Goal: Task Accomplishment & Management: Manage account settings

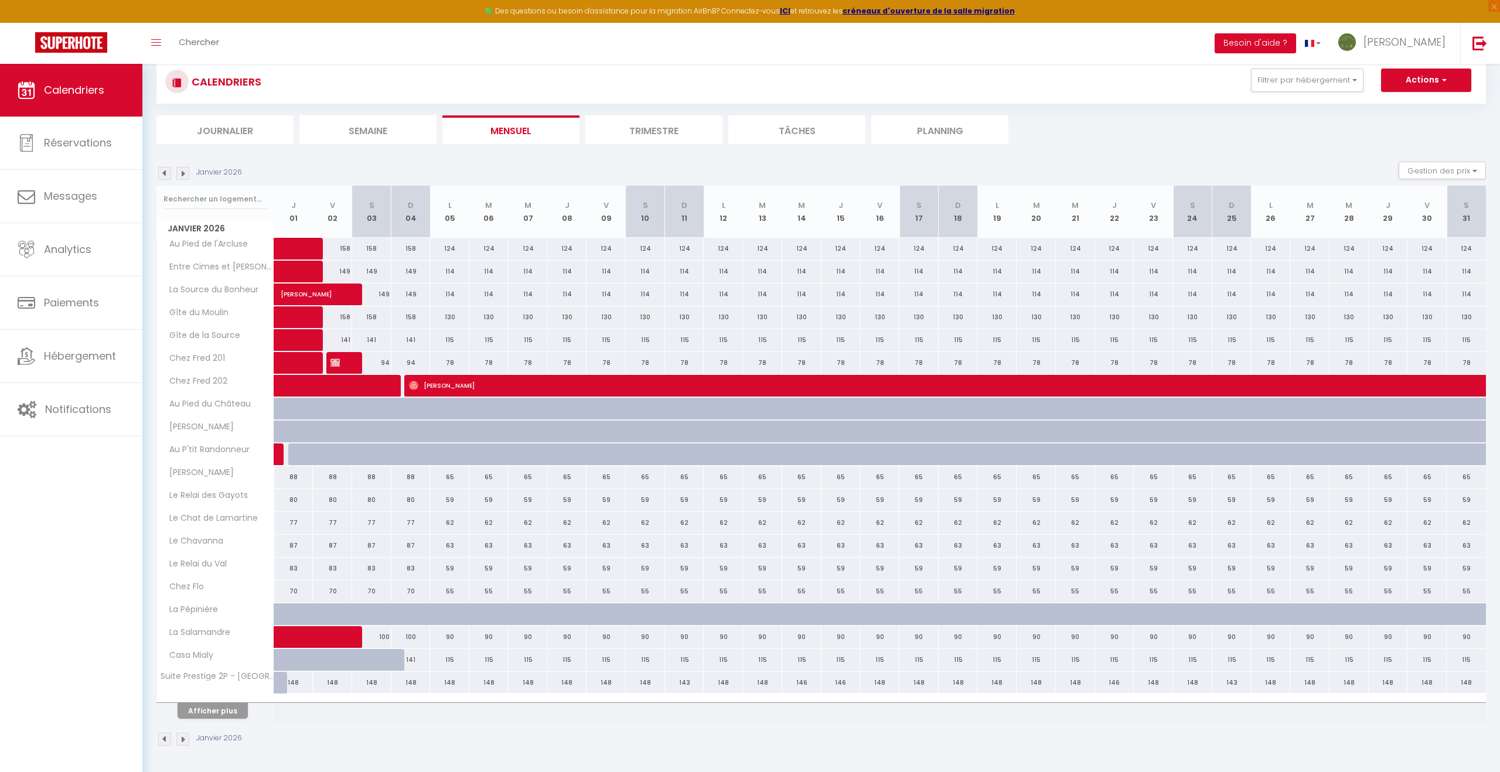
click at [244, 132] on li "Journalier" at bounding box center [224, 129] width 137 height 29
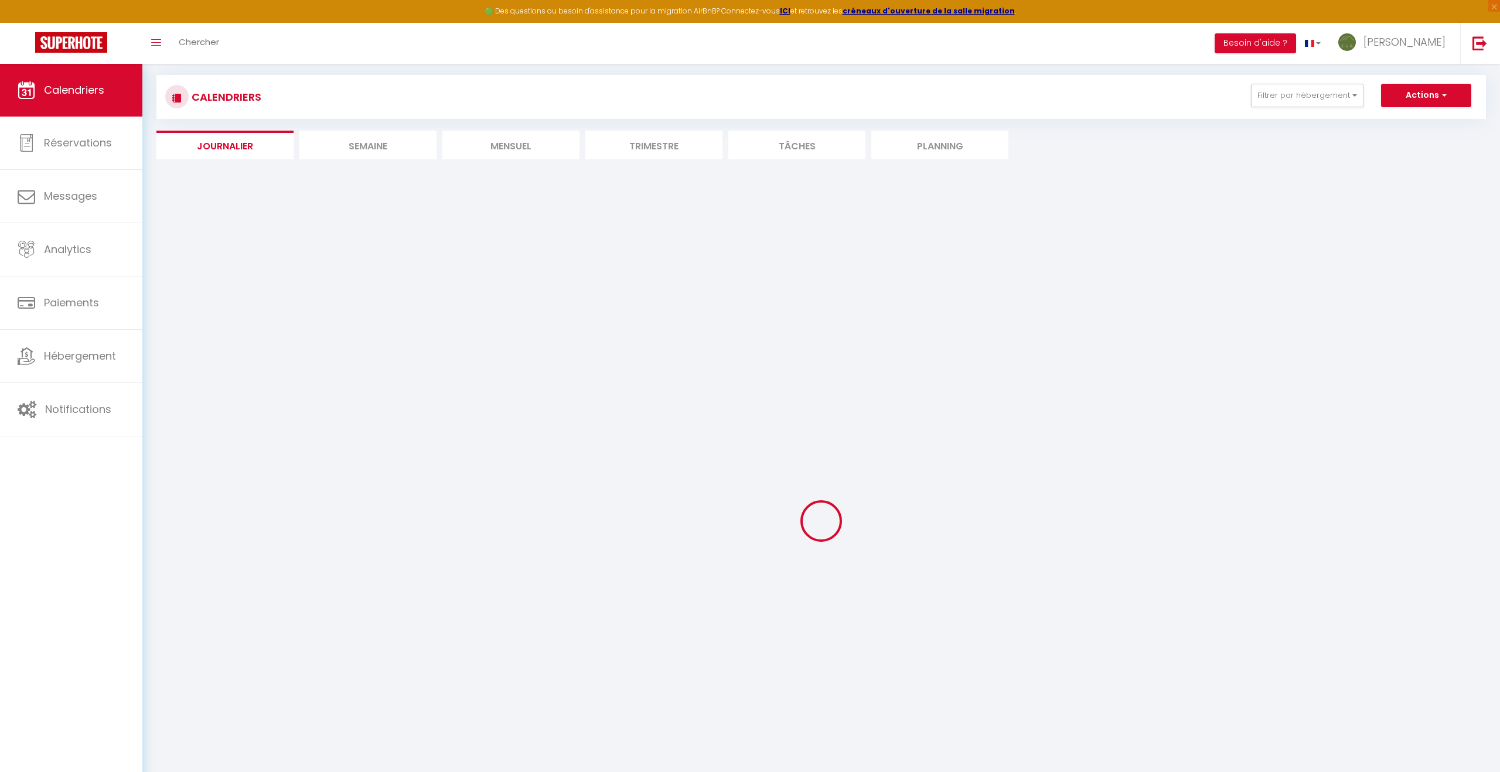
scroll to position [79, 0]
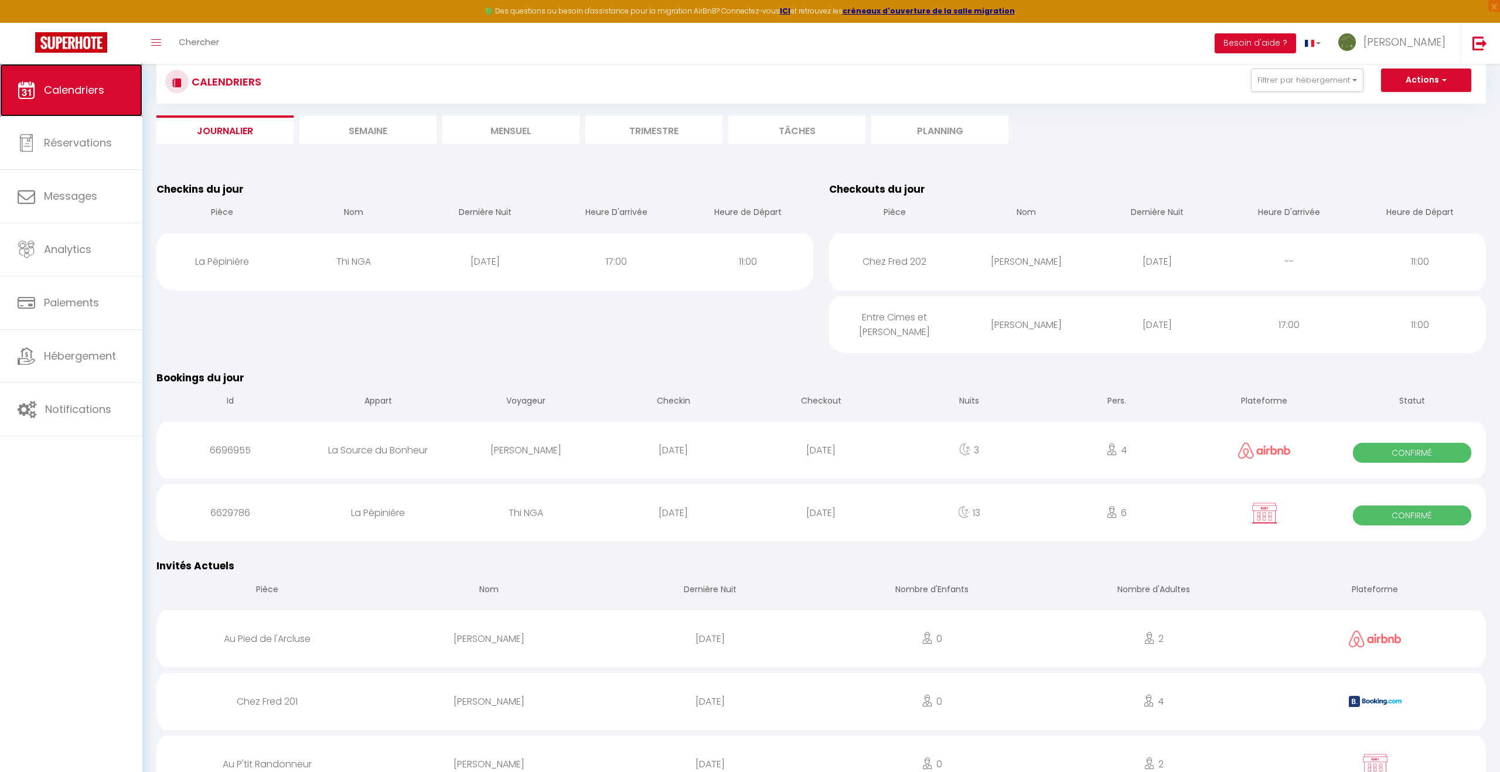
click at [94, 94] on span "Calendriers" at bounding box center [74, 90] width 60 height 15
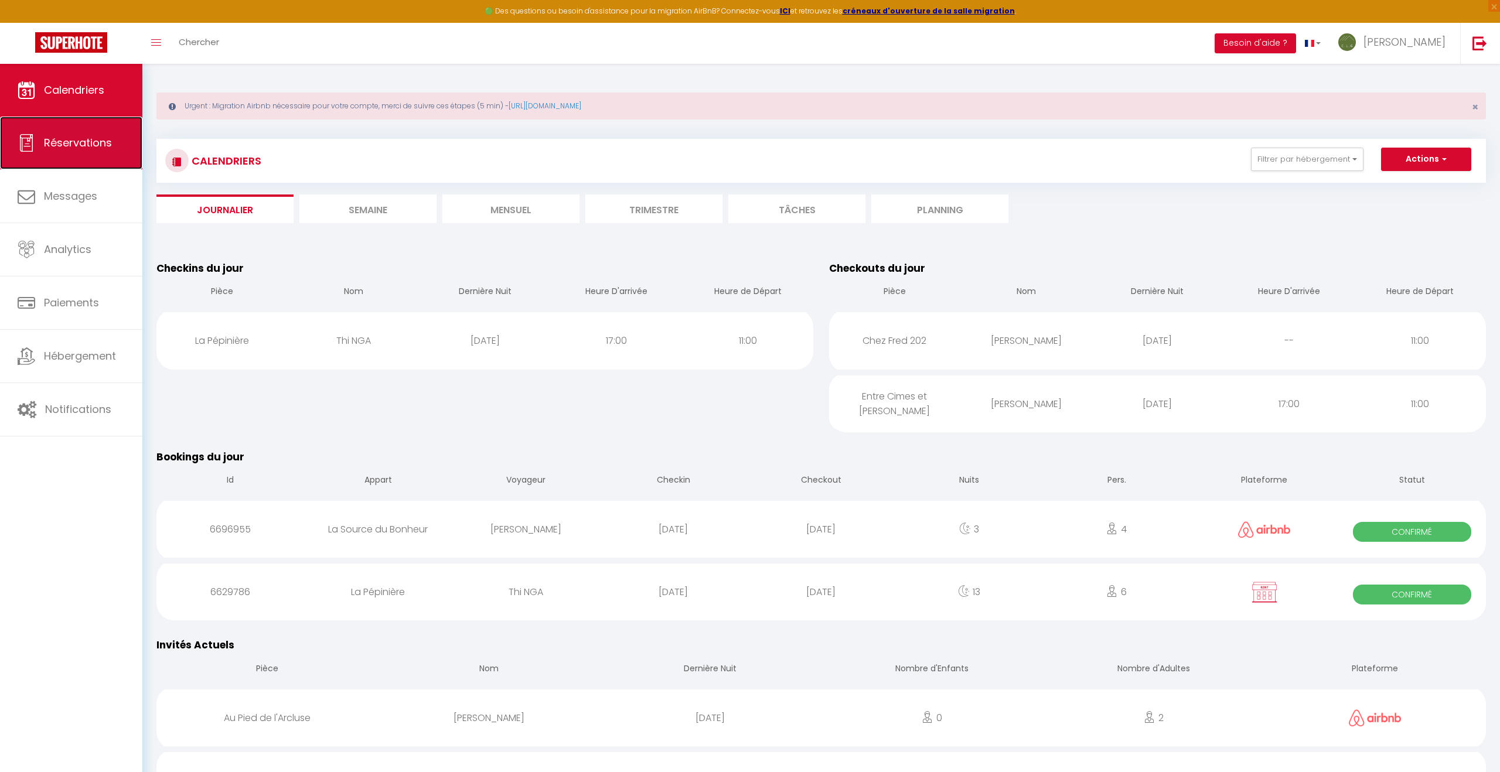
click at [76, 139] on span "Réservations" at bounding box center [78, 142] width 68 height 15
select select "not_cancelled"
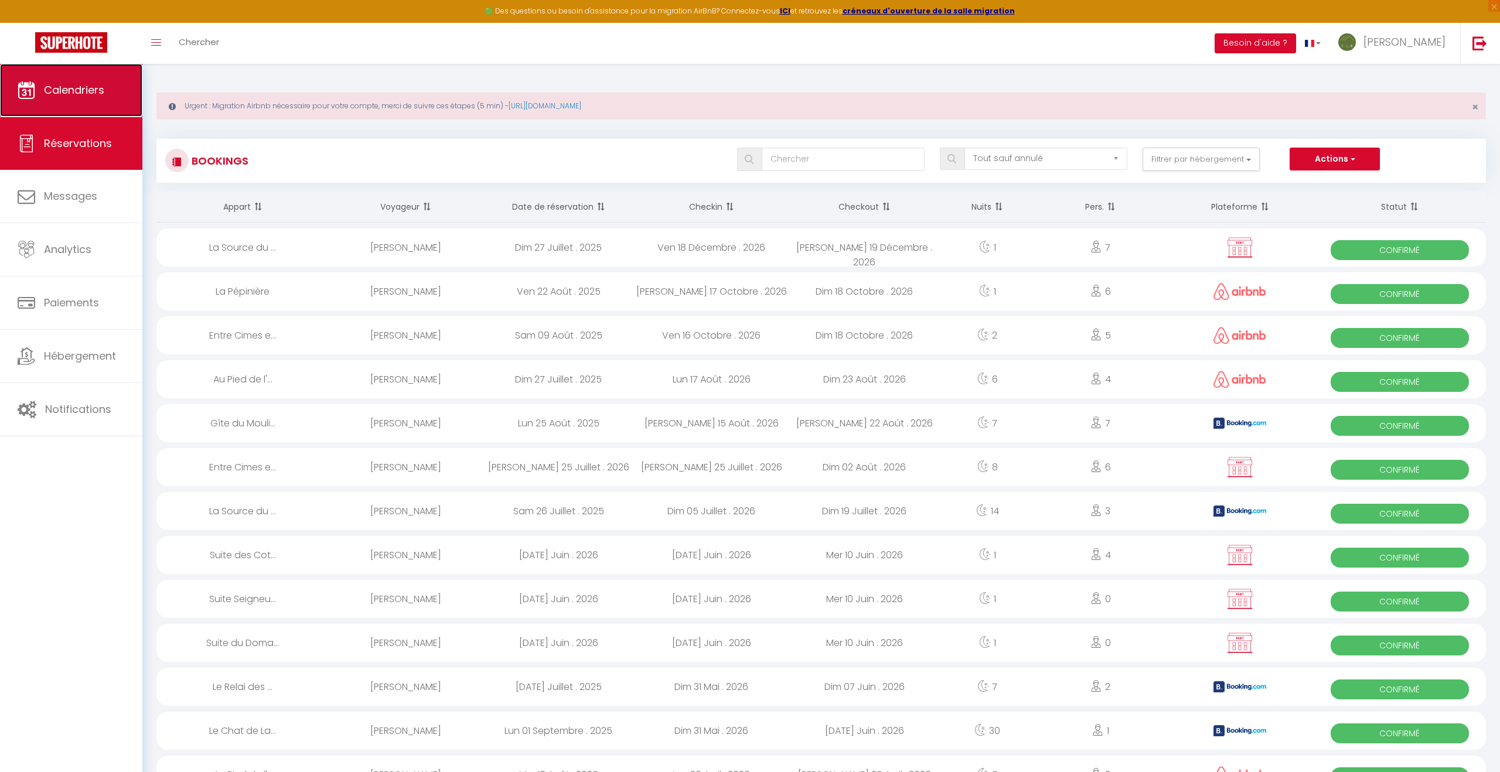
click at [108, 98] on link "Calendriers" at bounding box center [71, 90] width 142 height 53
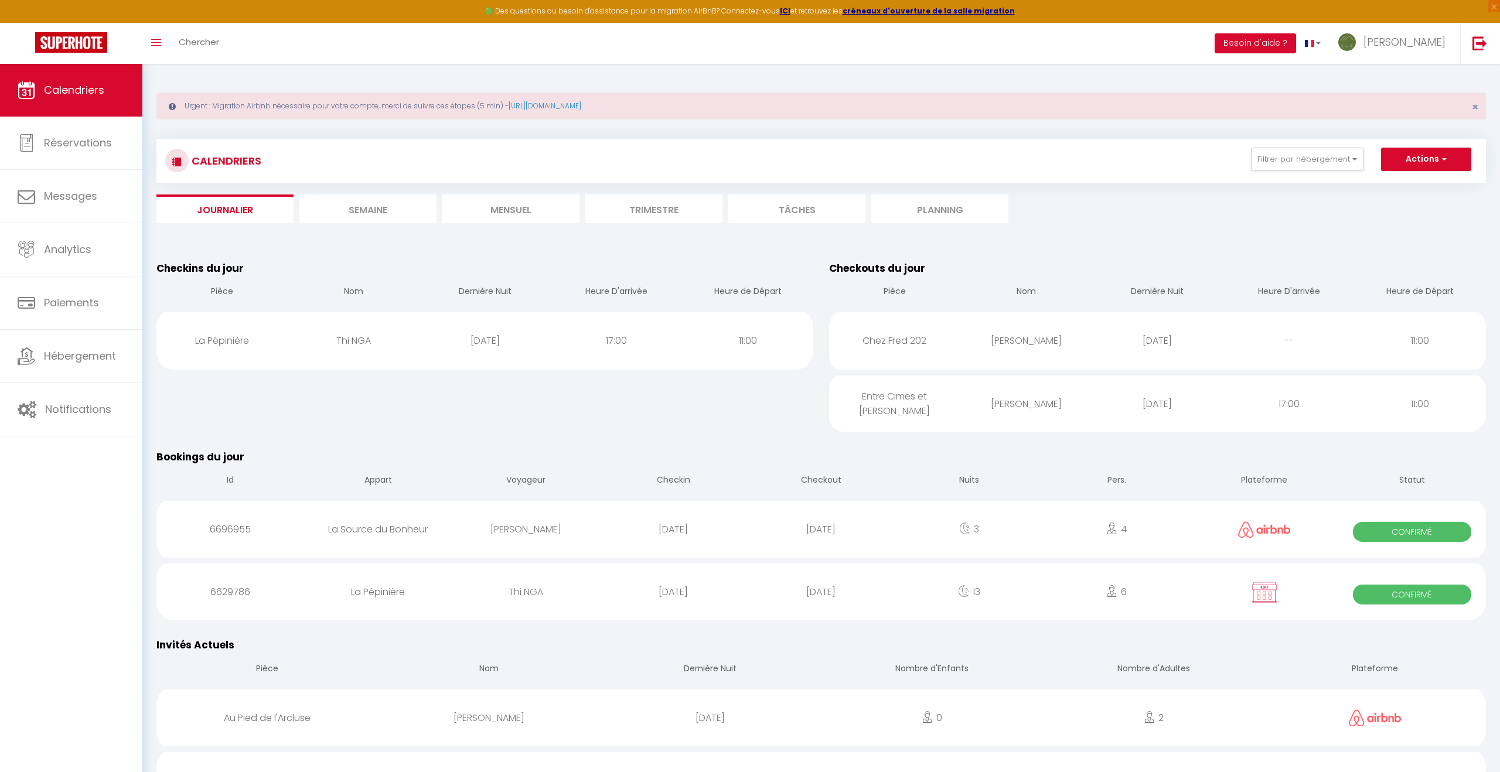
click at [517, 206] on li "Mensuel" at bounding box center [510, 209] width 137 height 29
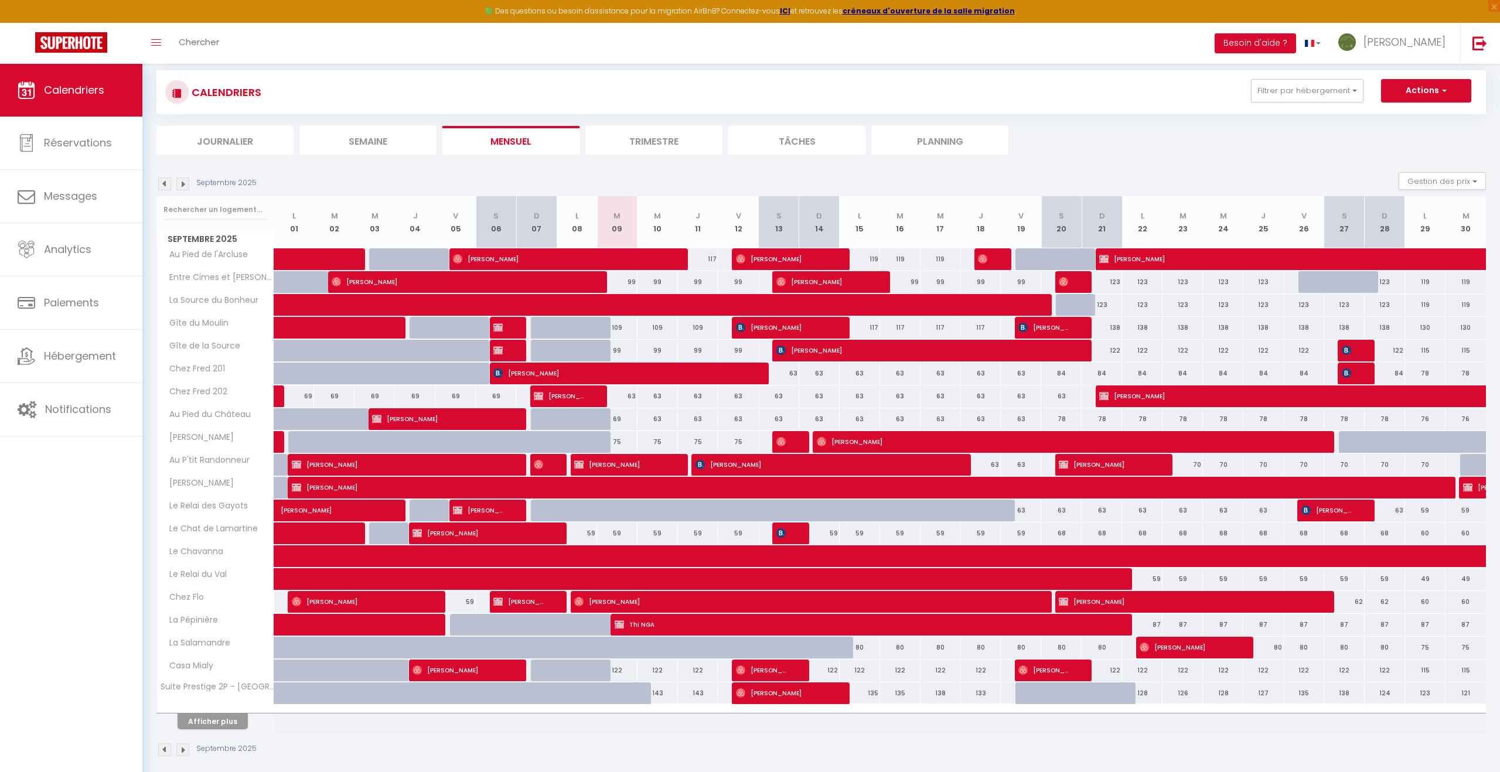
scroll to position [79, 0]
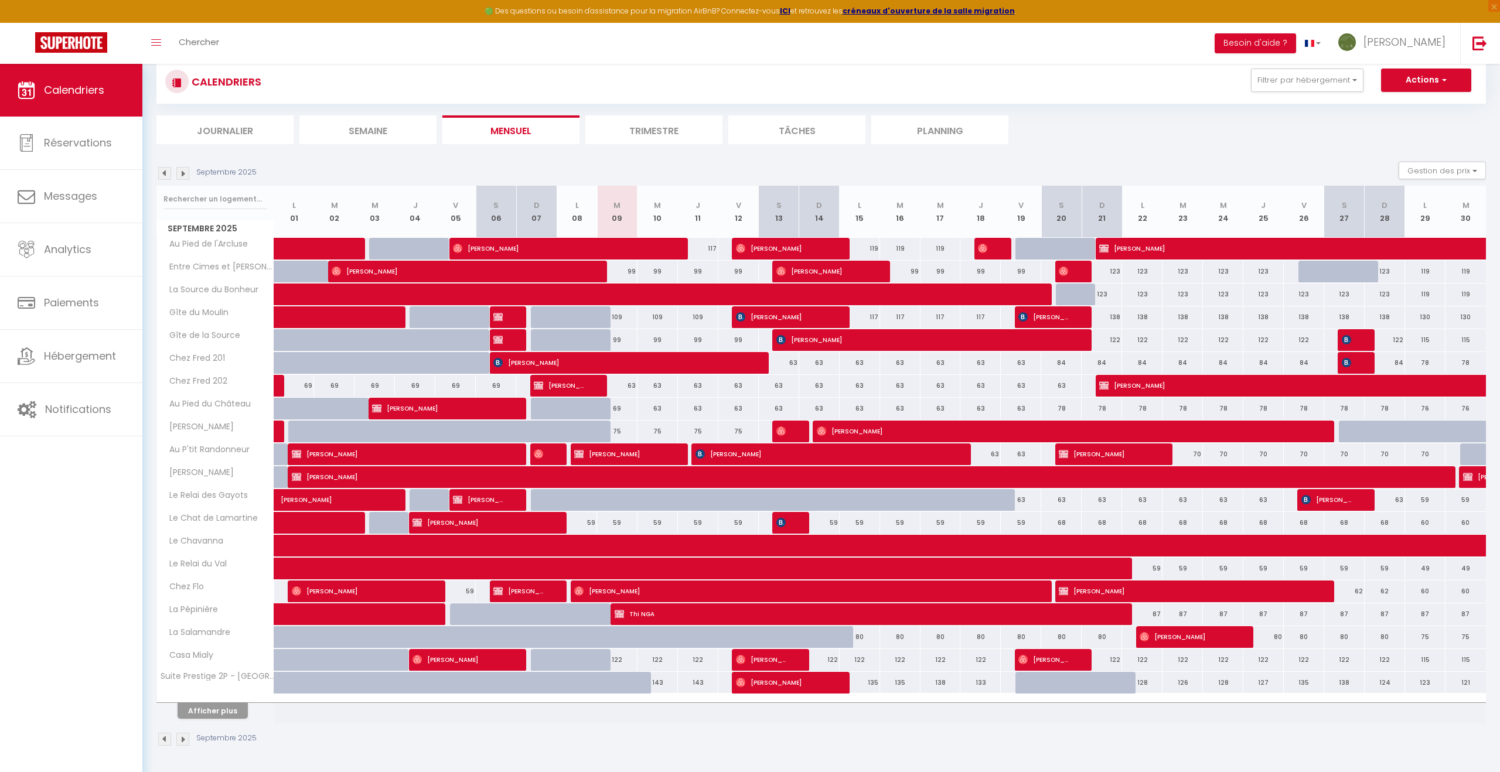
click at [867, 320] on div "117" at bounding box center [860, 317] width 40 height 22
type input "117"
type input "Lun 15 Septembre 2025"
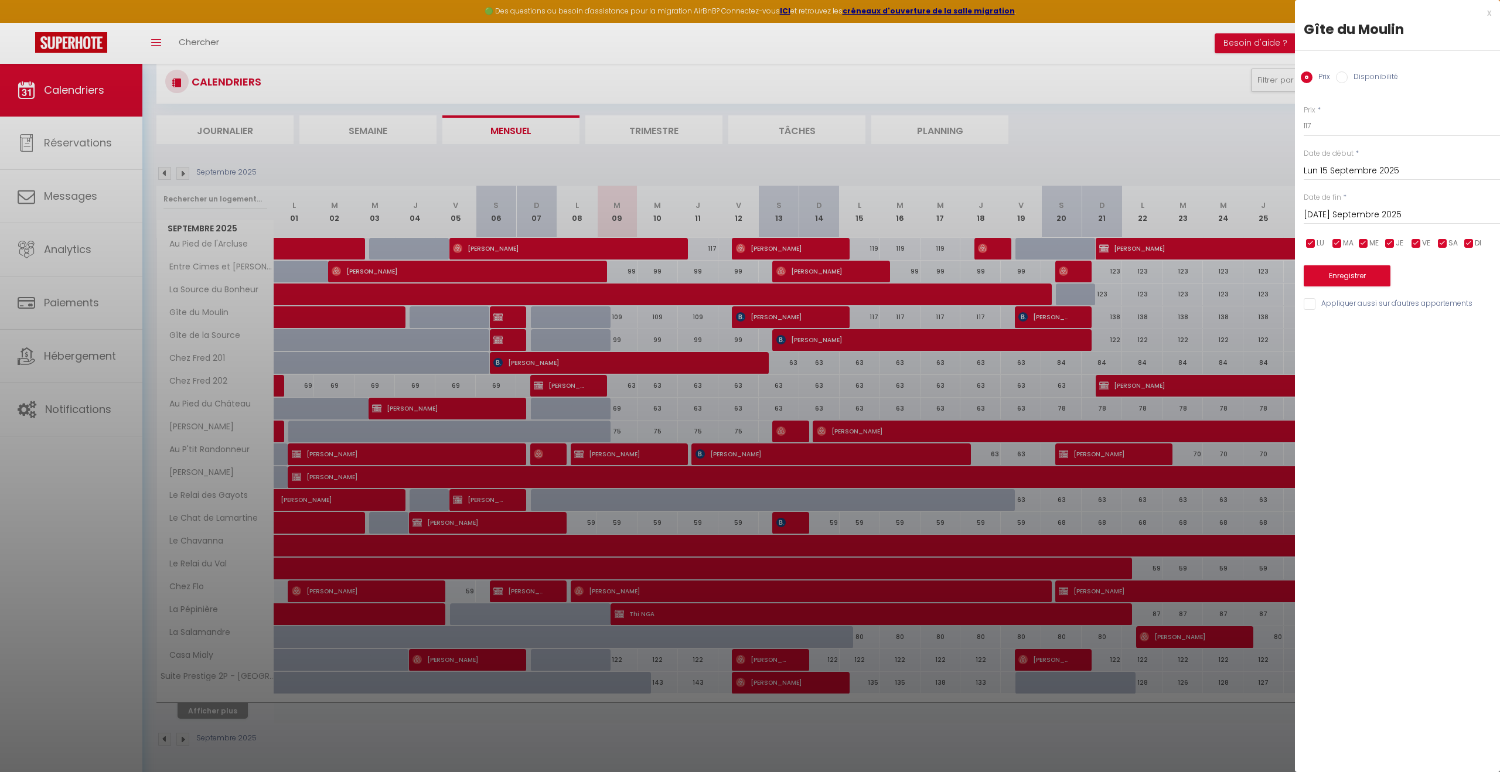
click at [1363, 215] on input "Mar 16 Septembre 2025" at bounding box center [1402, 214] width 196 height 15
click at [1464, 332] on span "20" at bounding box center [1466, 328] width 25 height 23
type input "Sam 20 Septembre 2025"
drag, startPoint x: 1320, startPoint y: 125, endPoint x: 1299, endPoint y: 126, distance: 21.1
click at [1299, 126] on div "Prix * 117 Statut * Disponible Indisponible Date de début * Lun 15 Septembre 20…" at bounding box center [1397, 200] width 205 height 221
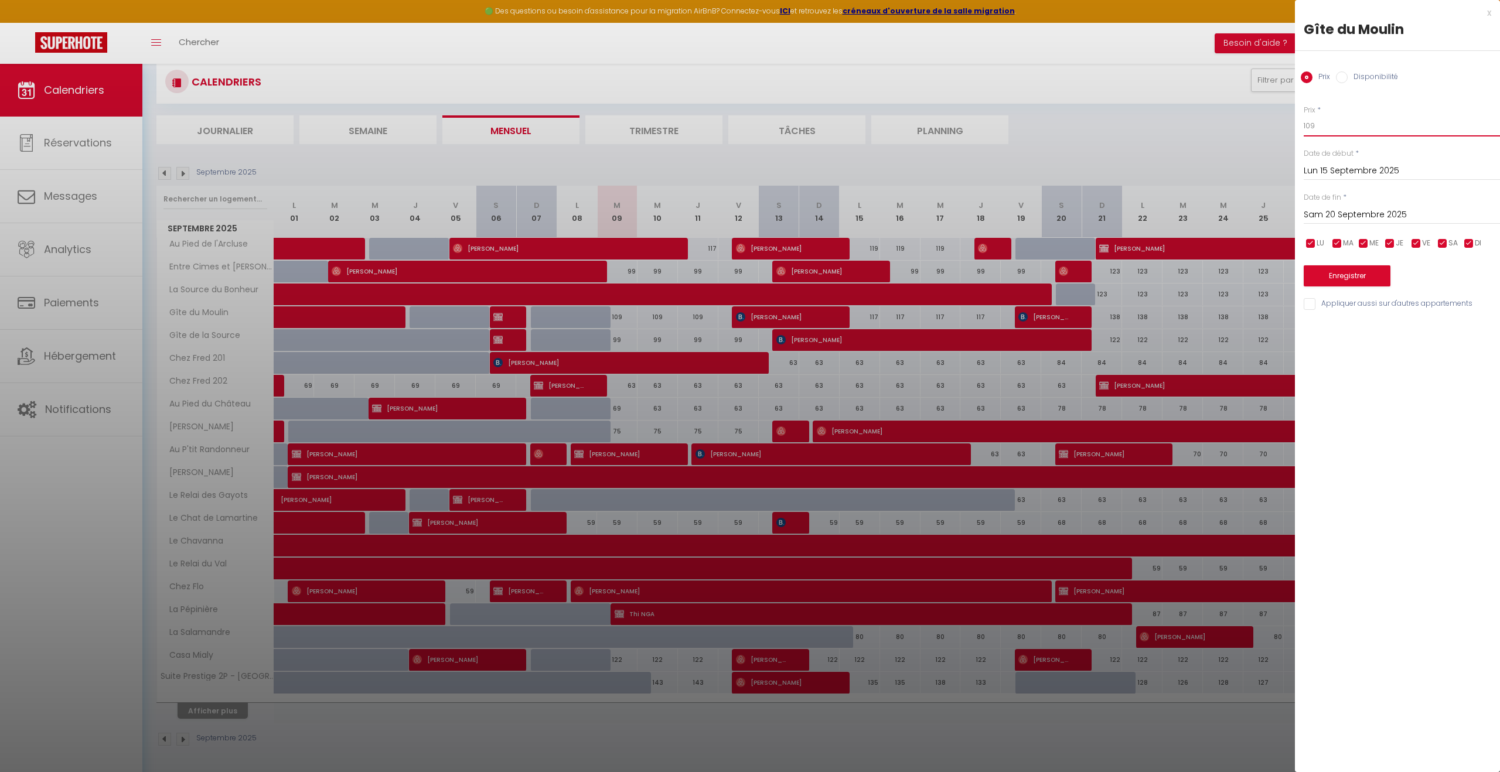
type input "109"
click at [1353, 274] on button "Enregistrer" at bounding box center [1347, 275] width 87 height 21
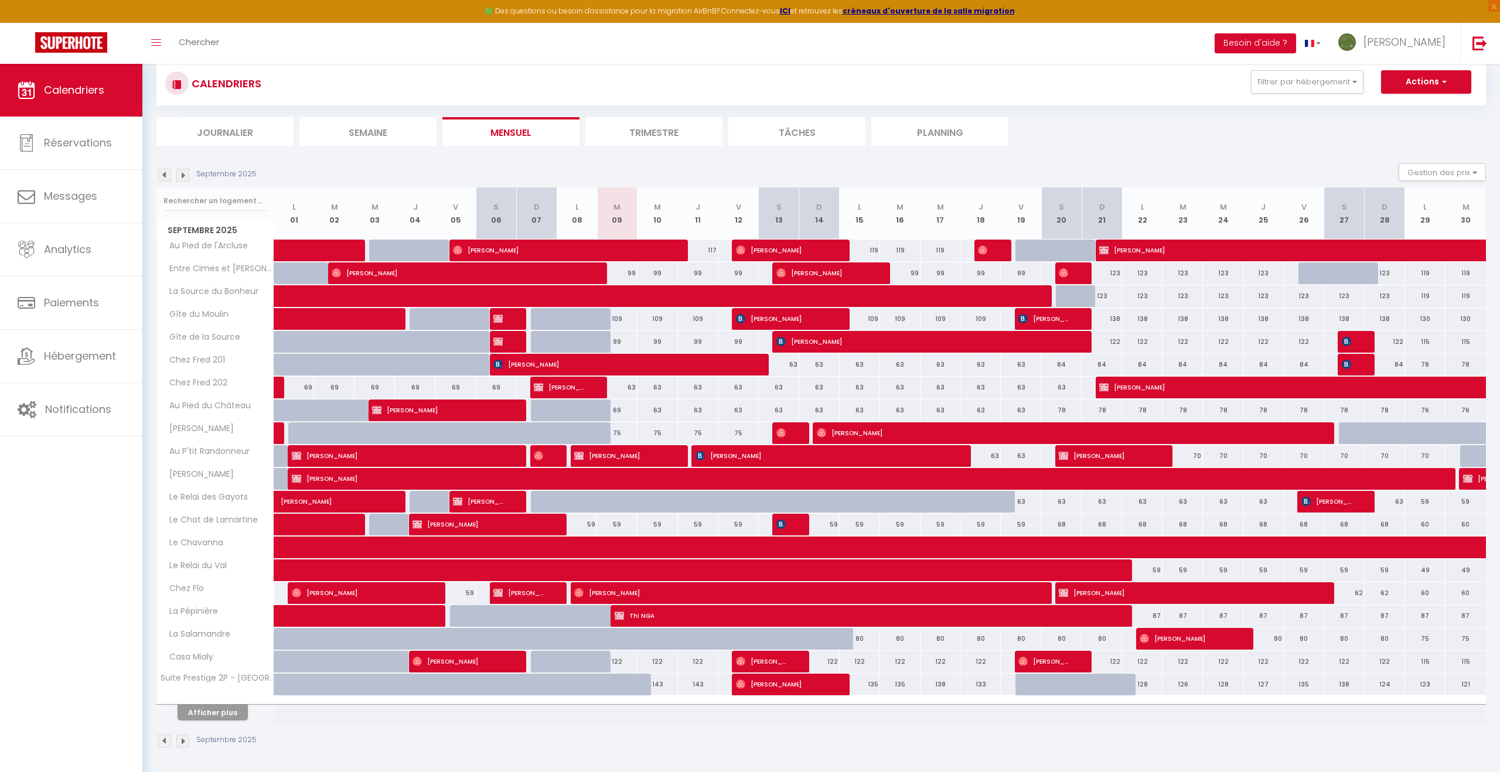
scroll to position [78, 0]
click at [212, 714] on button "Afficher plus" at bounding box center [213, 712] width 70 height 16
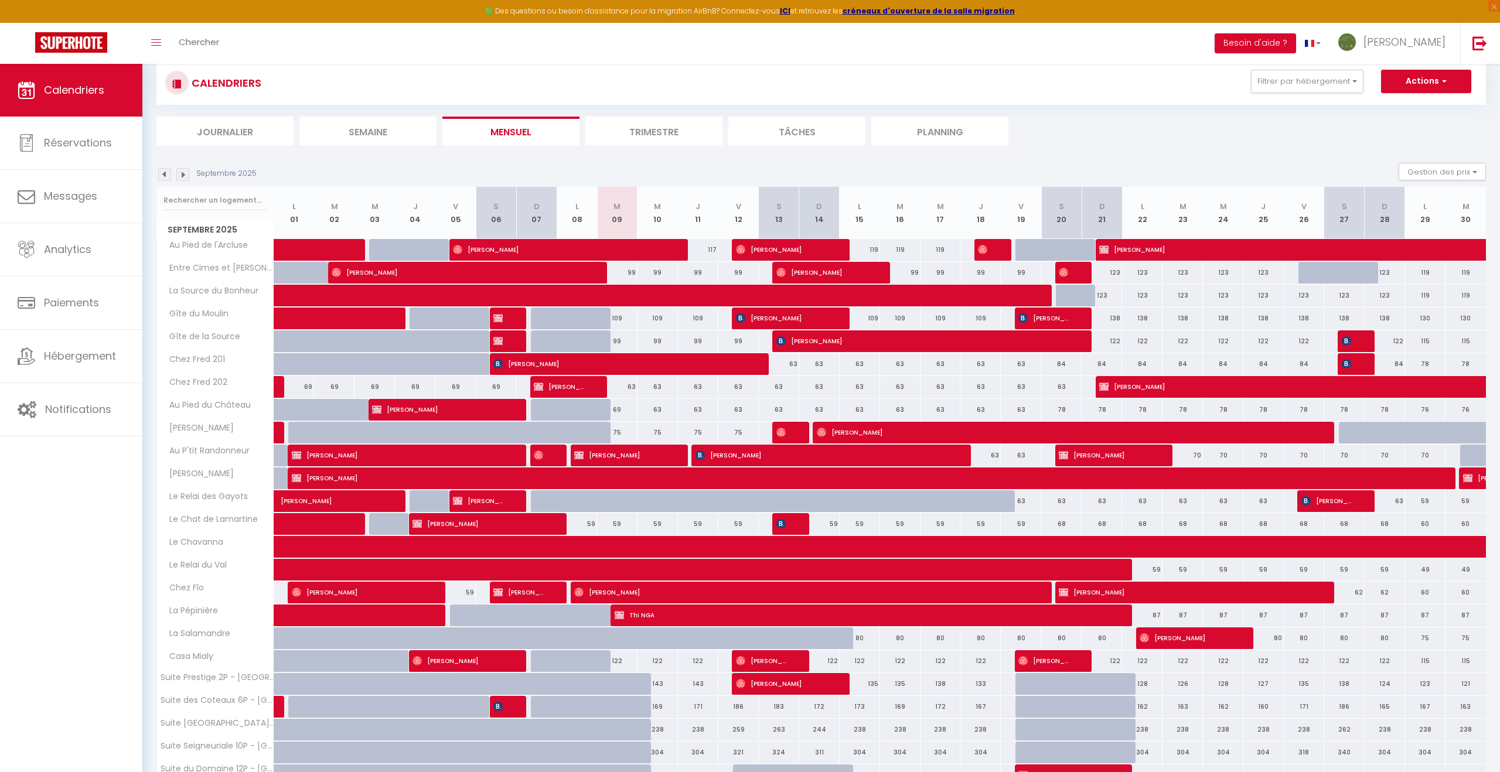
scroll to position [142, 0]
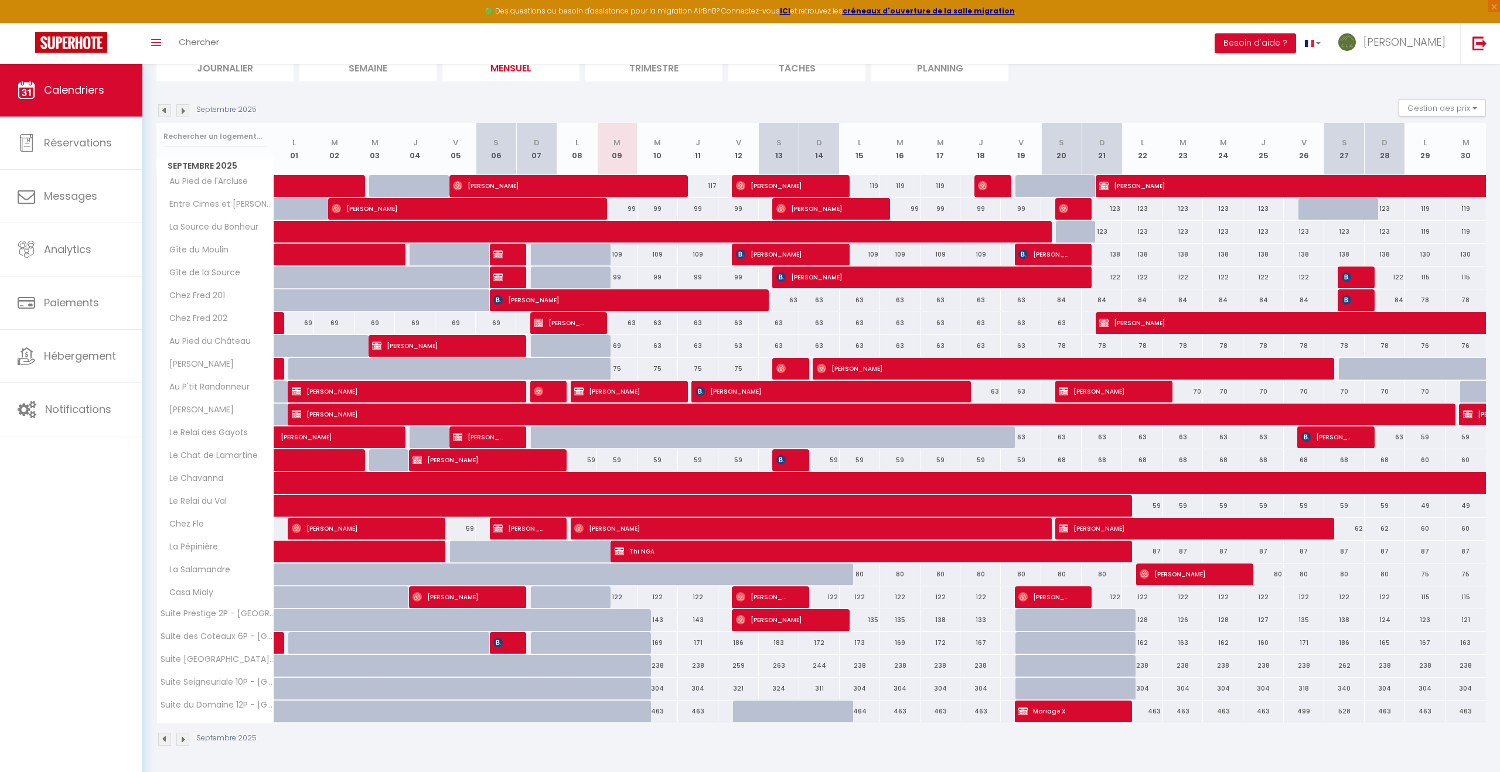
click at [661, 711] on div "463" at bounding box center [657, 712] width 40 height 22
type input "463"
type input "Mer 10 Septembre 2025"
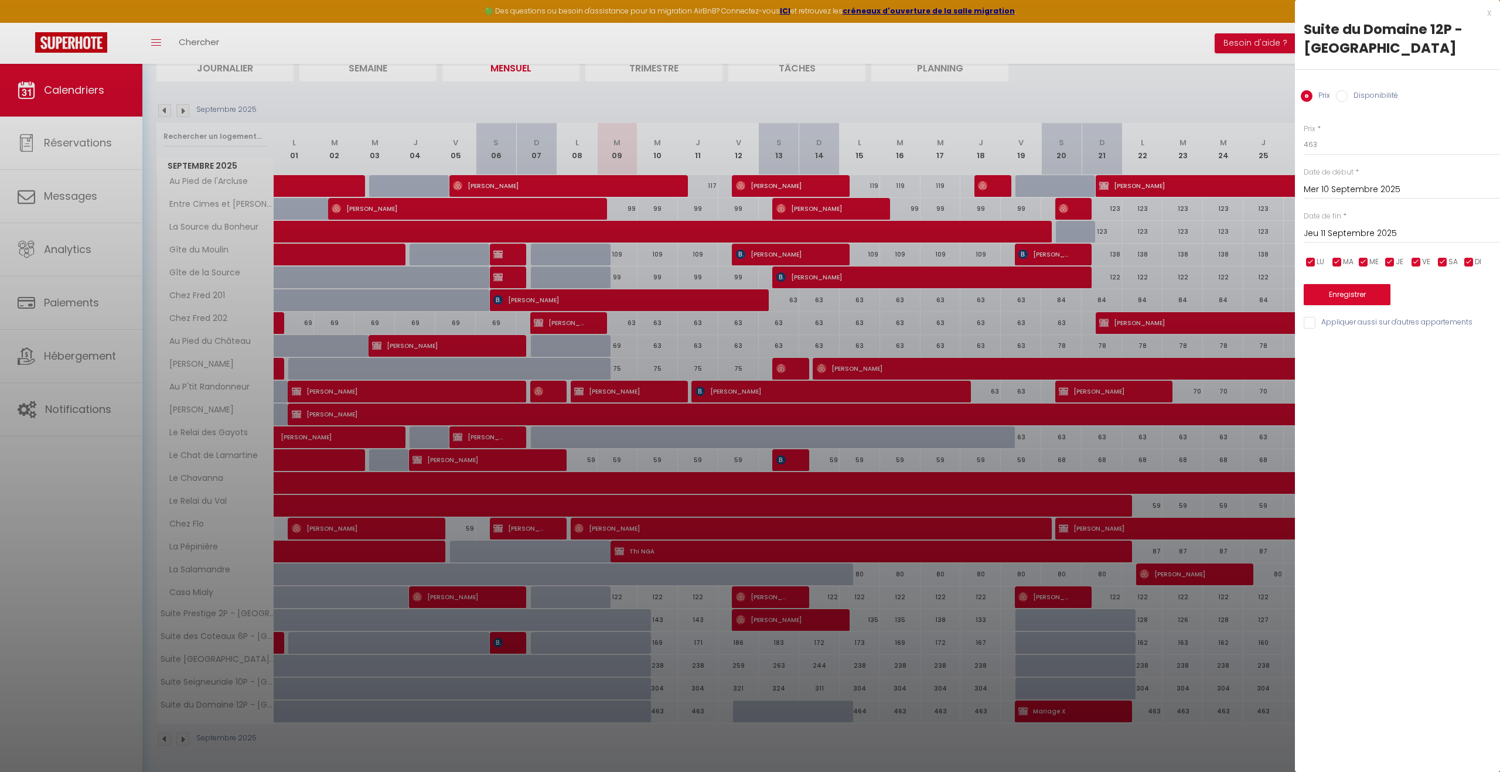
click at [1449, 238] on input "Jeu 11 Septembre 2025" at bounding box center [1402, 233] width 196 height 15
click at [1469, 248] on span ">" at bounding box center [1466, 253] width 25 height 23
click at [1465, 302] on span "4" at bounding box center [1466, 300] width 25 height 23
type input "Sam 04 Octobre 2025"
drag, startPoint x: 1340, startPoint y: 144, endPoint x: 1299, endPoint y: 143, distance: 41.6
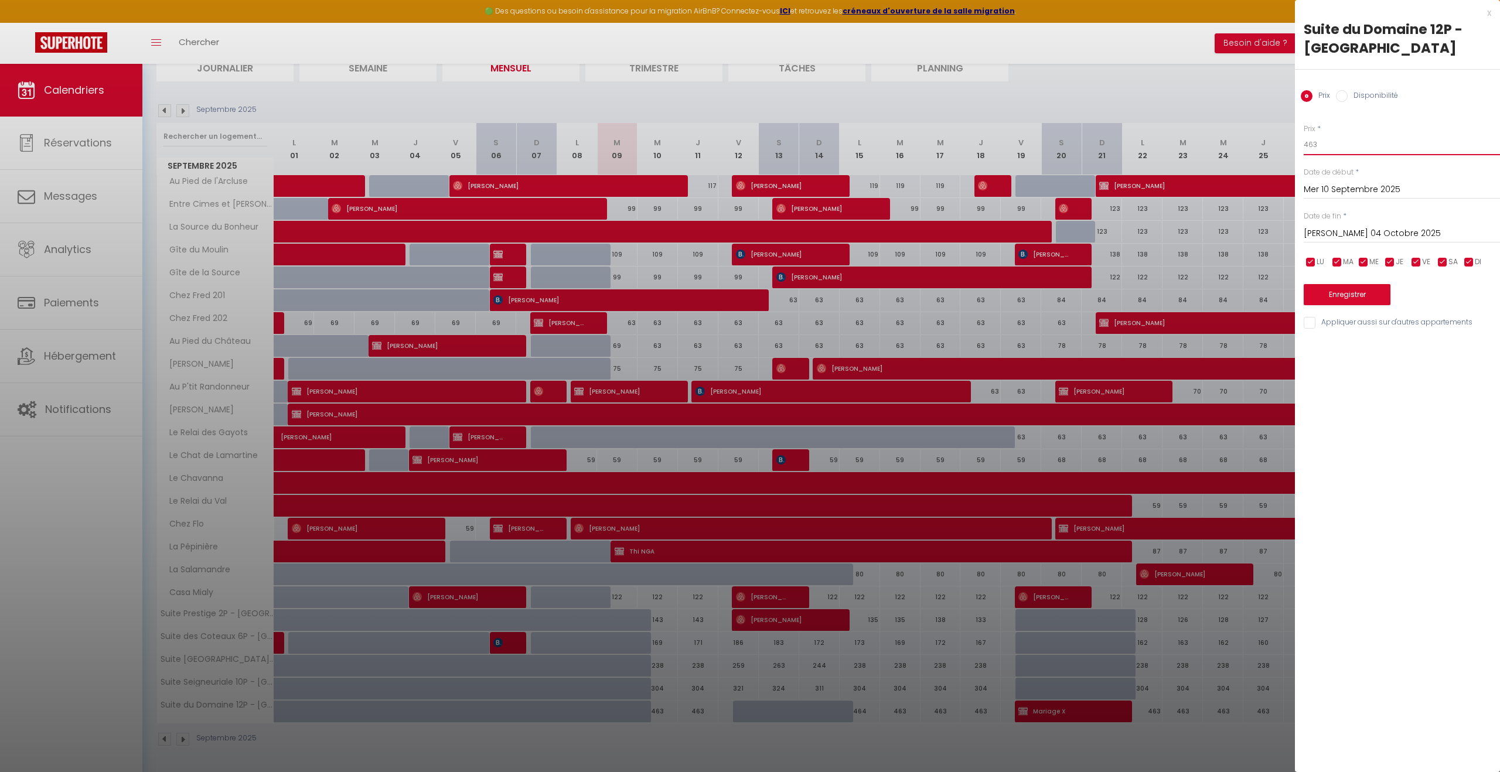
click at [1299, 143] on div "Prix * 463 Statut * Disponible Indisponible Date de début * Mer 10 Septembre 20…" at bounding box center [1397, 219] width 205 height 221
type input "460"
click at [1322, 299] on button "Enregistrer" at bounding box center [1347, 294] width 87 height 21
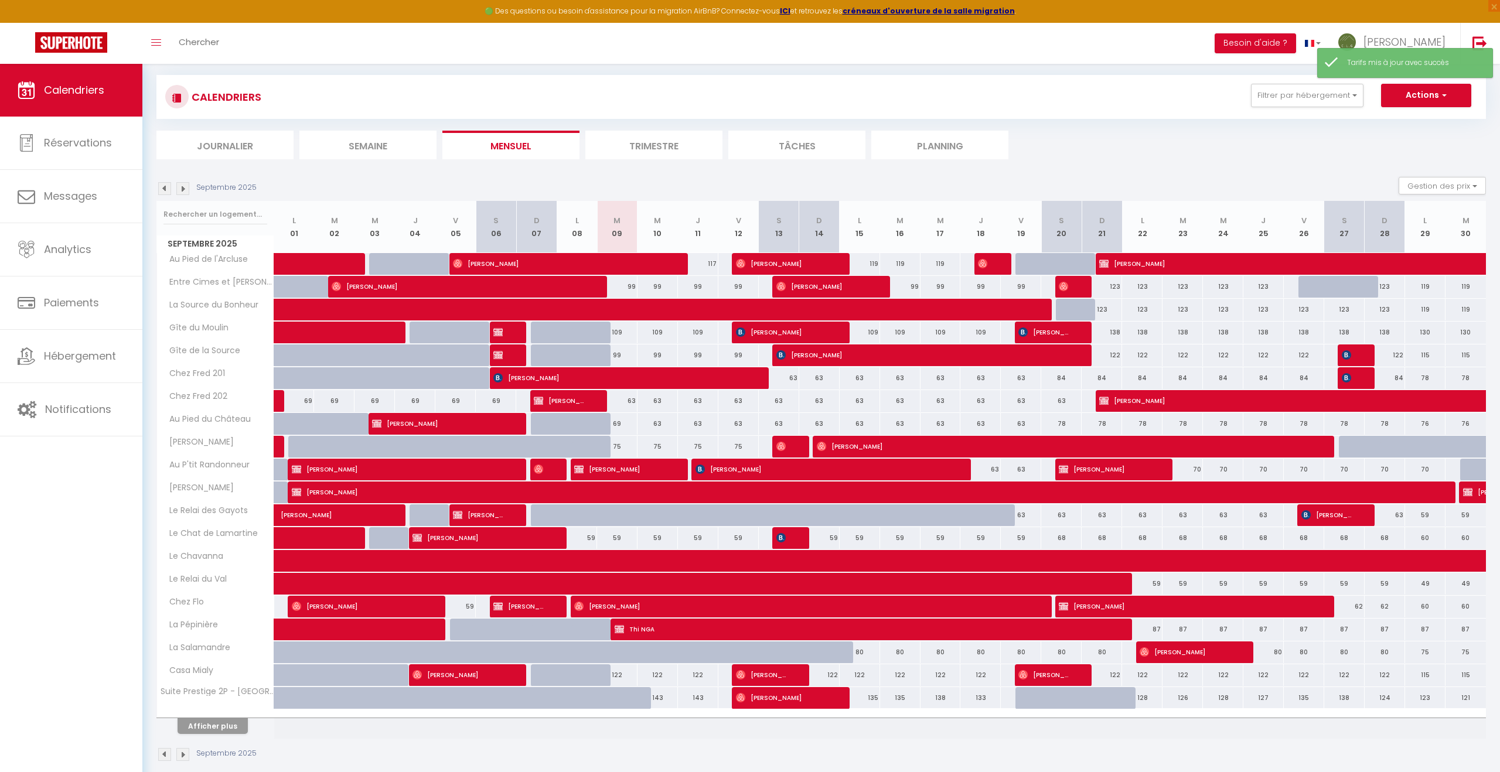
scroll to position [79, 0]
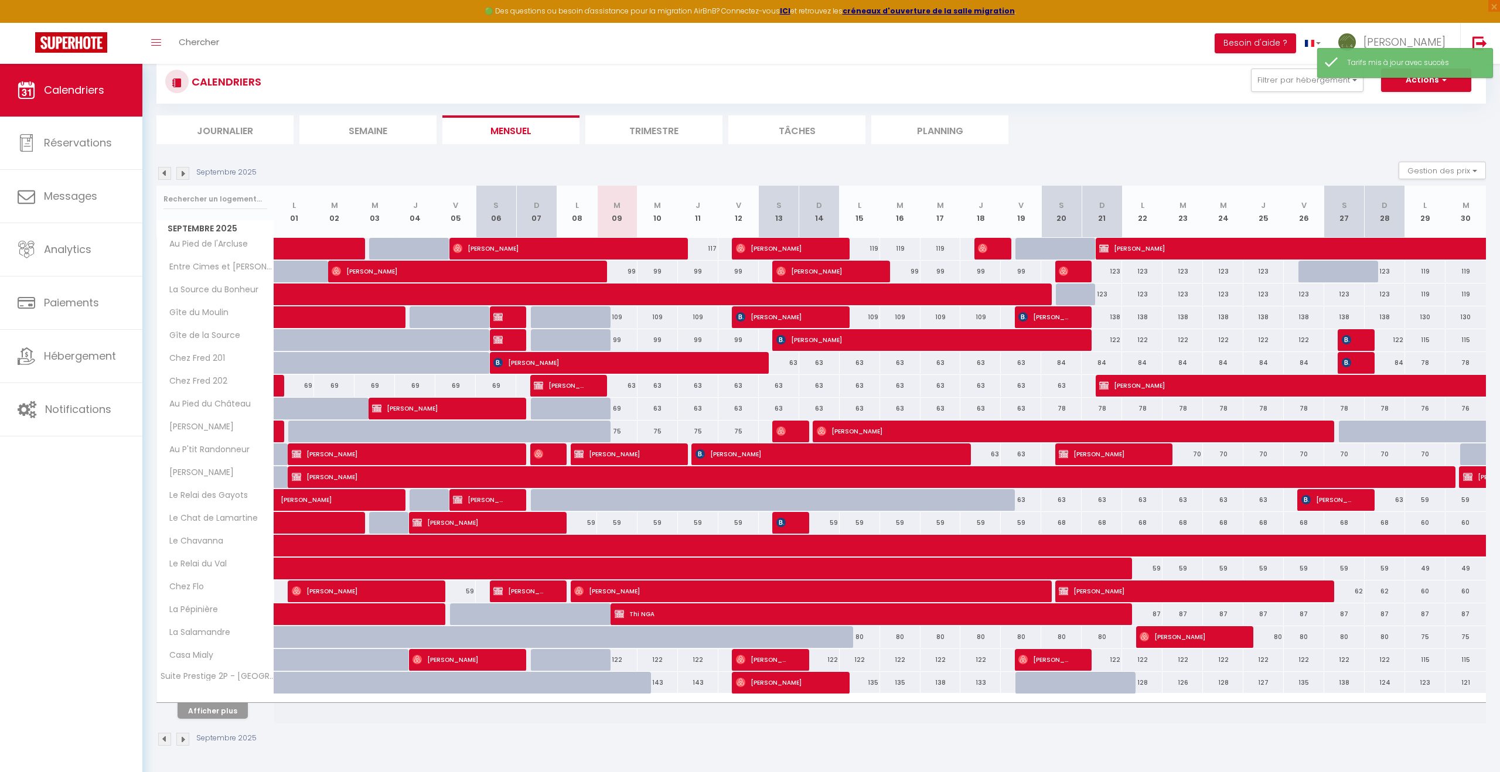
click at [215, 719] on th "Afficher plus" at bounding box center [215, 708] width 117 height 29
click at [223, 714] on button "Afficher plus" at bounding box center [213, 711] width 70 height 16
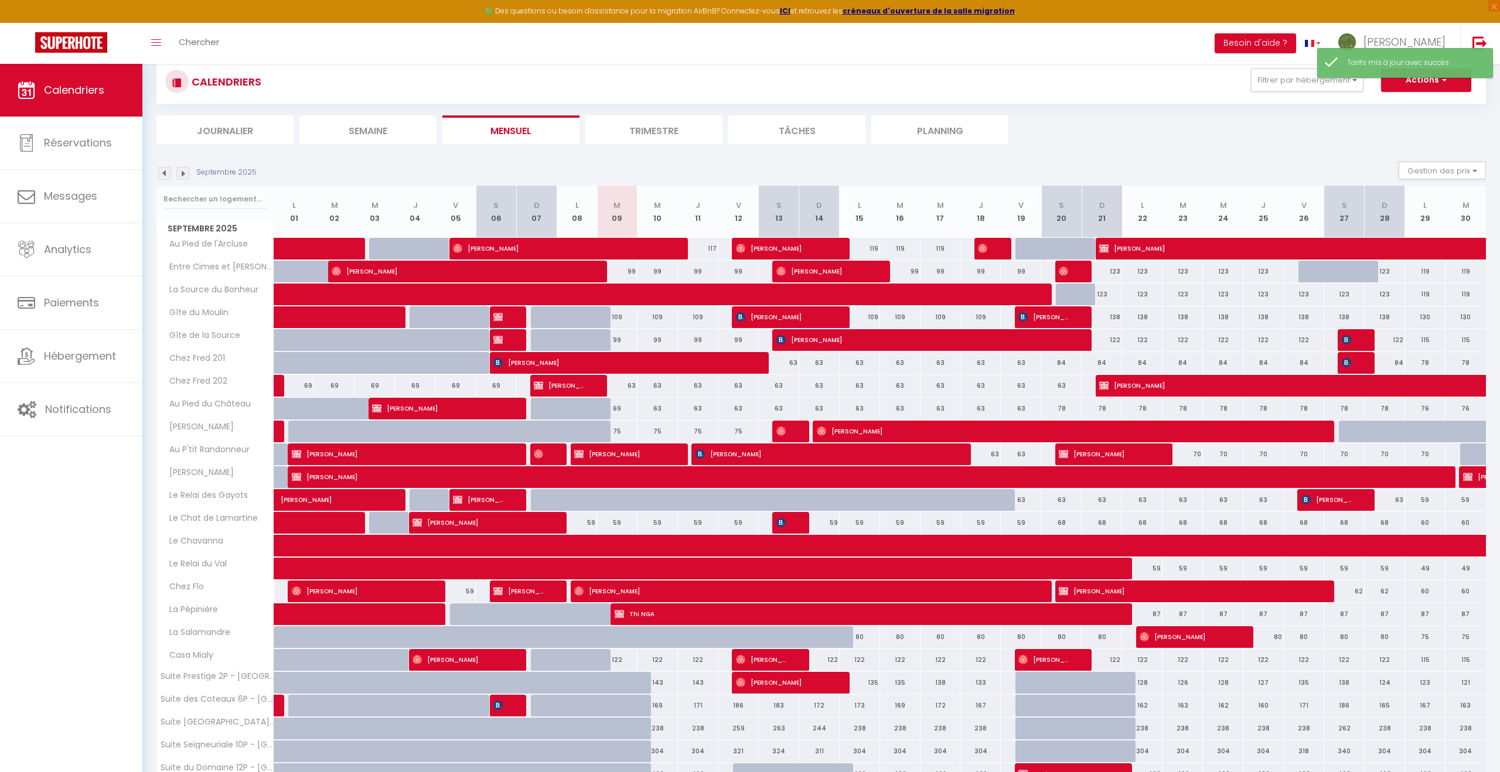
scroll to position [142, 0]
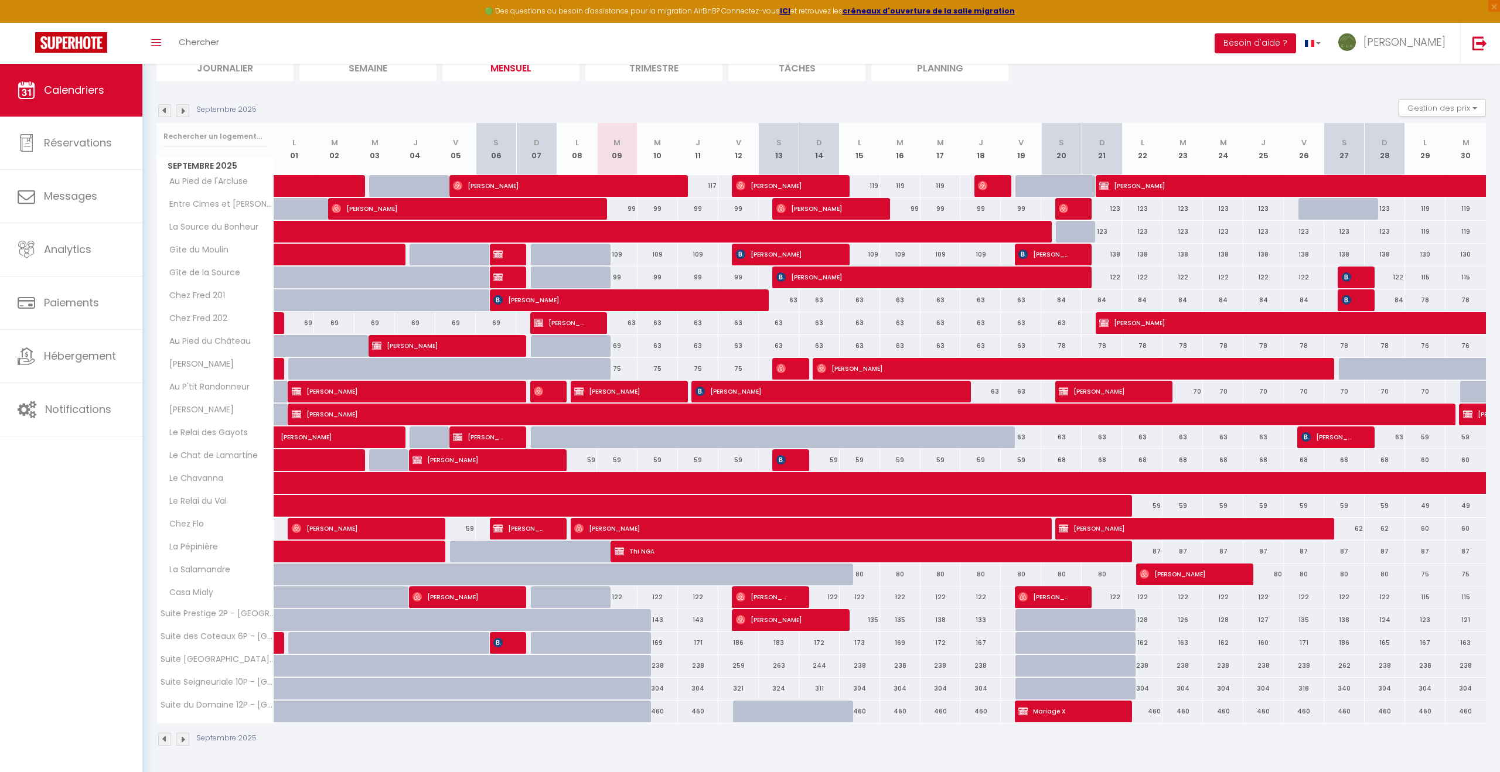
click at [660, 687] on div "304" at bounding box center [657, 689] width 40 height 22
type input "304"
type input "Mer 10 Septembre 2025"
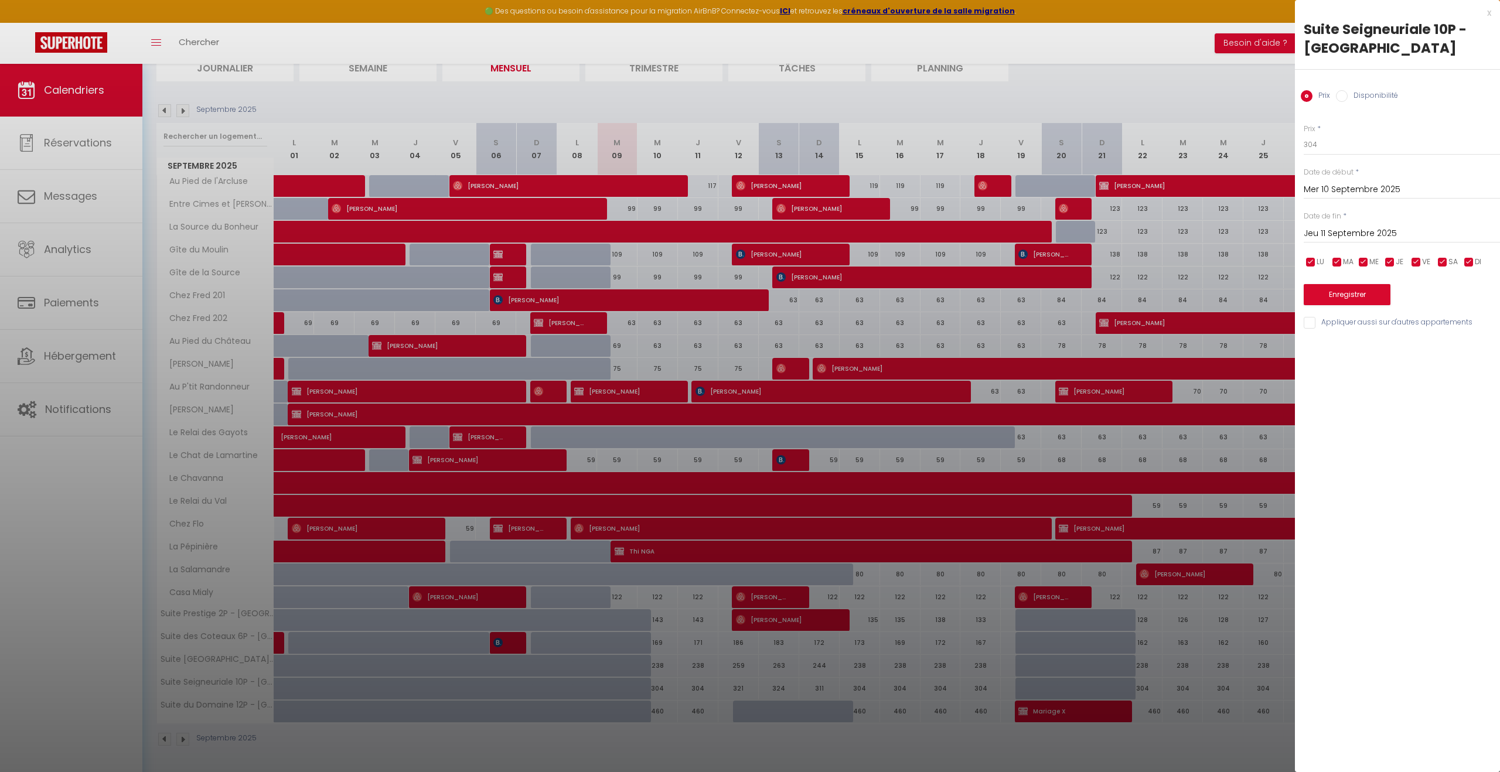
click at [1360, 231] on input "Jeu 11 Septembre 2025" at bounding box center [1402, 233] width 196 height 15
click at [1470, 255] on span ">" at bounding box center [1466, 253] width 25 height 23
drag, startPoint x: 1469, startPoint y: 296, endPoint x: 1444, endPoint y: 249, distance: 53.2
click at [1468, 296] on span "4" at bounding box center [1466, 300] width 25 height 23
type input "Sam 04 Octobre 2025"
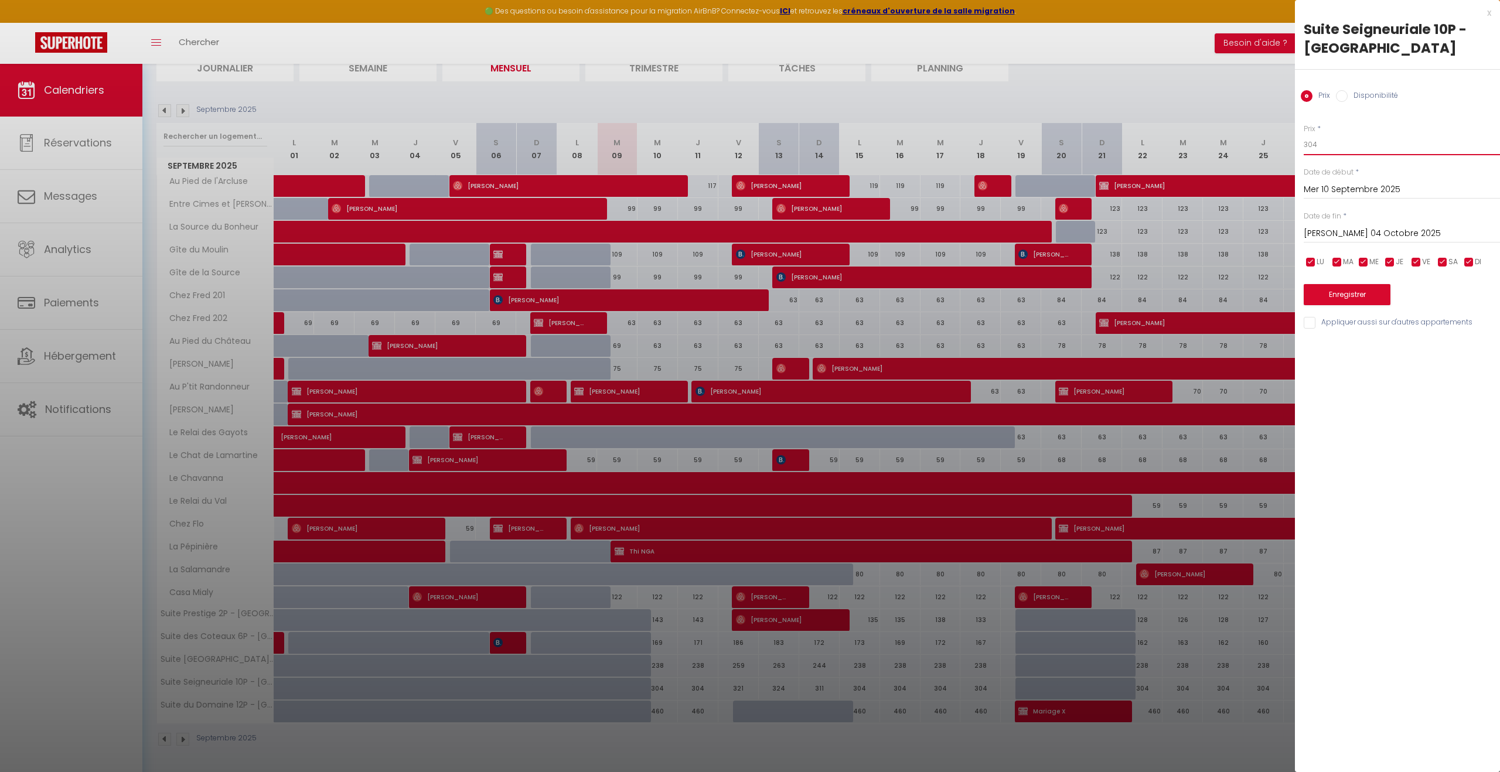
drag, startPoint x: 1329, startPoint y: 146, endPoint x: 1298, endPoint y: 145, distance: 30.5
click at [1298, 145] on div "Prix * 304 Statut * Disponible Indisponible Date de début * Mer 10 Septembre 20…" at bounding box center [1397, 219] width 205 height 221
type input "304"
click at [1323, 296] on button "Enregistrer" at bounding box center [1347, 294] width 87 height 21
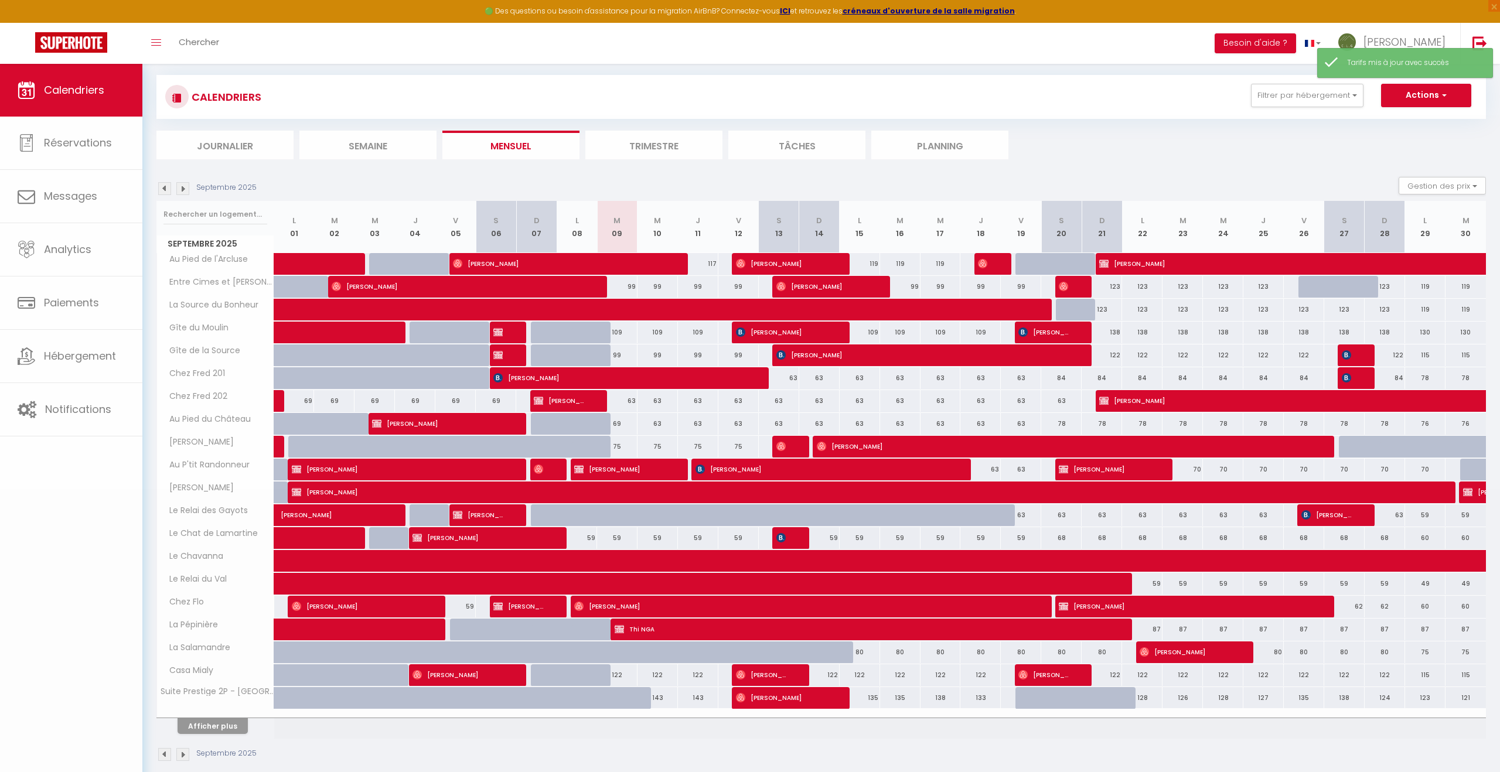
scroll to position [79, 0]
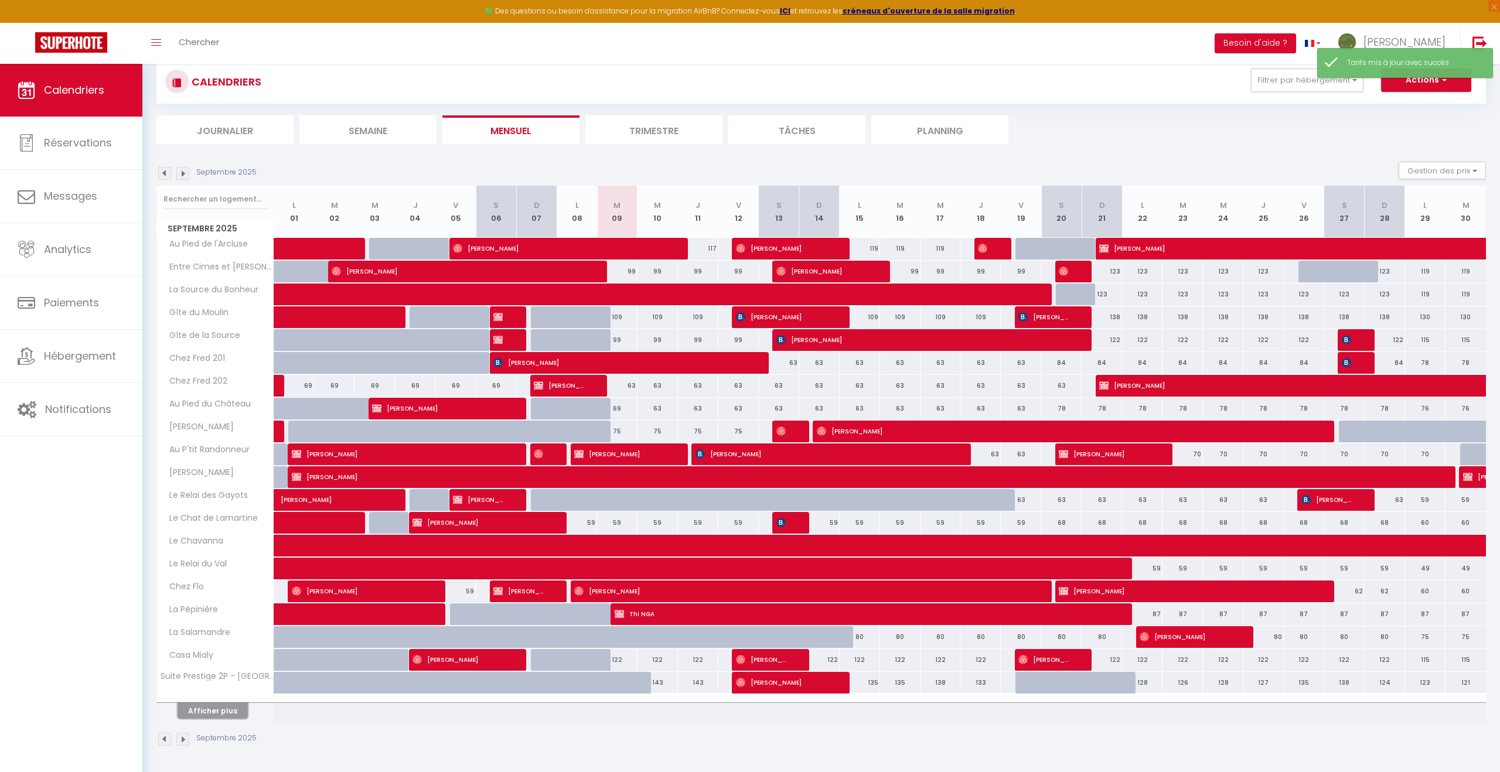
click at [214, 711] on button "Afficher plus" at bounding box center [213, 711] width 70 height 16
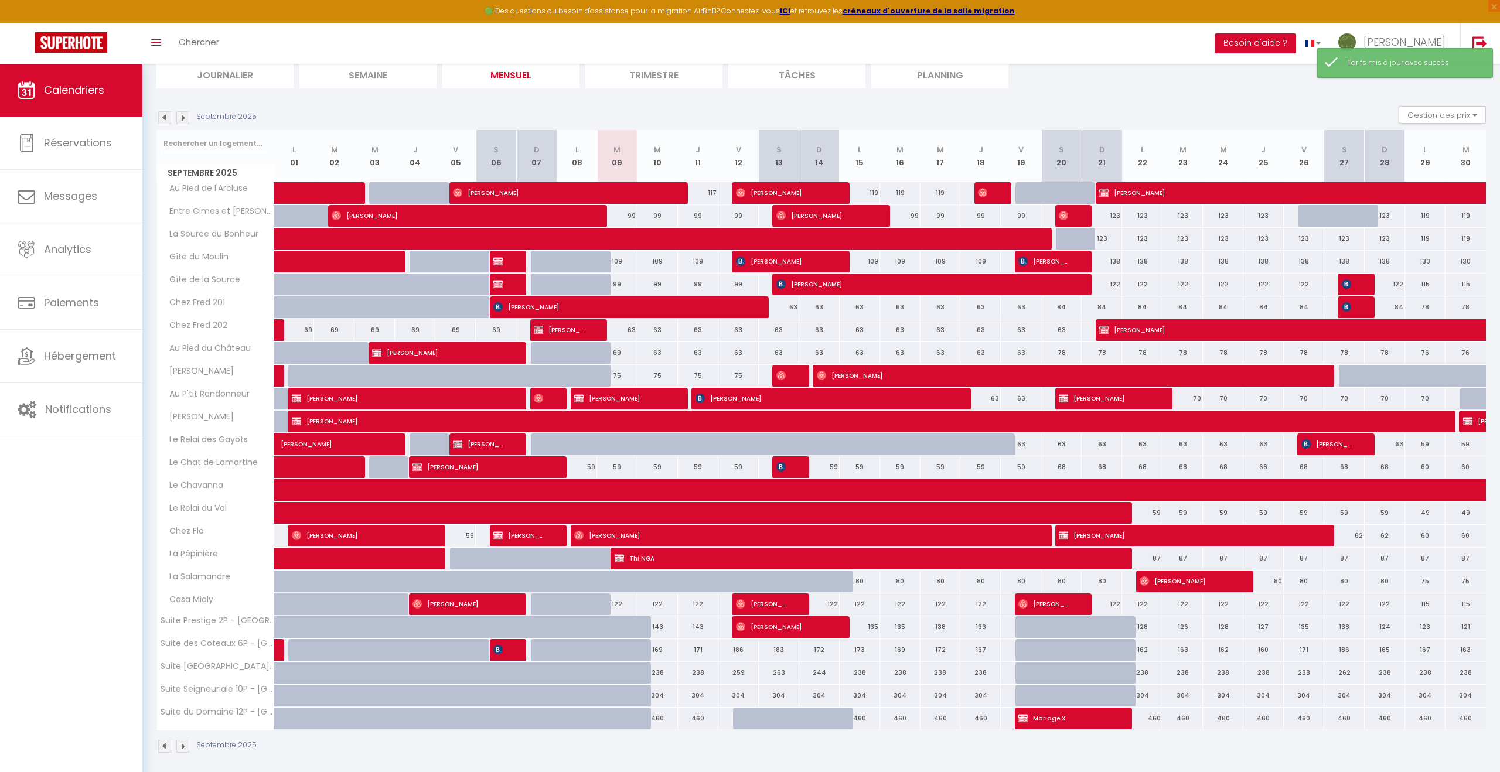
scroll to position [142, 0]
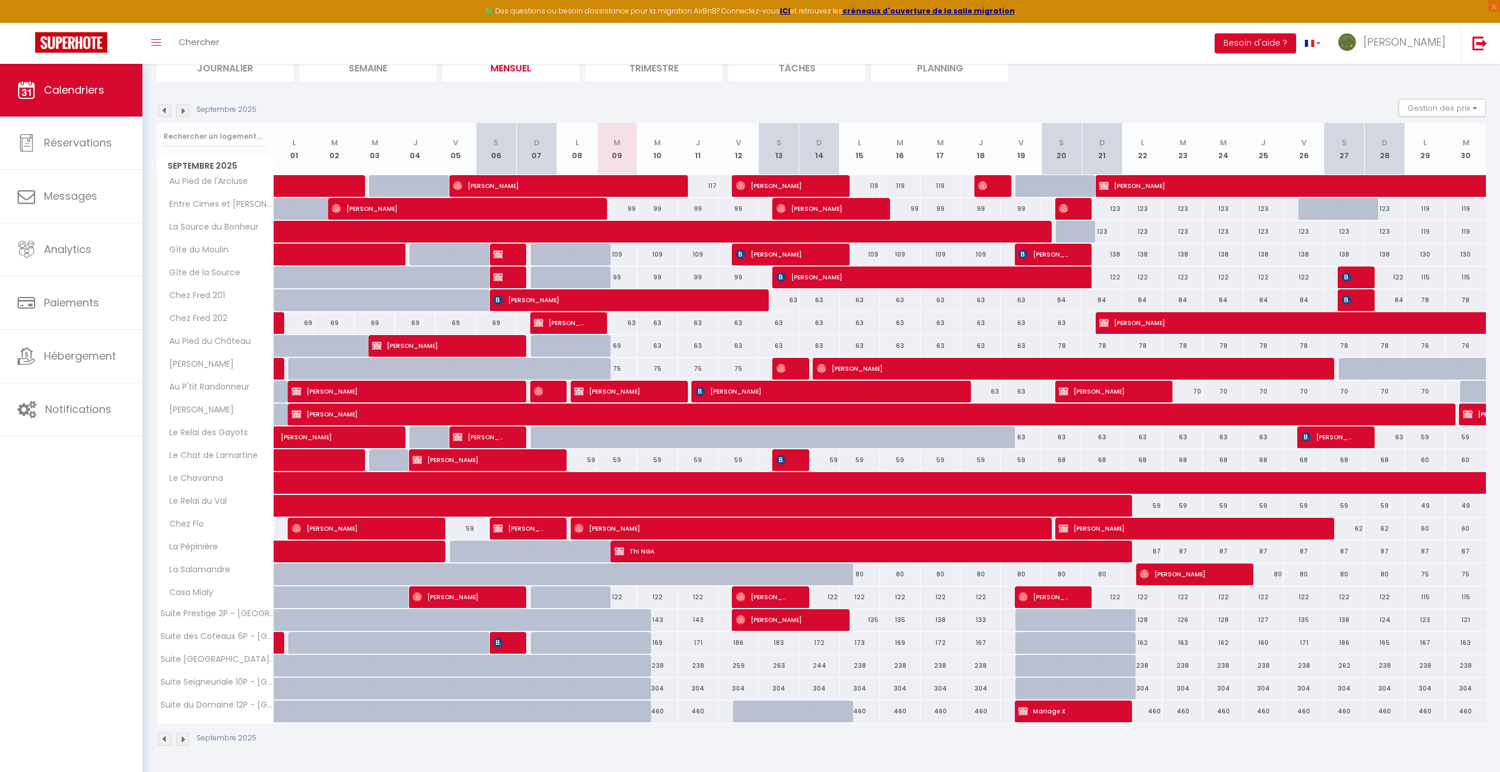
click at [659, 621] on div "143" at bounding box center [657, 620] width 40 height 22
type input "143"
type input "Mer 10 Septembre 2025"
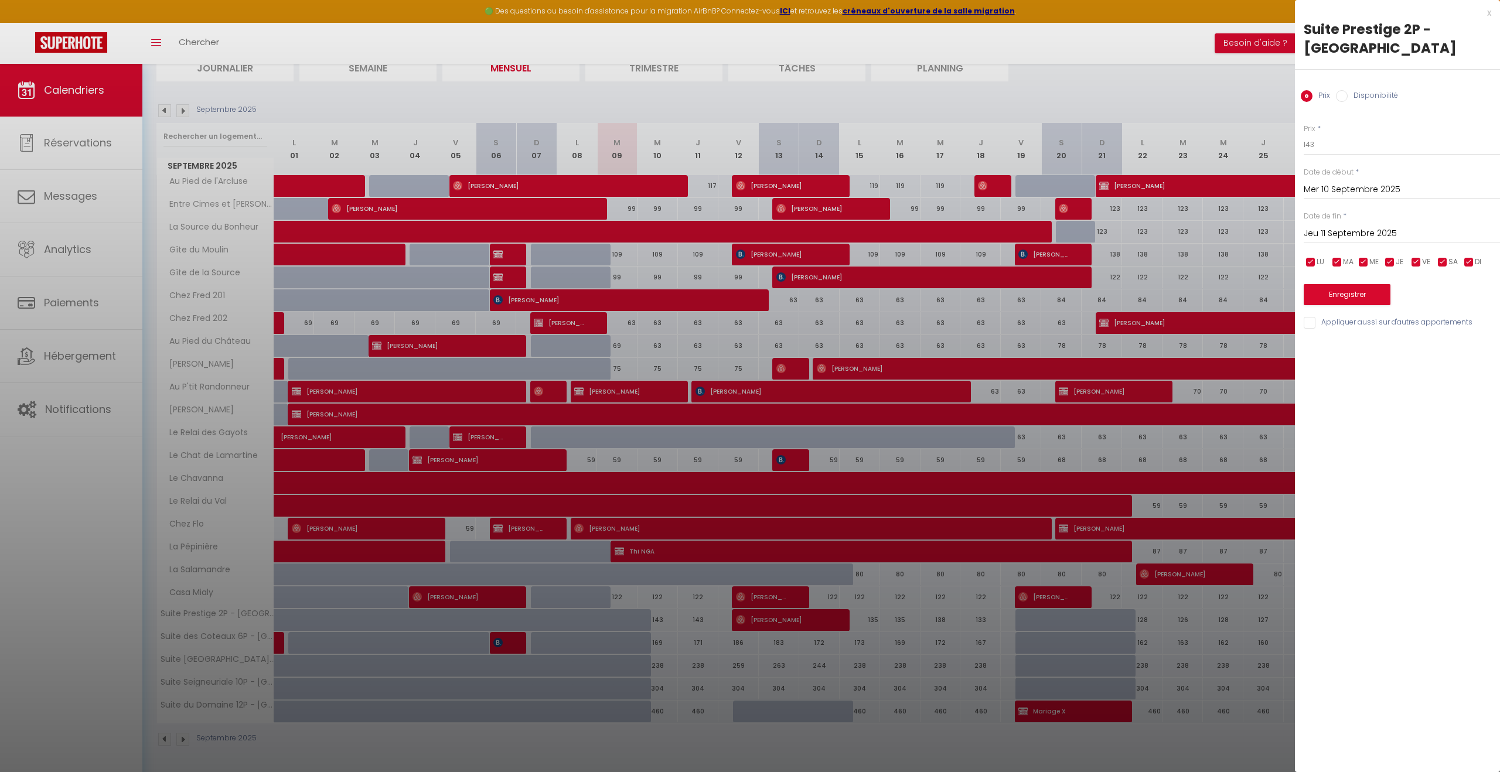
click at [1411, 236] on input "Jeu 11 Septembre 2025" at bounding box center [1402, 233] width 196 height 15
click at [1471, 255] on span ">" at bounding box center [1466, 253] width 25 height 23
click at [1470, 296] on span "4" at bounding box center [1466, 300] width 25 height 23
type input "Sam 04 Octobre 2025"
drag, startPoint x: 1329, startPoint y: 145, endPoint x: 1299, endPoint y: 147, distance: 30.6
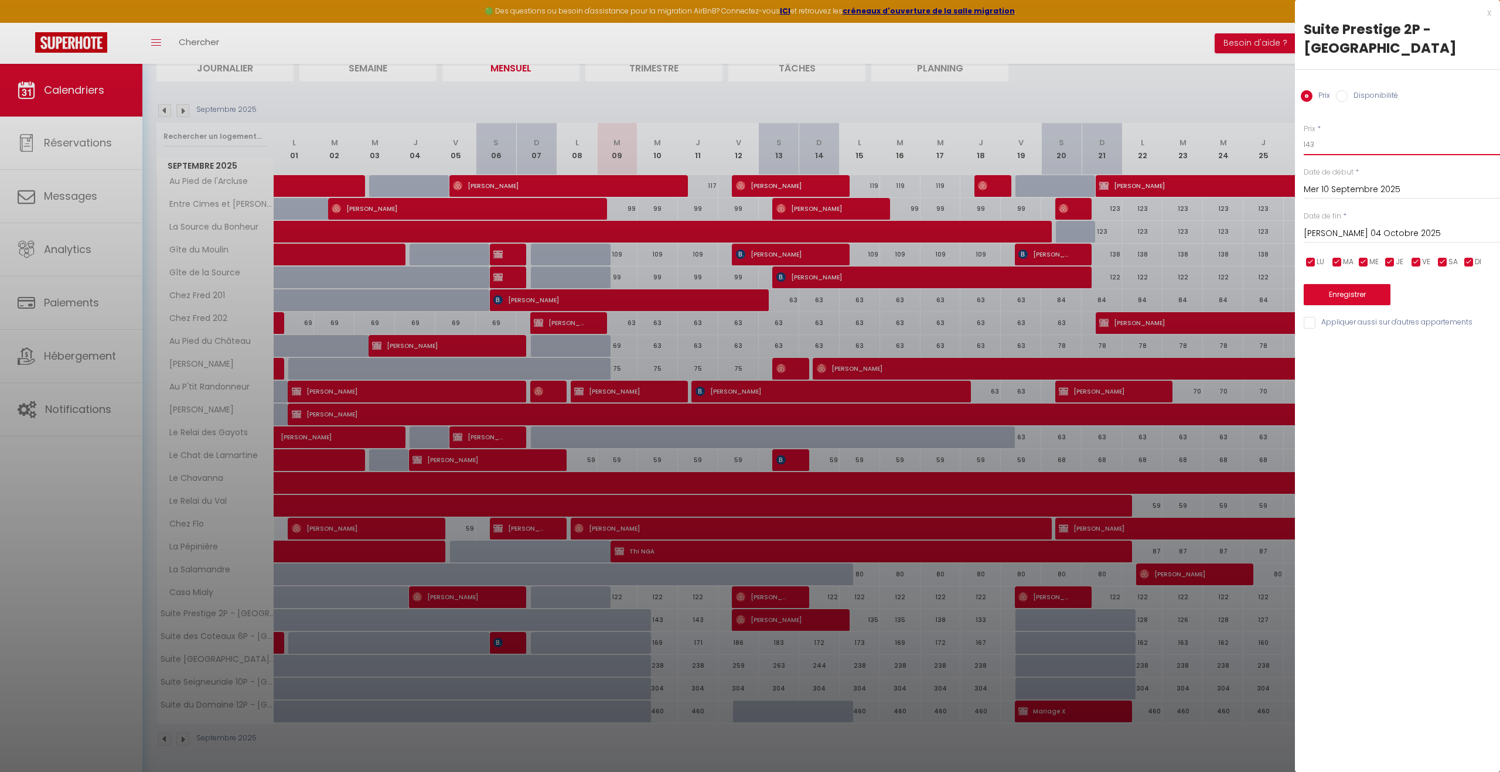
click at [1299, 147] on div "Prix * 143 Statut * Disponible Indisponible Date de début * Mer 10 Septembre 20…" at bounding box center [1397, 219] width 205 height 221
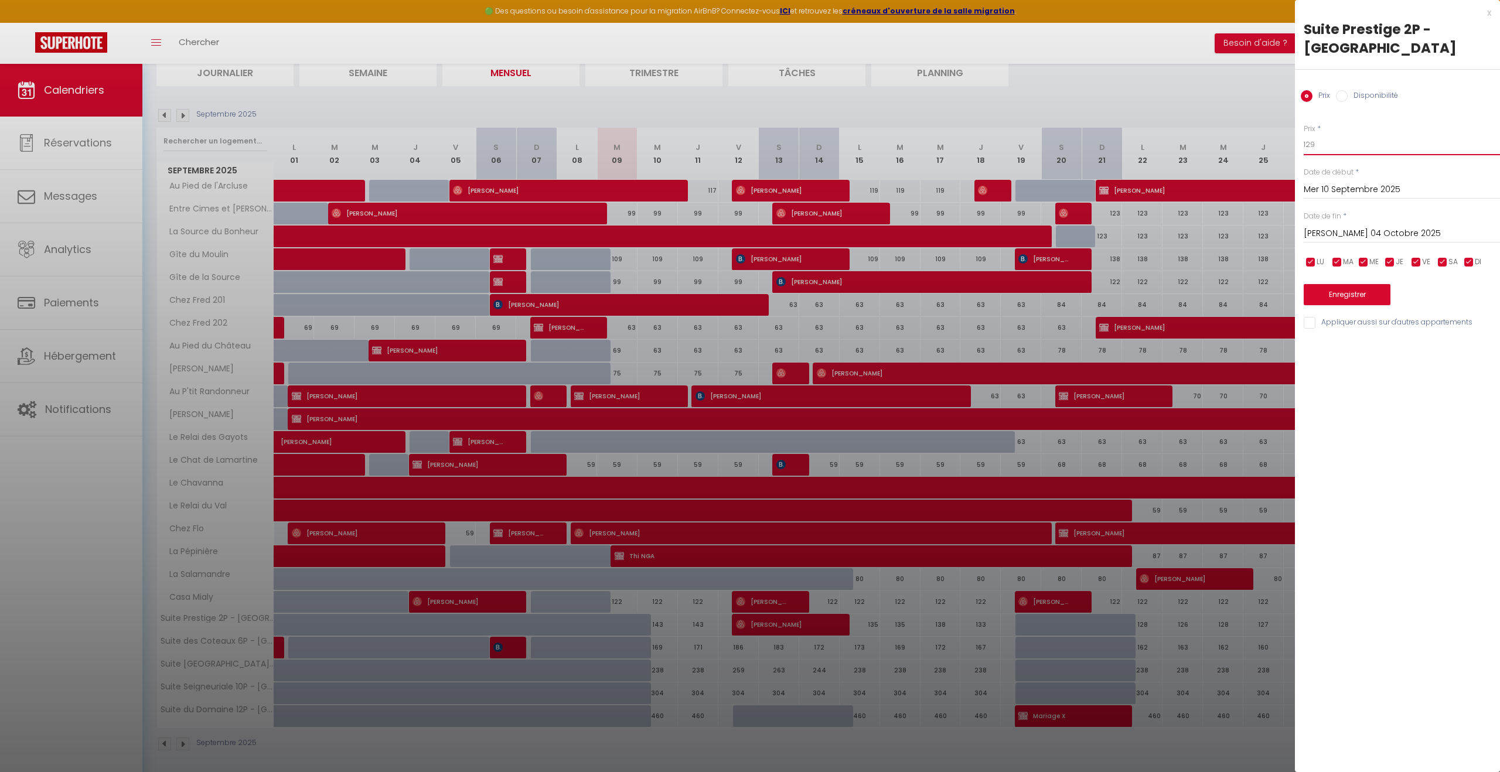
type input "129"
click at [1328, 291] on button "Enregistrer" at bounding box center [1347, 294] width 87 height 21
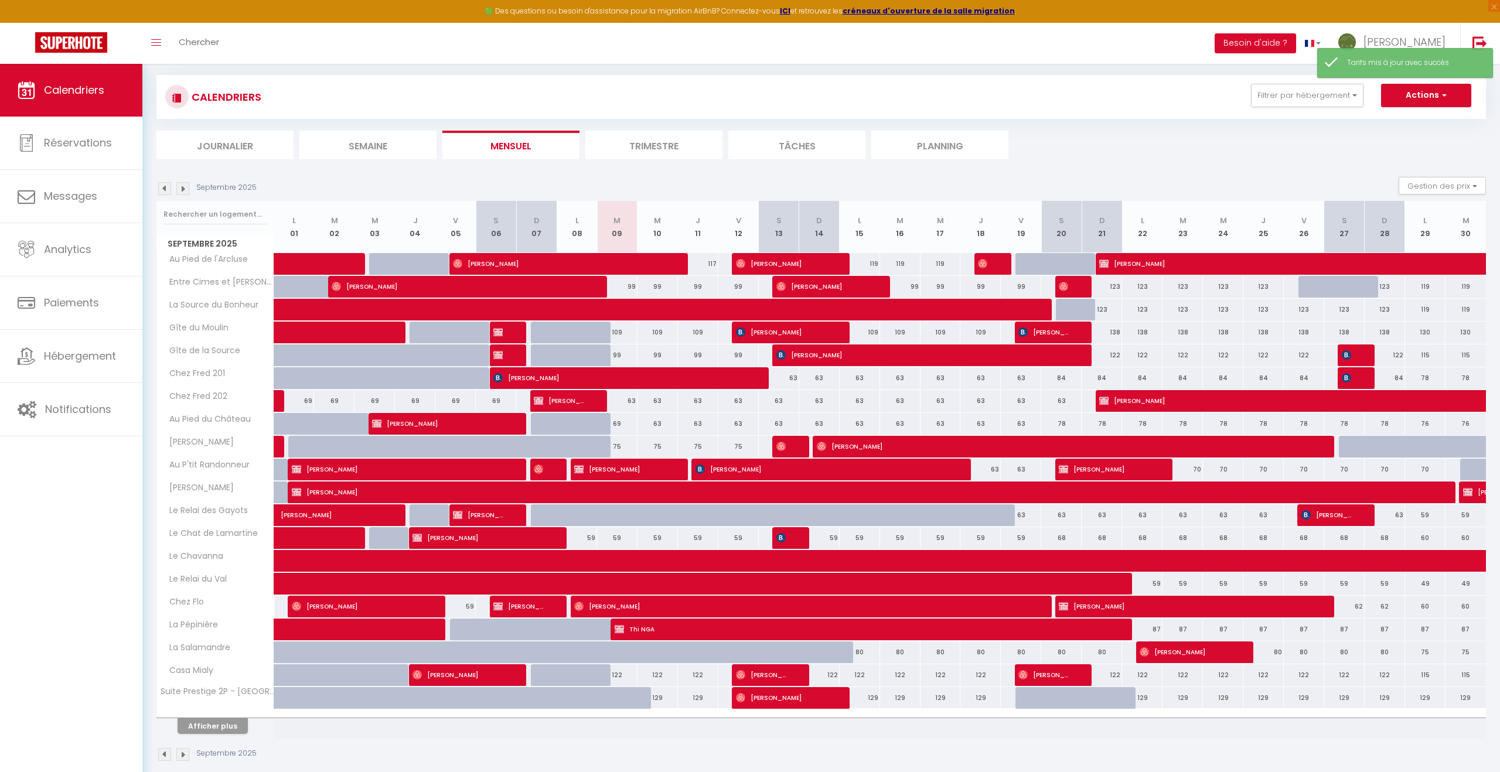
scroll to position [79, 0]
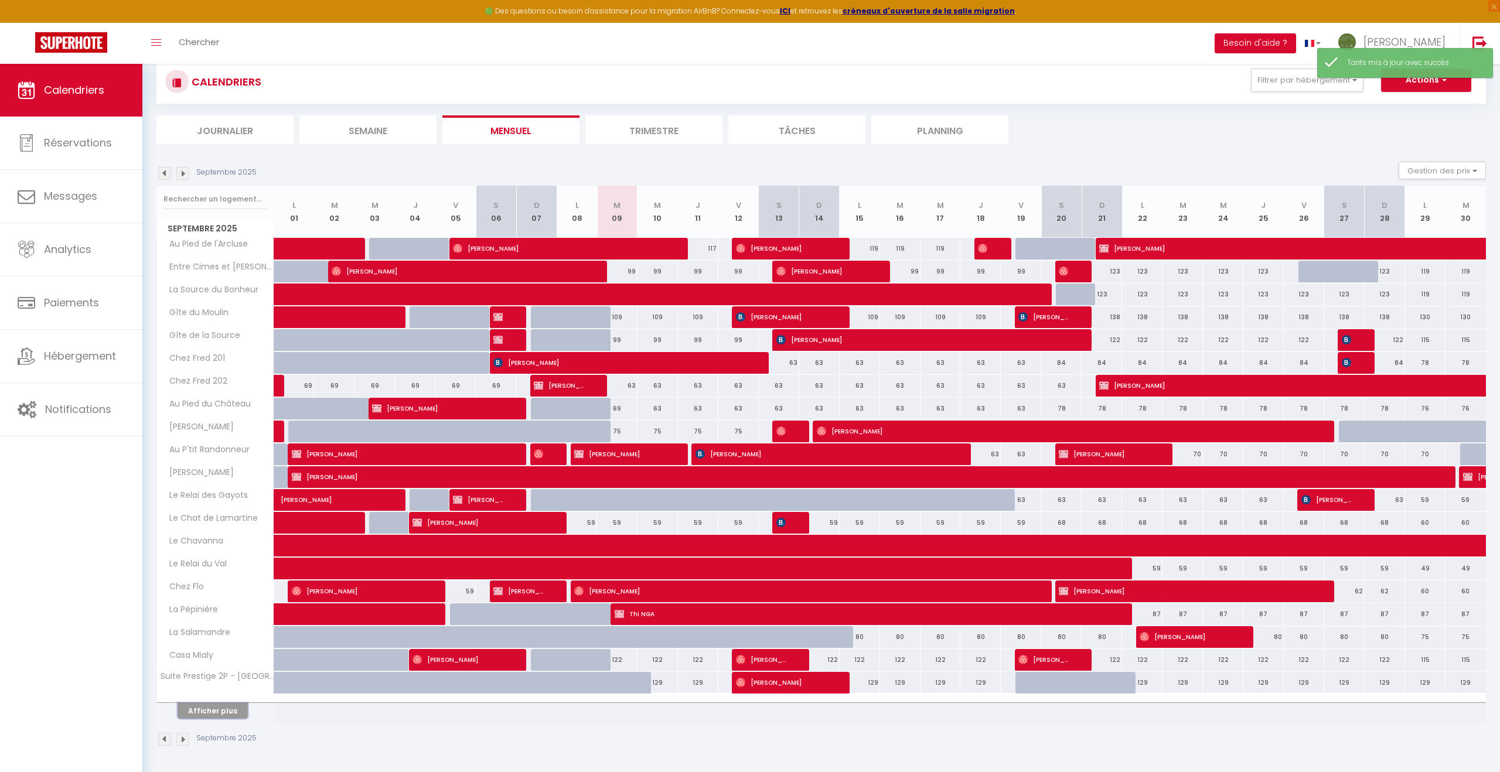
click at [202, 707] on button "Afficher plus" at bounding box center [213, 711] width 70 height 16
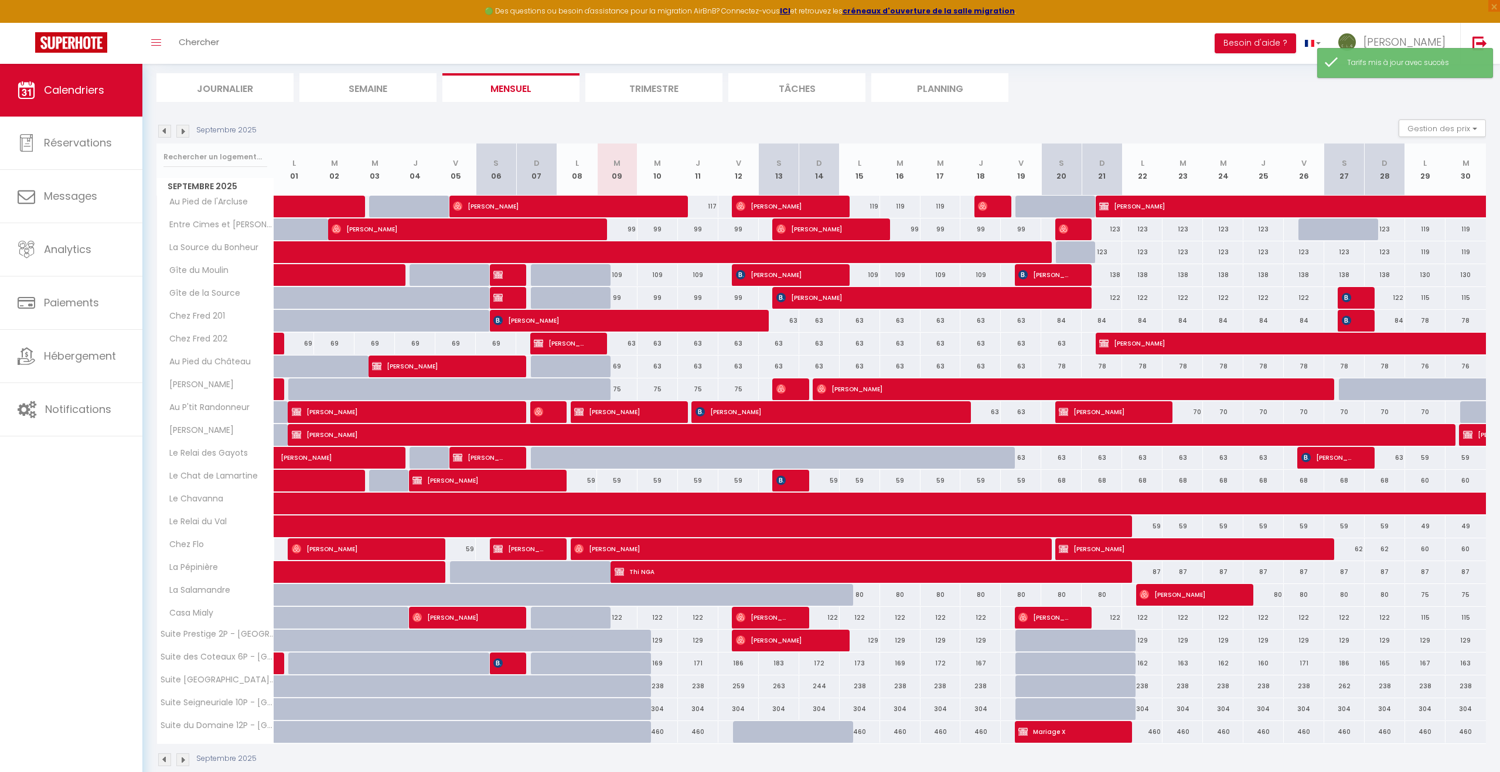
scroll to position [142, 0]
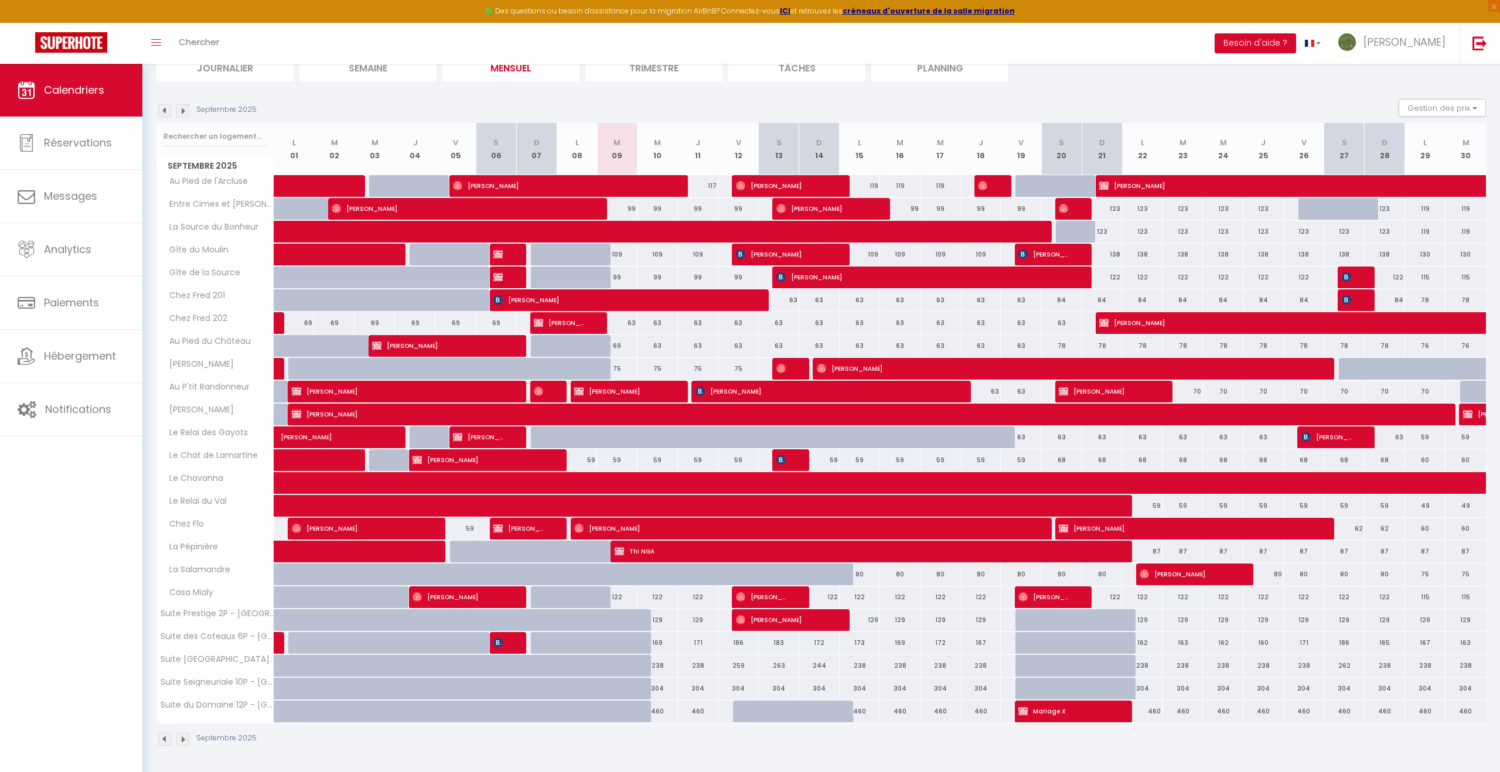
click at [659, 643] on div "169" at bounding box center [657, 643] width 40 height 22
type input "169"
type input "Mer 10 Septembre 2025"
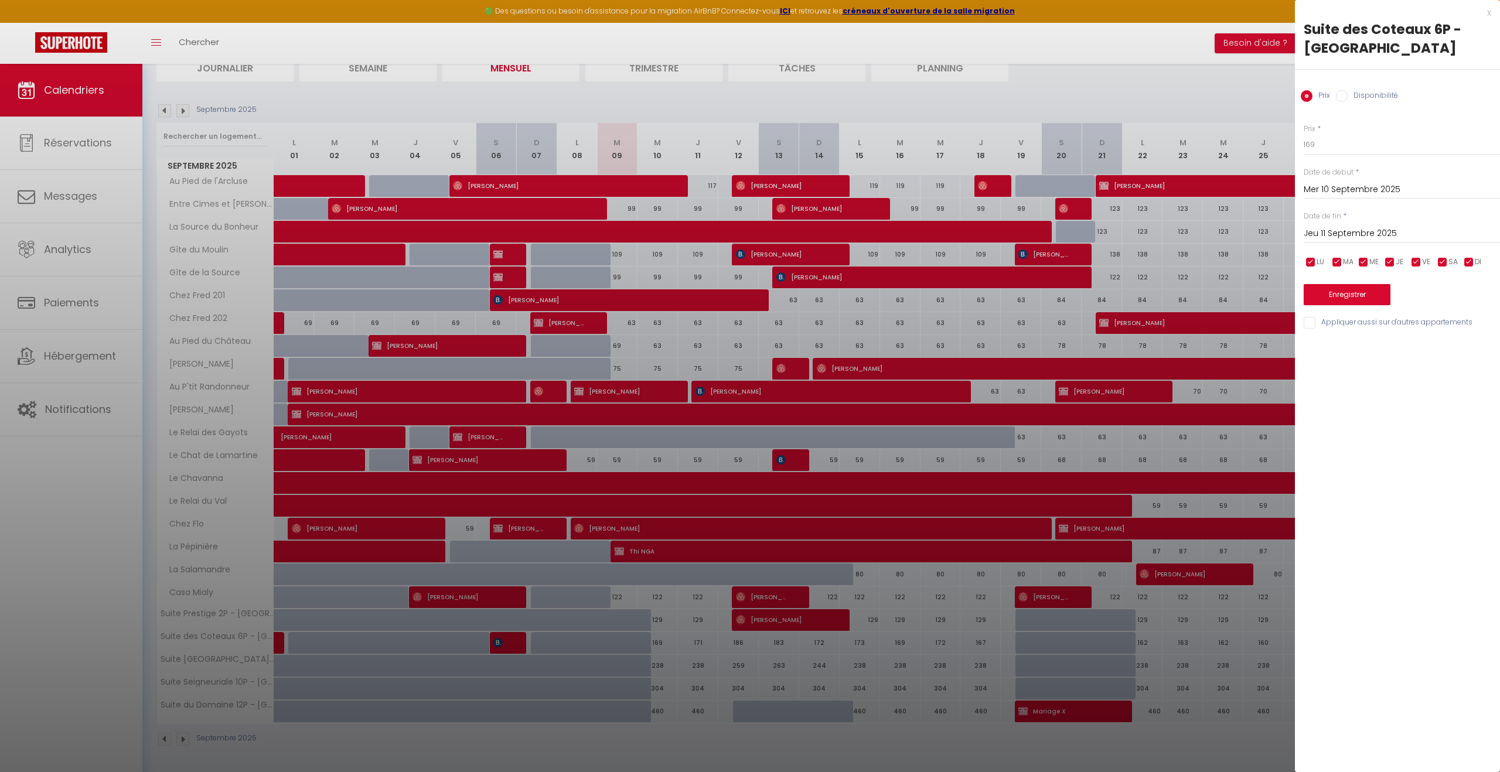
click at [1424, 233] on input "Jeu 11 Septembre 2025" at bounding box center [1402, 233] width 196 height 15
click at [1467, 251] on span ">" at bounding box center [1466, 253] width 25 height 23
drag, startPoint x: 1459, startPoint y: 296, endPoint x: 1442, endPoint y: 257, distance: 43.5
click at [1459, 296] on span "4" at bounding box center [1466, 300] width 25 height 23
type input "Sam 04 Octobre 2025"
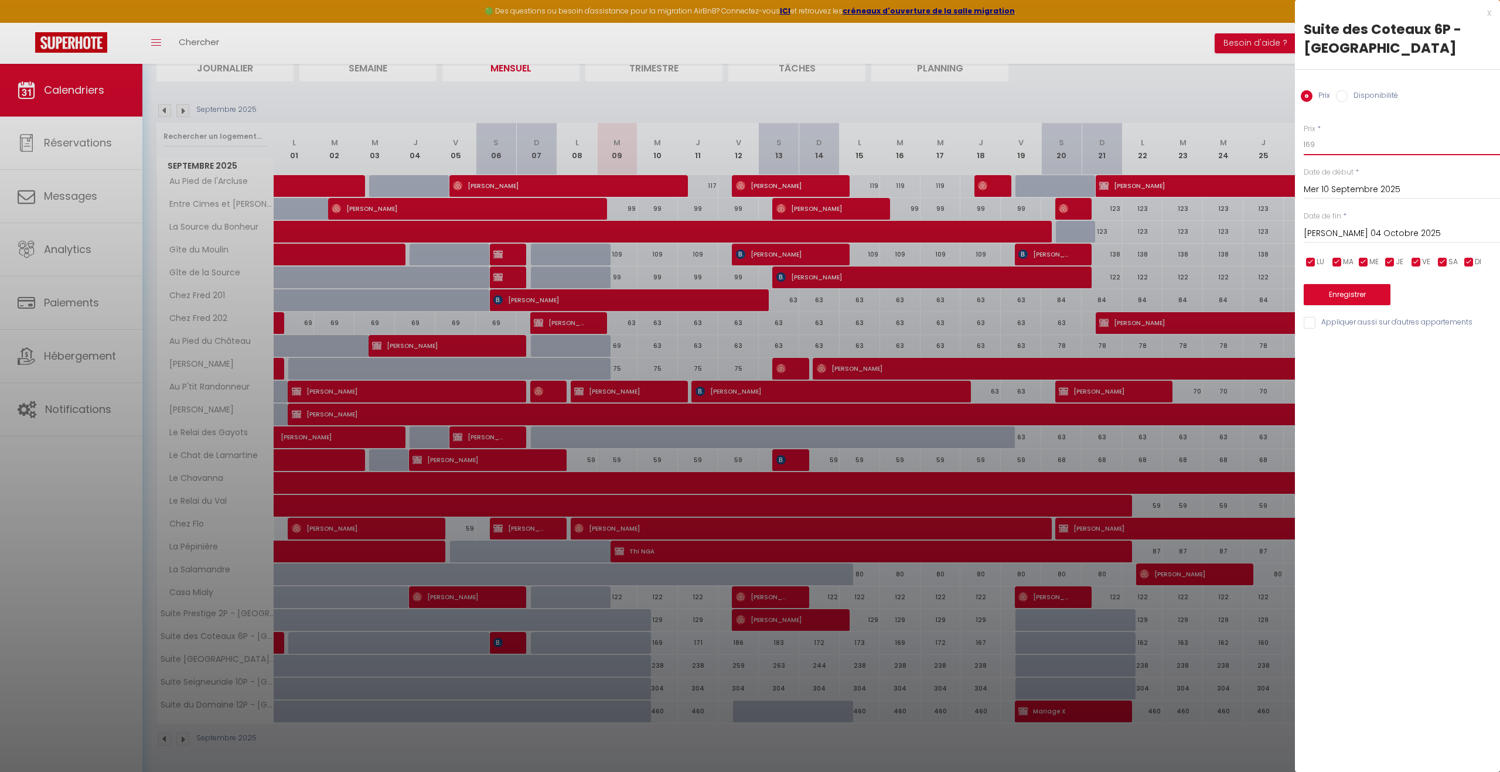
drag, startPoint x: 1330, startPoint y: 146, endPoint x: 1293, endPoint y: 145, distance: 36.9
click at [1293, 145] on body "🟢 Des questions ou besoin d'assistance pour la migration AirBnB? Connectez-vous…" at bounding box center [750, 347] width 1500 height 850
type input "170"
click at [1376, 297] on button "Enregistrer" at bounding box center [1347, 294] width 87 height 21
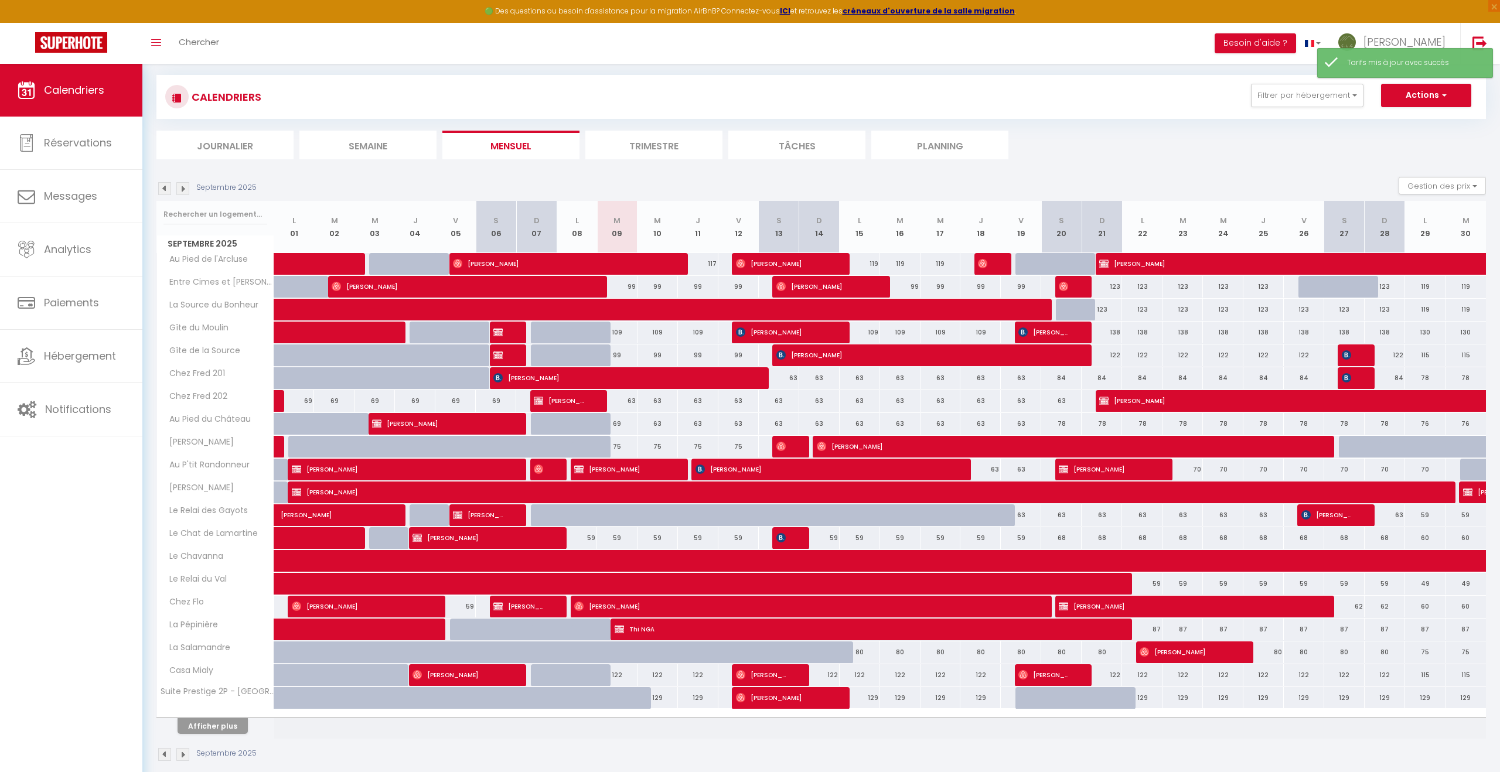
scroll to position [79, 0]
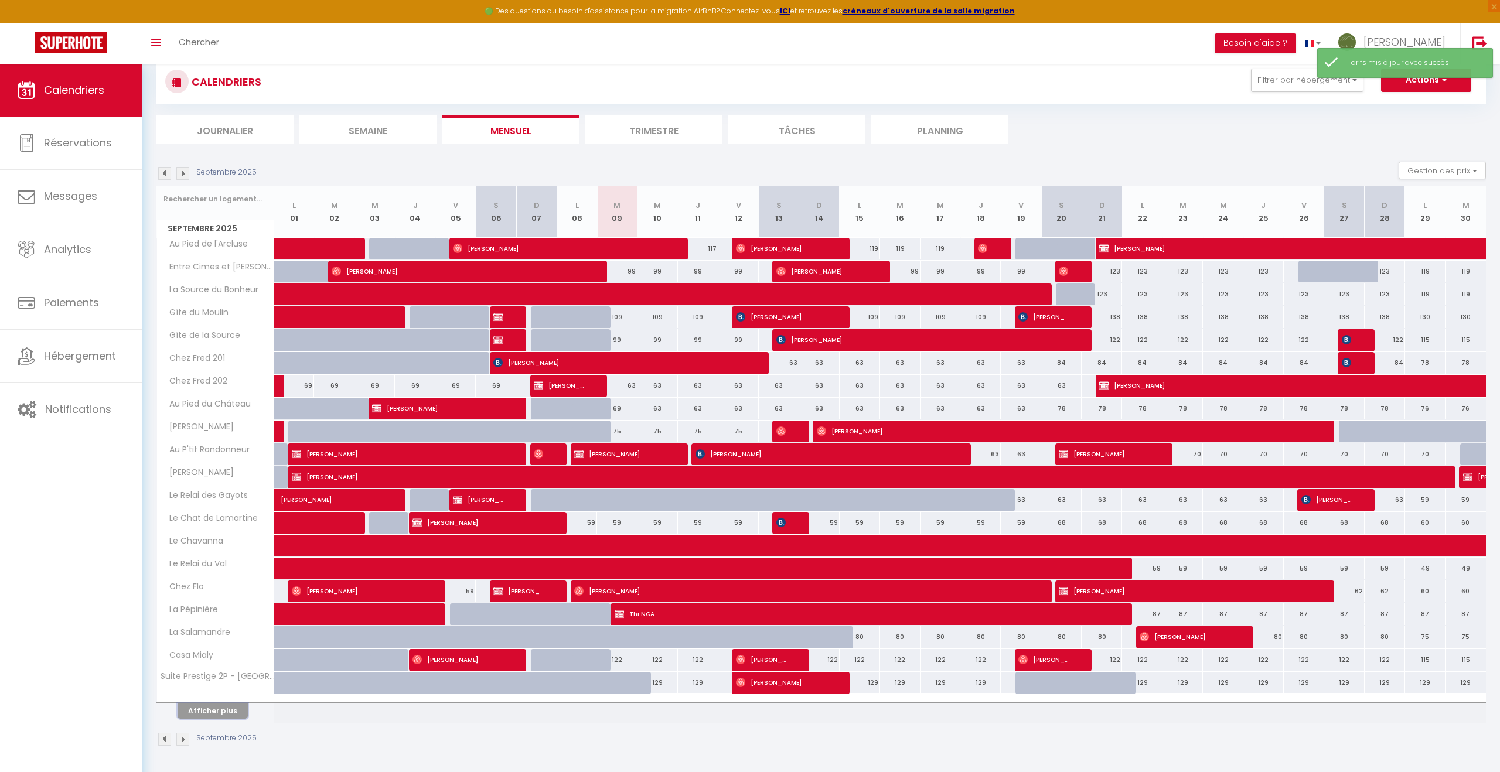
drag, startPoint x: 200, startPoint y: 711, endPoint x: 312, endPoint y: 690, distance: 113.8
click at [200, 711] on button "Afficher plus" at bounding box center [213, 711] width 70 height 16
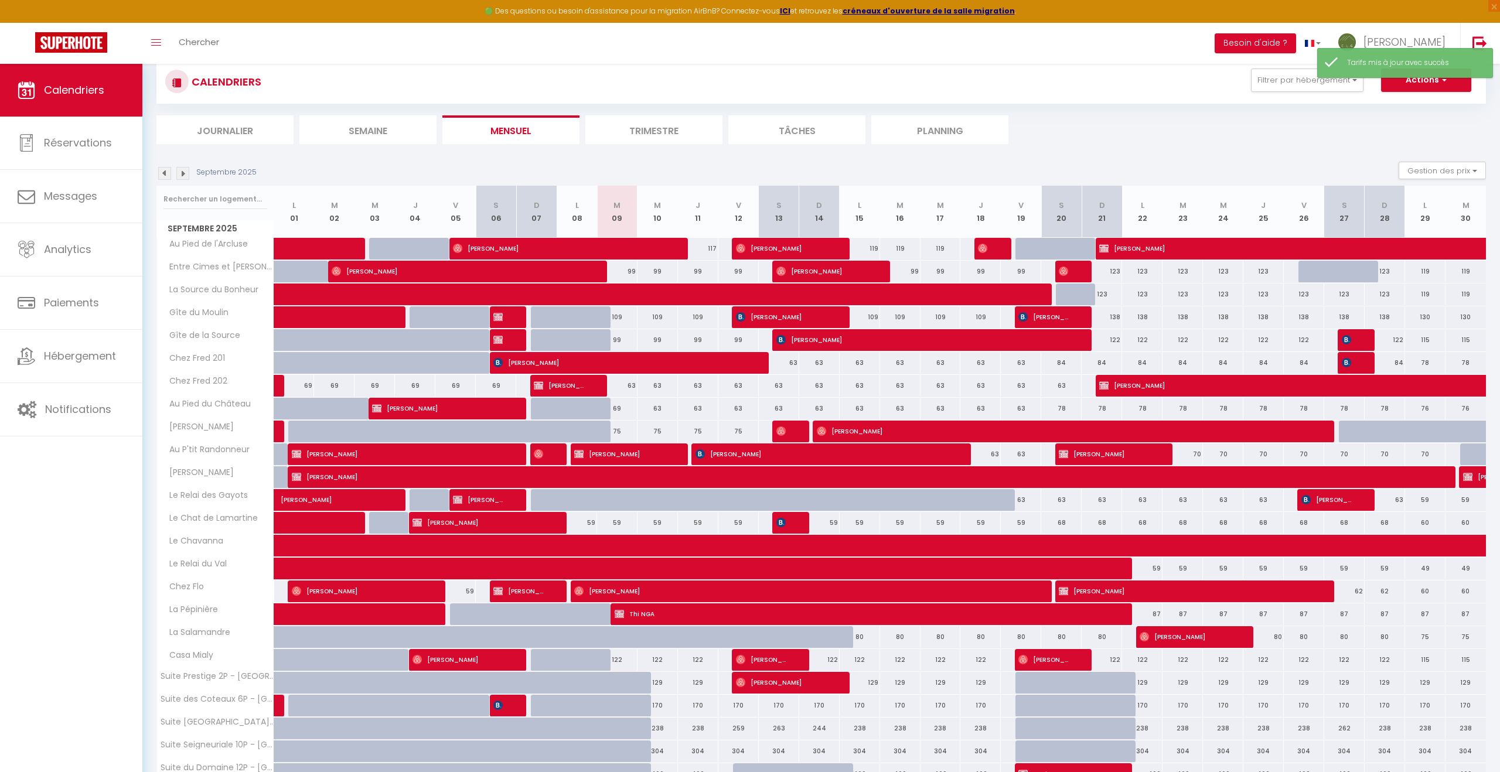
scroll to position [142, 0]
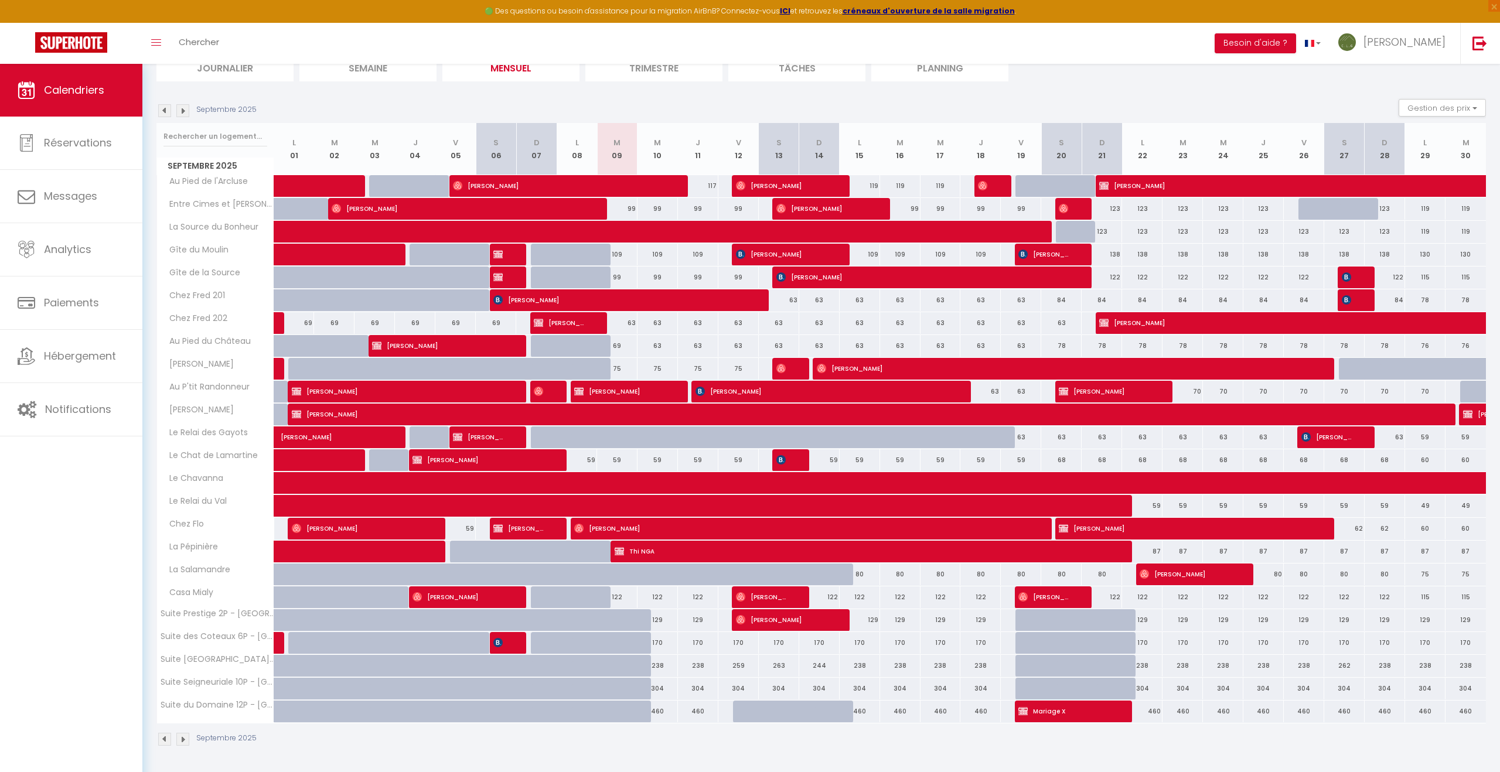
click at [655, 666] on div "238" at bounding box center [657, 666] width 40 height 22
type input "238"
type input "Mer 10 Septembre 2025"
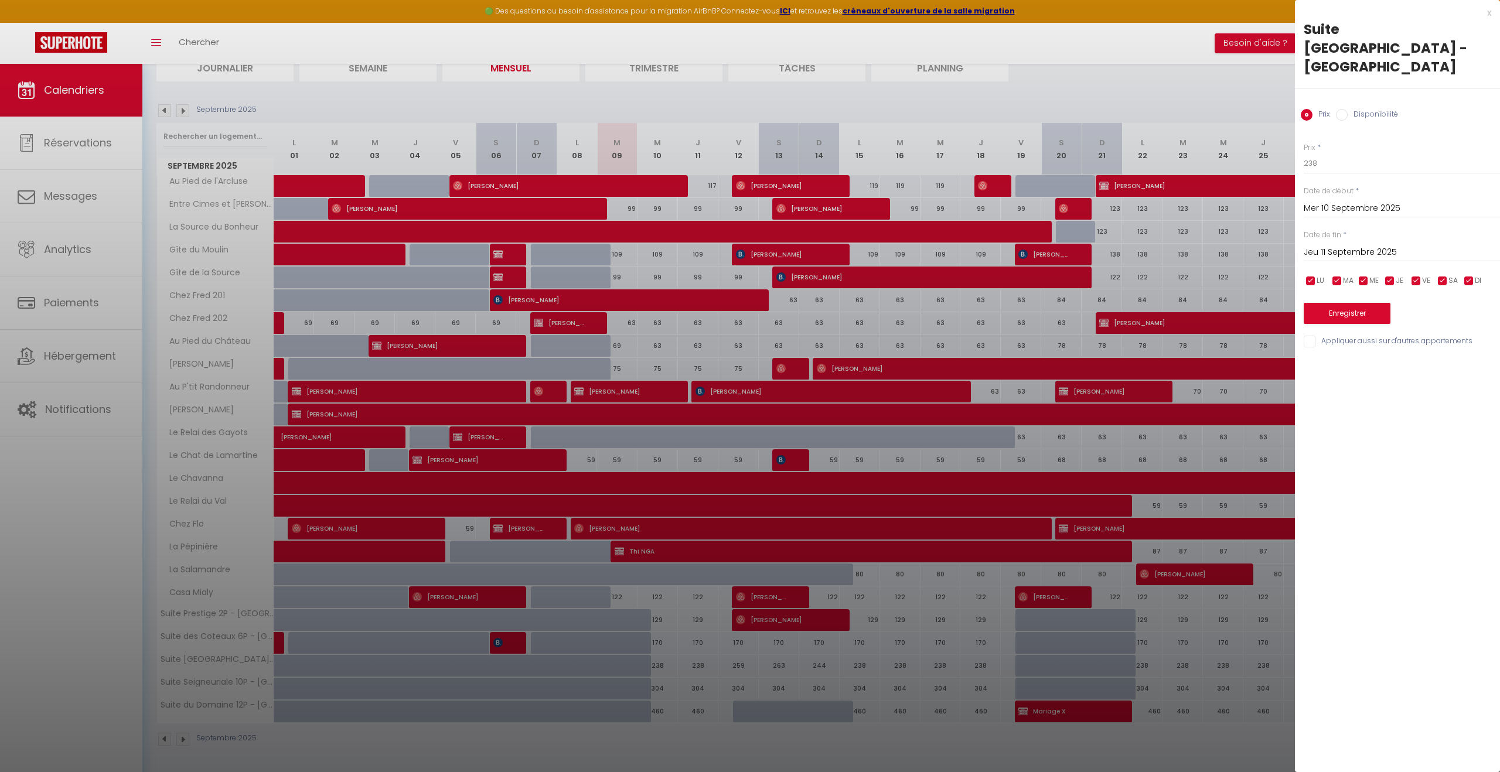
drag, startPoint x: 1378, startPoint y: 232, endPoint x: 1407, endPoint y: 231, distance: 29.3
click at [1377, 245] on input "Jeu 11 Septembre 2025" at bounding box center [1402, 252] width 196 height 15
click at [1469, 261] on span ">" at bounding box center [1466, 272] width 25 height 23
drag, startPoint x: 1462, startPoint y: 297, endPoint x: 1461, endPoint y: 291, distance: 6.5
click at [1462, 308] on span "4" at bounding box center [1466, 319] width 25 height 23
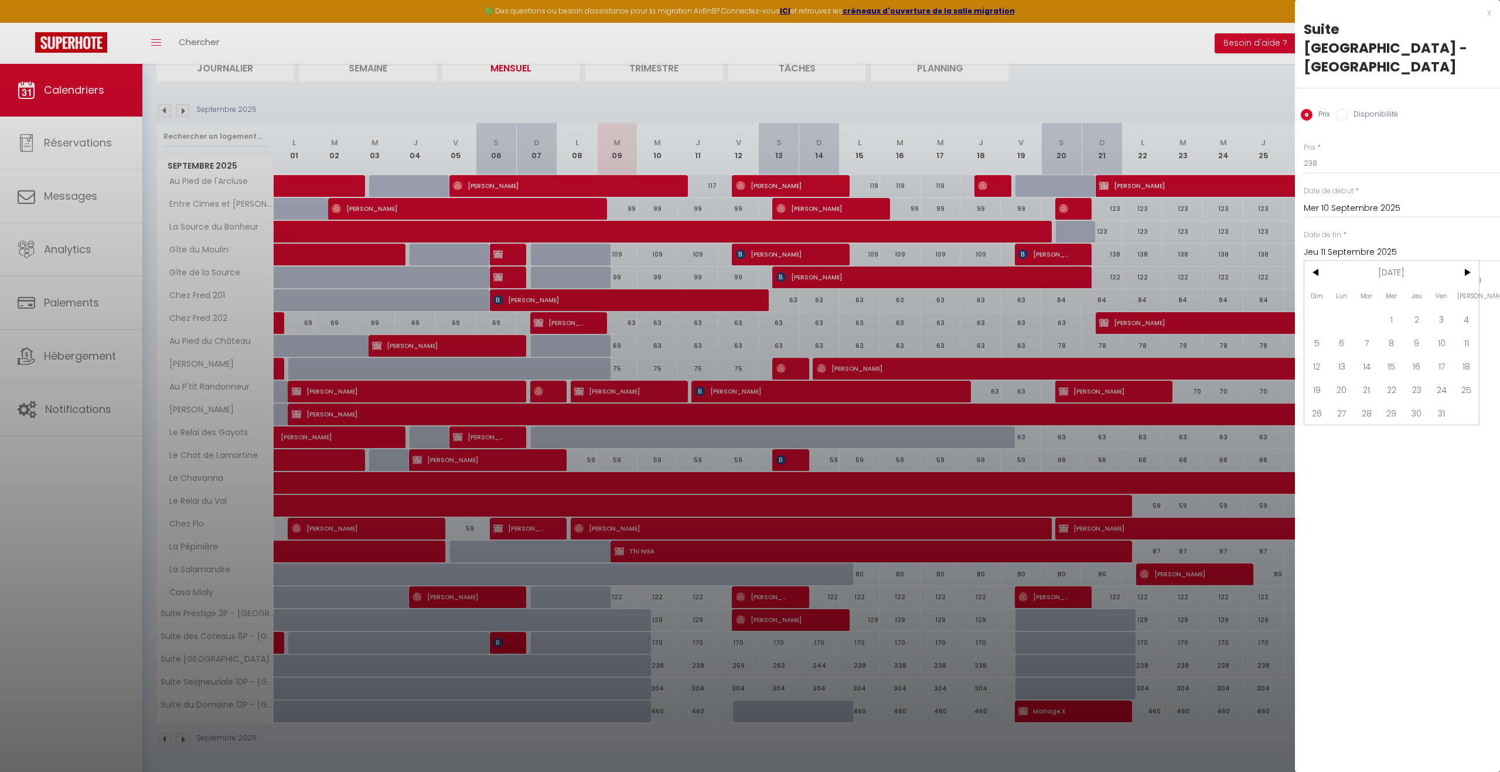
type input "Sam 04 Octobre 2025"
drag, startPoint x: 1334, startPoint y: 146, endPoint x: 1289, endPoint y: 148, distance: 45.1
click at [1289, 148] on body "🟢 Des questions ou besoin d'assistance pour la migration AirBnB? Connectez-vous…" at bounding box center [750, 347] width 1500 height 850
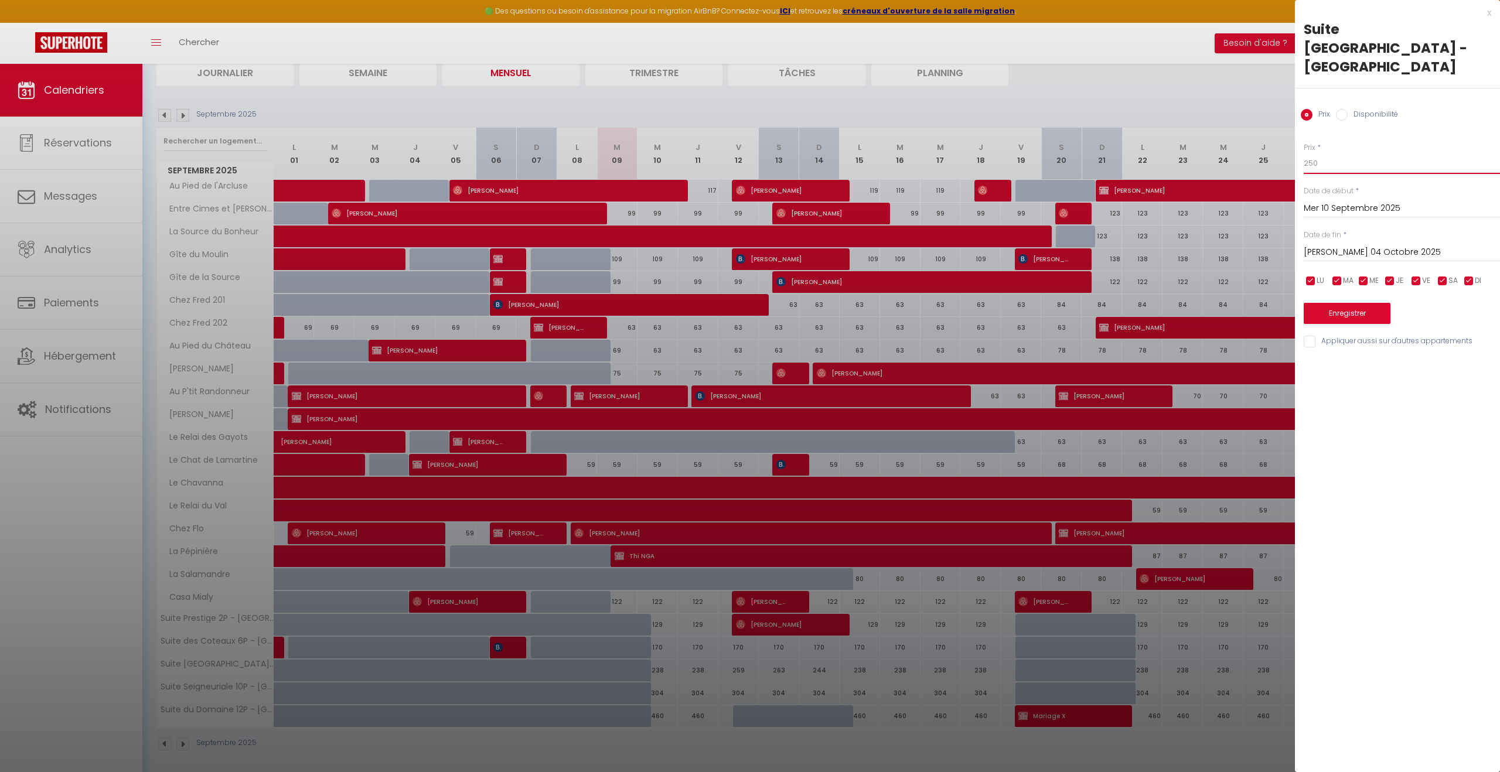
type input "250"
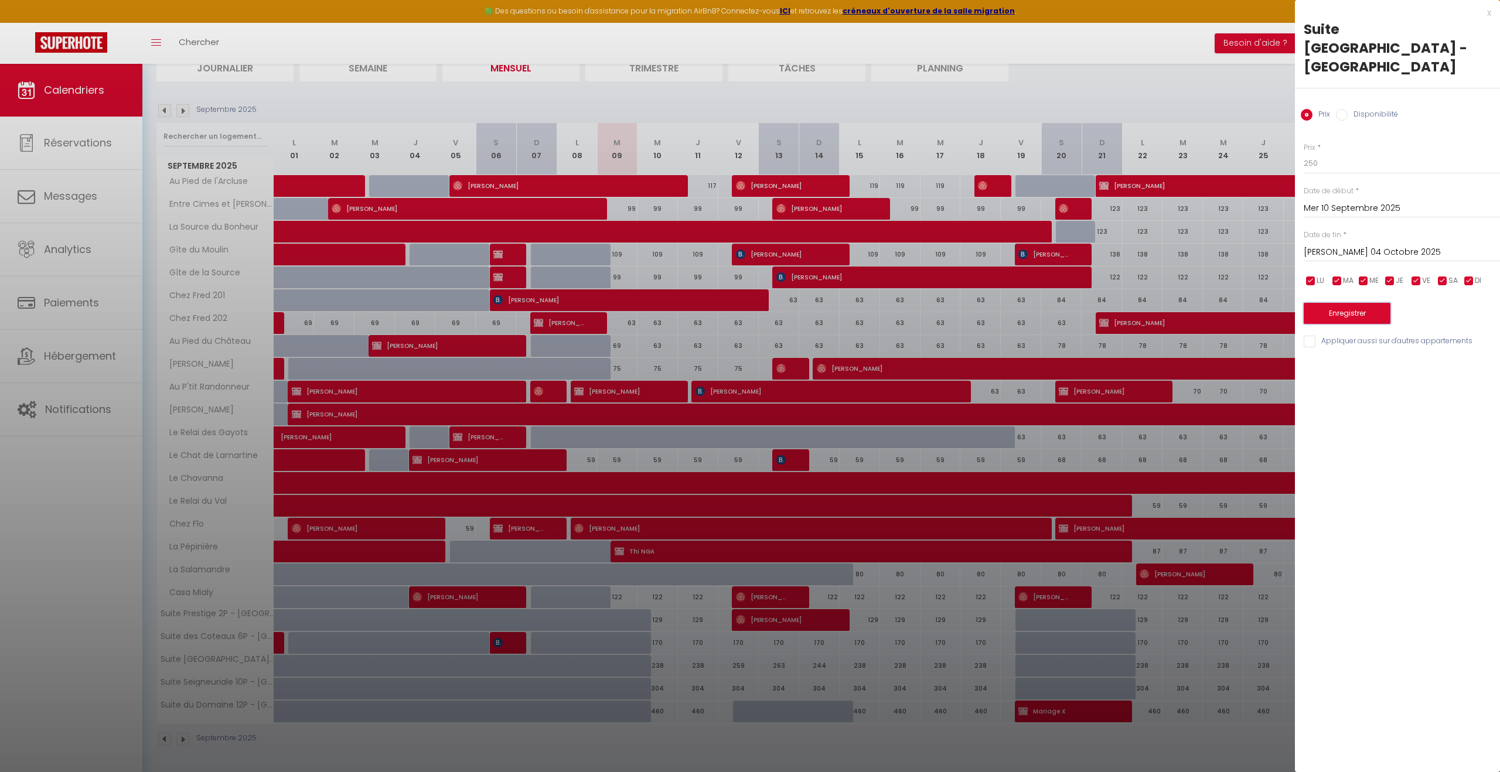
click at [1327, 303] on button "Enregistrer" at bounding box center [1347, 313] width 87 height 21
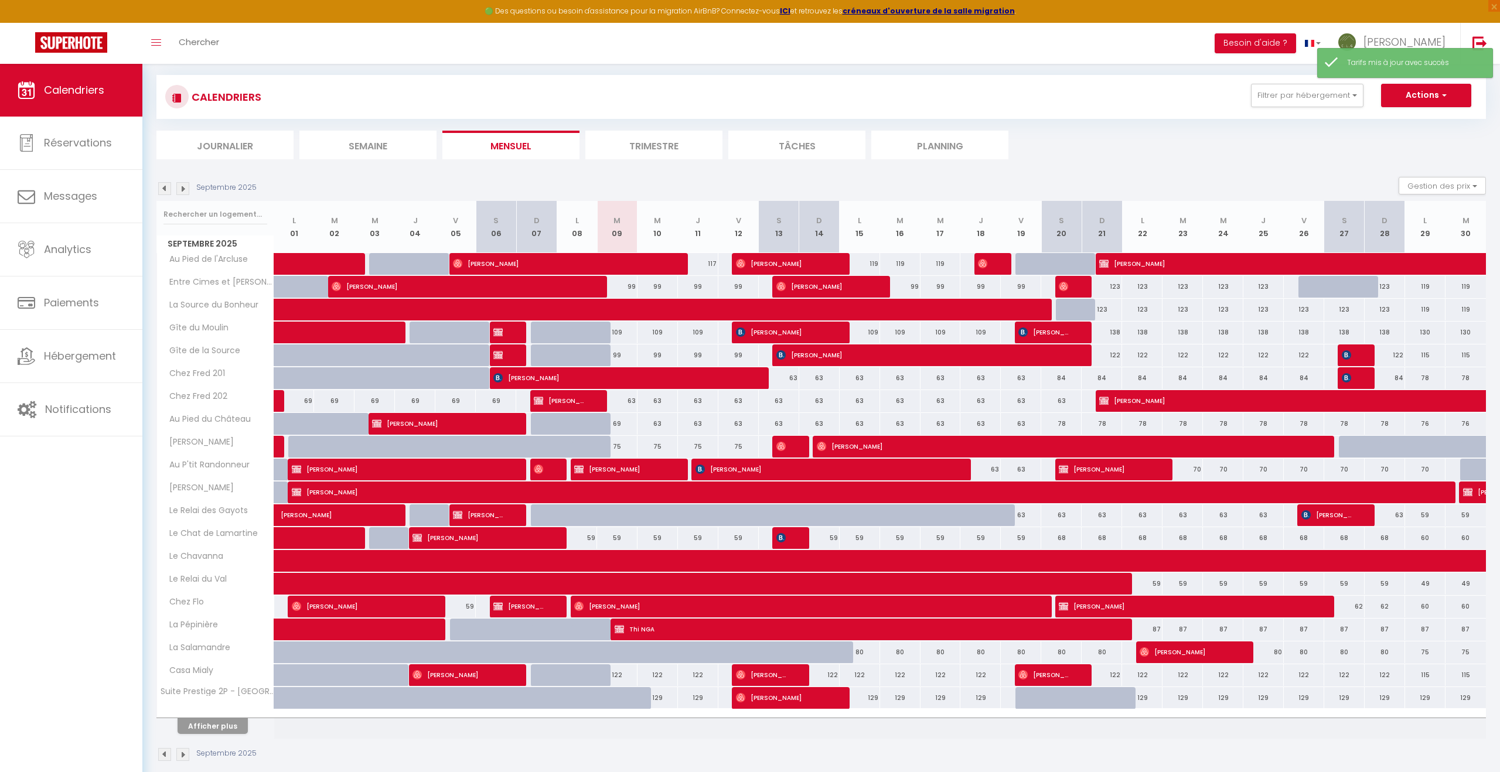
scroll to position [79, 0]
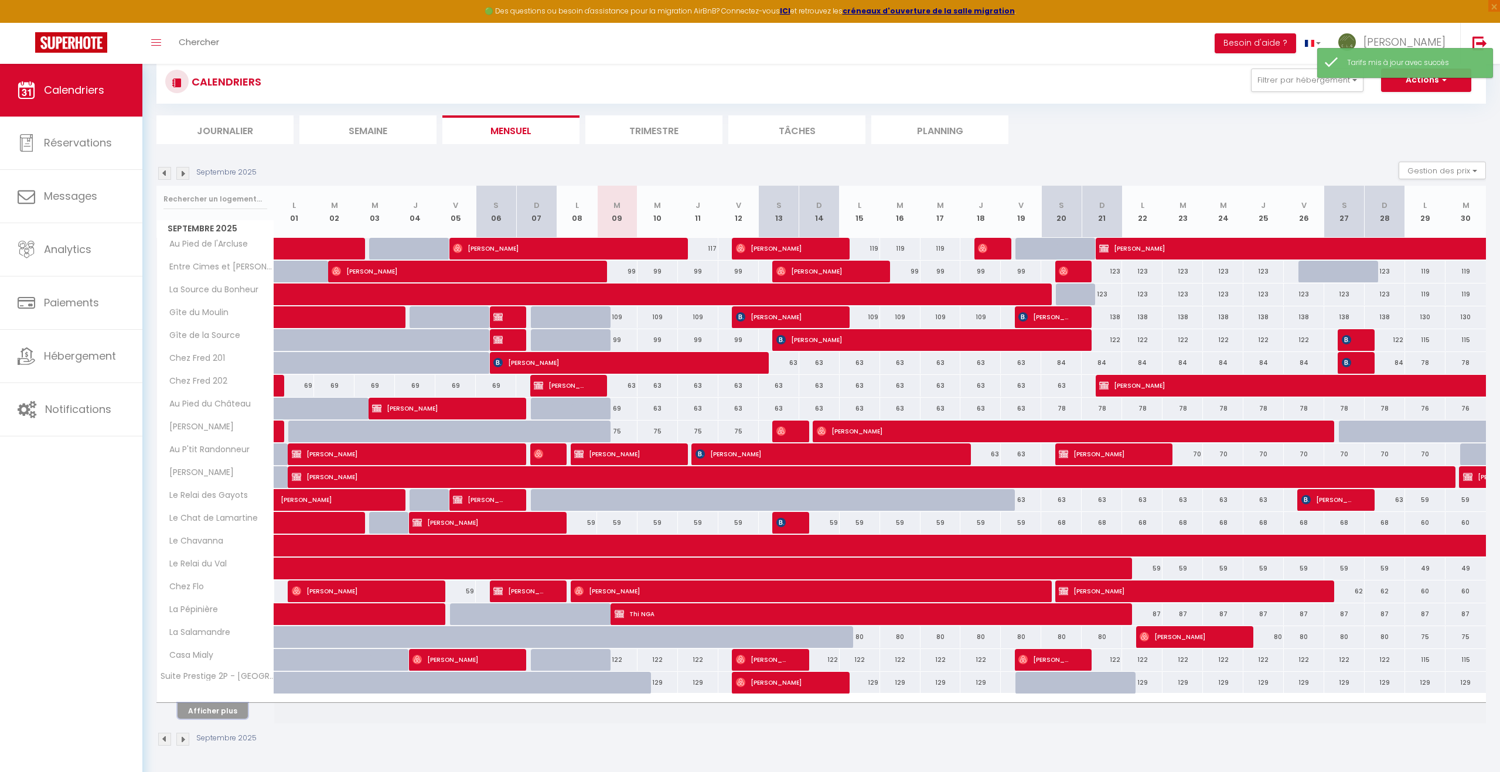
drag, startPoint x: 223, startPoint y: 710, endPoint x: 363, endPoint y: 670, distance: 145.6
click at [222, 710] on button "Afficher plus" at bounding box center [213, 711] width 70 height 16
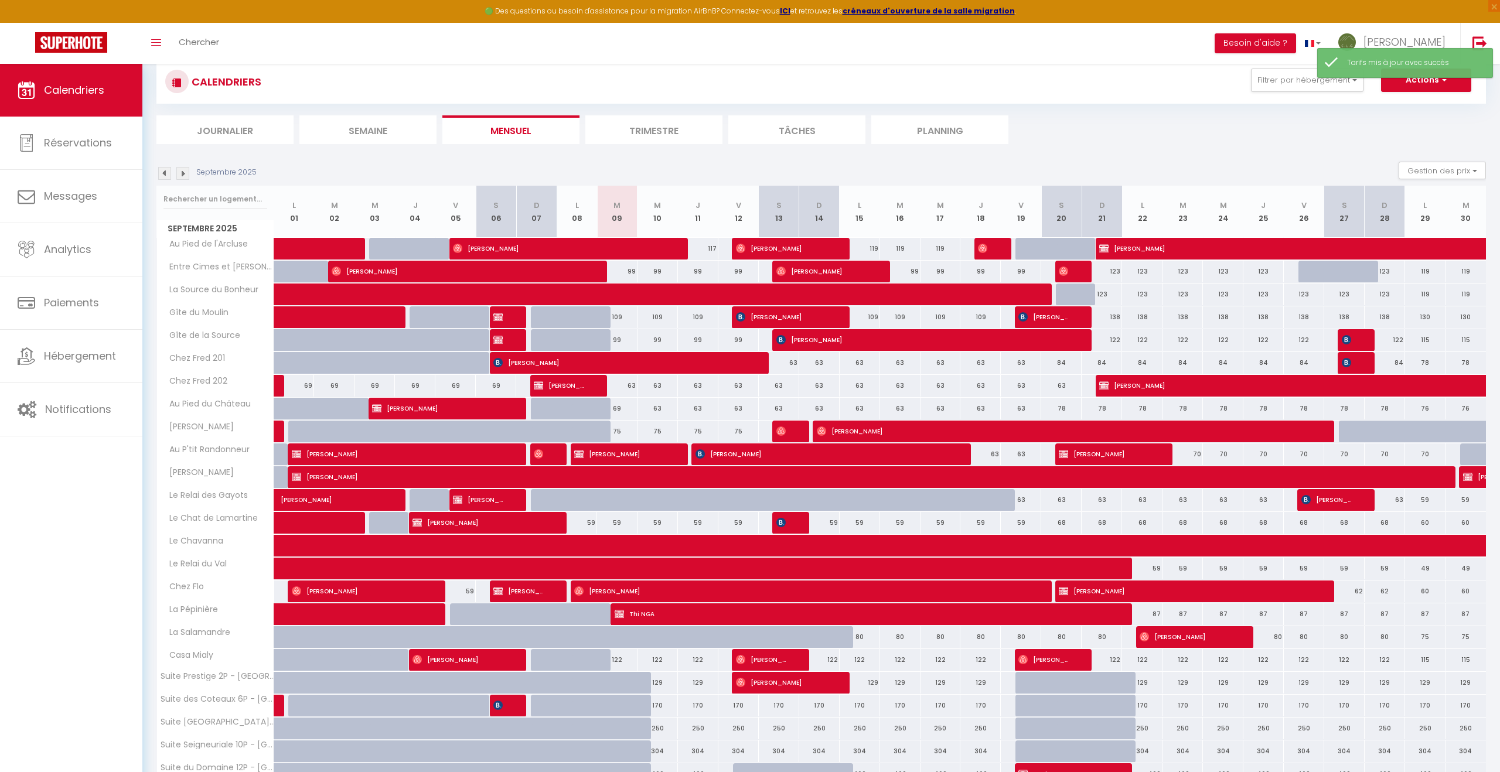
scroll to position [142, 0]
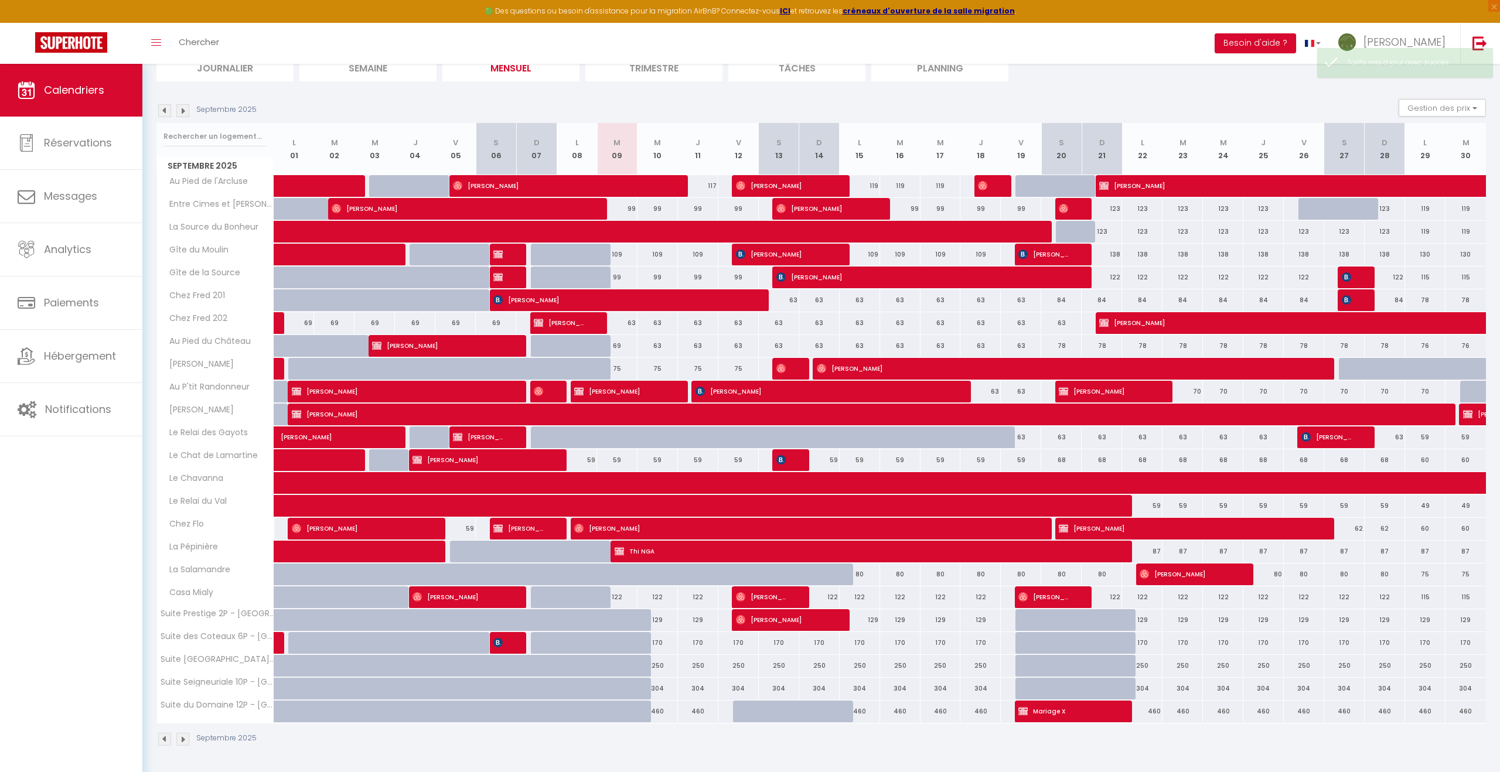
click at [180, 738] on img at bounding box center [182, 739] width 13 height 13
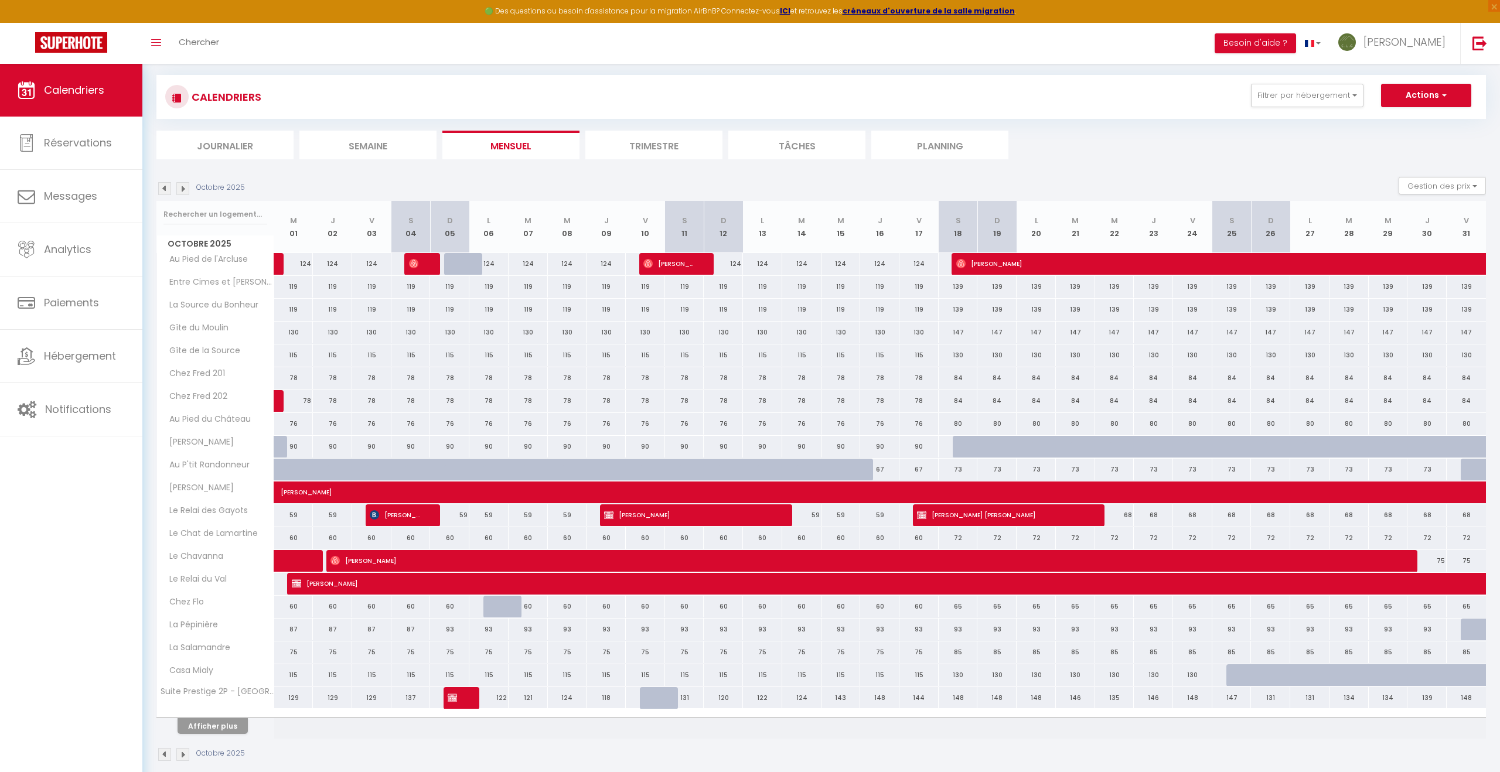
scroll to position [79, 0]
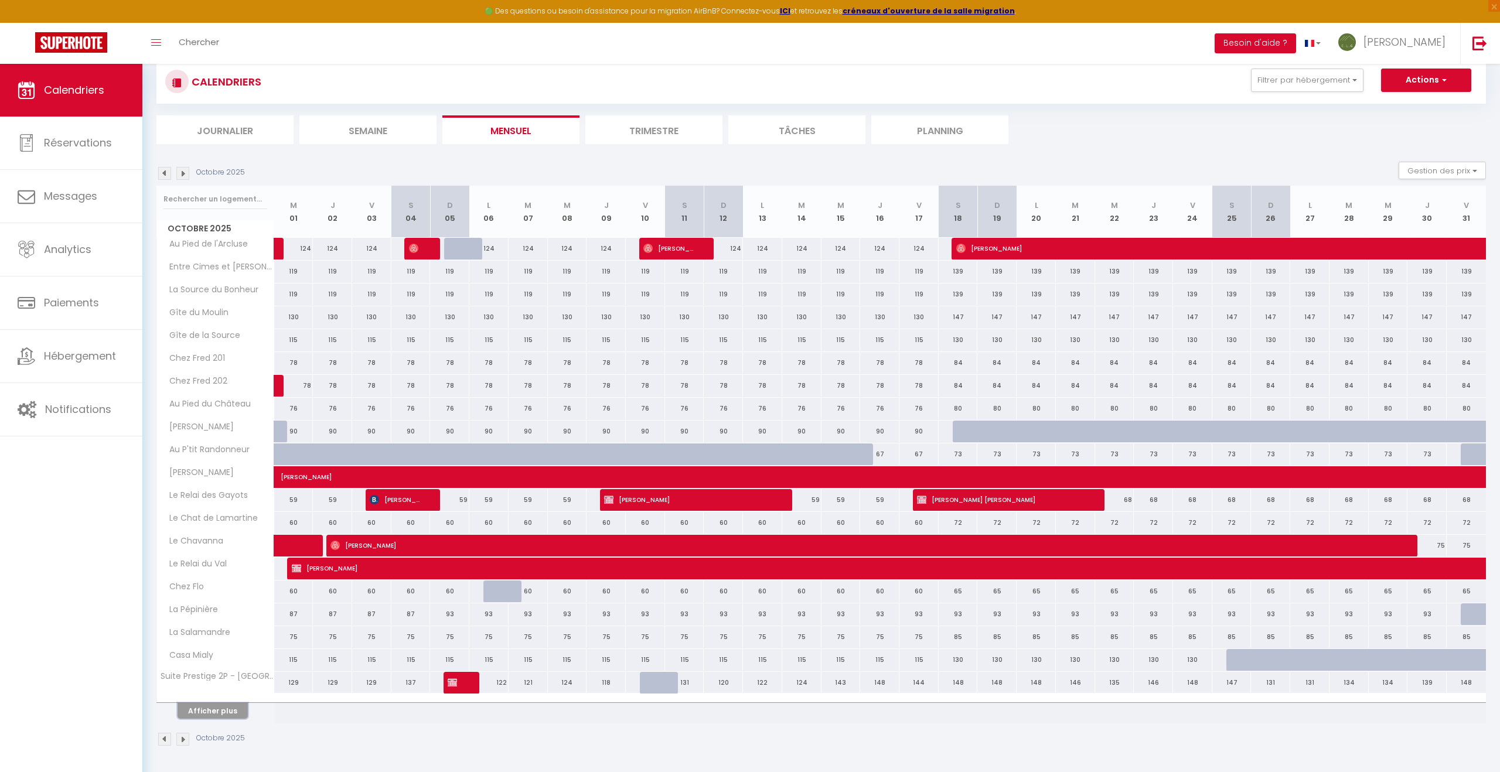
click at [218, 713] on button "Afficher plus" at bounding box center [213, 711] width 70 height 16
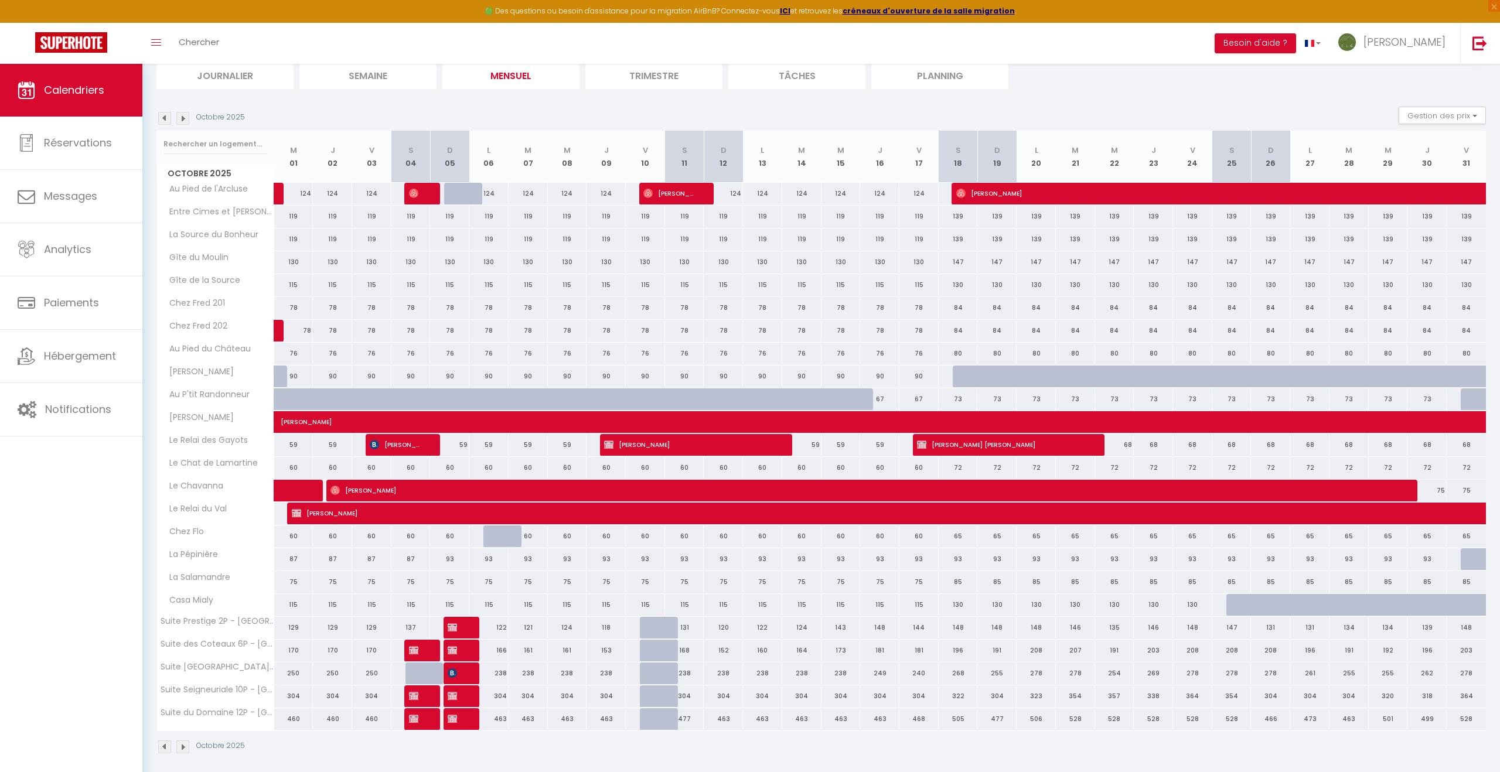
scroll to position [142, 0]
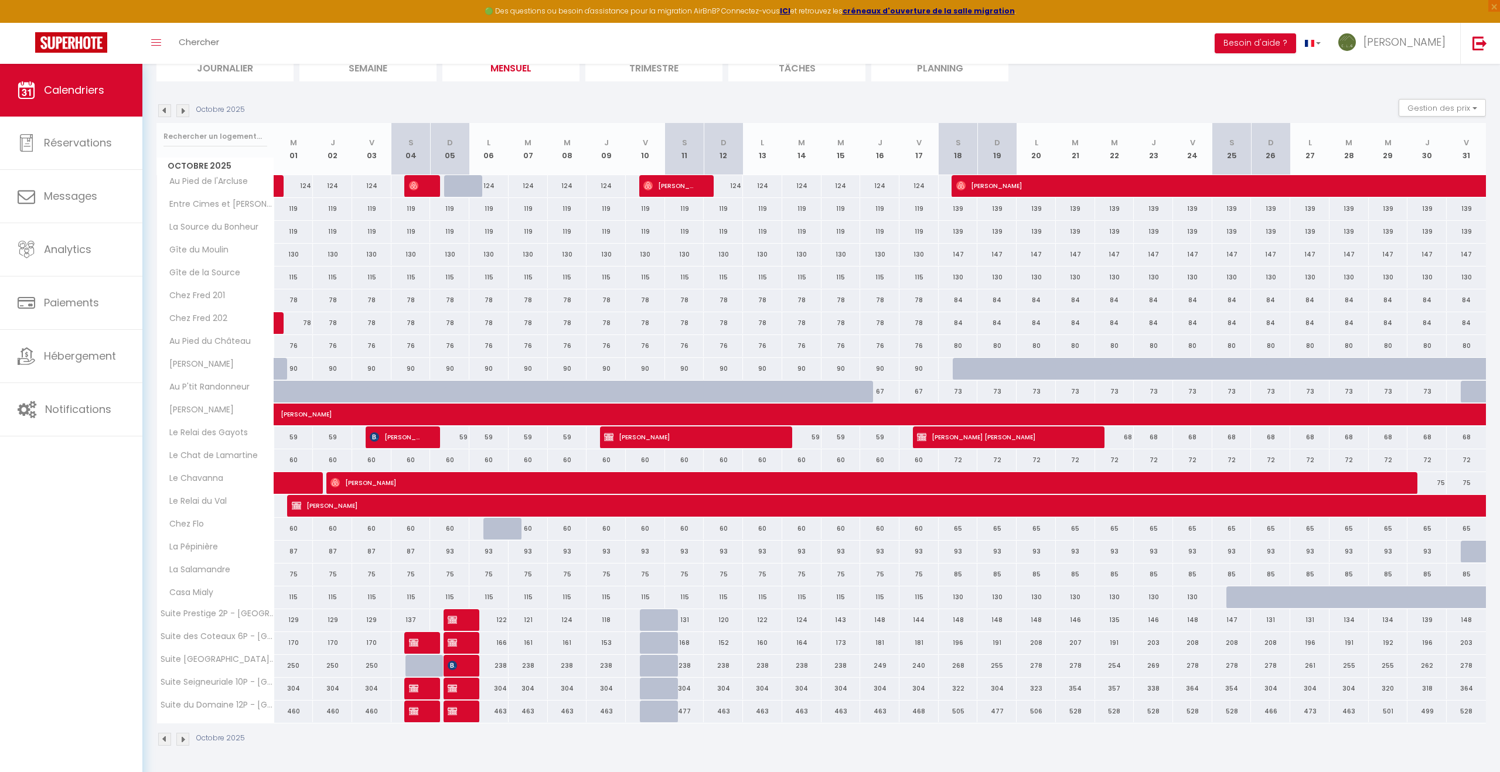
click at [168, 741] on img at bounding box center [164, 739] width 13 height 13
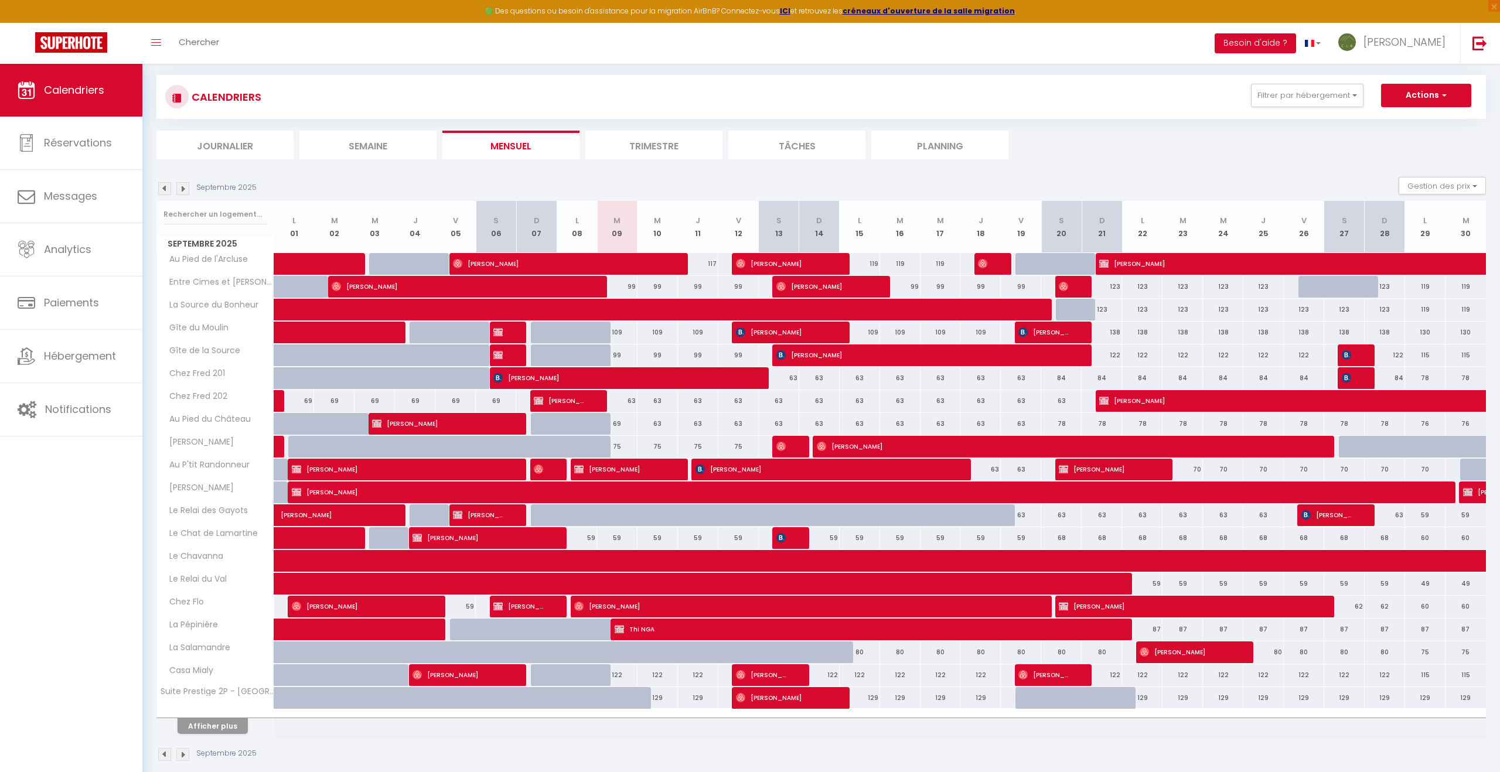
scroll to position [79, 0]
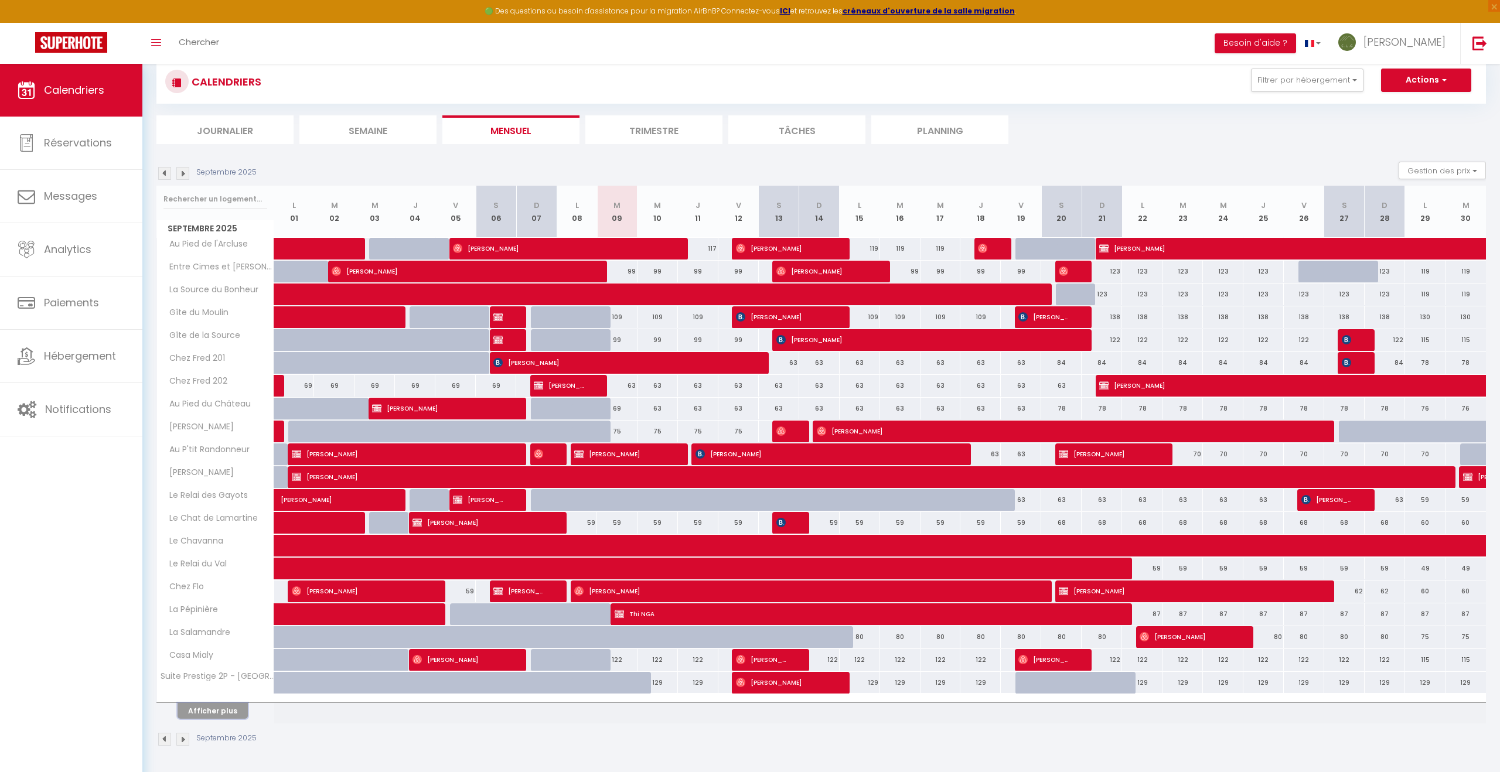
click at [216, 710] on button "Afficher plus" at bounding box center [213, 711] width 70 height 16
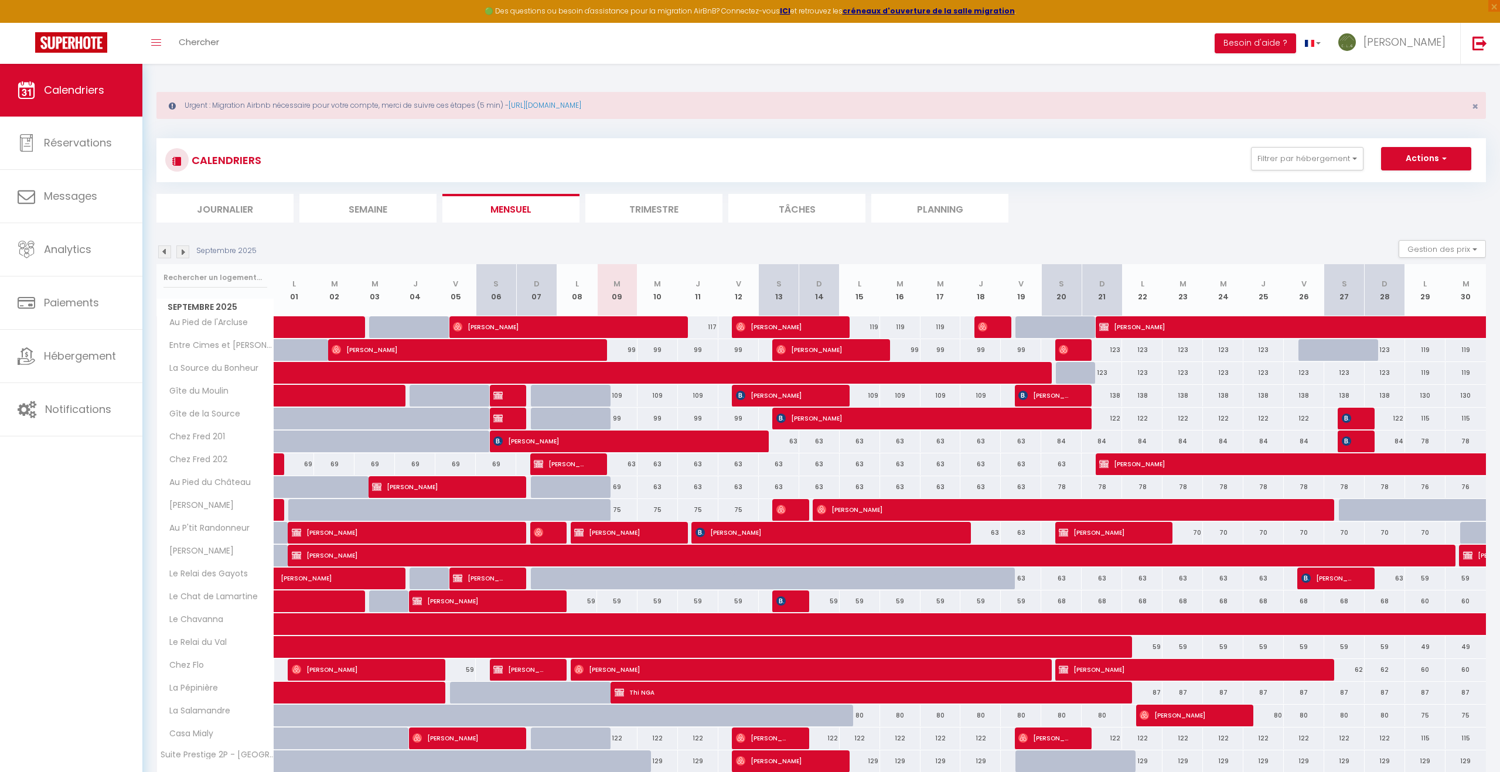
scroll to position [0, 0]
click at [244, 207] on li "Journalier" at bounding box center [224, 209] width 137 height 29
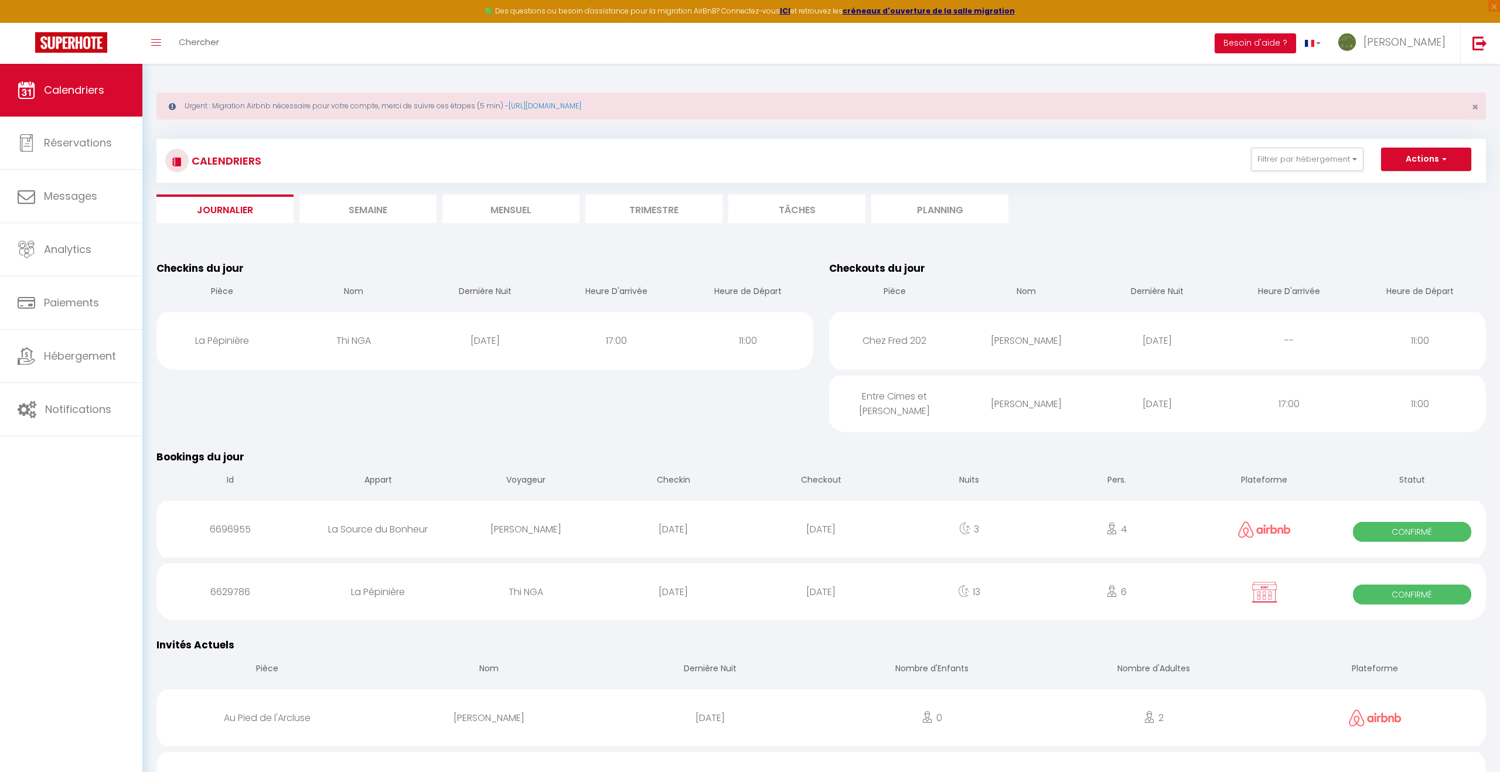
click at [552, 344] on div "17:00" at bounding box center [616, 341] width 131 height 38
select select "0"
select select "1"
select select
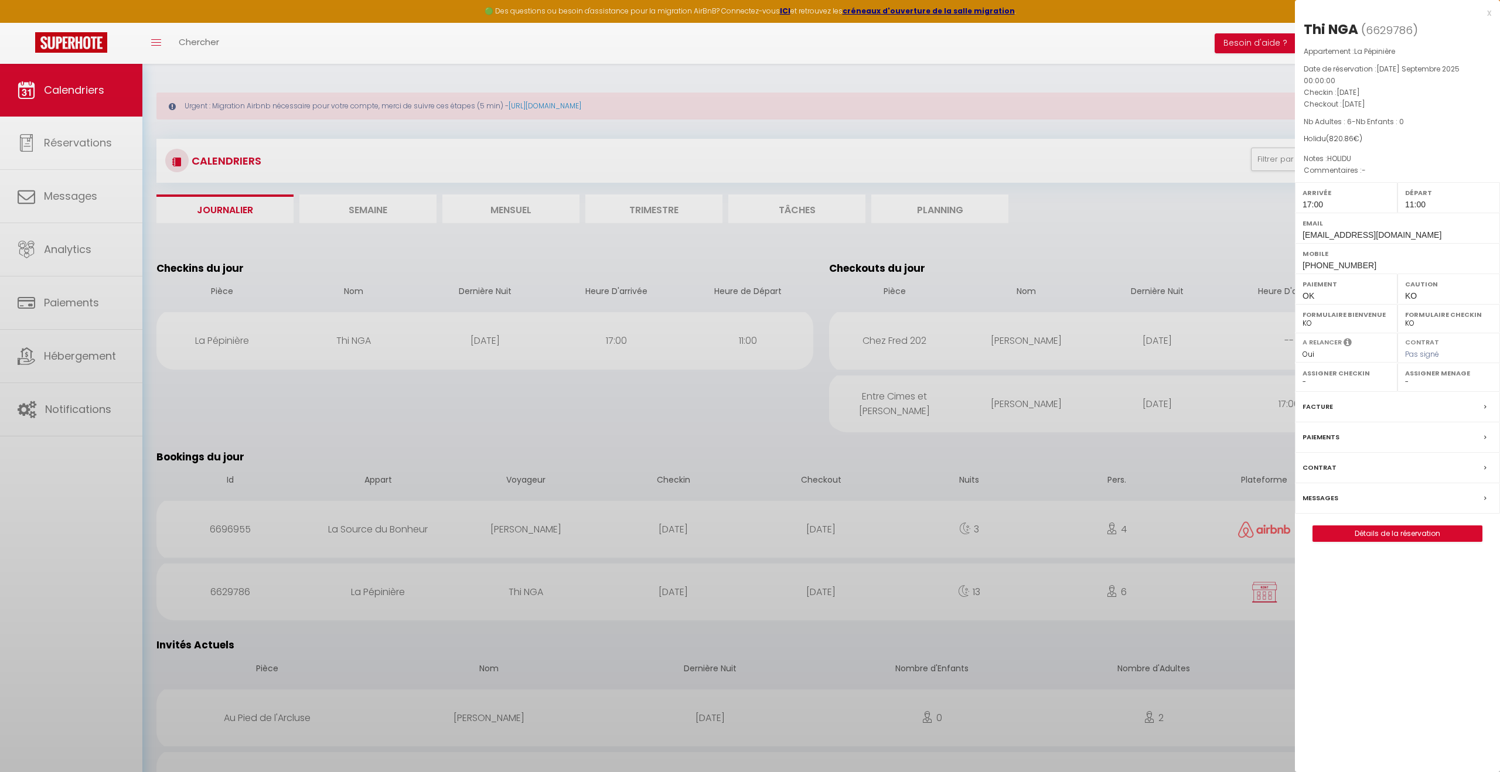
select select "31287"
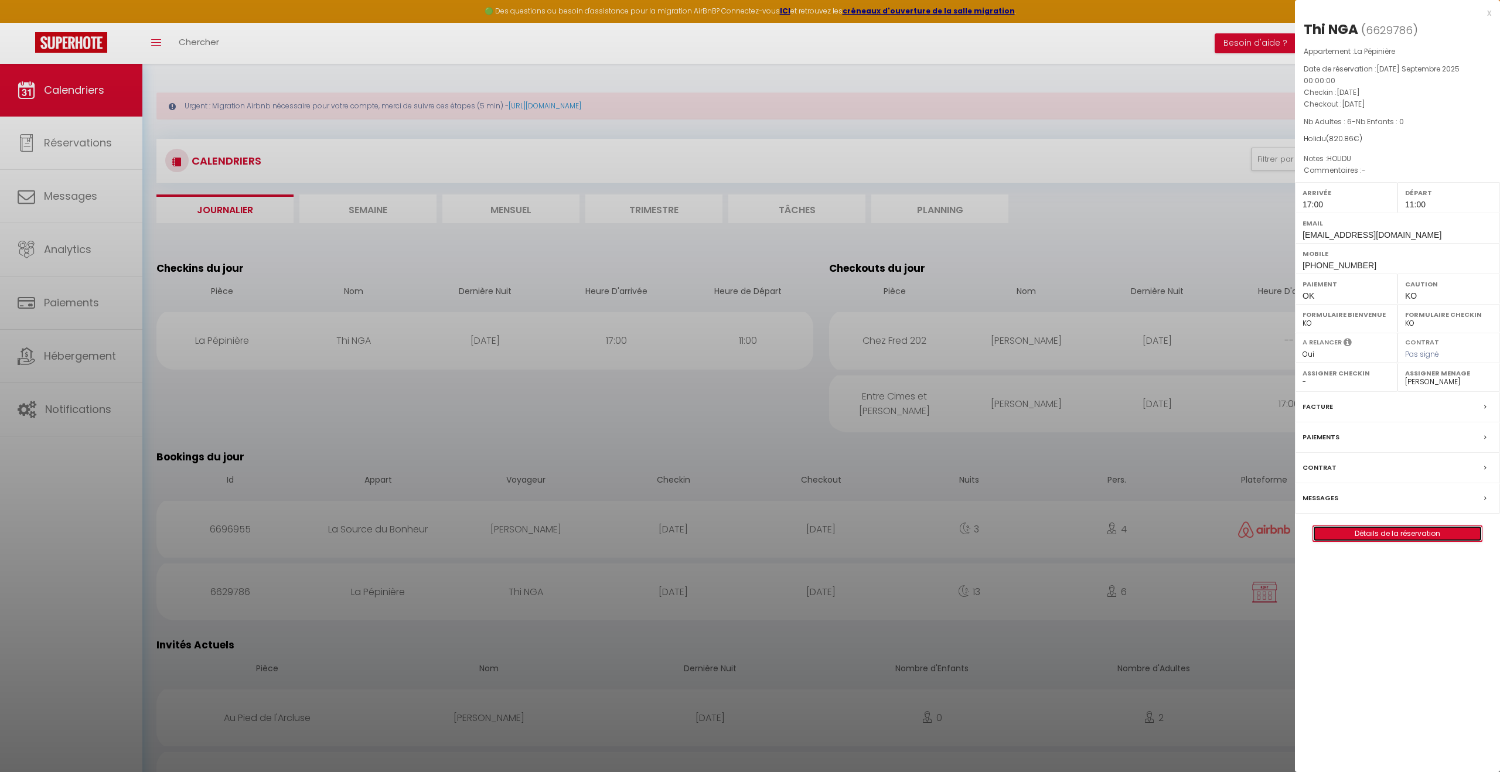
click at [1362, 535] on link "Détails de la réservation" at bounding box center [1397, 533] width 169 height 15
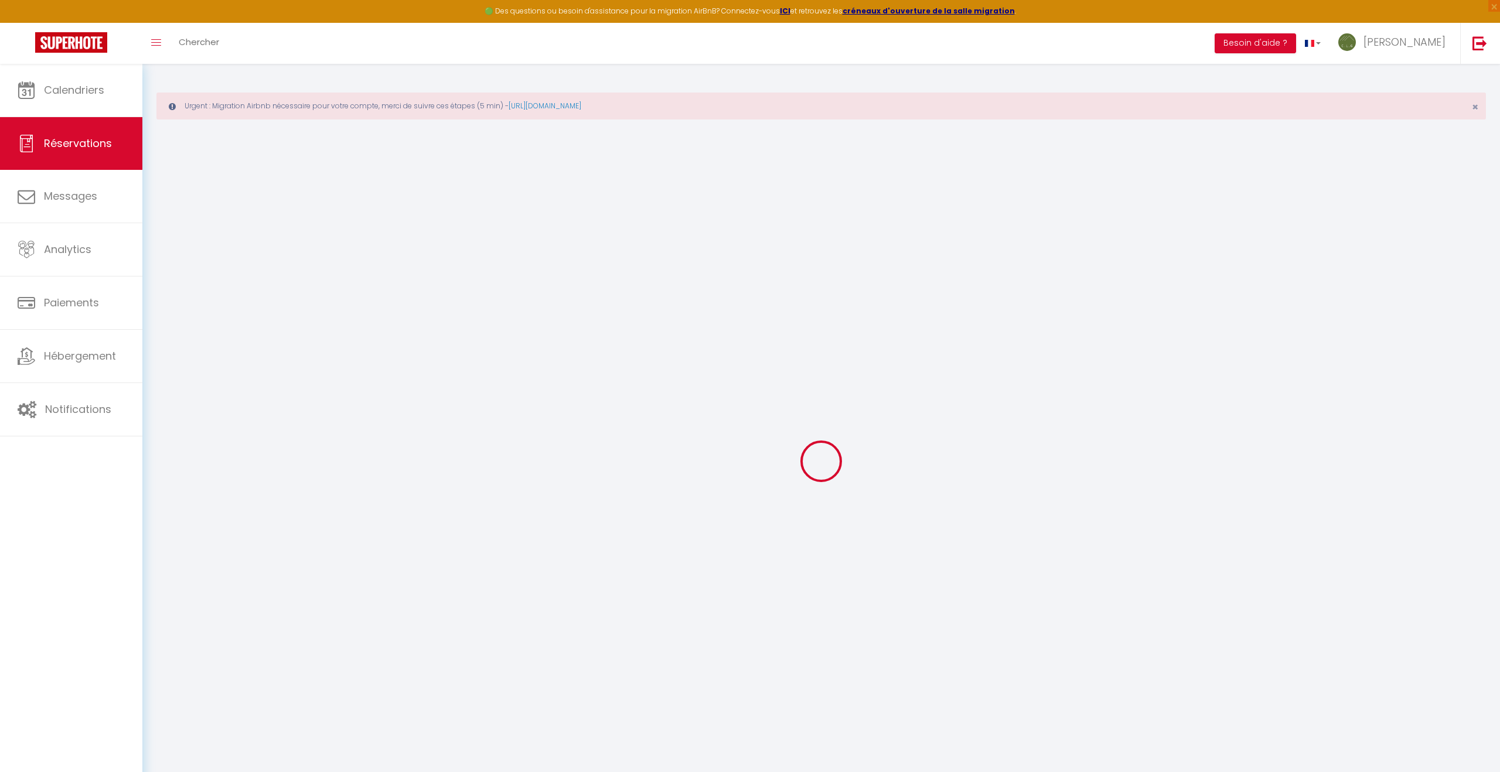
type input "Thi"
type input "NGA"
type input "[EMAIL_ADDRESS][DOMAIN_NAME]"
type input "[PHONE_NUMBER]"
select select "VN"
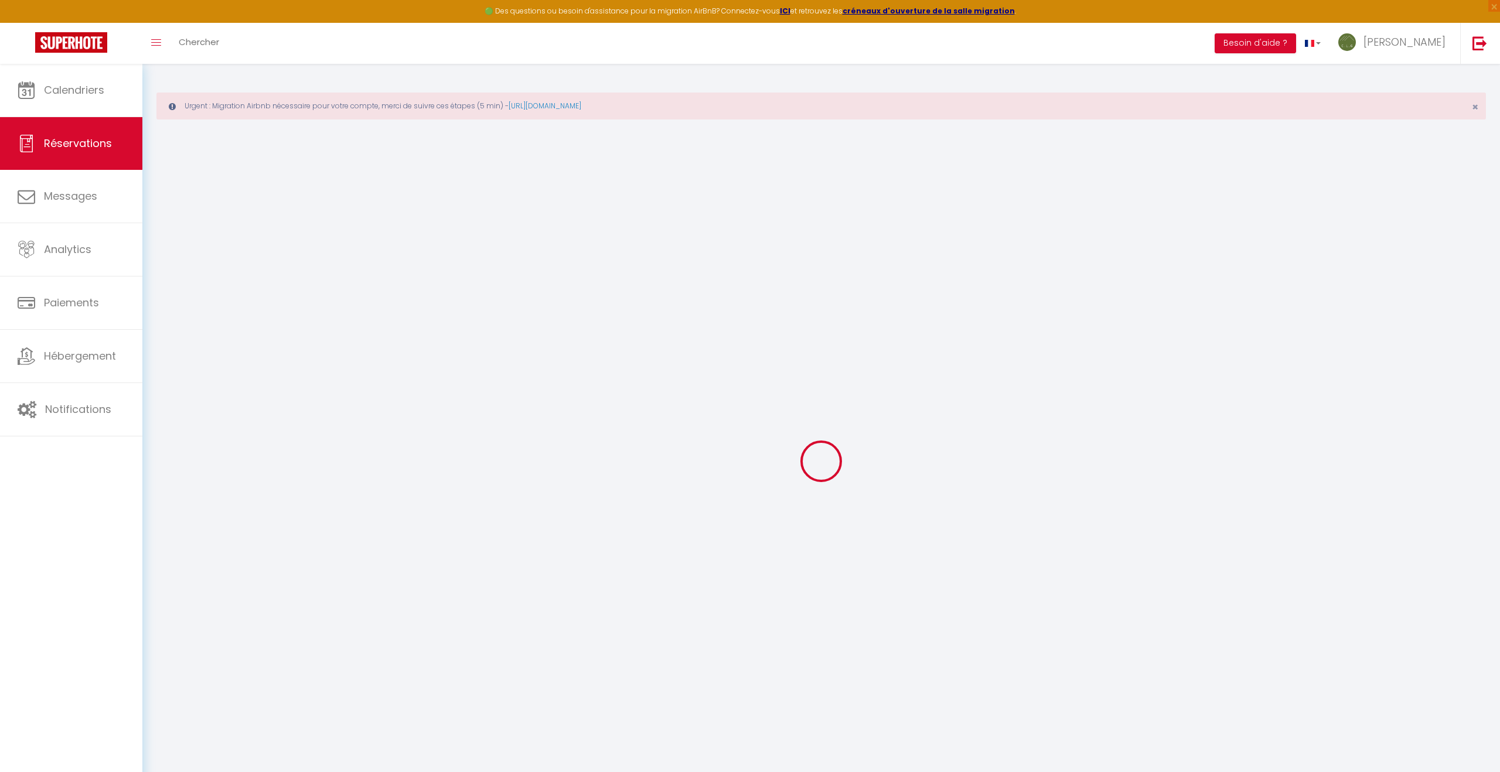
select select "72889"
select select "1"
type input "[DATE]"
select select
type input "Lun 22 Septembre 2025"
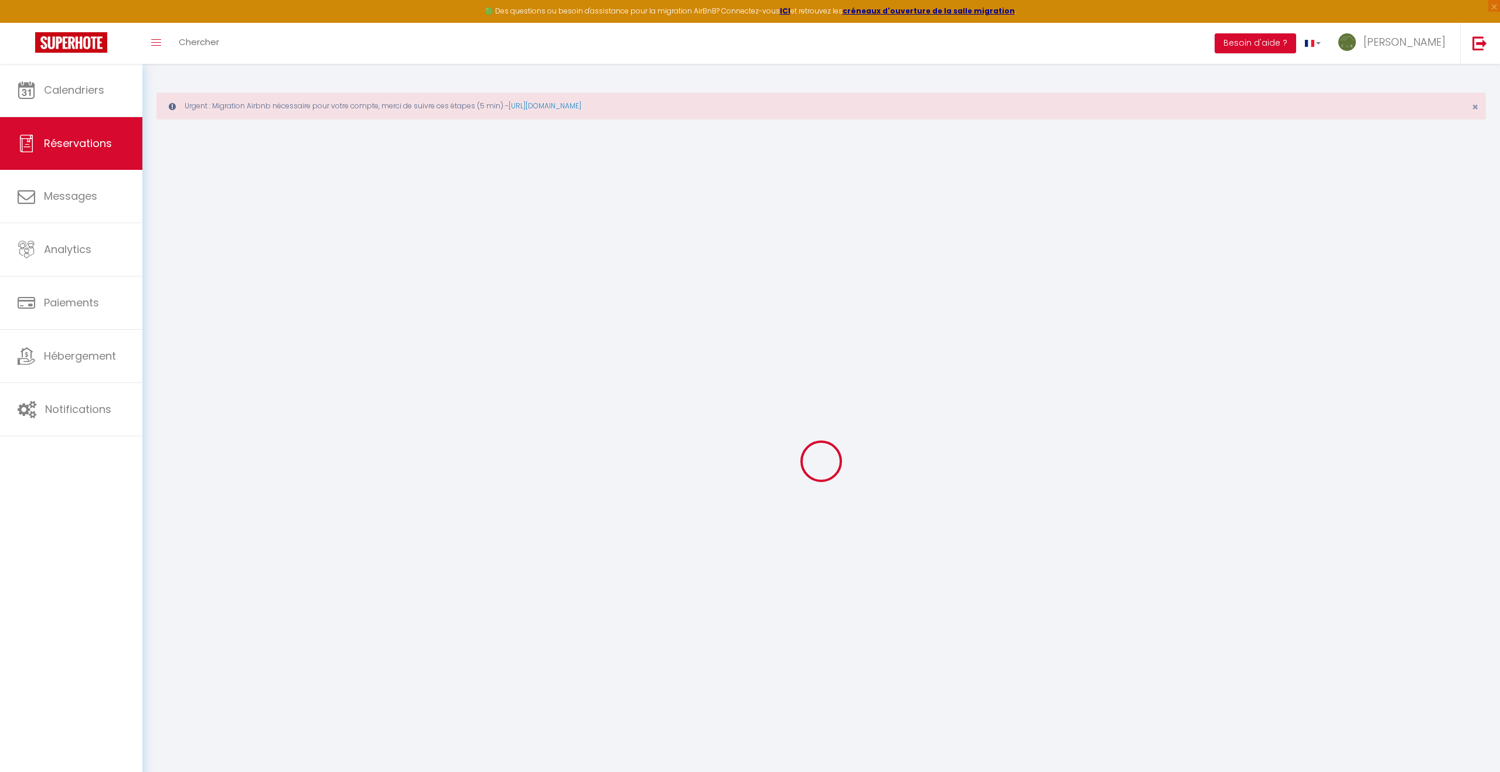
select select
type input "6"
select select "12"
select select
type input "698.86"
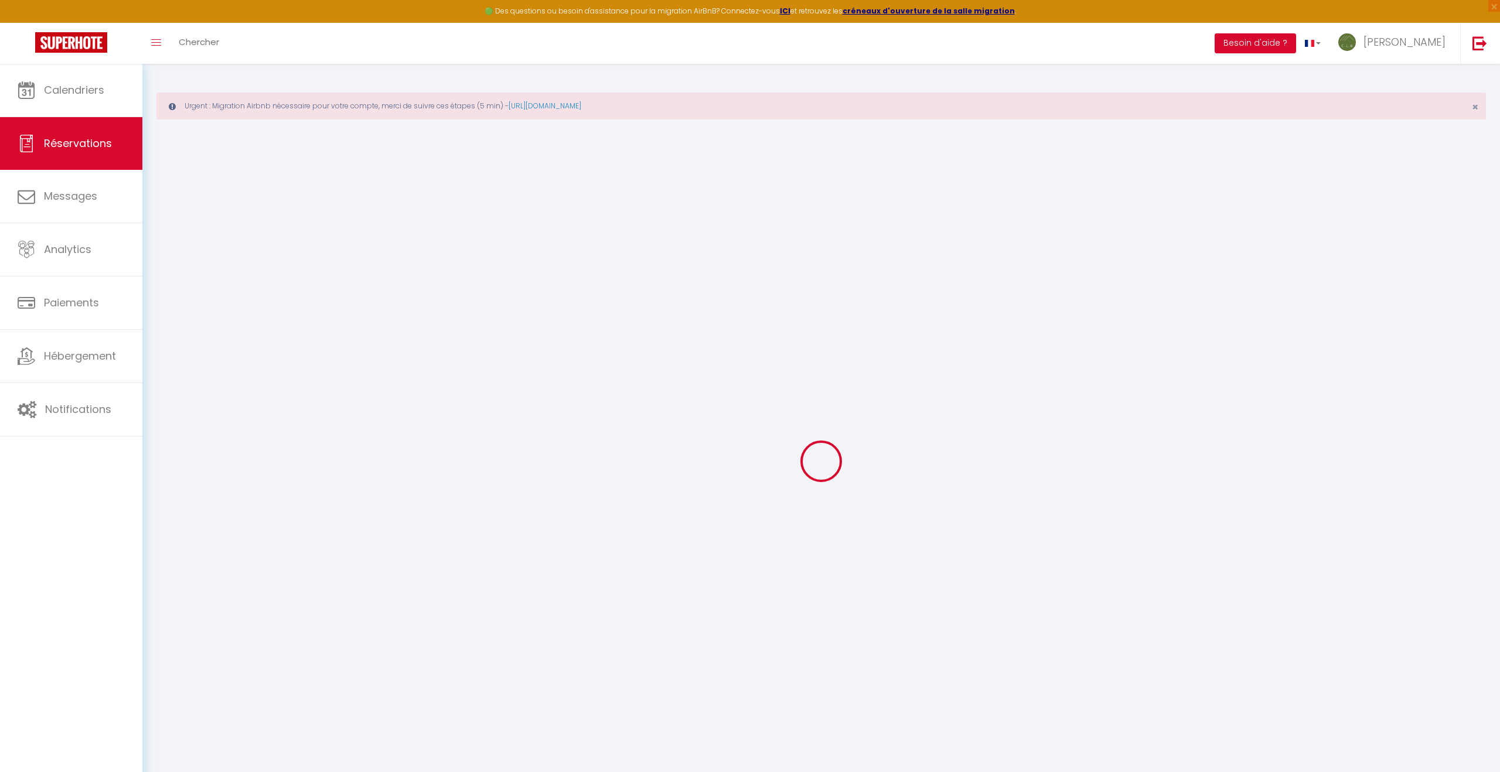
checkbox input "false"
type input "820.86"
select select "73"
type input "80"
type input "42"
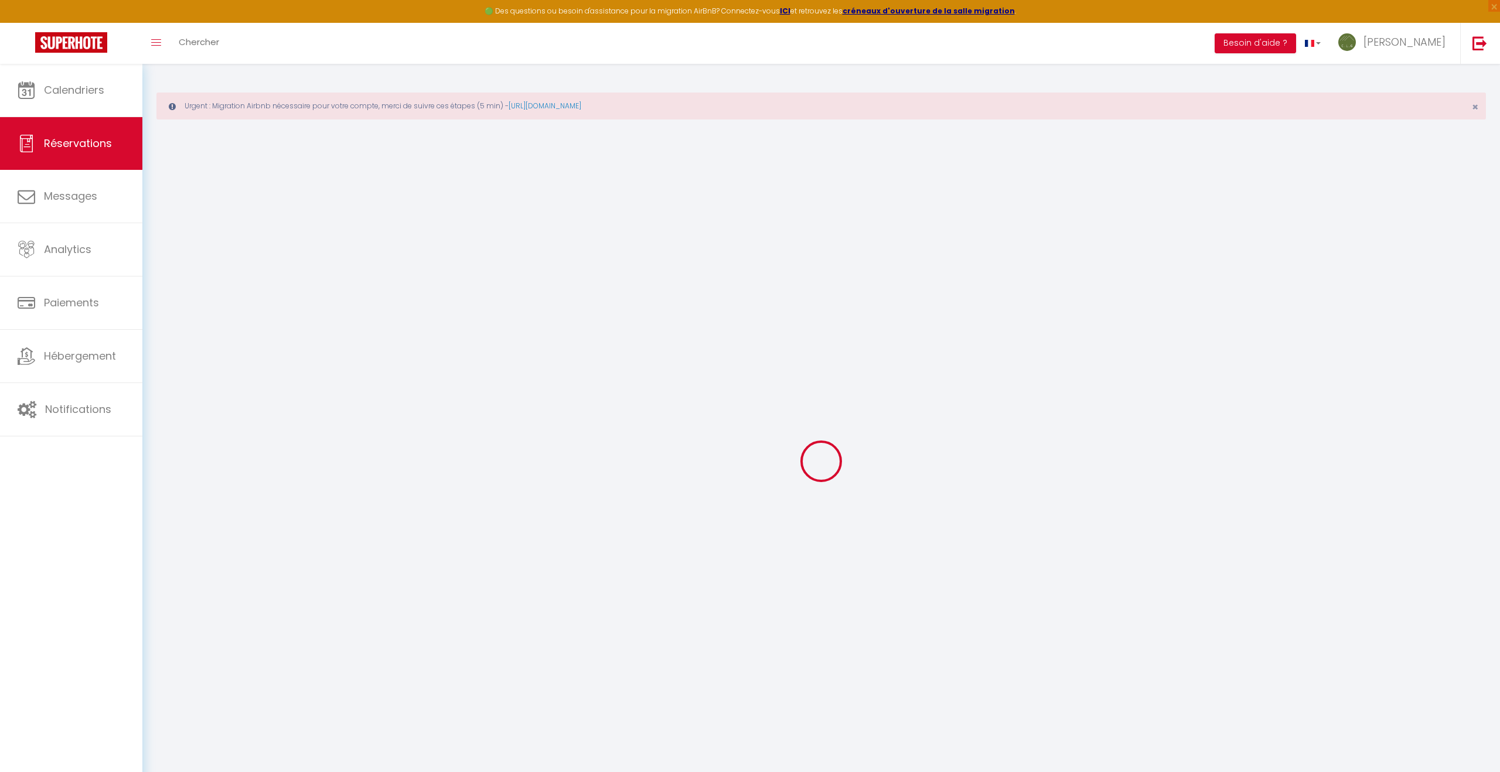
type input "0"
select select
select select "14"
checkbox input "false"
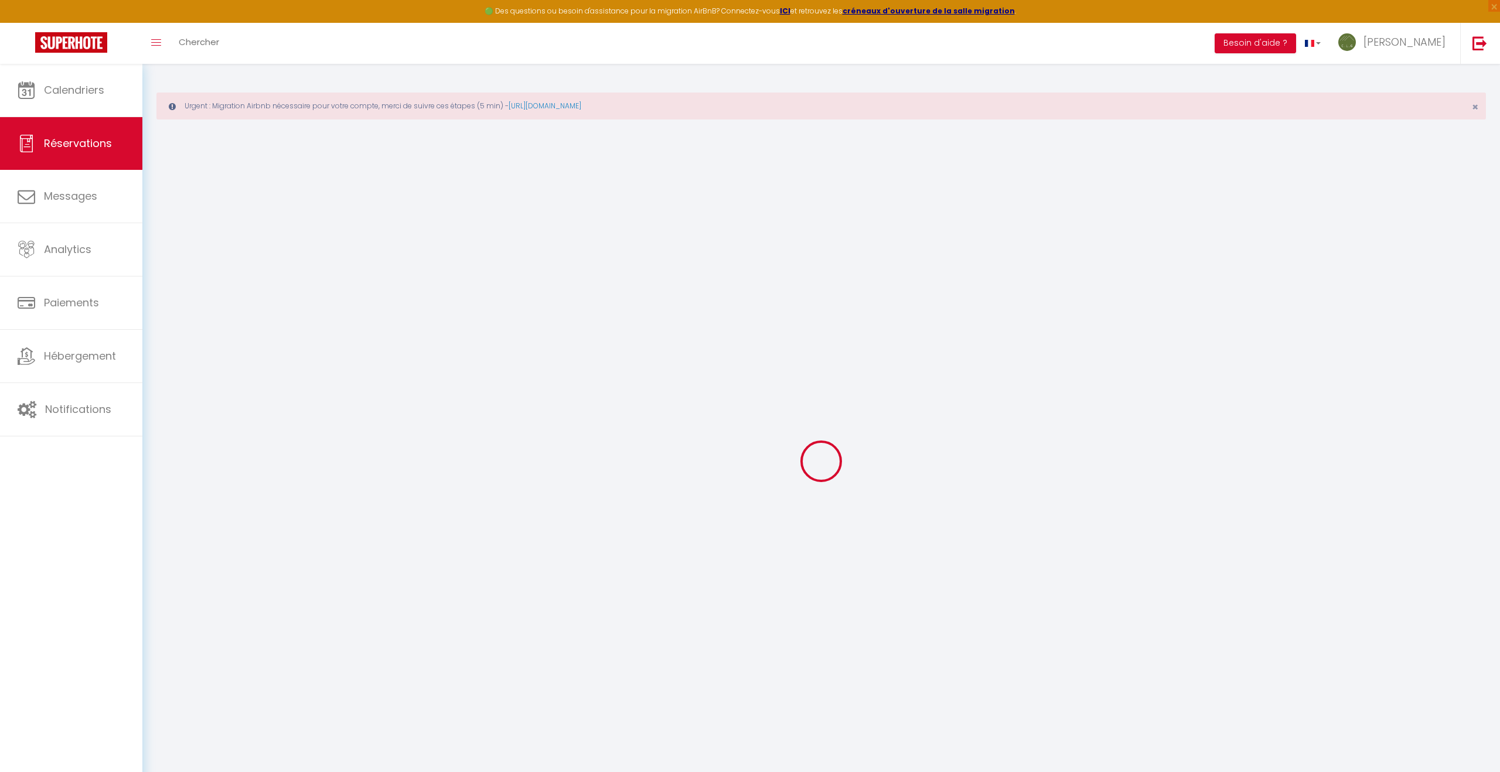
select select
checkbox input "false"
select select
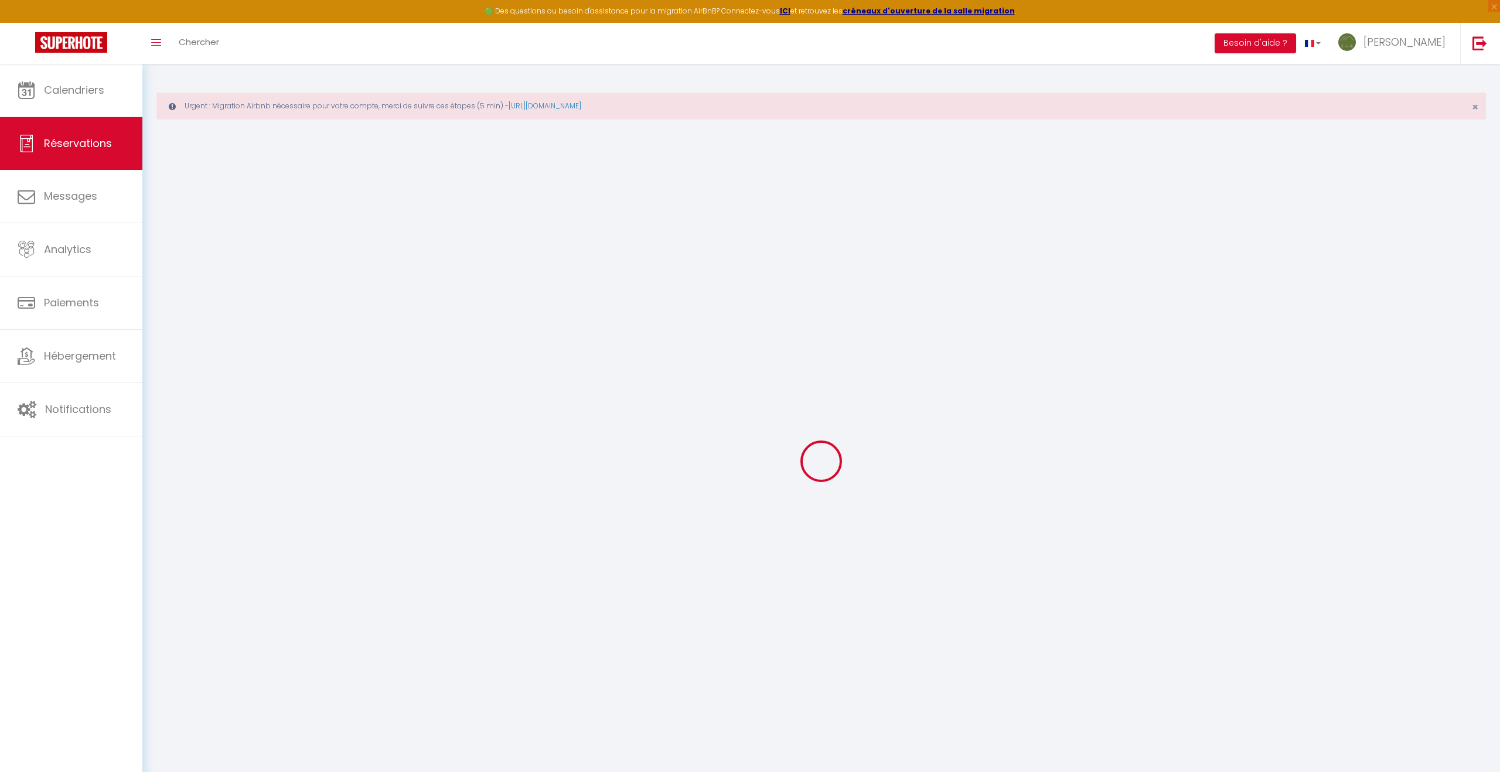
checkbox input "false"
type textarea "HOLIDU"
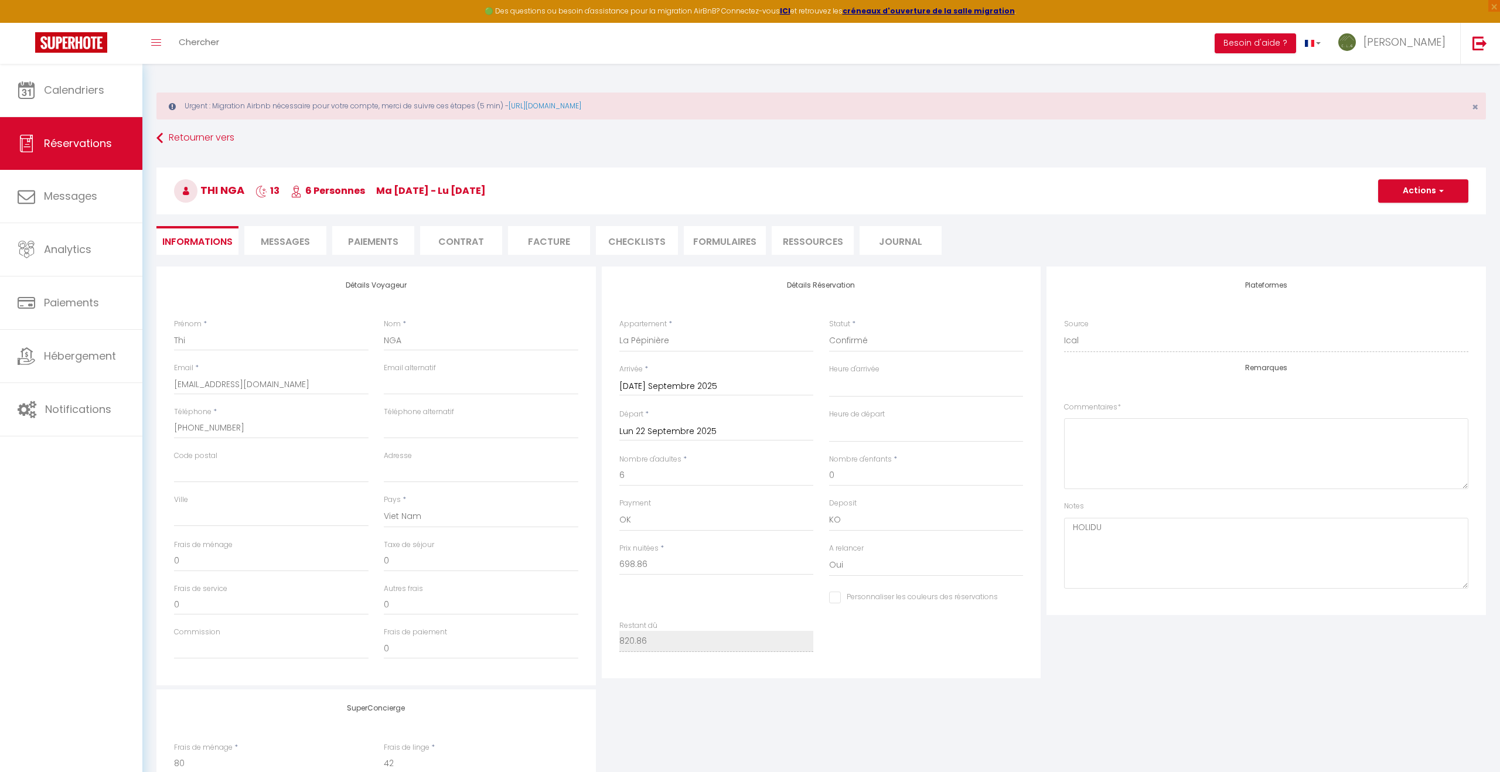
type input "122"
select select
checkbox input "false"
select select "17:00"
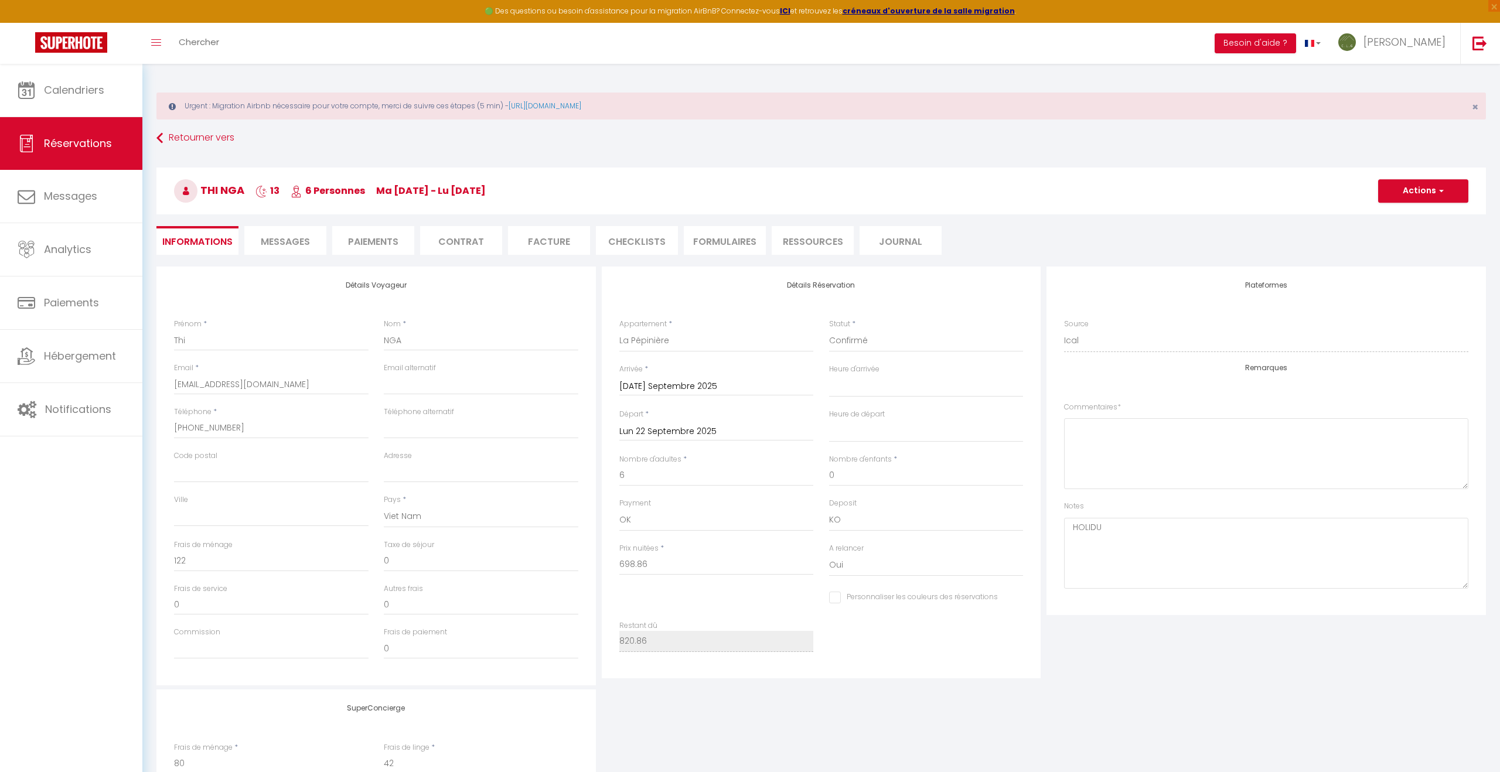
select select "11:00"
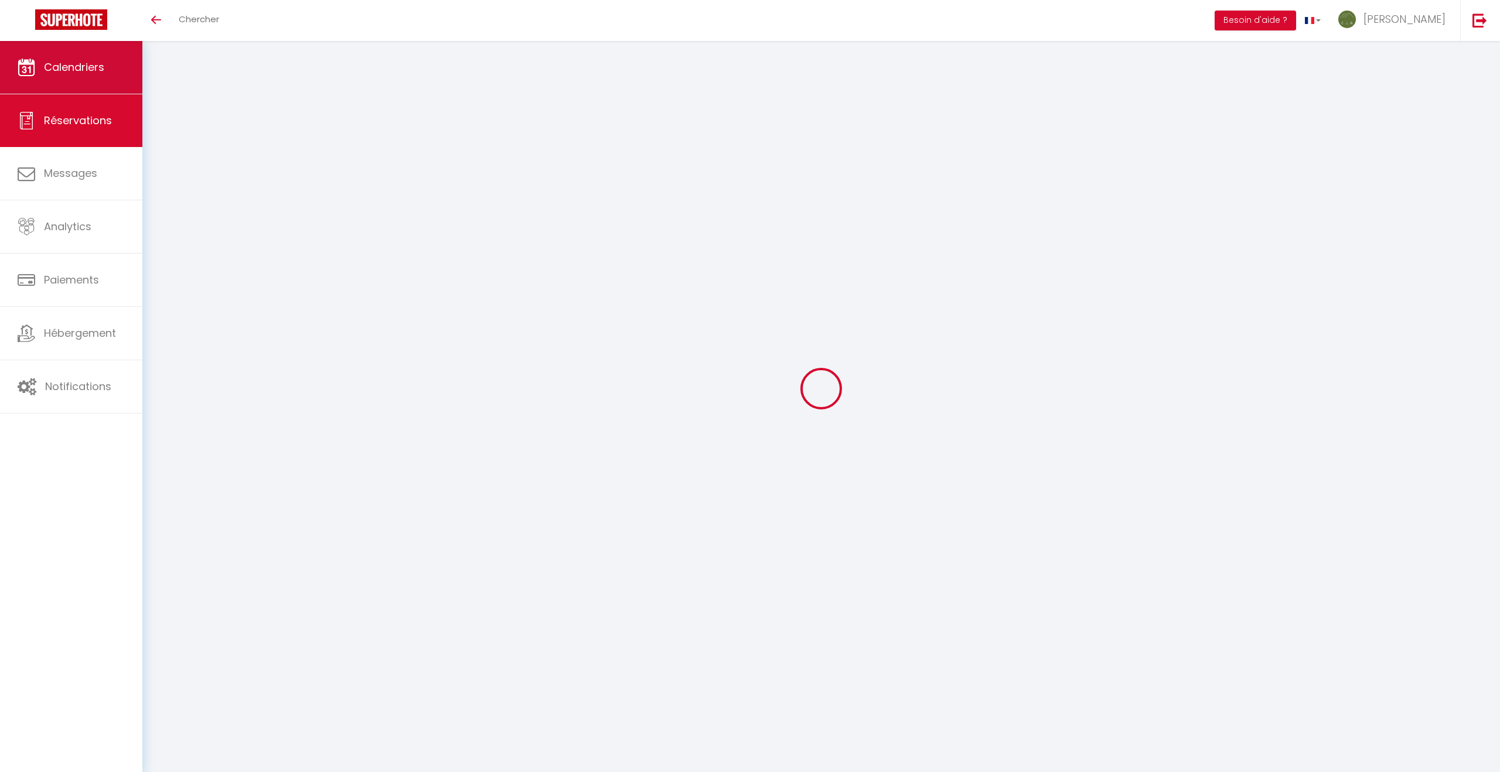
type input "Thi"
type input "NGA"
type input "[EMAIL_ADDRESS][DOMAIN_NAME]"
type input "[PHONE_NUMBER]"
select select "VN"
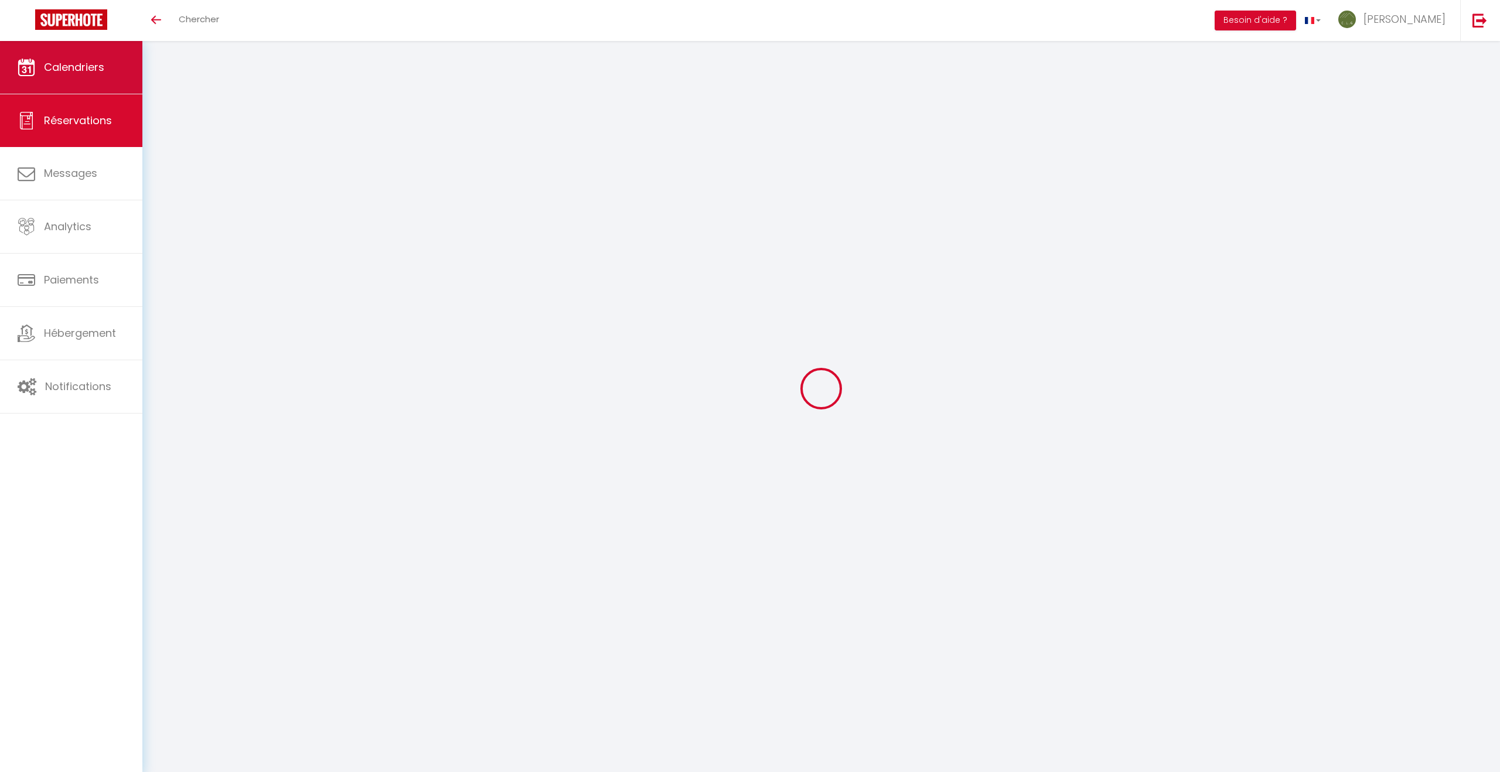
select select "72889"
select select "1"
type input "[DATE]"
select select
type input "Lun 22 Septembre 2025"
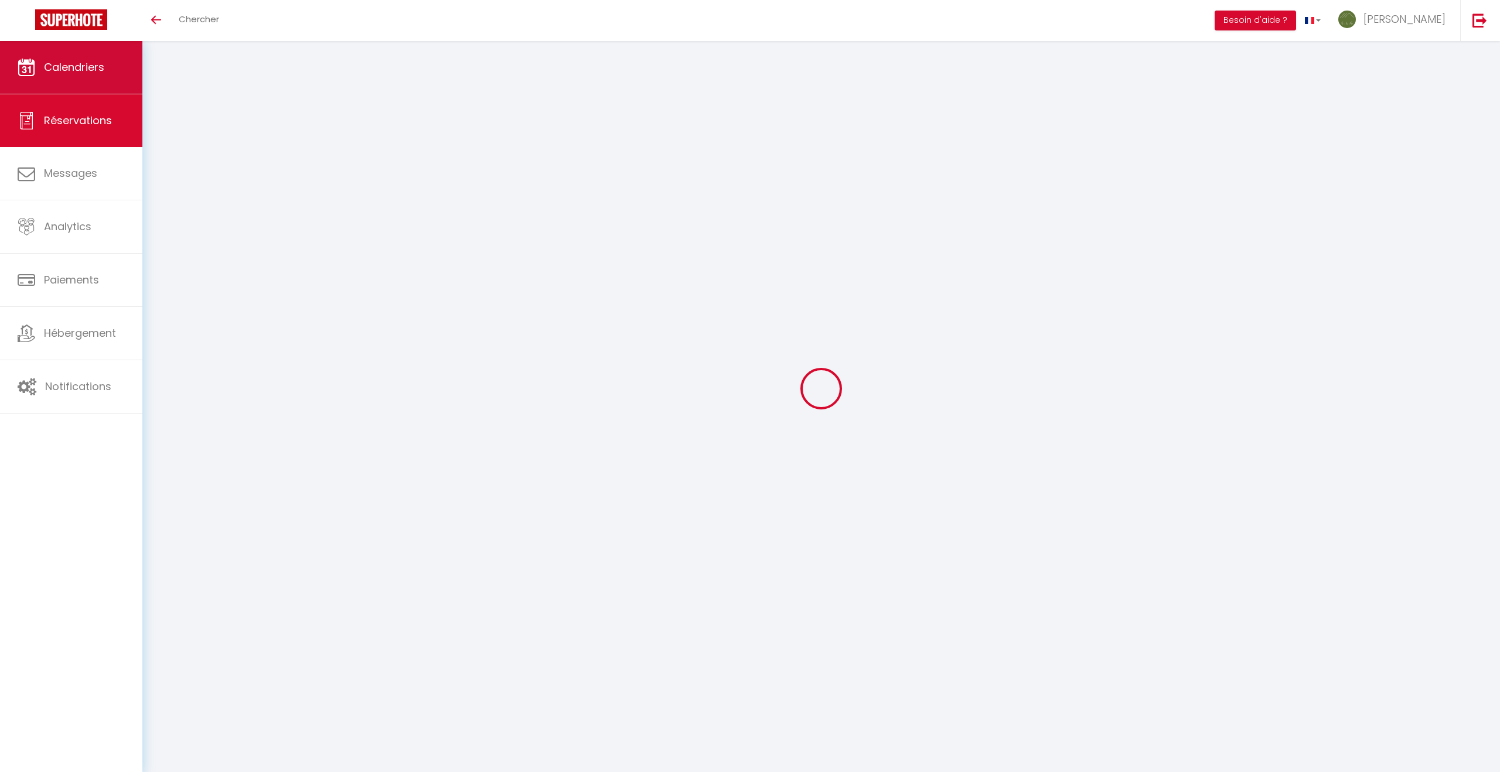
select select
type input "6"
select select "12"
select select
type input "698.86"
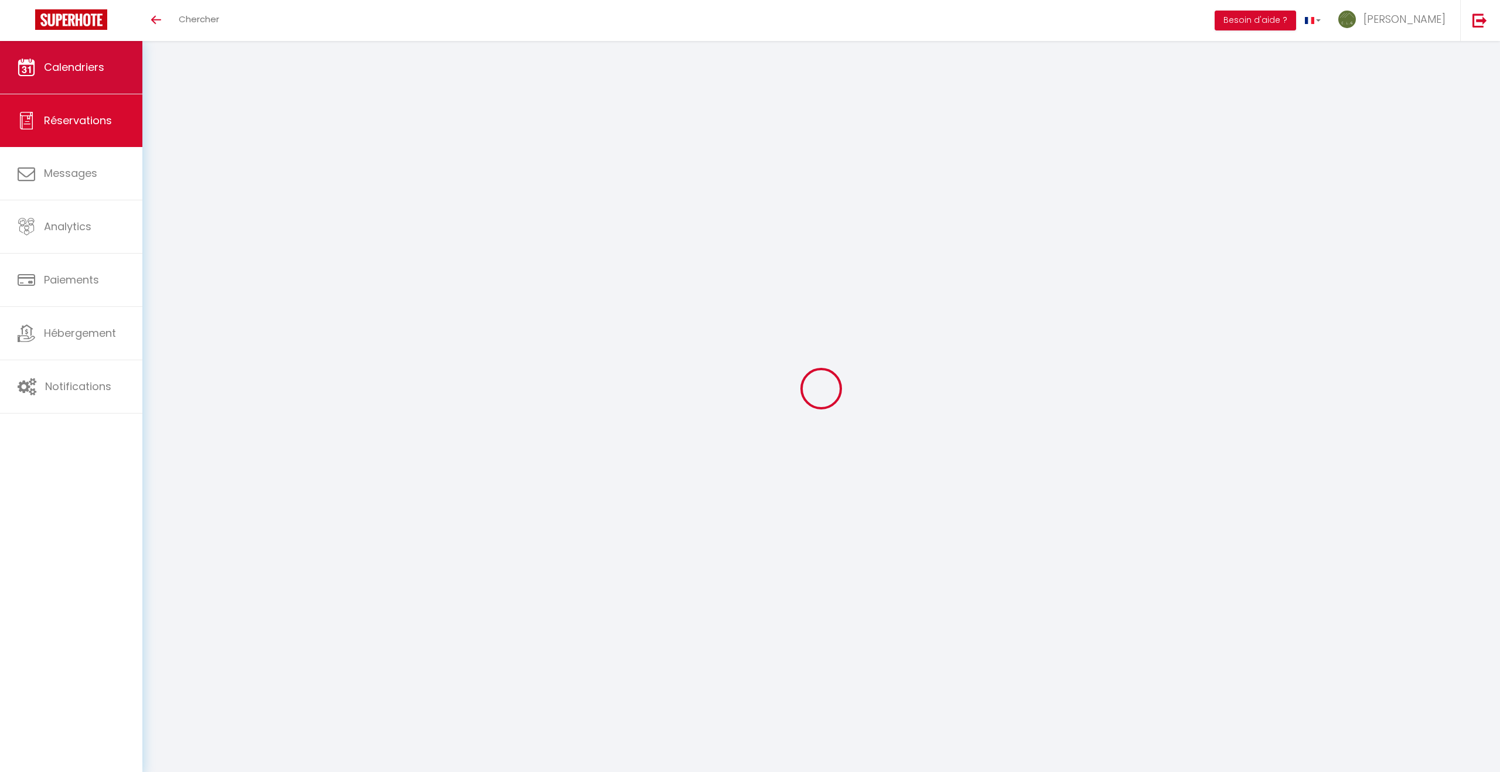
checkbox input "false"
type input "820.86"
select select "73"
type input "80"
type input "42"
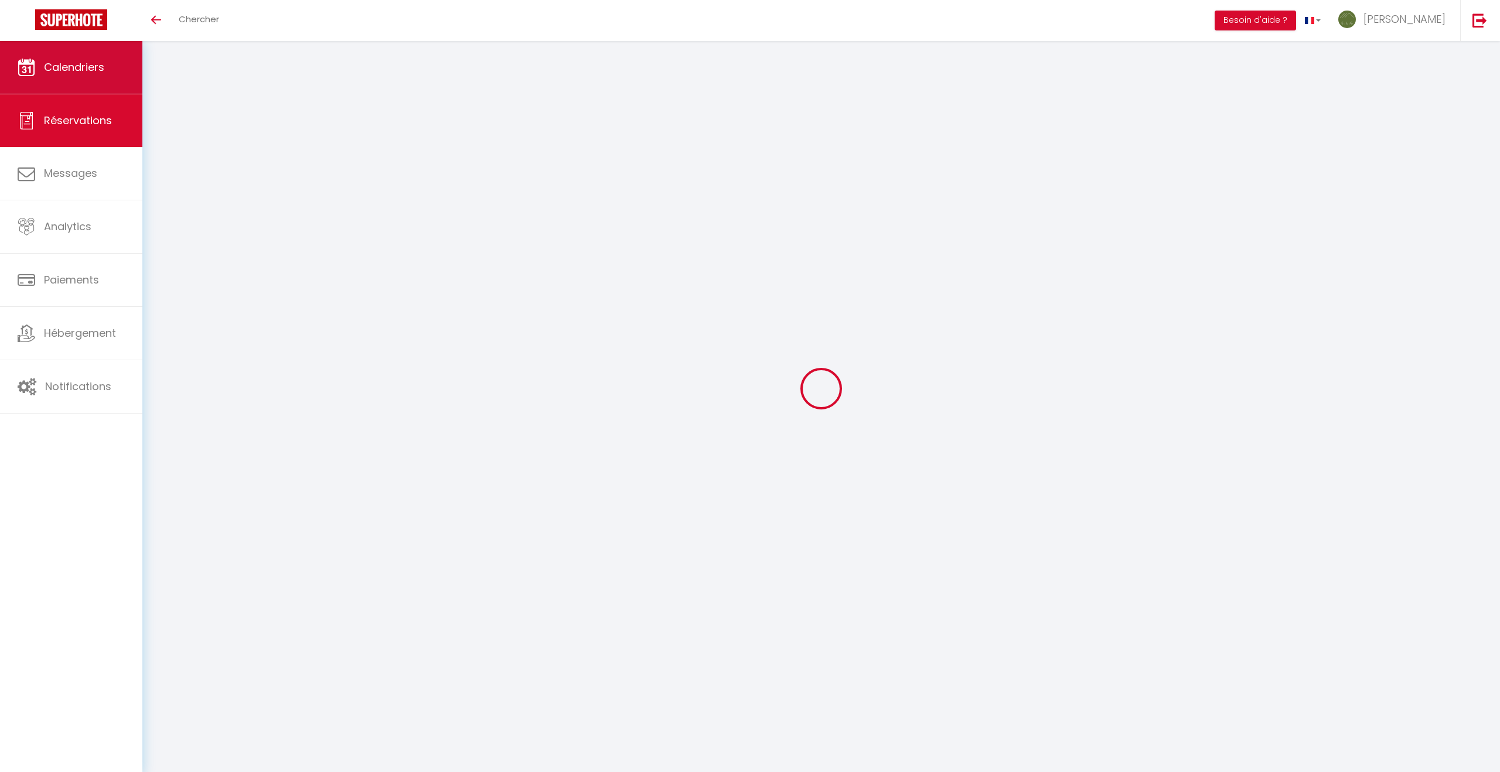
type input "0"
select select
select select "14"
checkbox input "false"
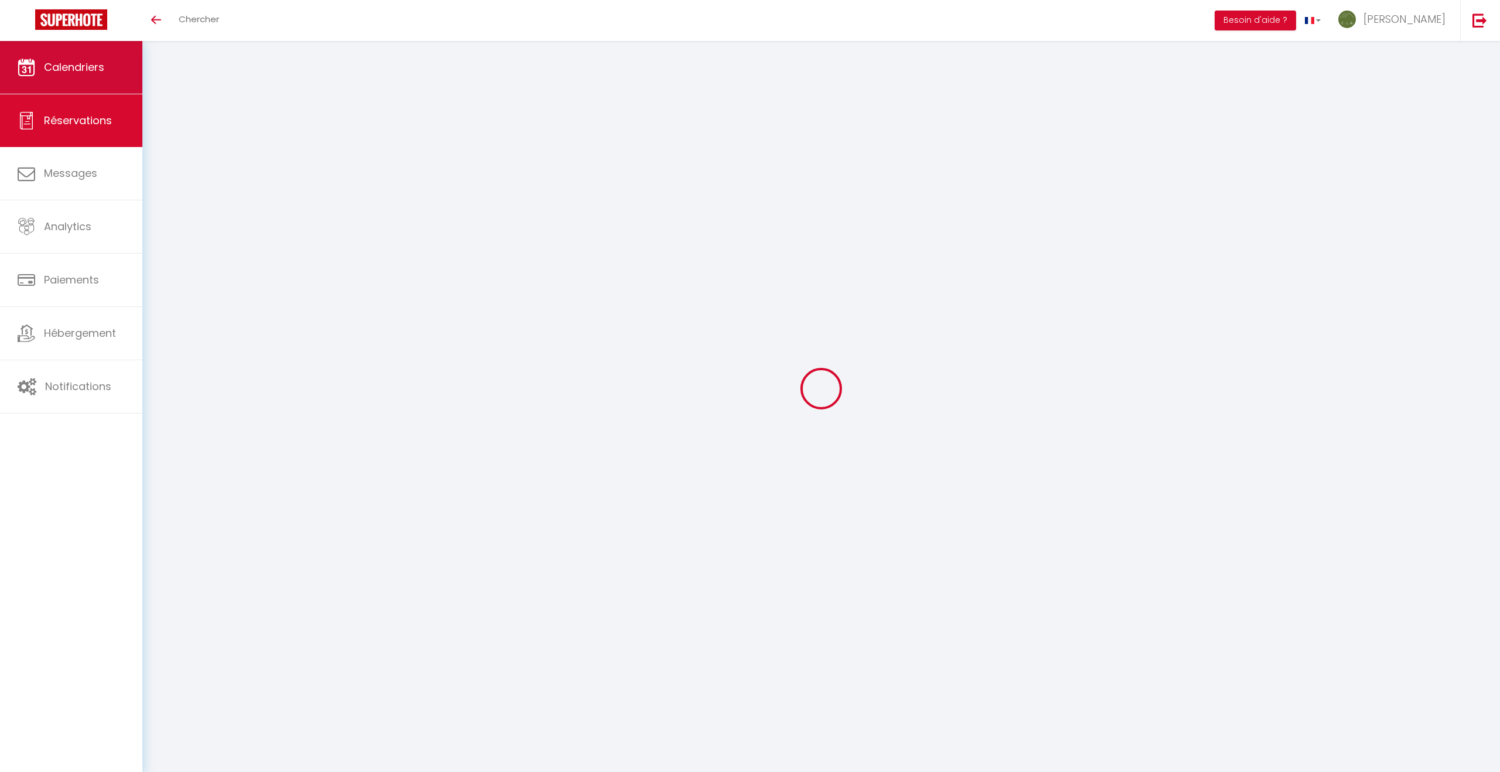
select select
checkbox input "false"
select select
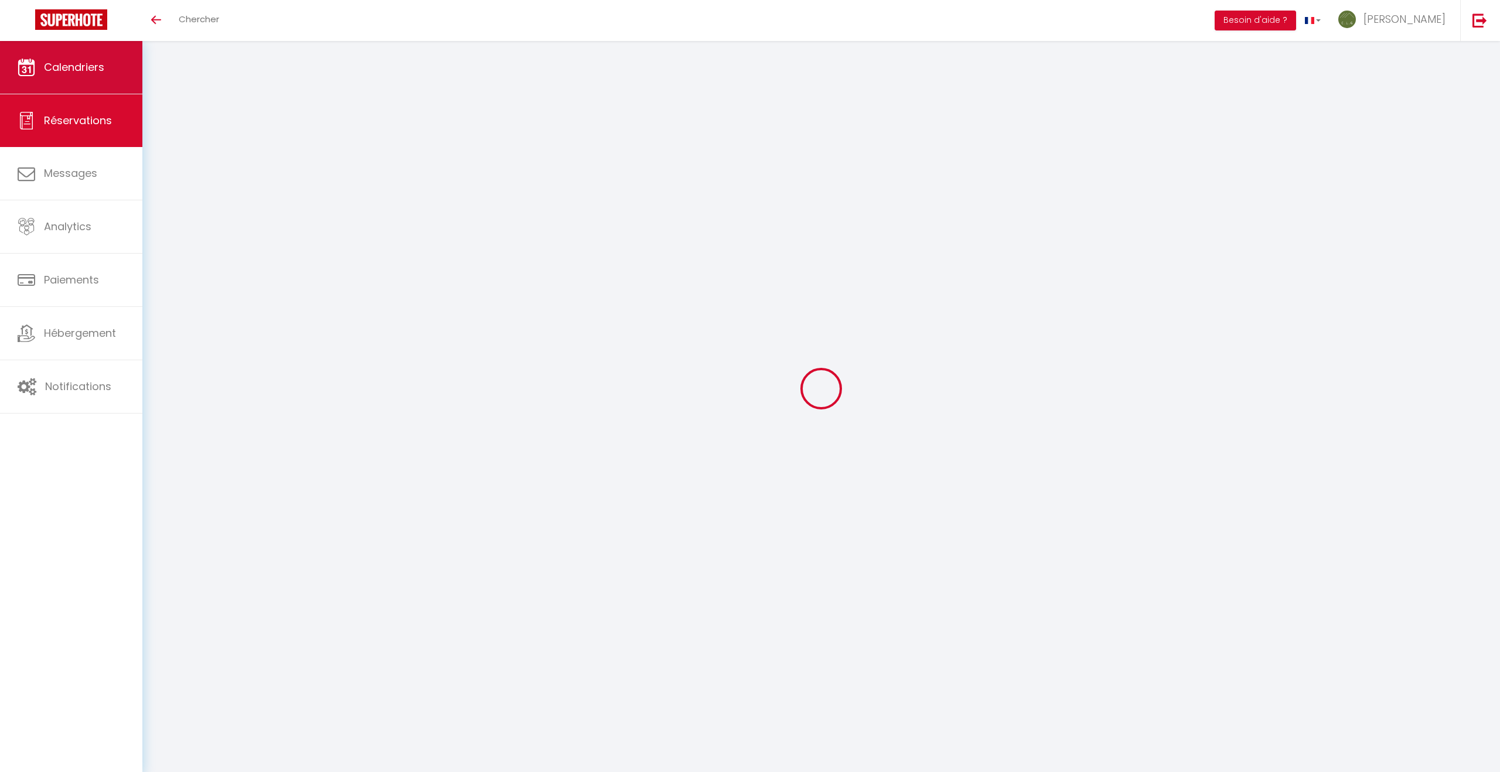
checkbox input "false"
type textarea "HOLIDU"
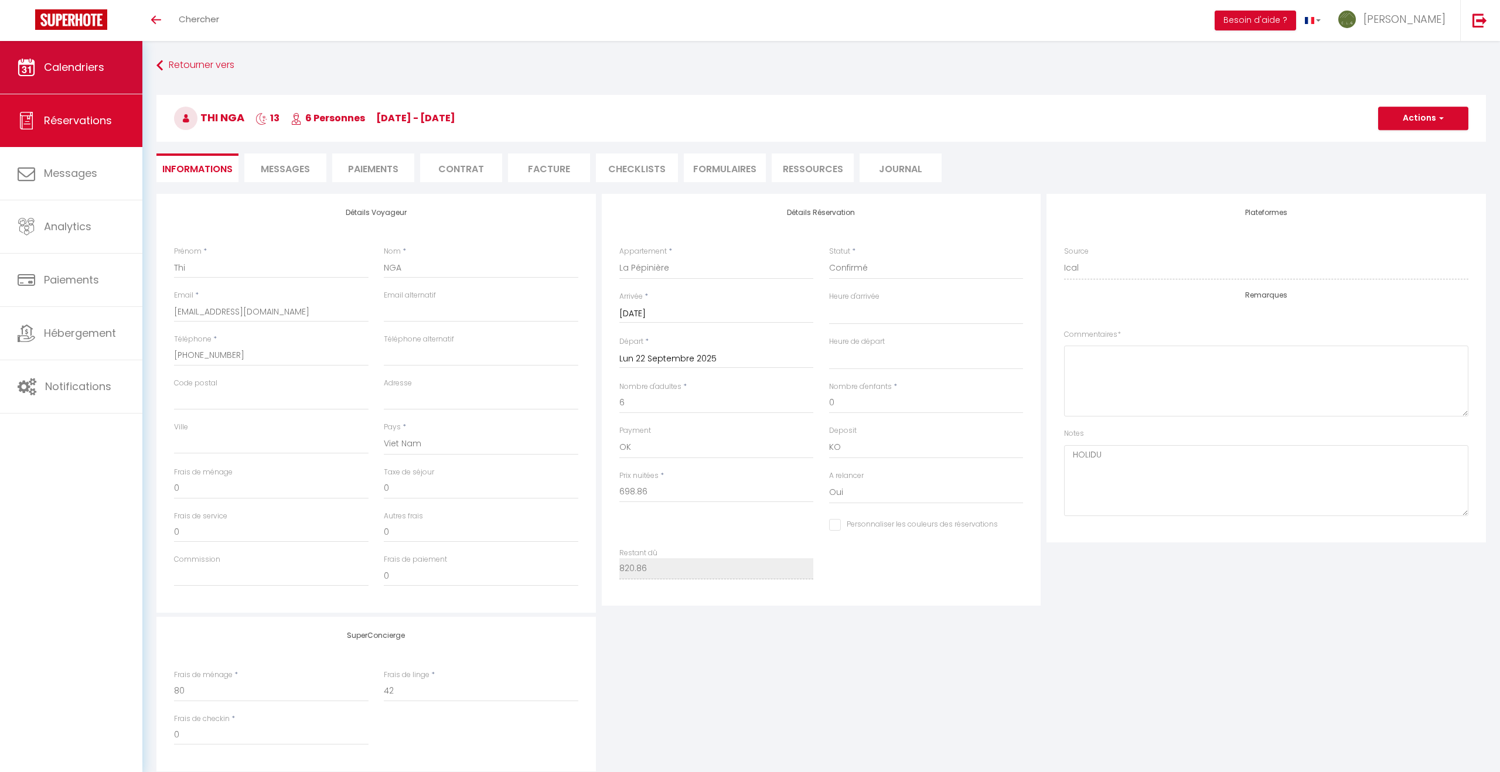
type input "122"
select select
checkbox input "false"
select select "17:00"
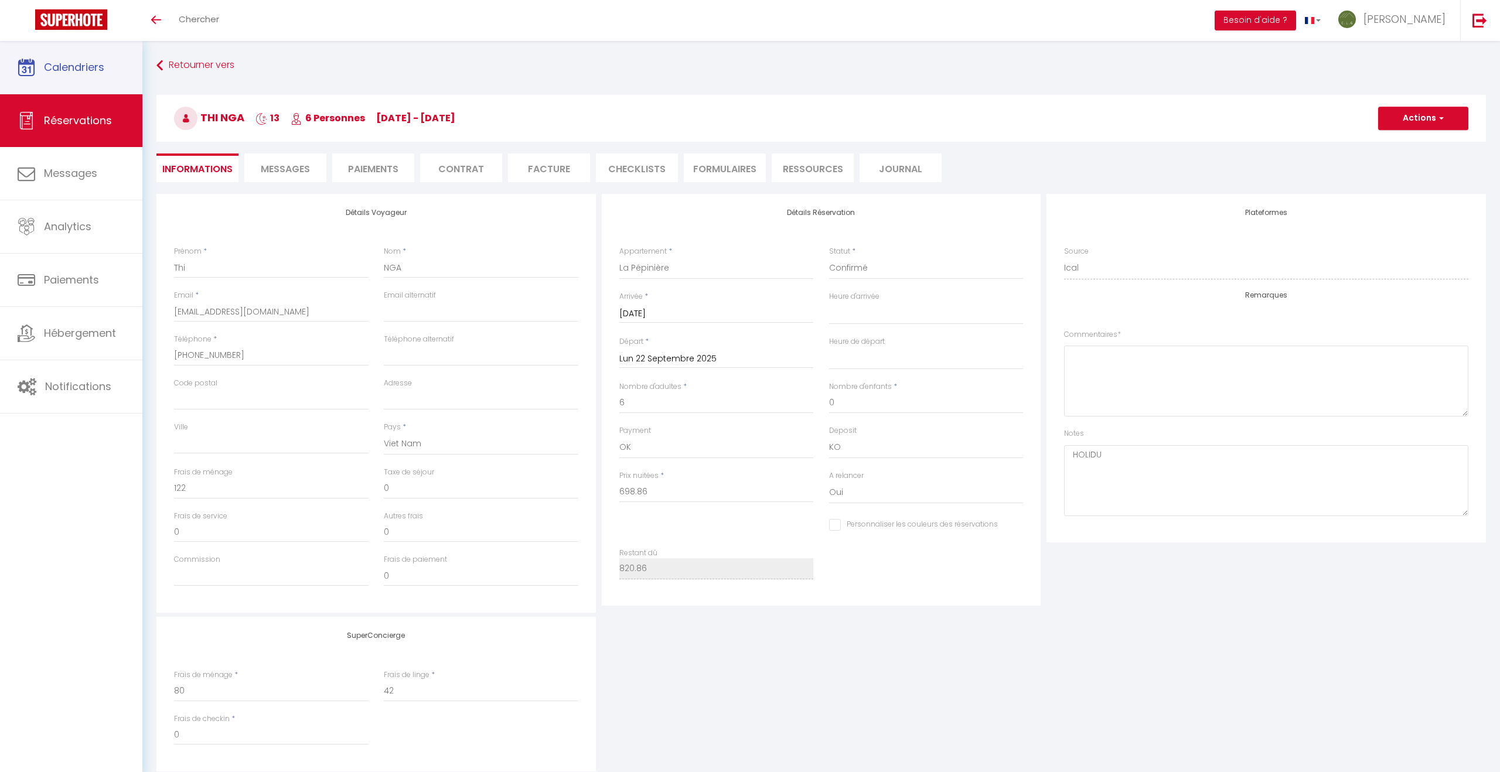
select select "11:00"
click at [92, 66] on span "Calendriers" at bounding box center [74, 67] width 60 height 15
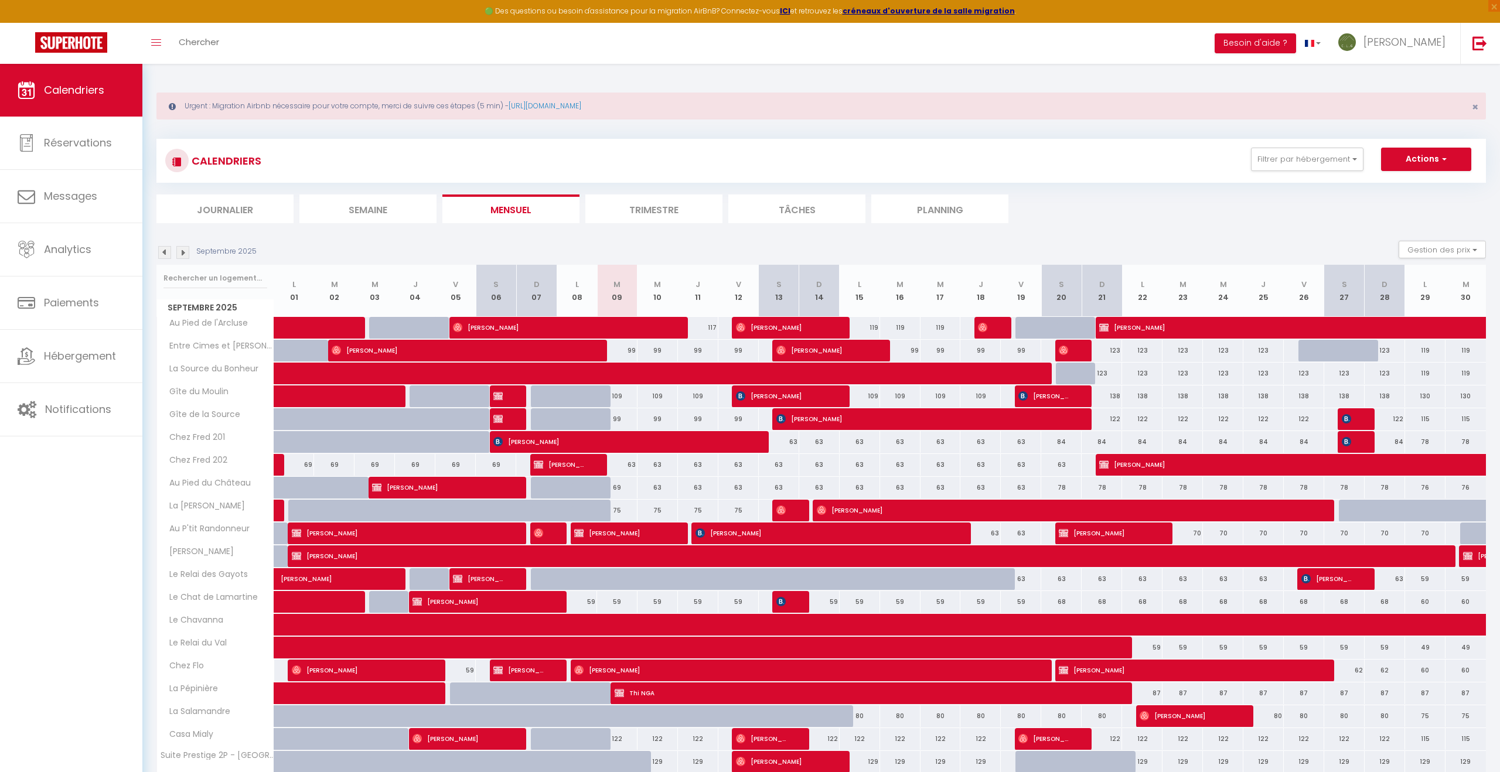
click at [188, 253] on img at bounding box center [182, 252] width 13 height 13
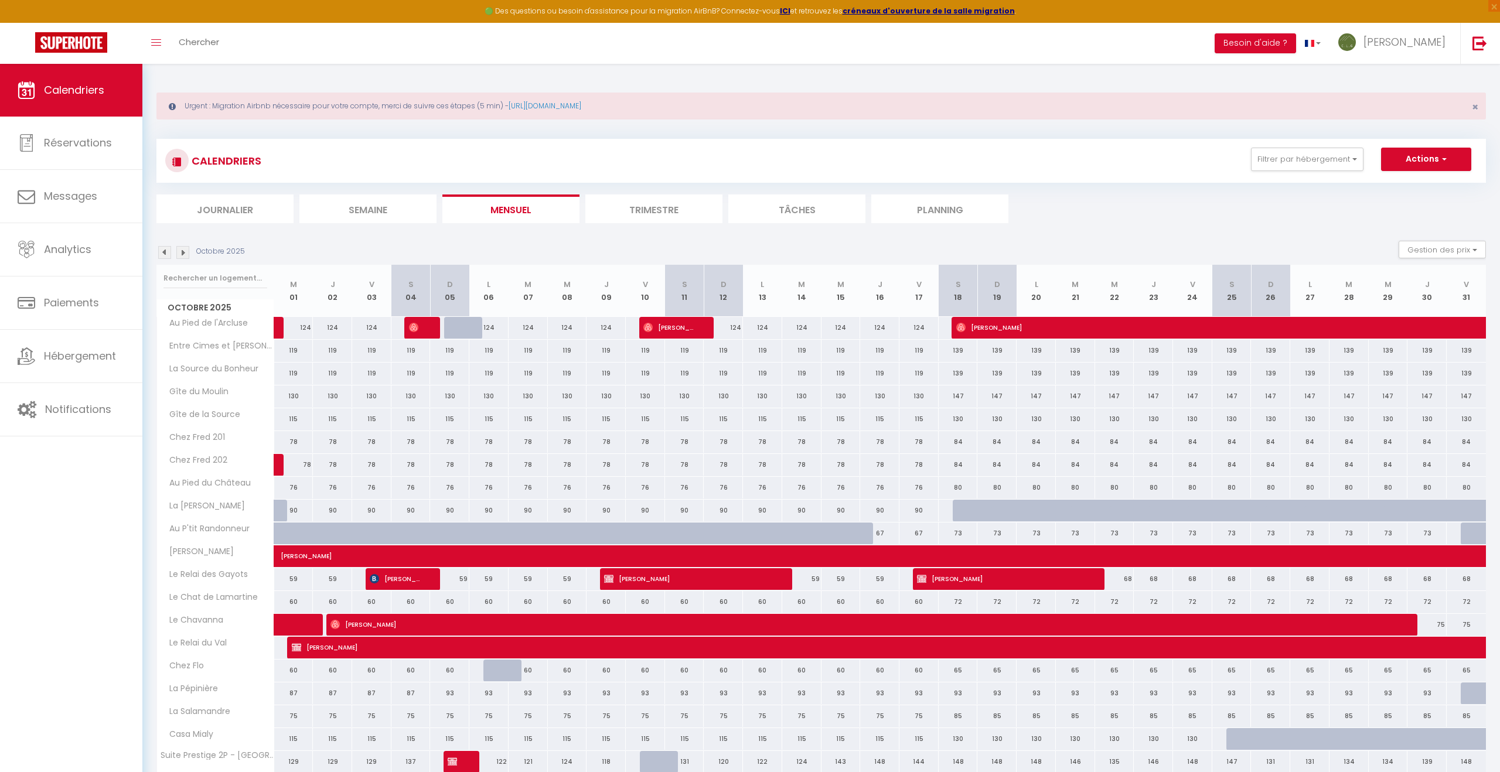
scroll to position [1, 0]
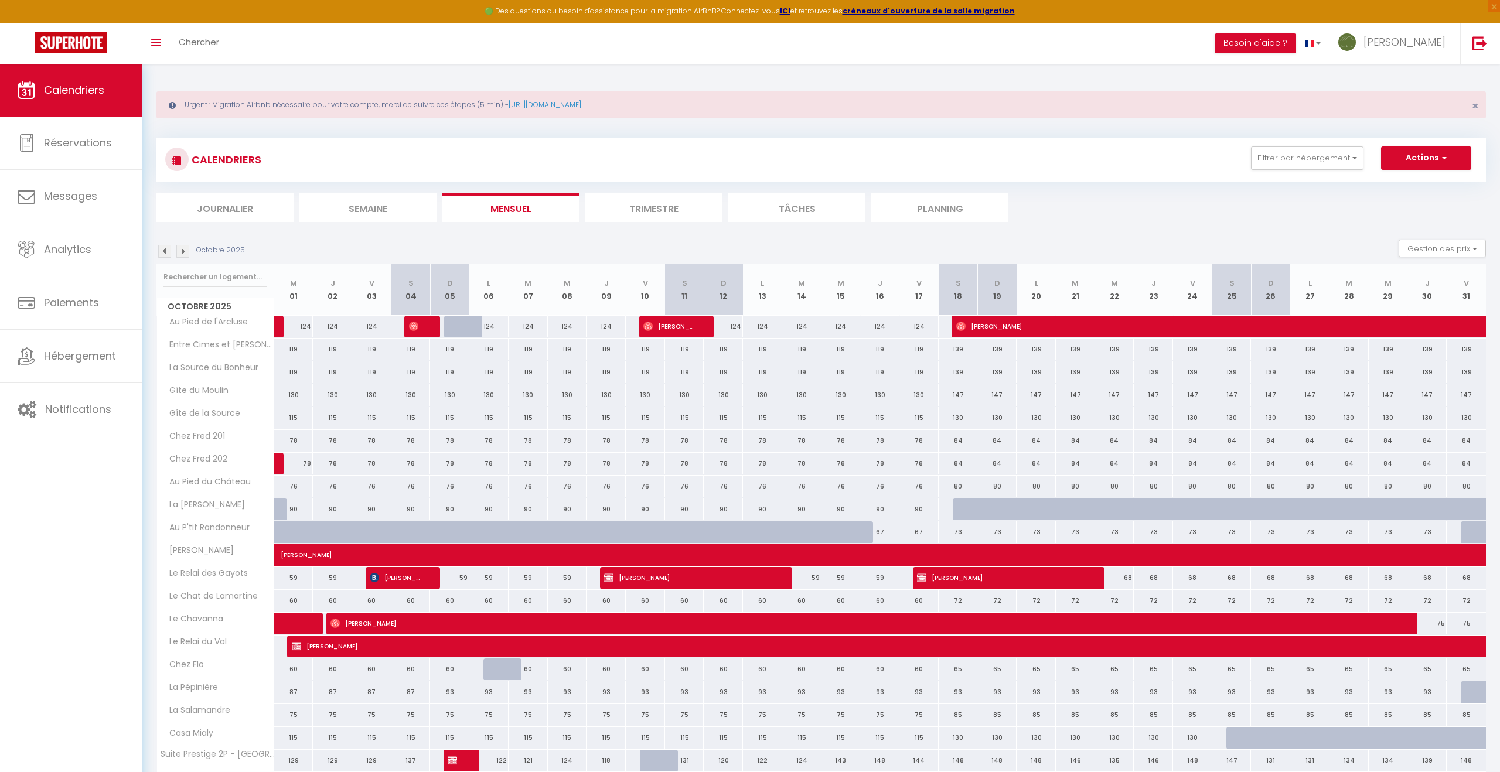
click at [188, 253] on img at bounding box center [182, 251] width 13 height 13
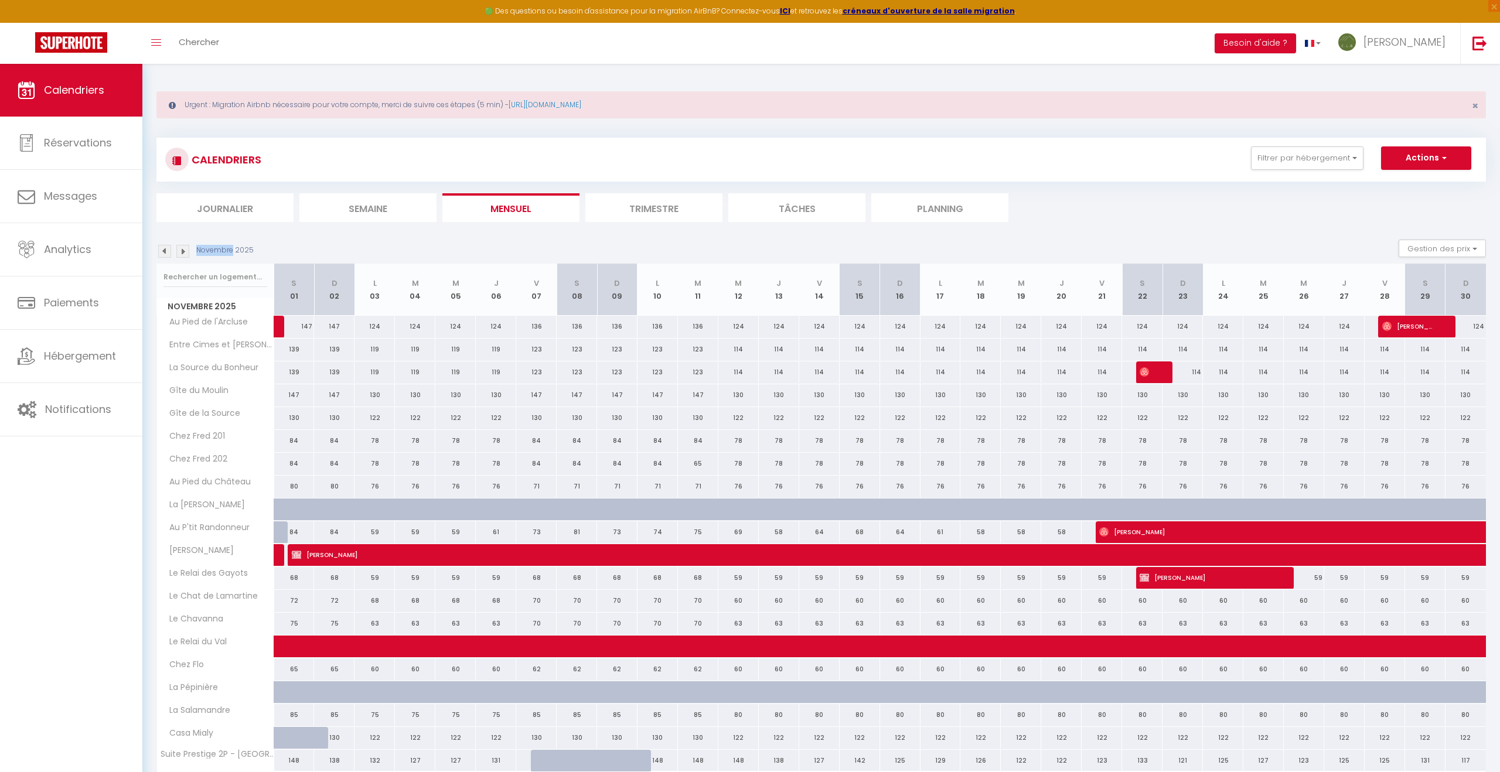
click at [188, 253] on img at bounding box center [182, 251] width 13 height 13
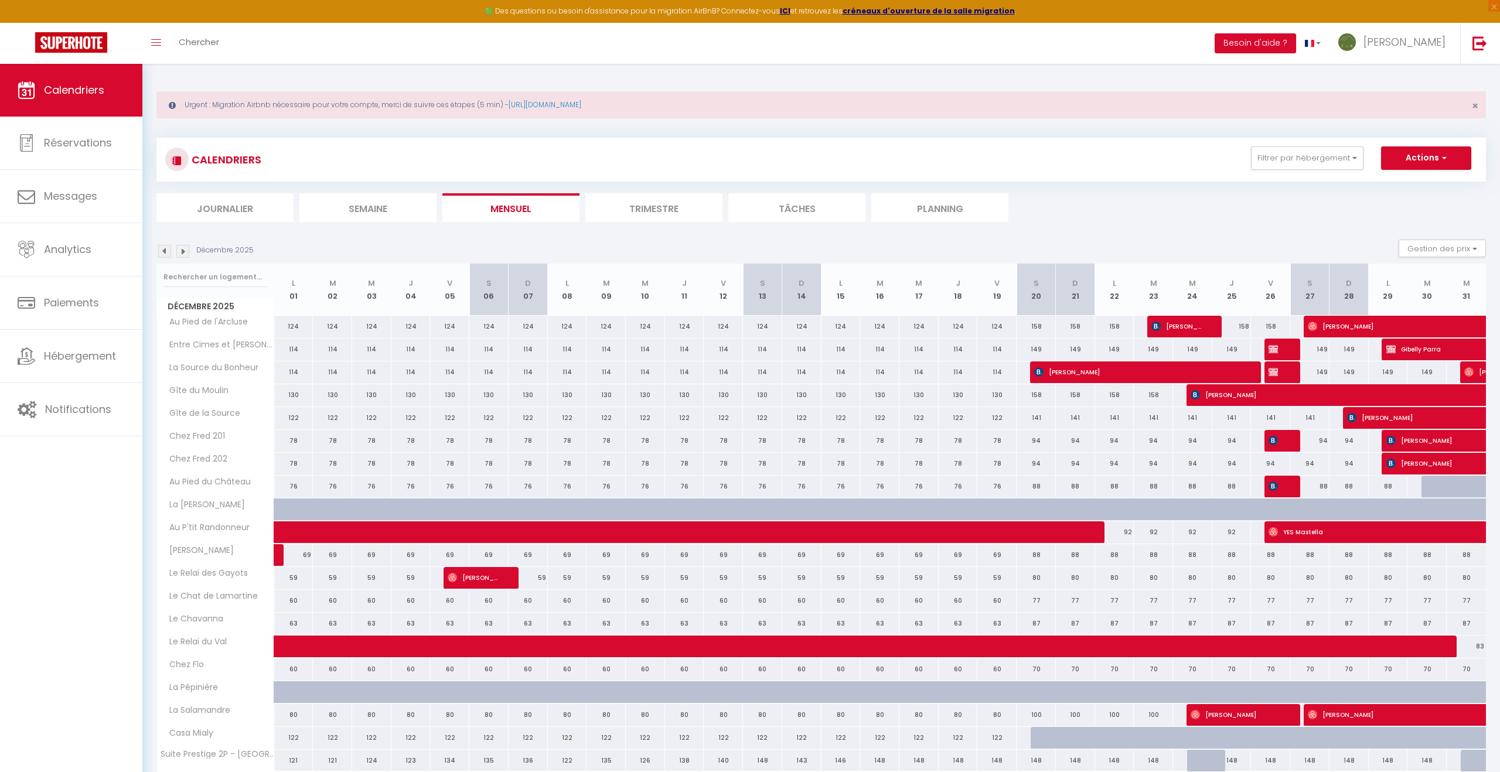
click at [188, 253] on img at bounding box center [182, 251] width 13 height 13
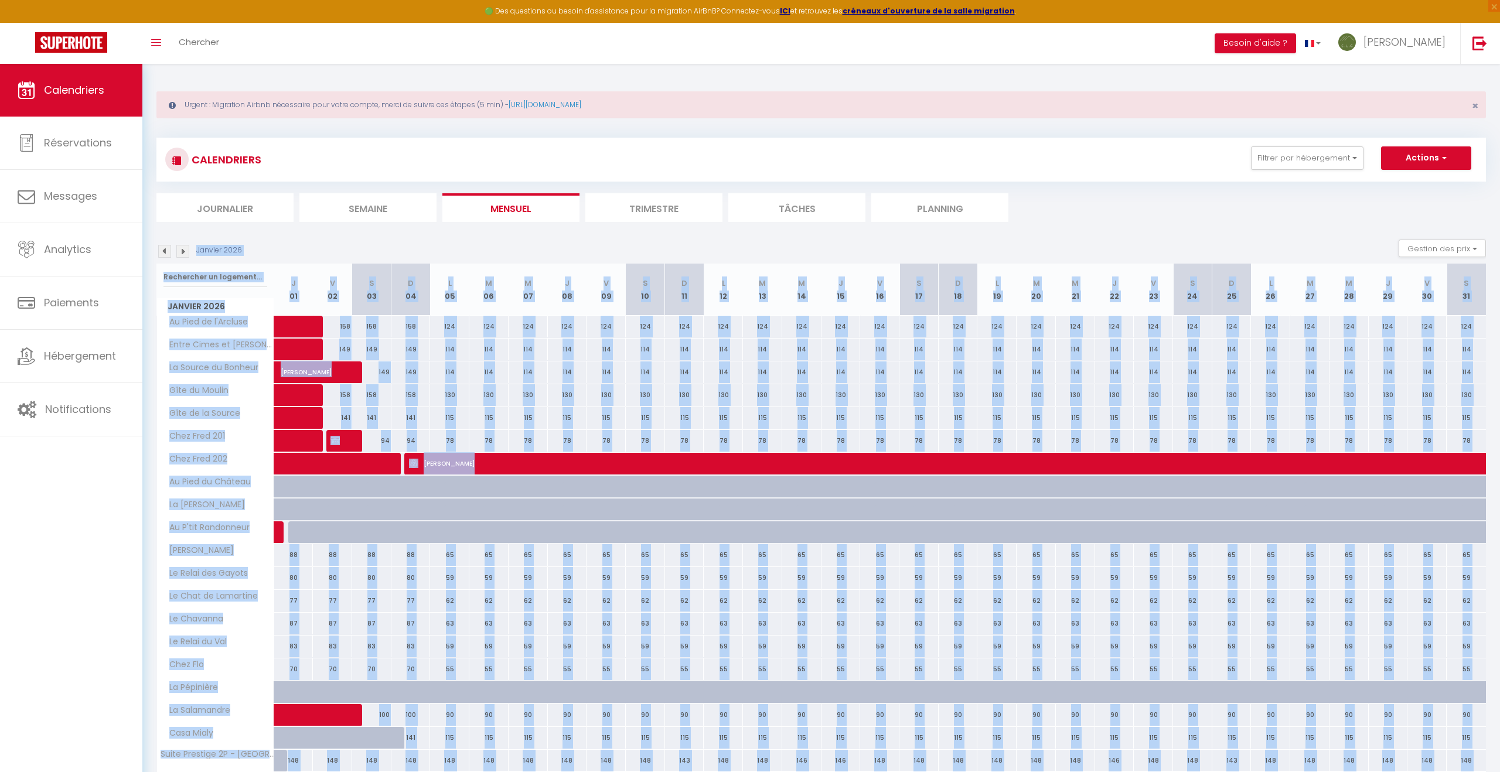
click at [188, 253] on img at bounding box center [182, 251] width 13 height 13
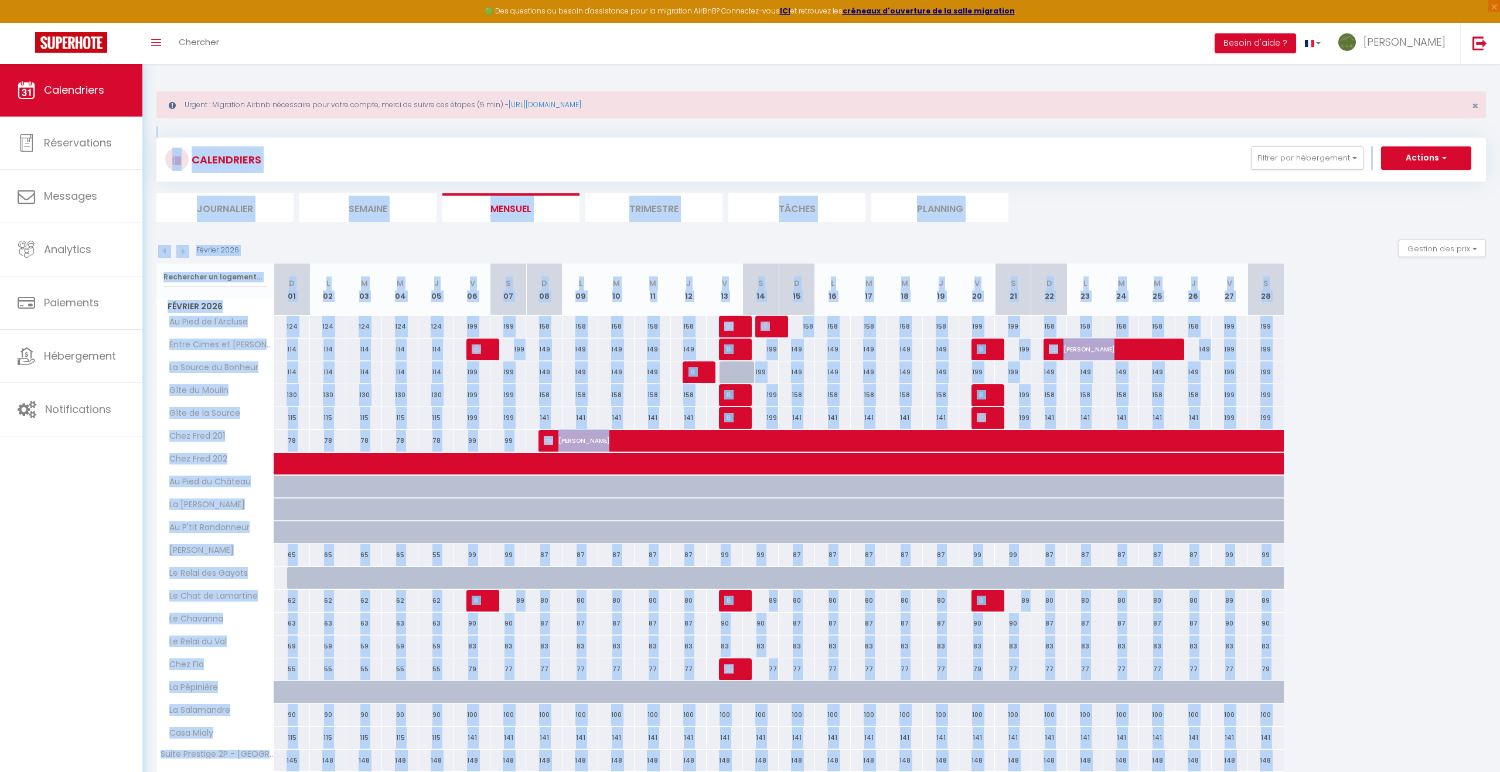
scroll to position [0, 0]
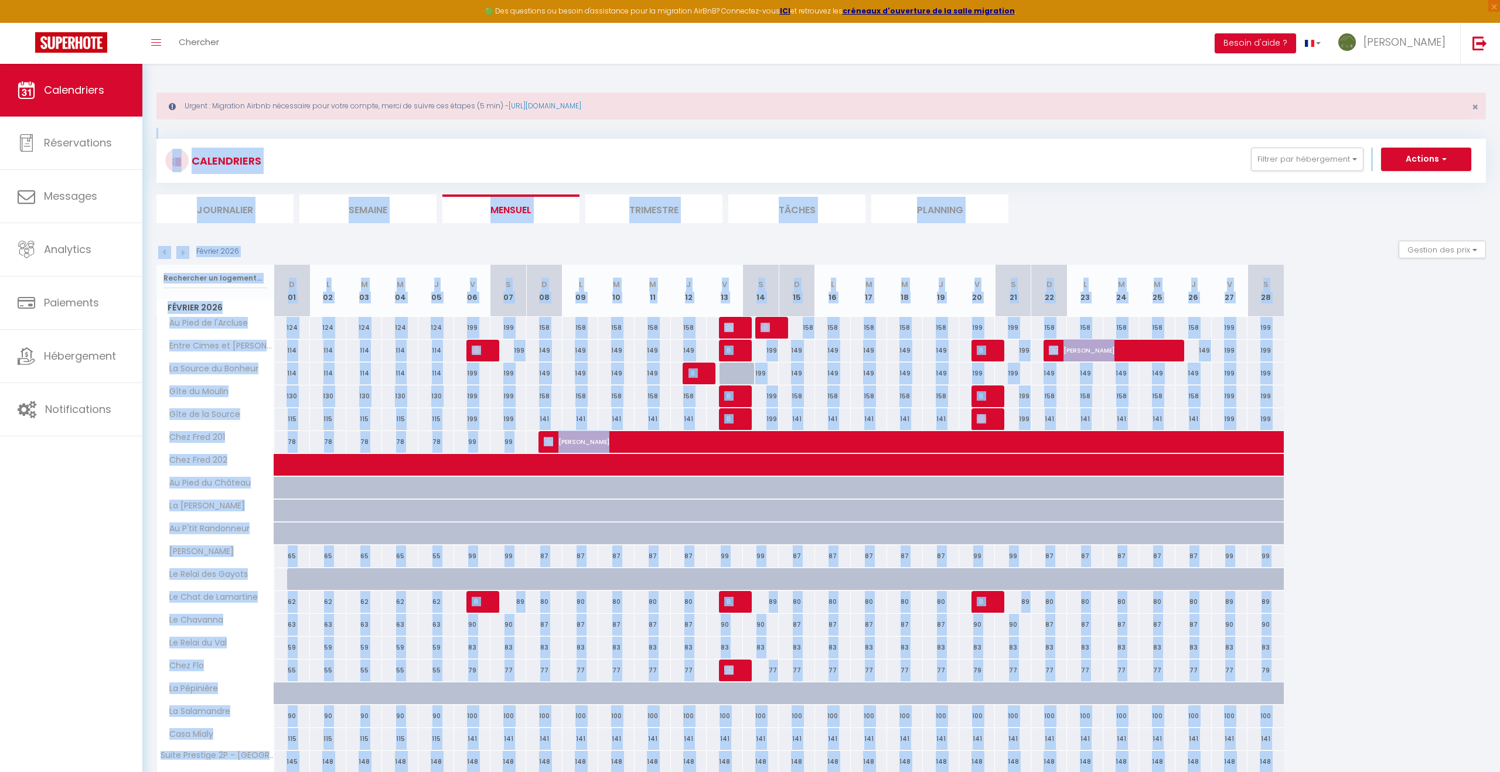
click at [188, 253] on img at bounding box center [182, 252] width 13 height 13
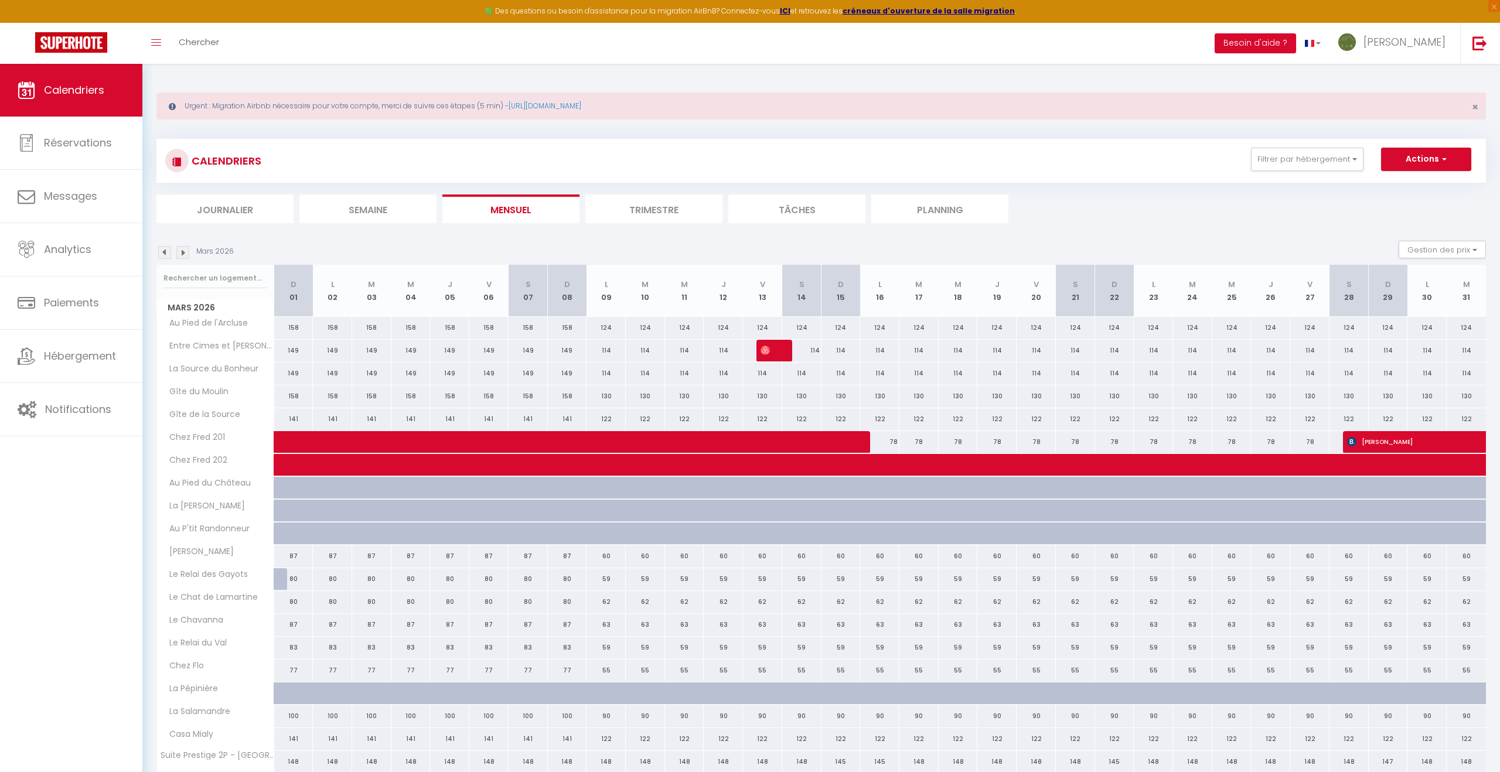
click at [183, 252] on img at bounding box center [182, 252] width 13 height 13
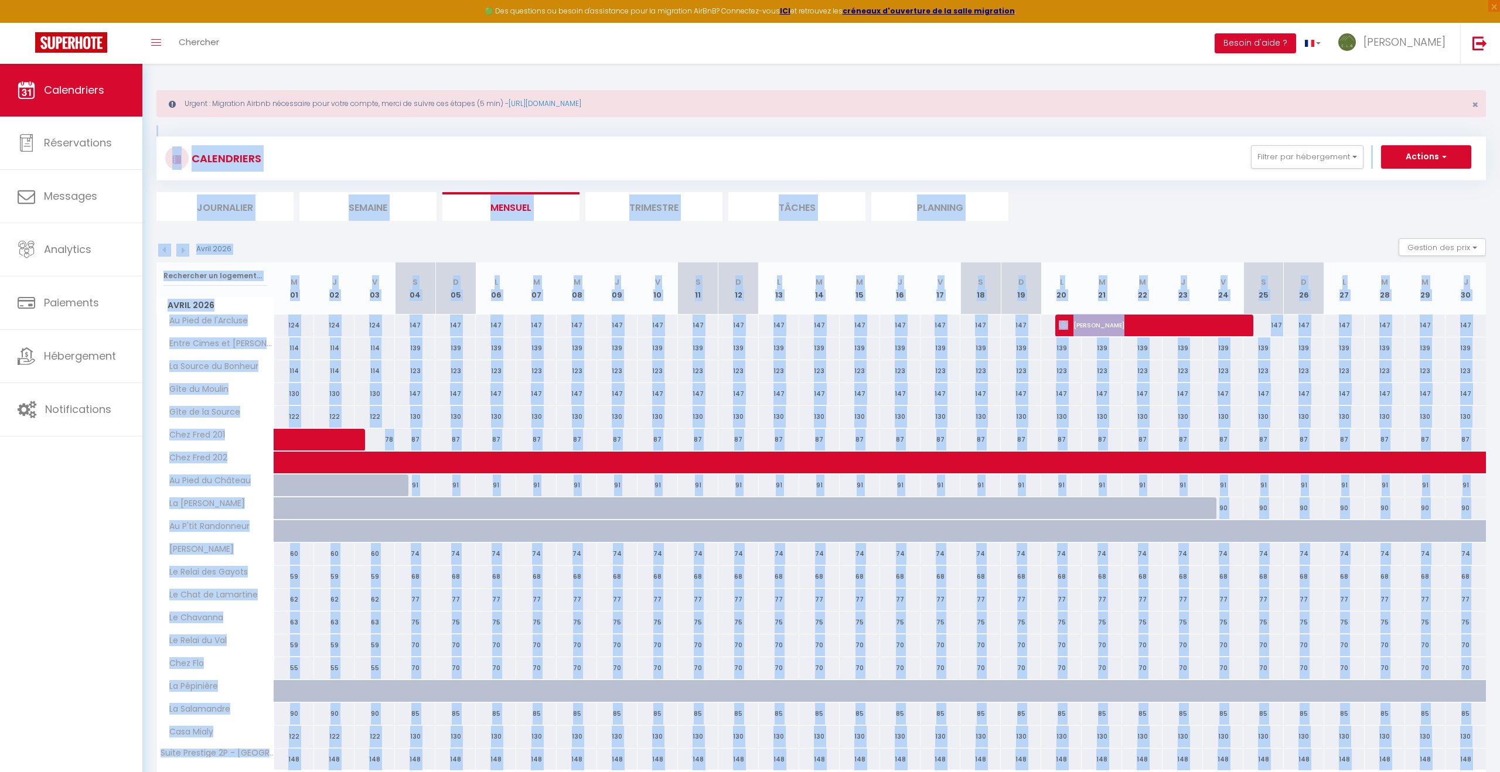
click at [183, 252] on img at bounding box center [182, 250] width 13 height 13
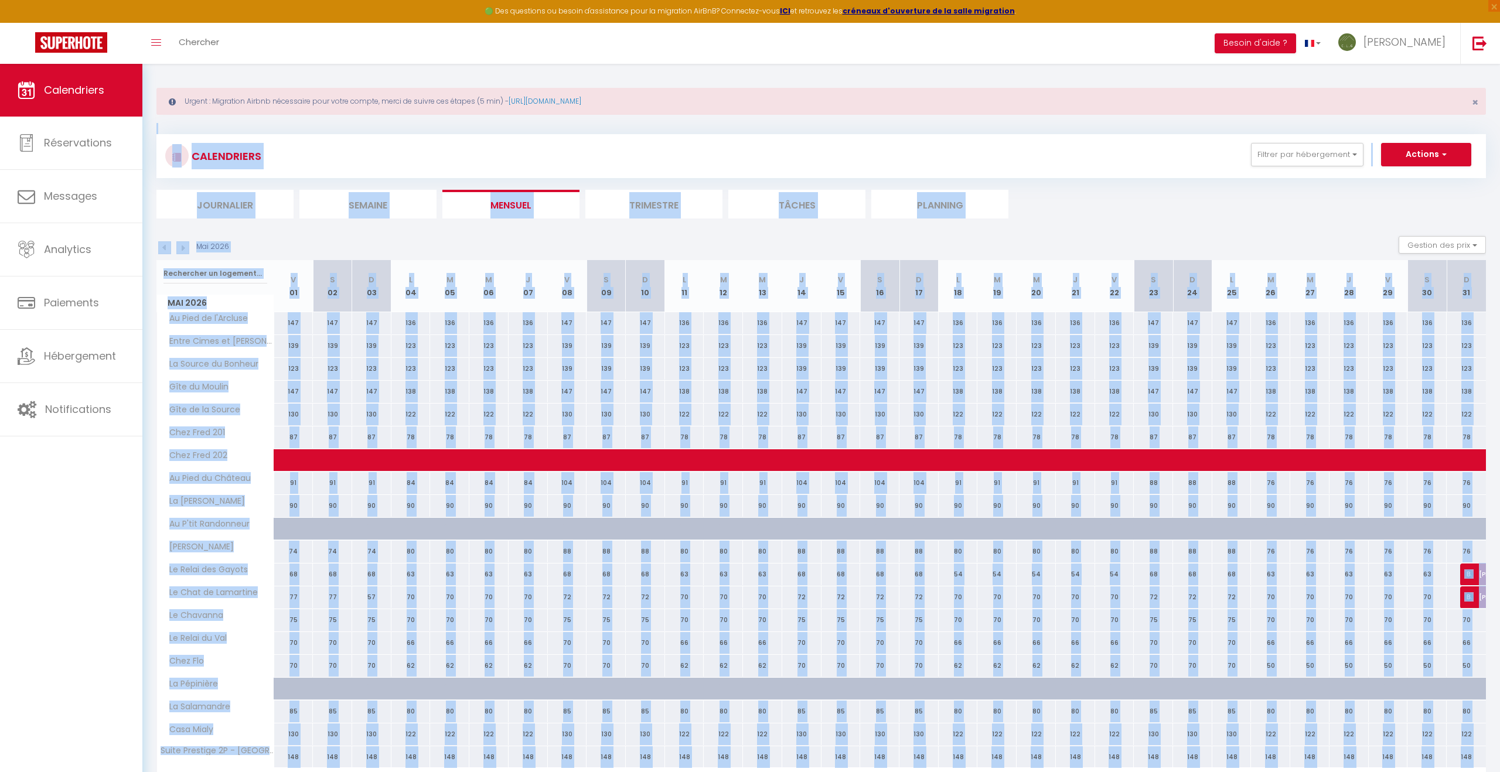
click at [183, 252] on img at bounding box center [182, 247] width 13 height 13
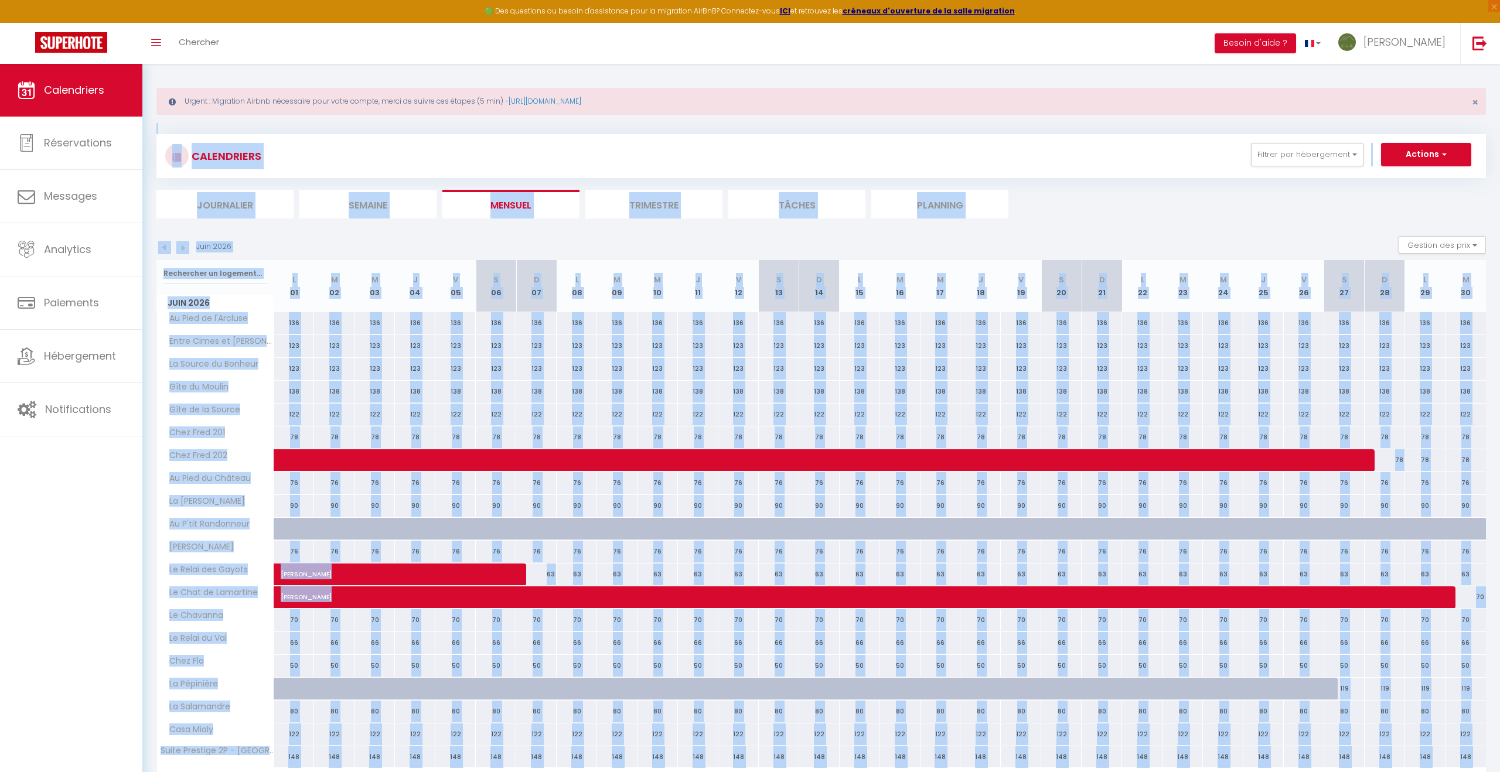
scroll to position [6, 0]
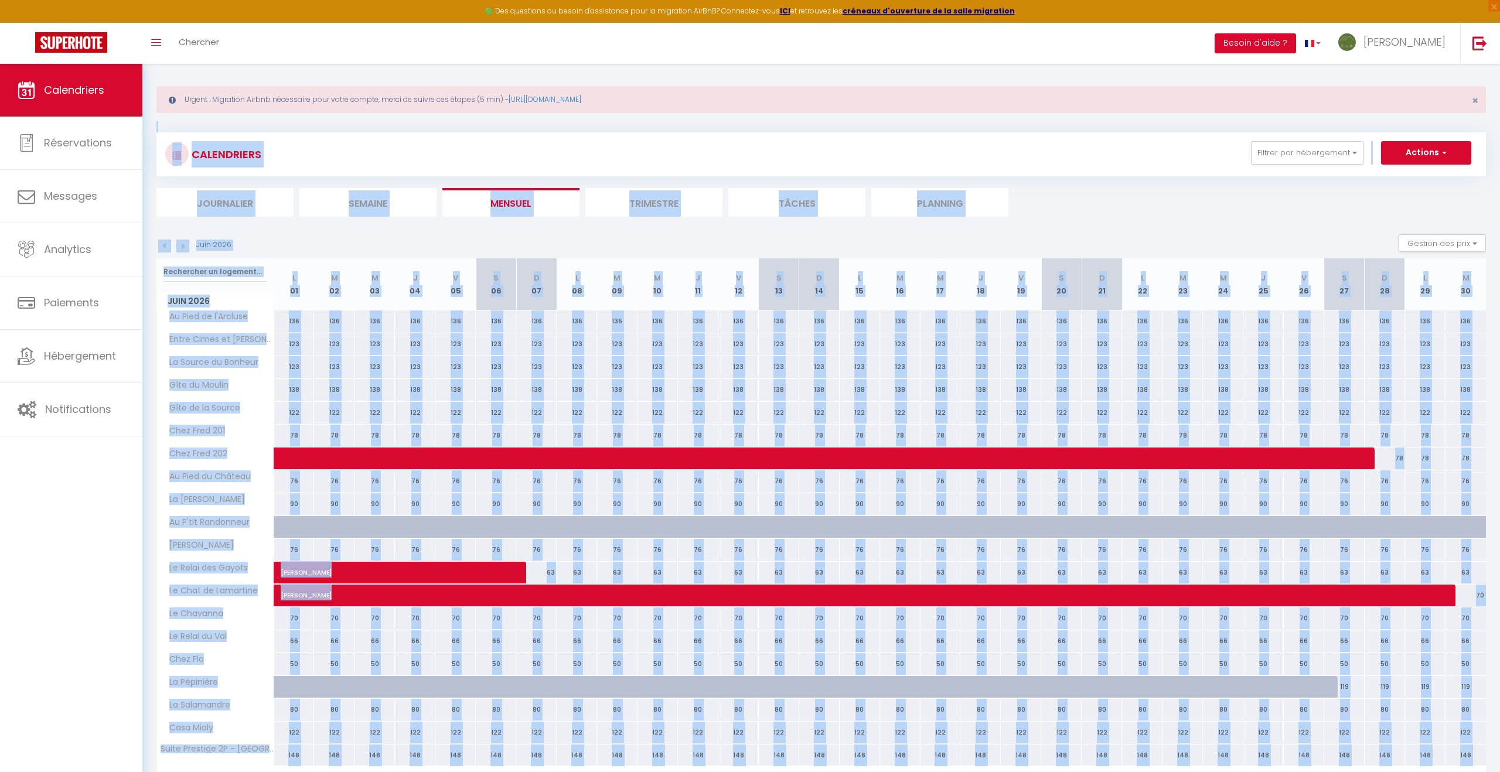
click at [183, 252] on img at bounding box center [182, 246] width 13 height 13
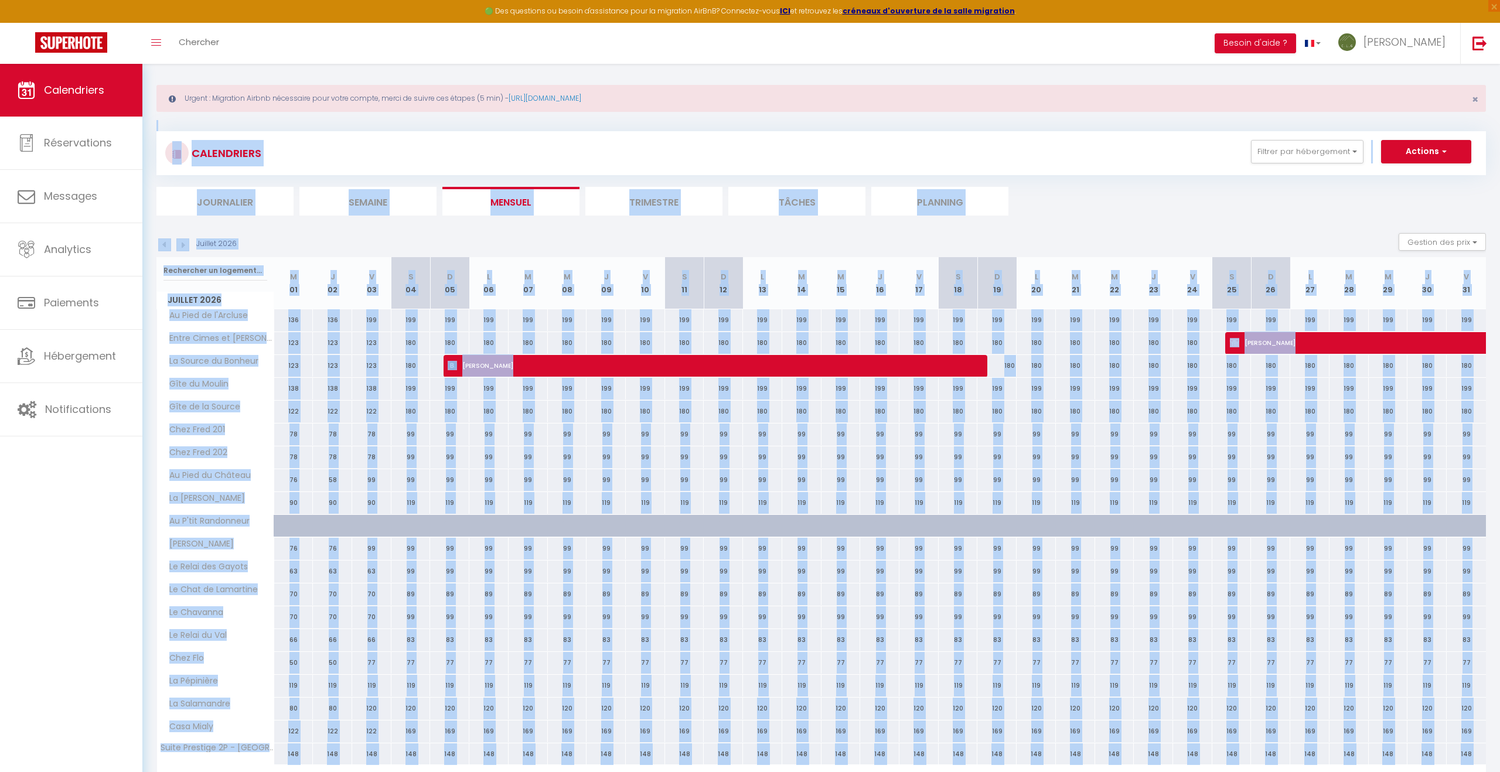
click at [186, 242] on img at bounding box center [182, 244] width 13 height 13
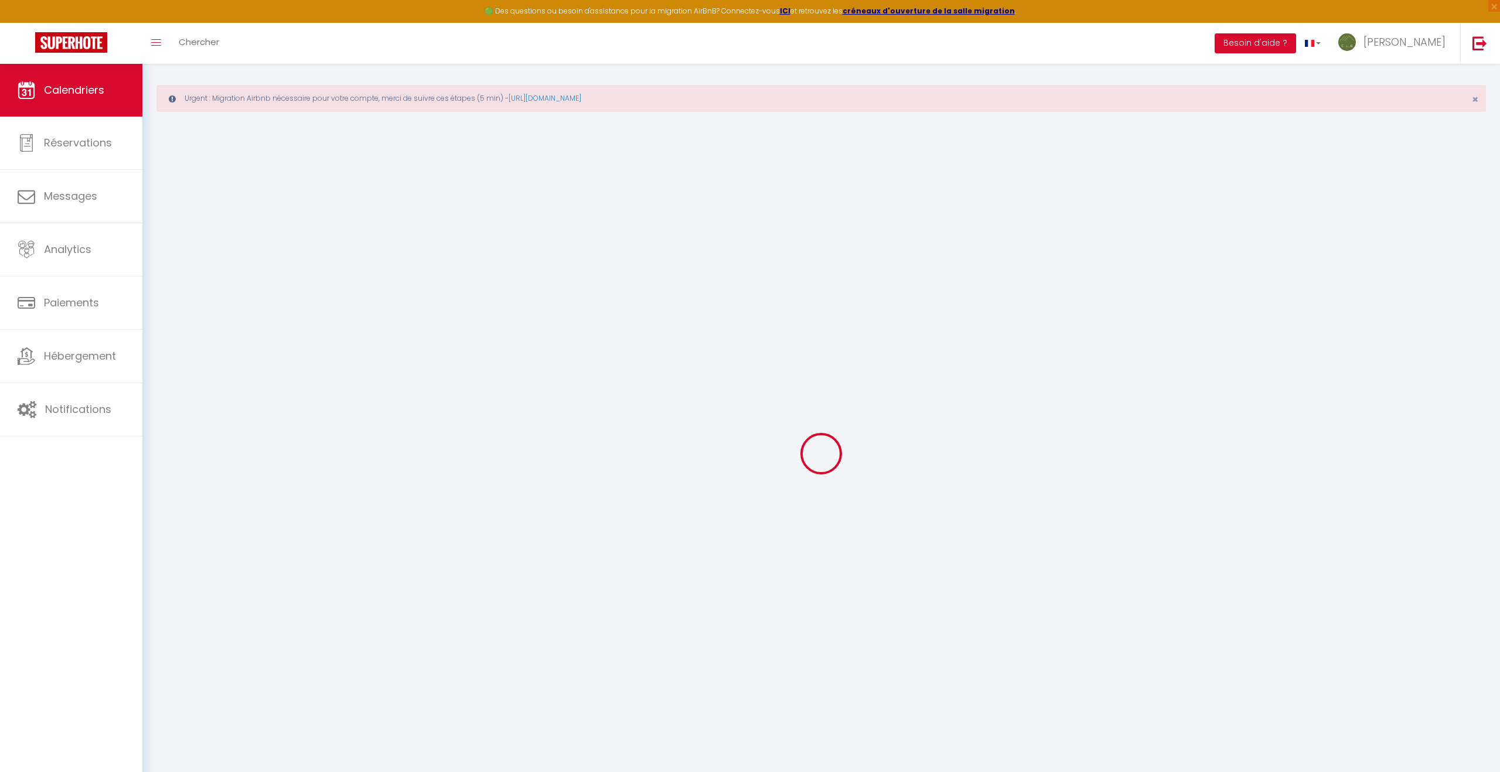
scroll to position [11, 0]
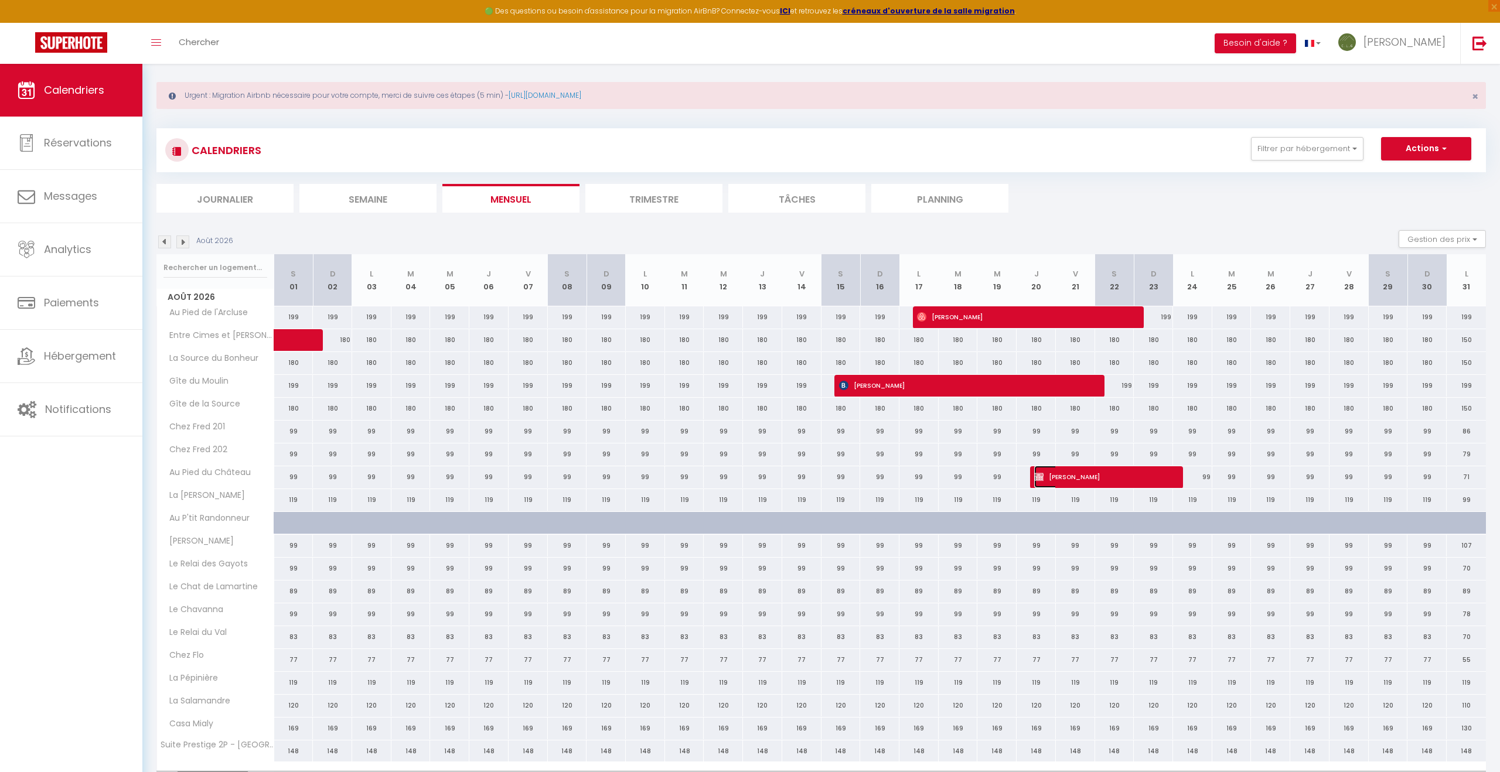
click at [1069, 476] on span "[PERSON_NAME]" at bounding box center [1099, 477] width 131 height 22
select select "OK"
select select "KO"
select select "0"
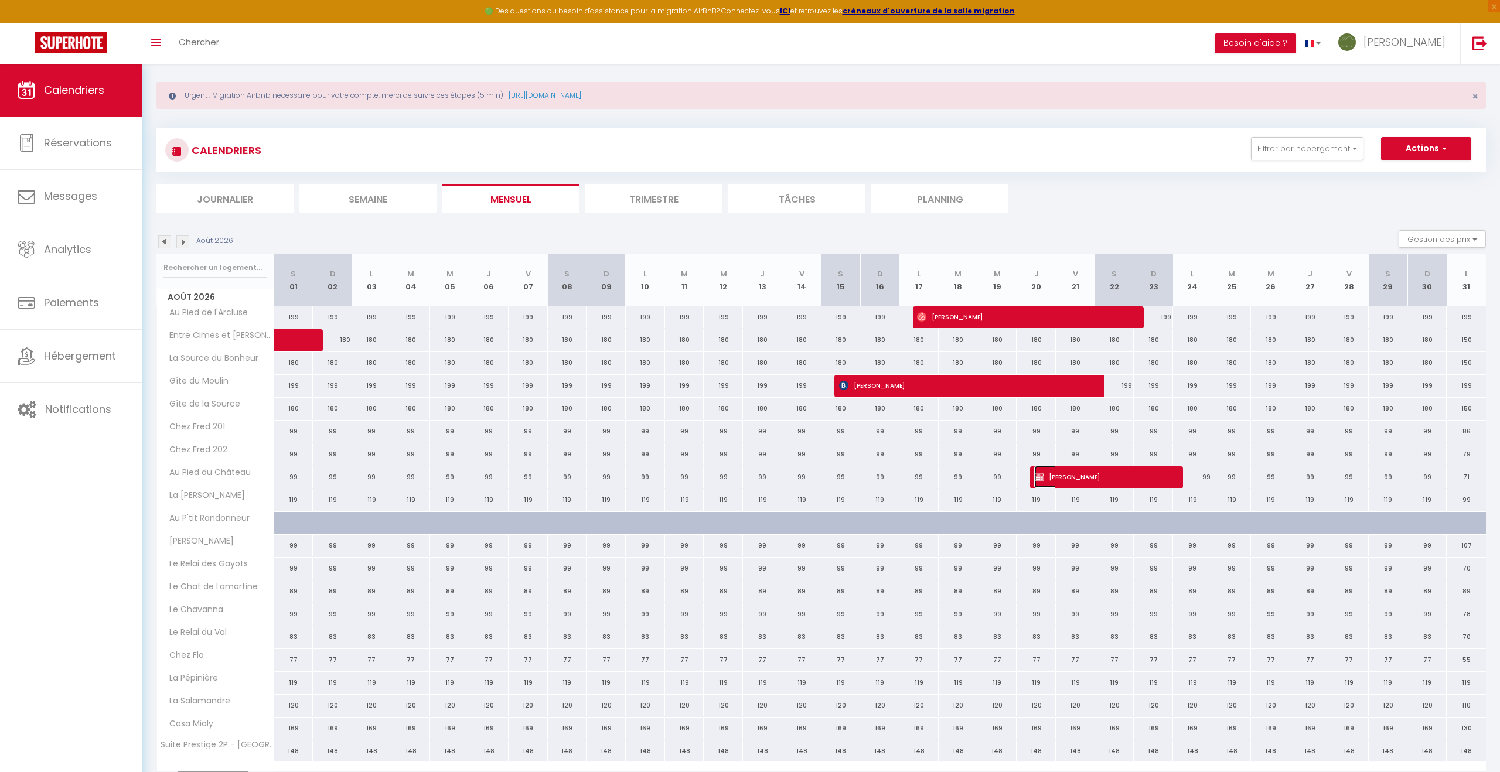
select select "1"
select select
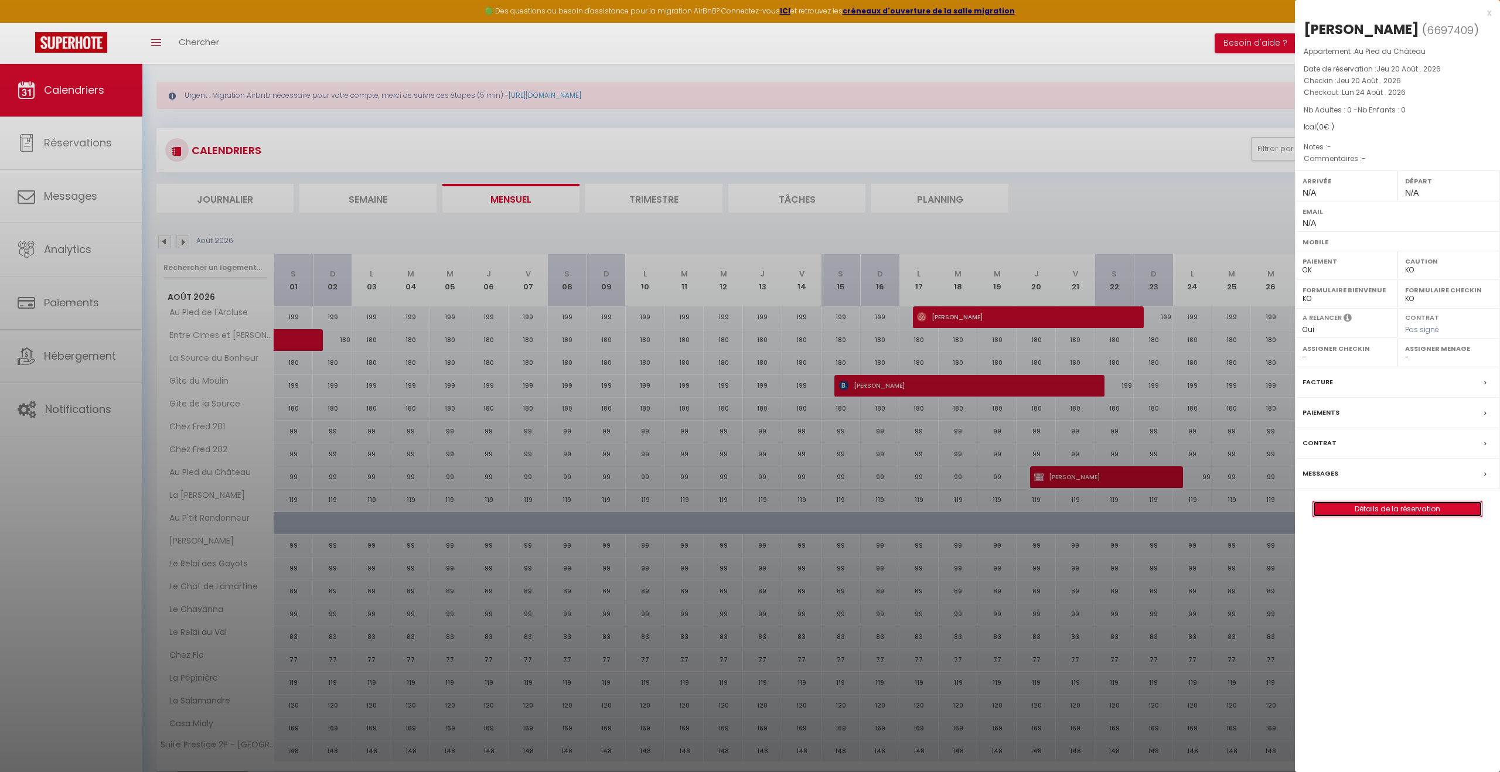
click at [1391, 513] on link "Détails de la réservation" at bounding box center [1397, 509] width 169 height 15
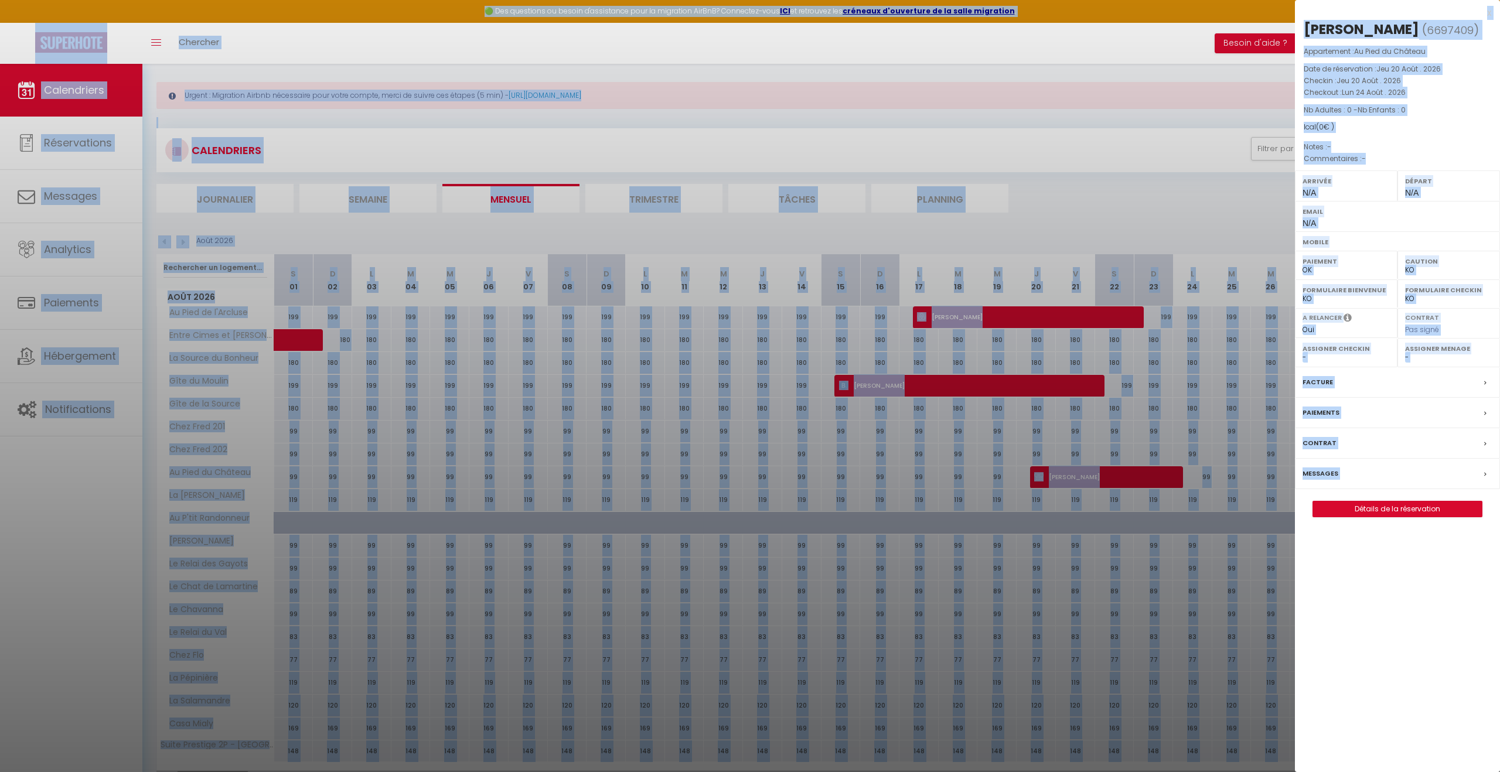
select select
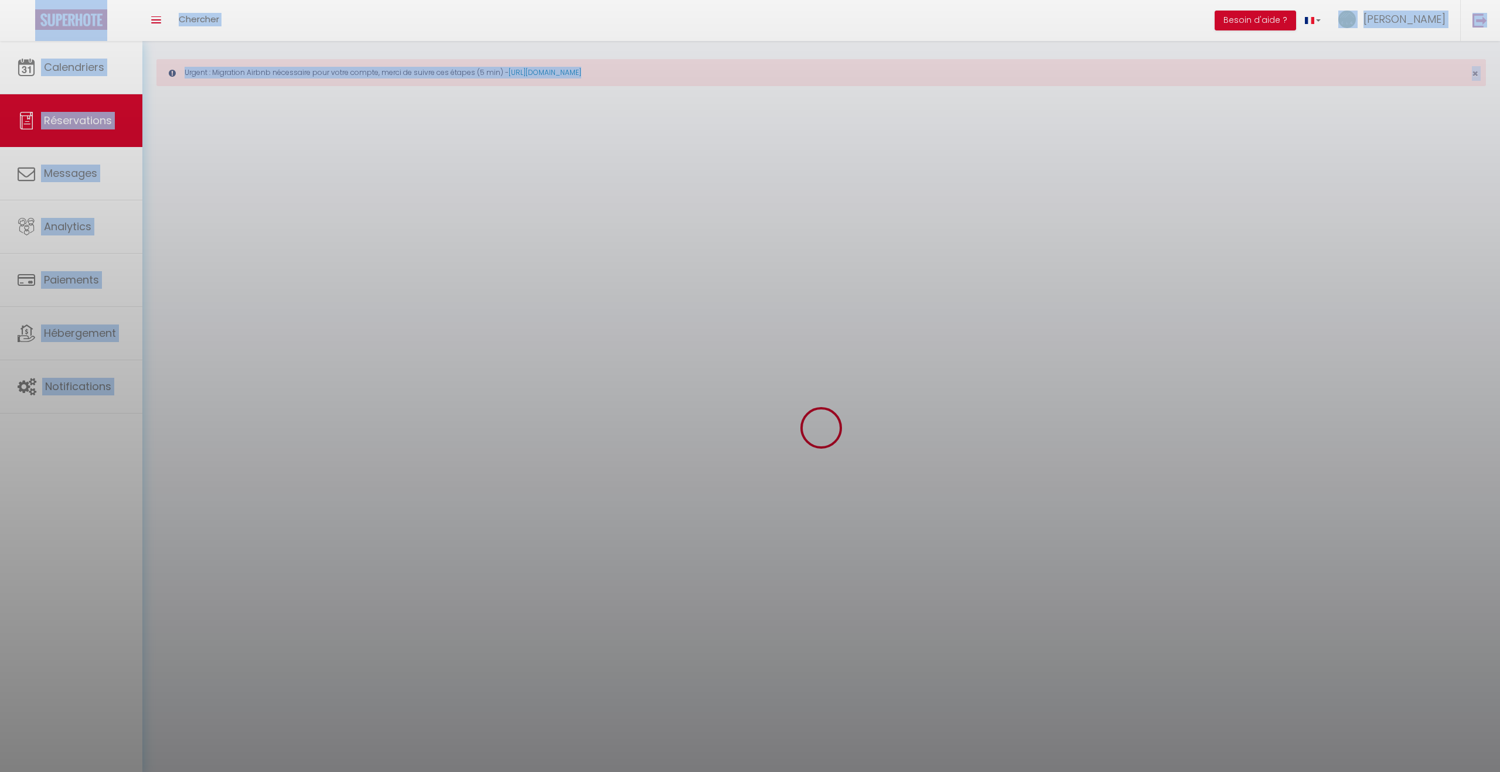
select select
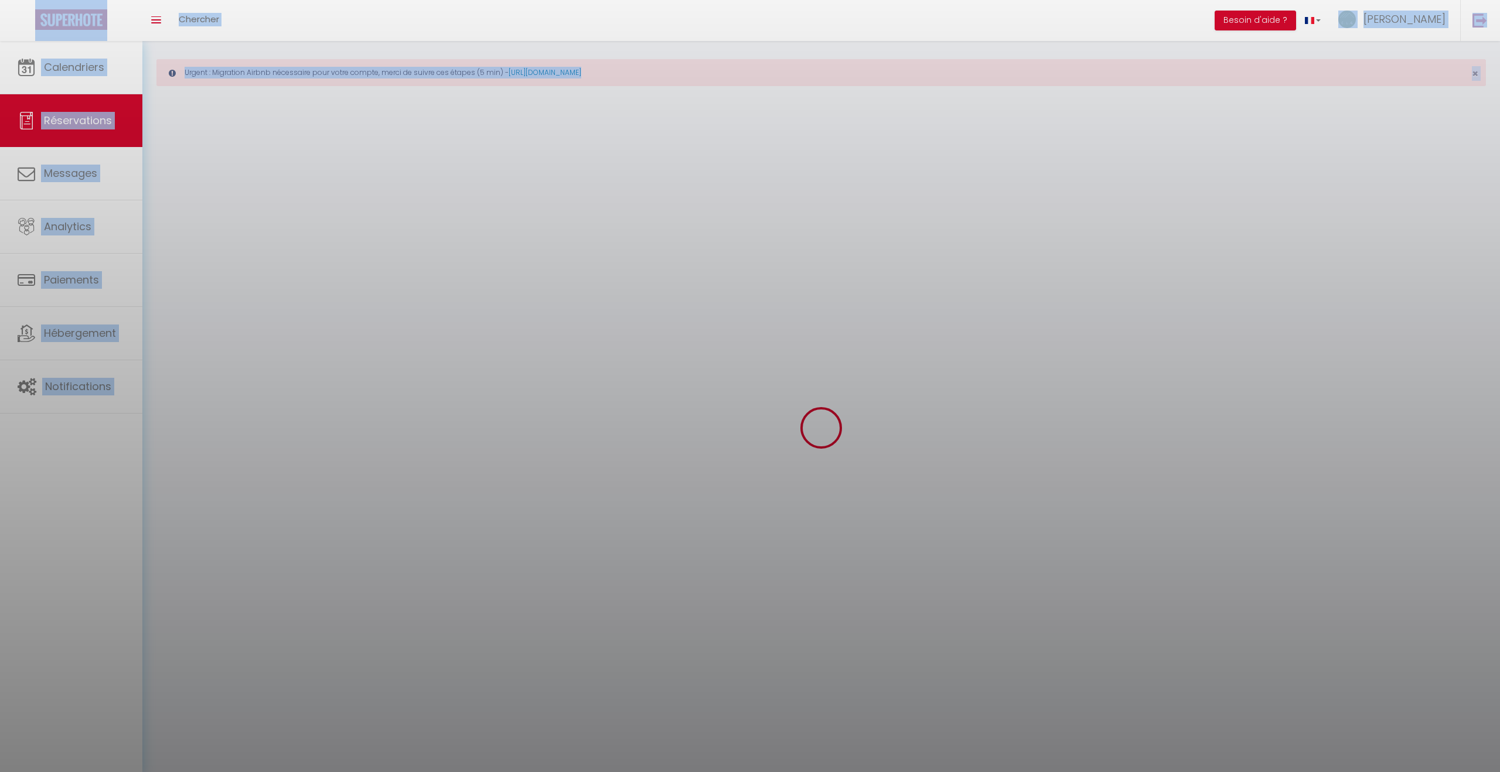
select select
checkbox input "false"
select select
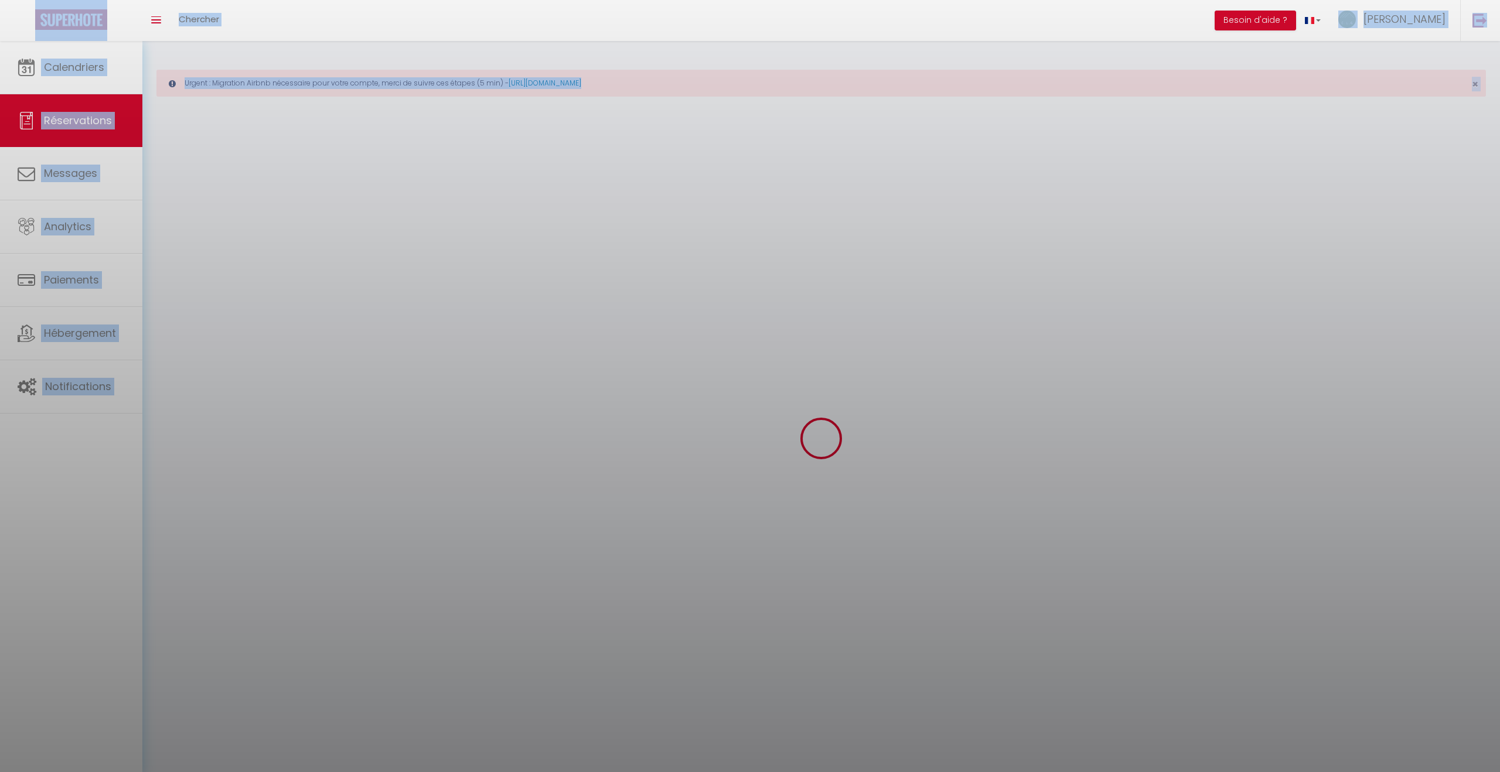
select select
checkbox input "false"
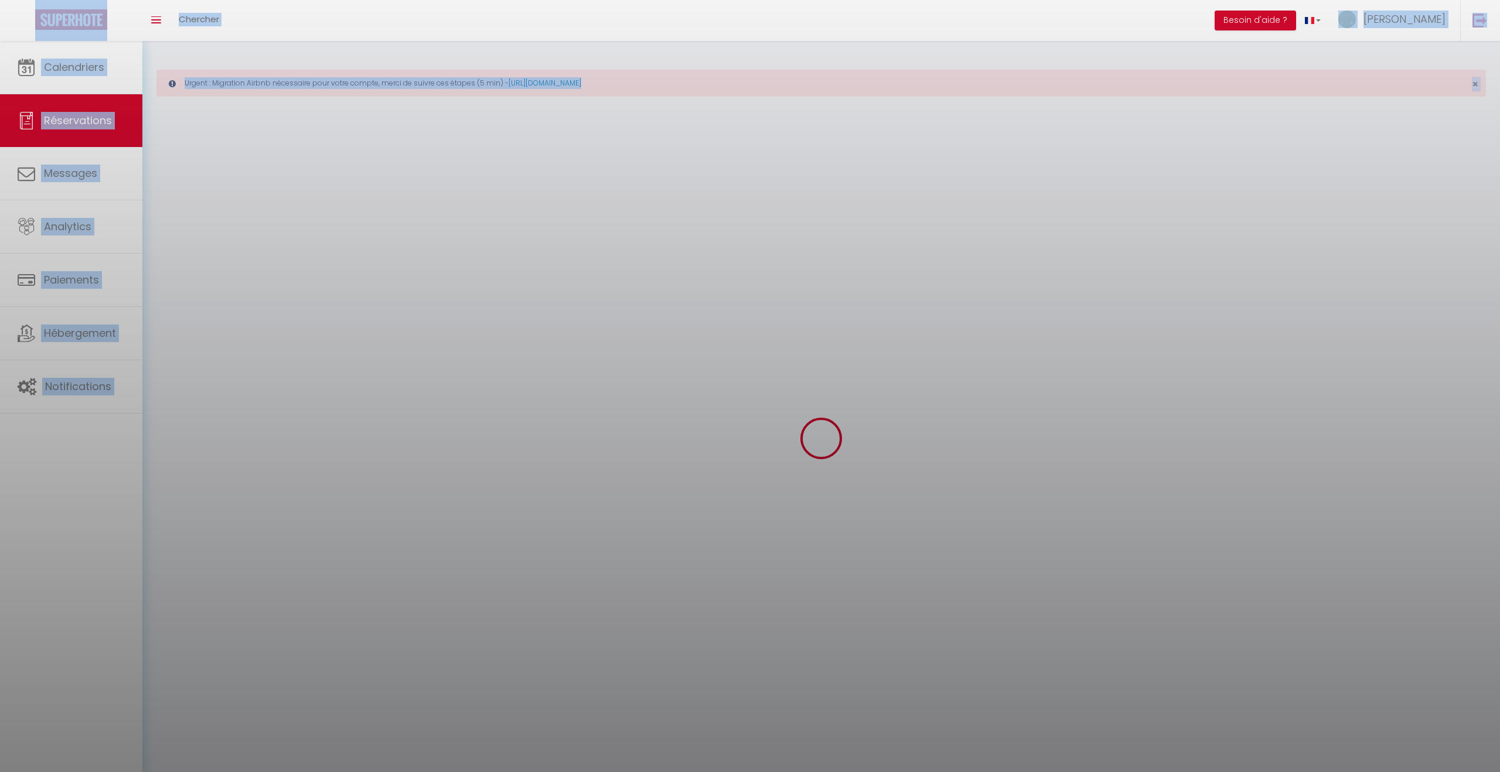
select select
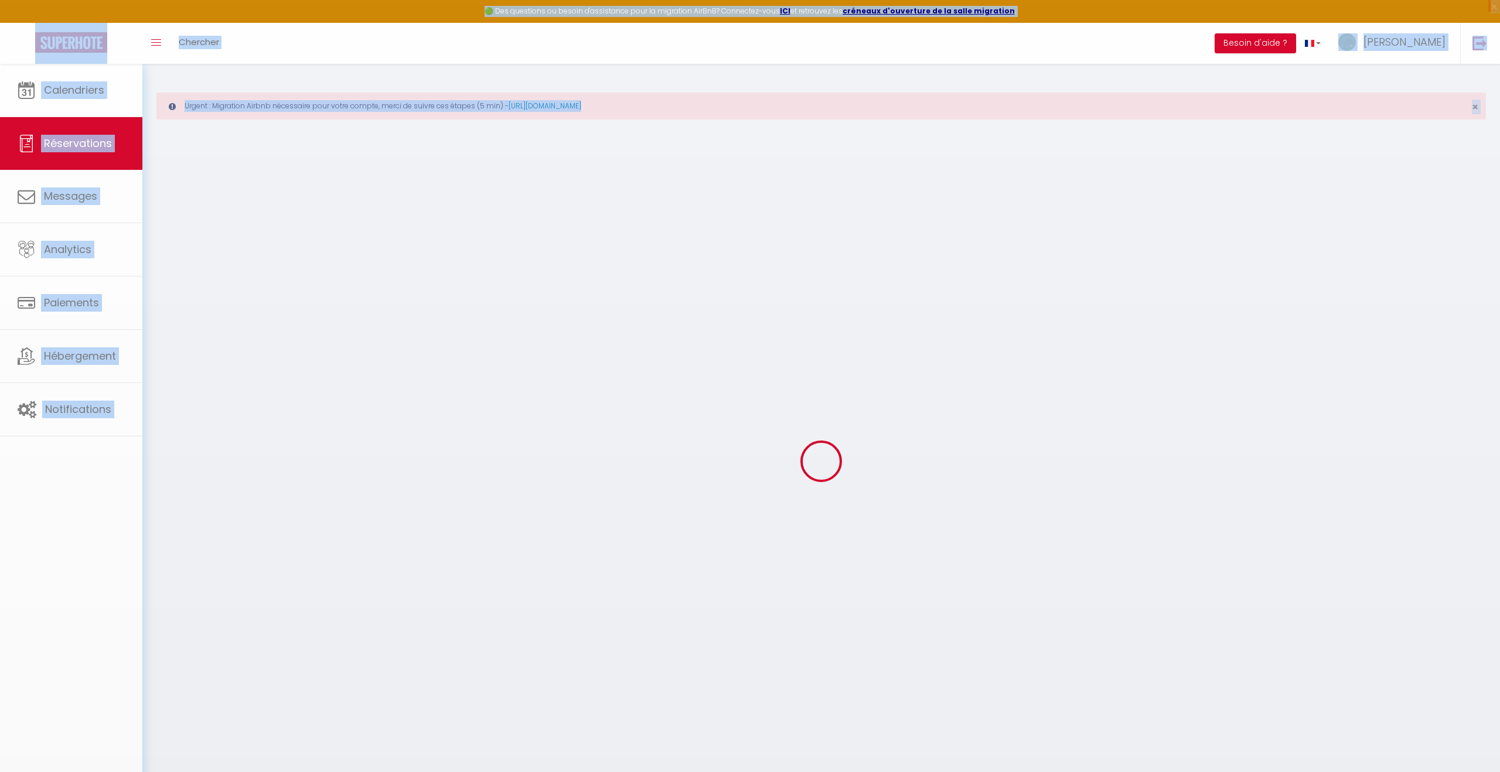
select select
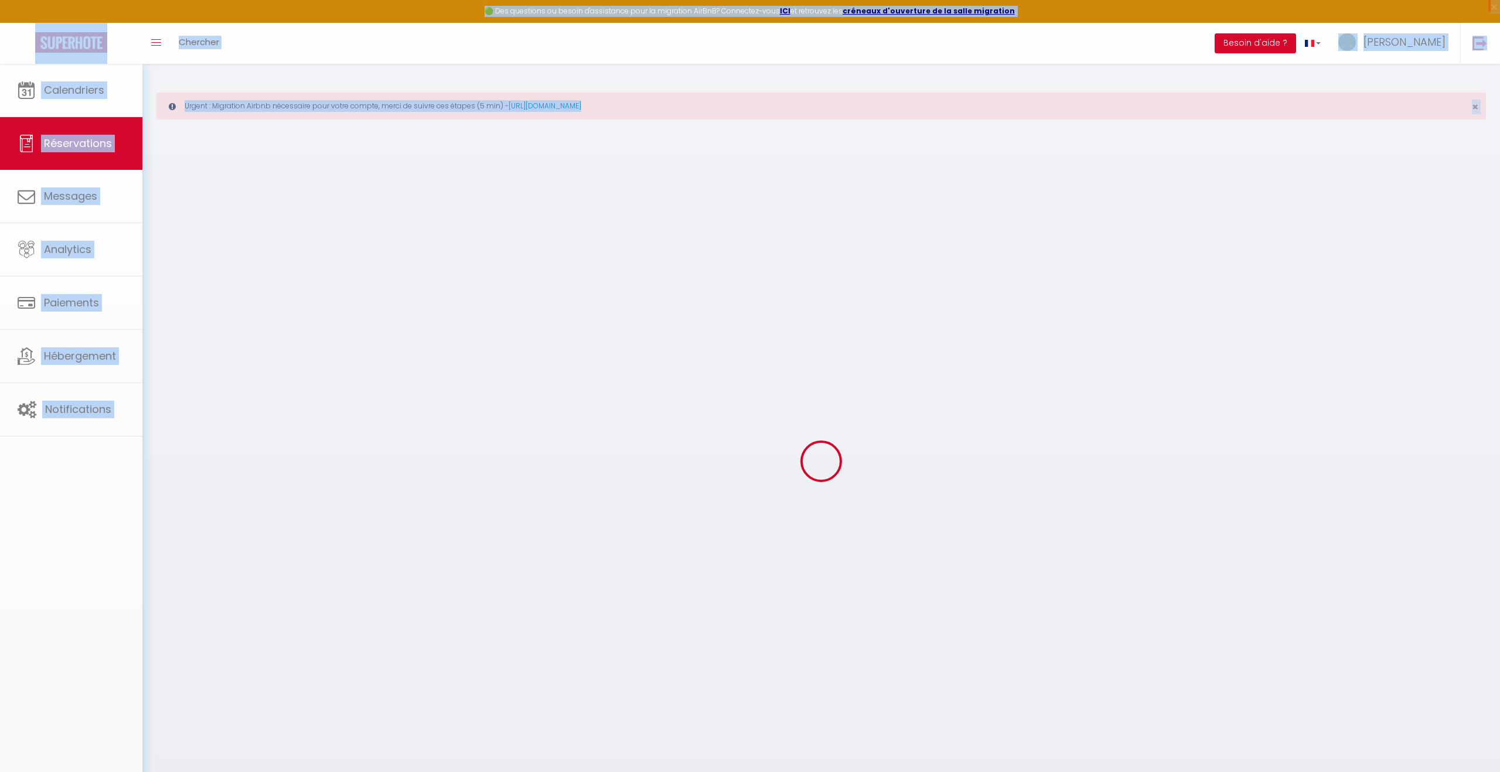
select select
checkbox input "false"
type input "[PERSON_NAME]"
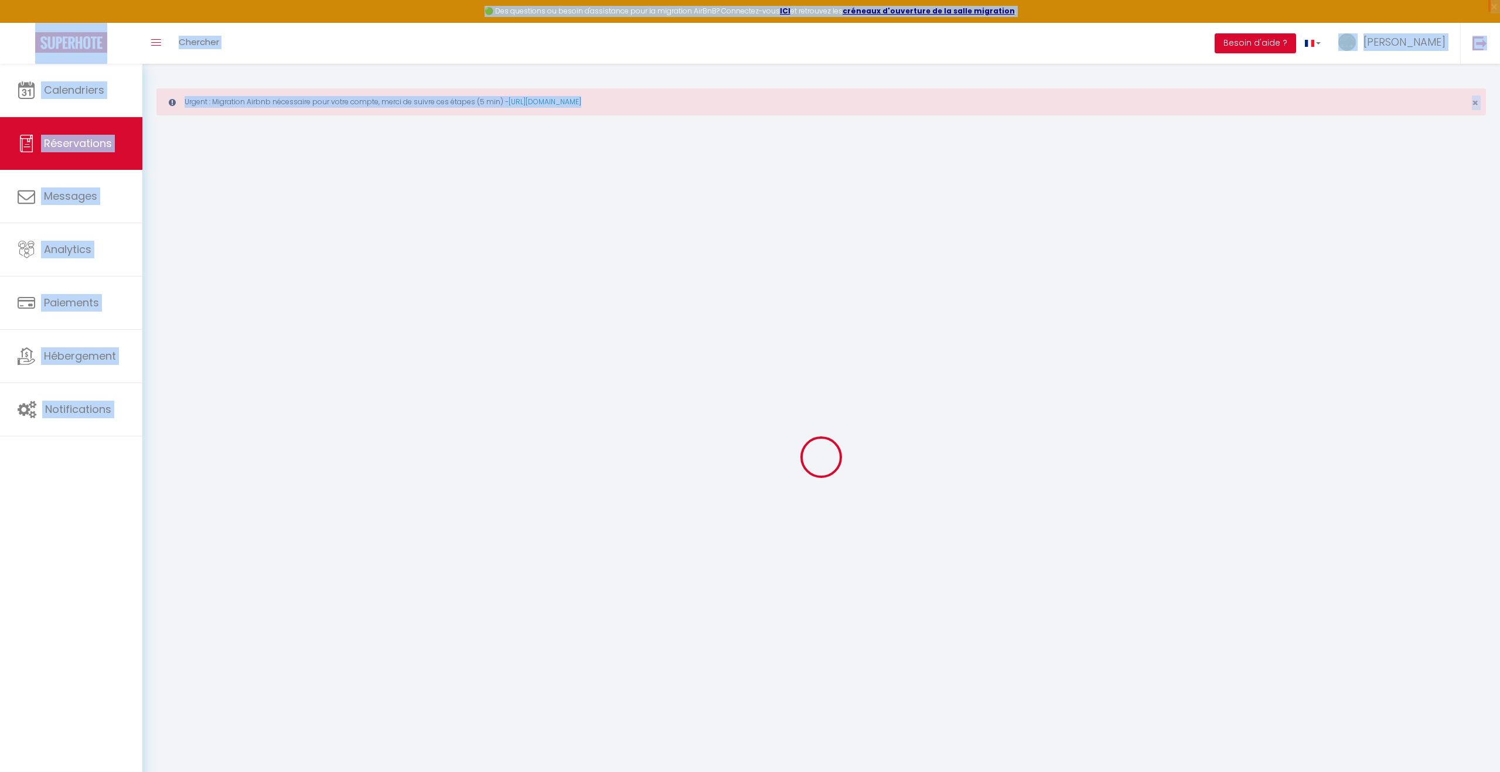
type input "DUPUY"
select select
select select "33784"
select select "1"
type input "[DATE]"
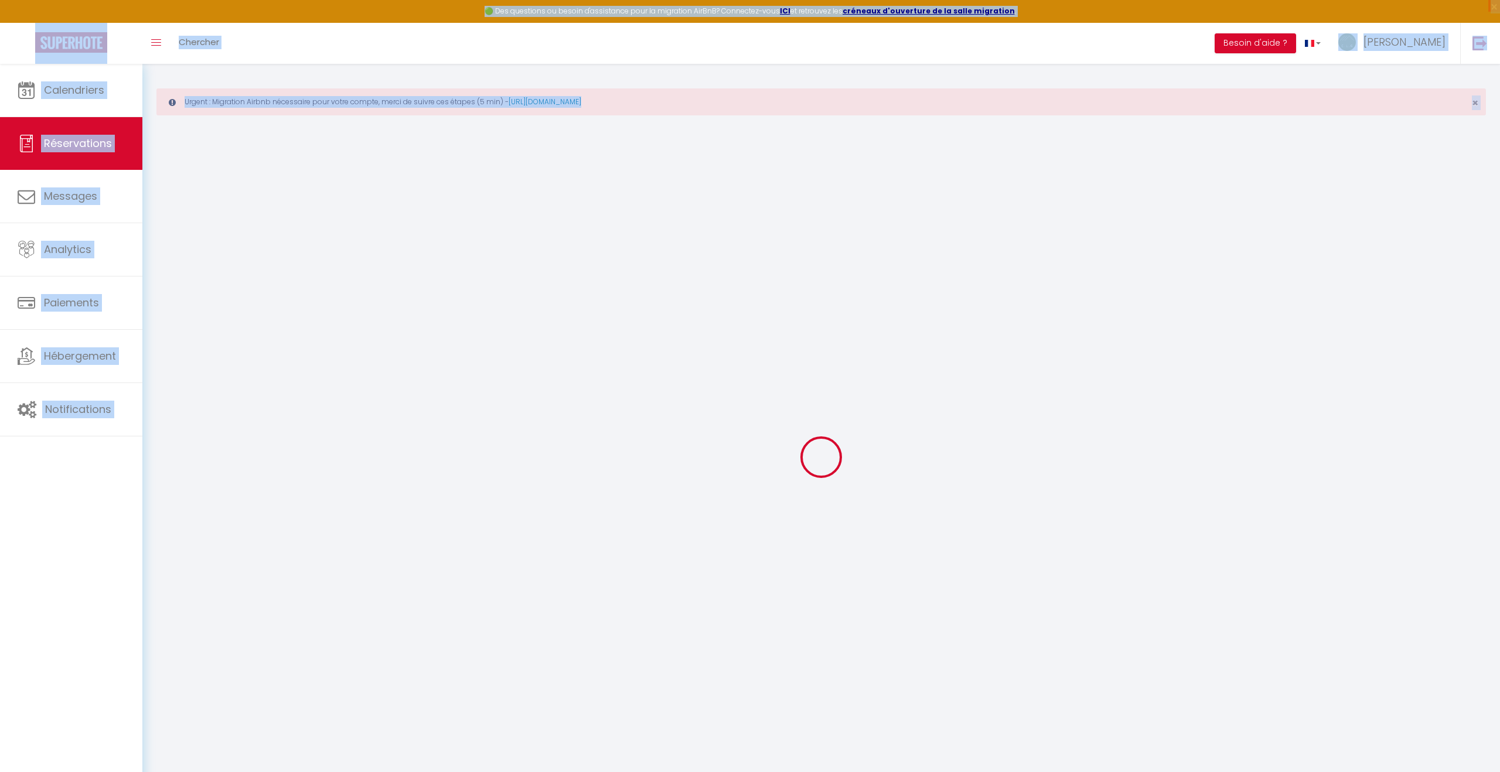
select select
type input "[DATE]"
select select
type input "0"
select select "12"
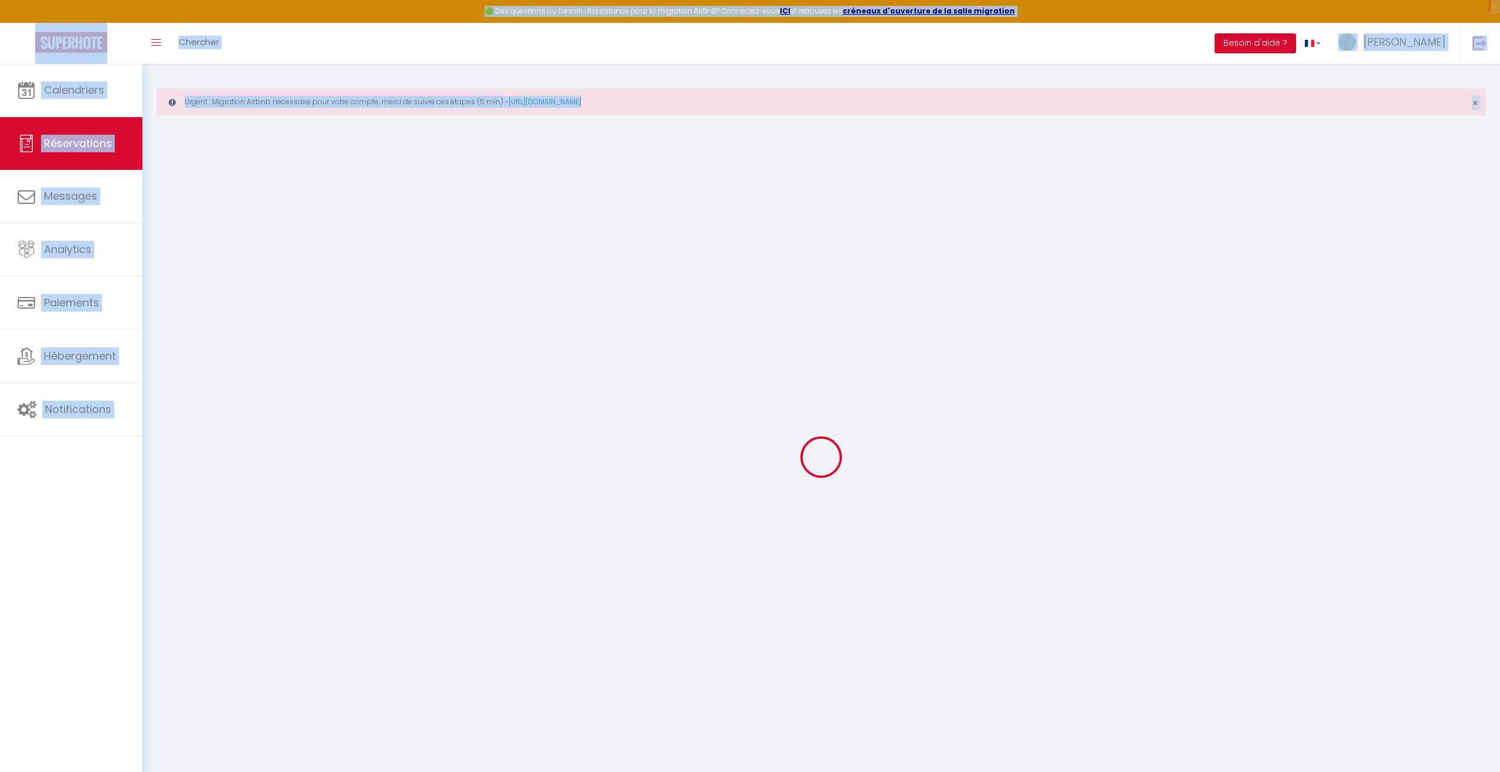
select select
checkbox input "false"
type input "0"
select select "73"
type input "65"
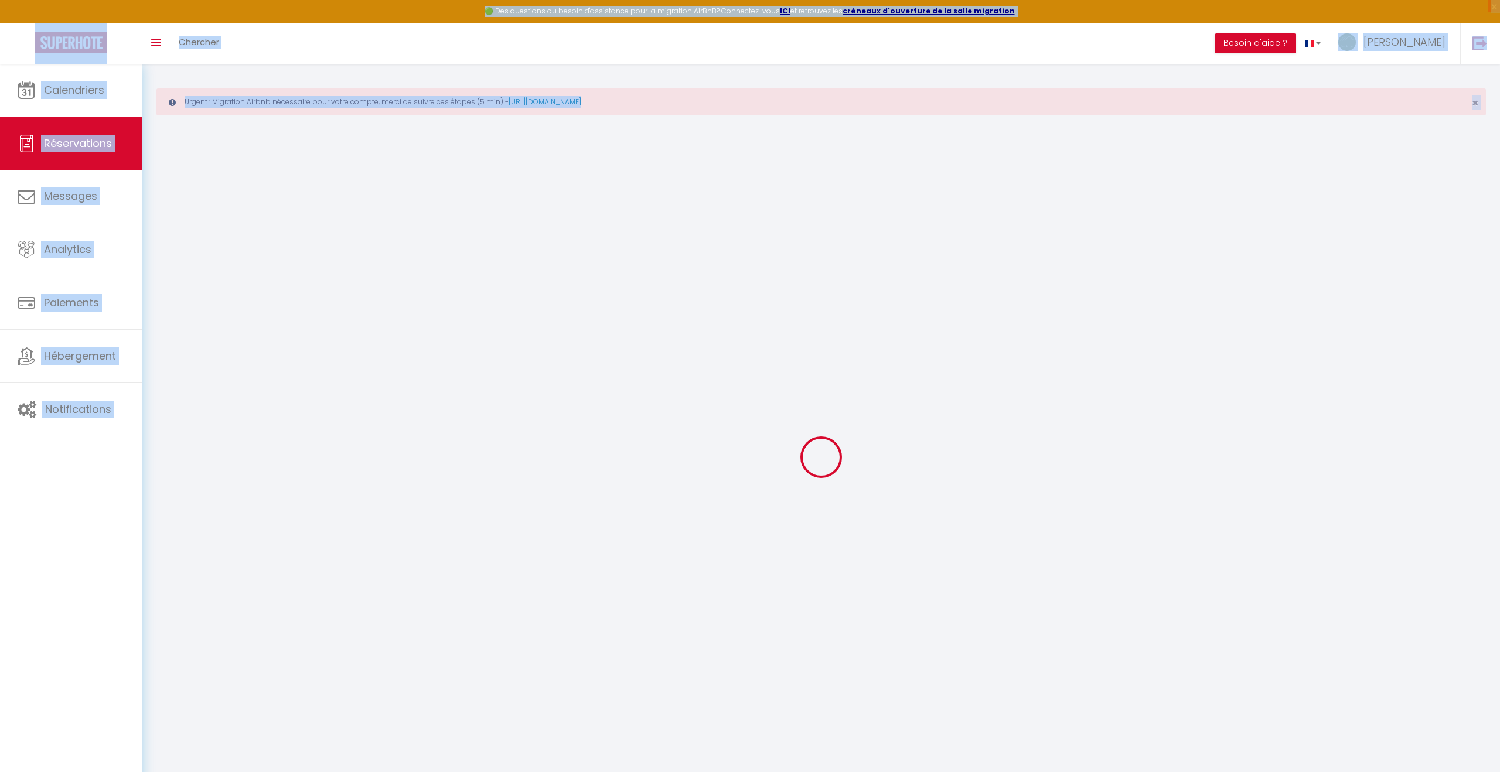
type input "15"
type input "0"
select select
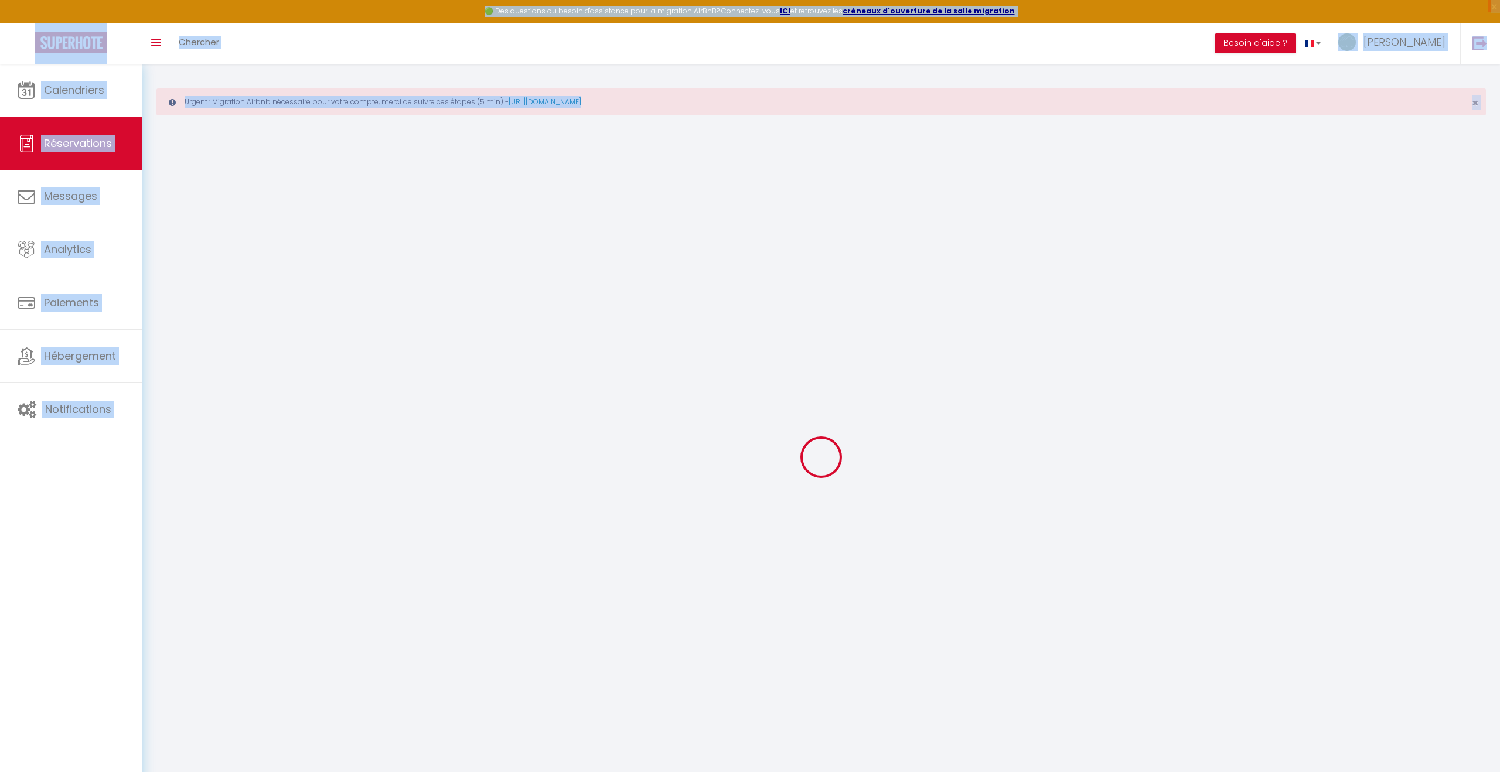
select select "14"
checkbox input "false"
select index
select select
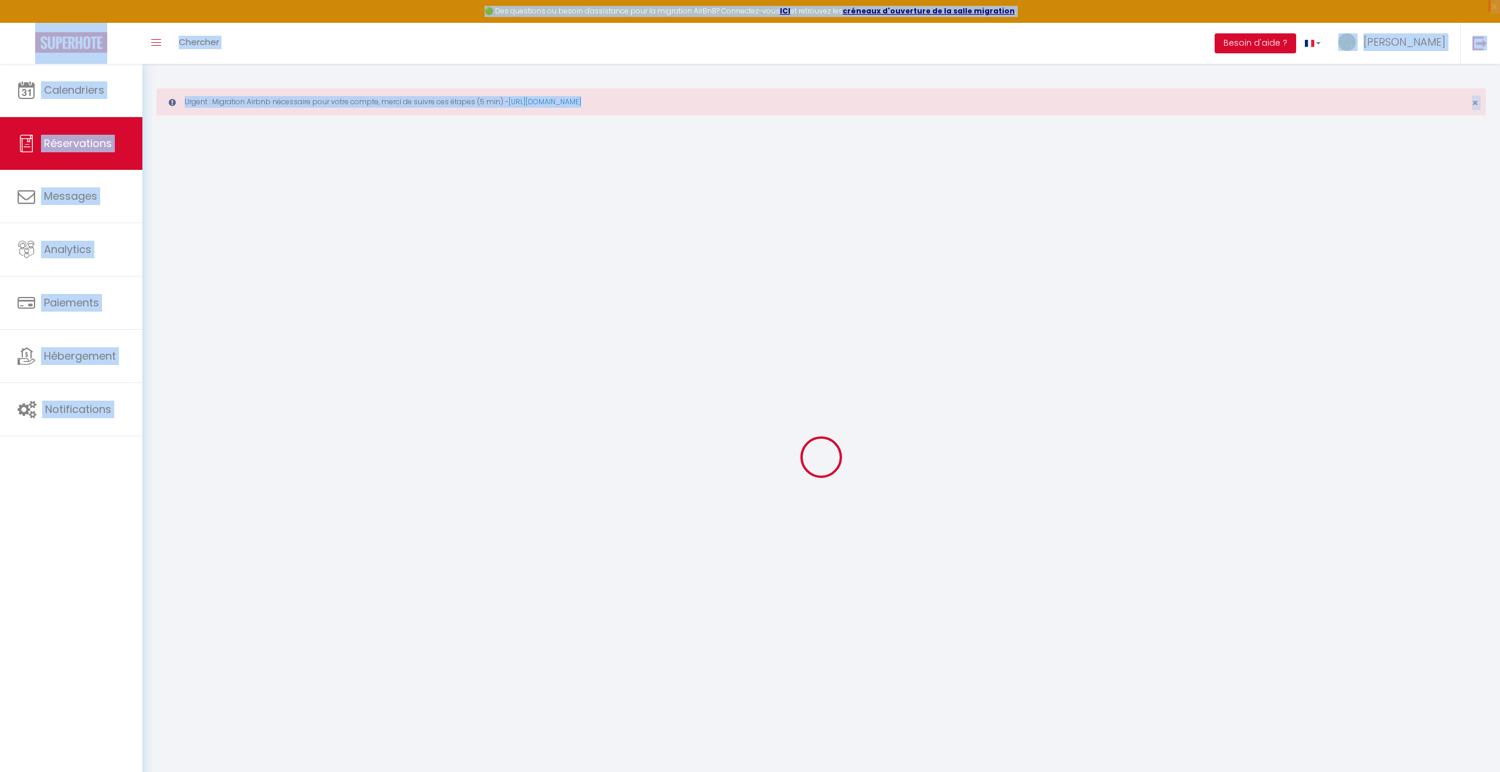
select select
checkbox input "false"
select index
select select
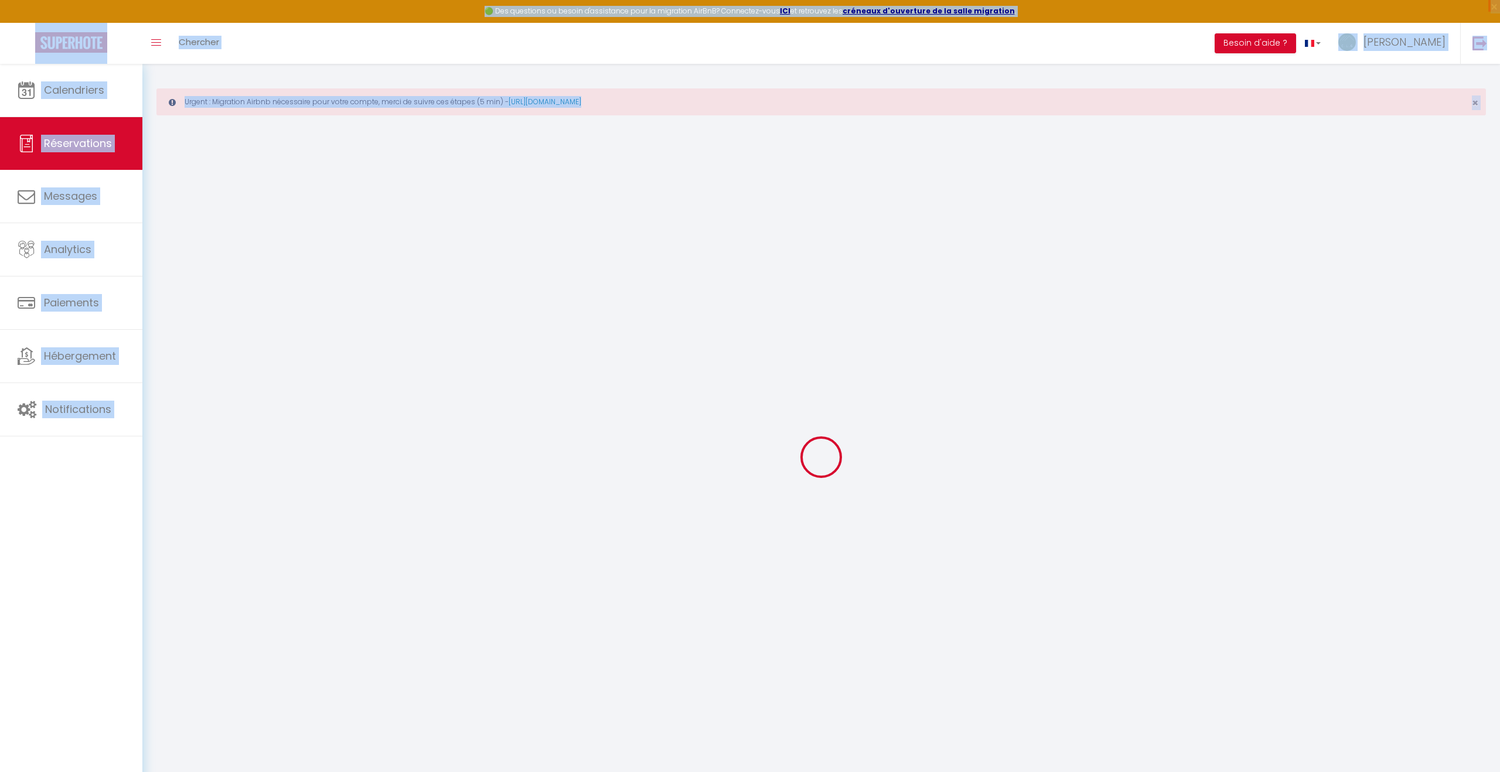
select select
checkbox input "false"
select index
select select
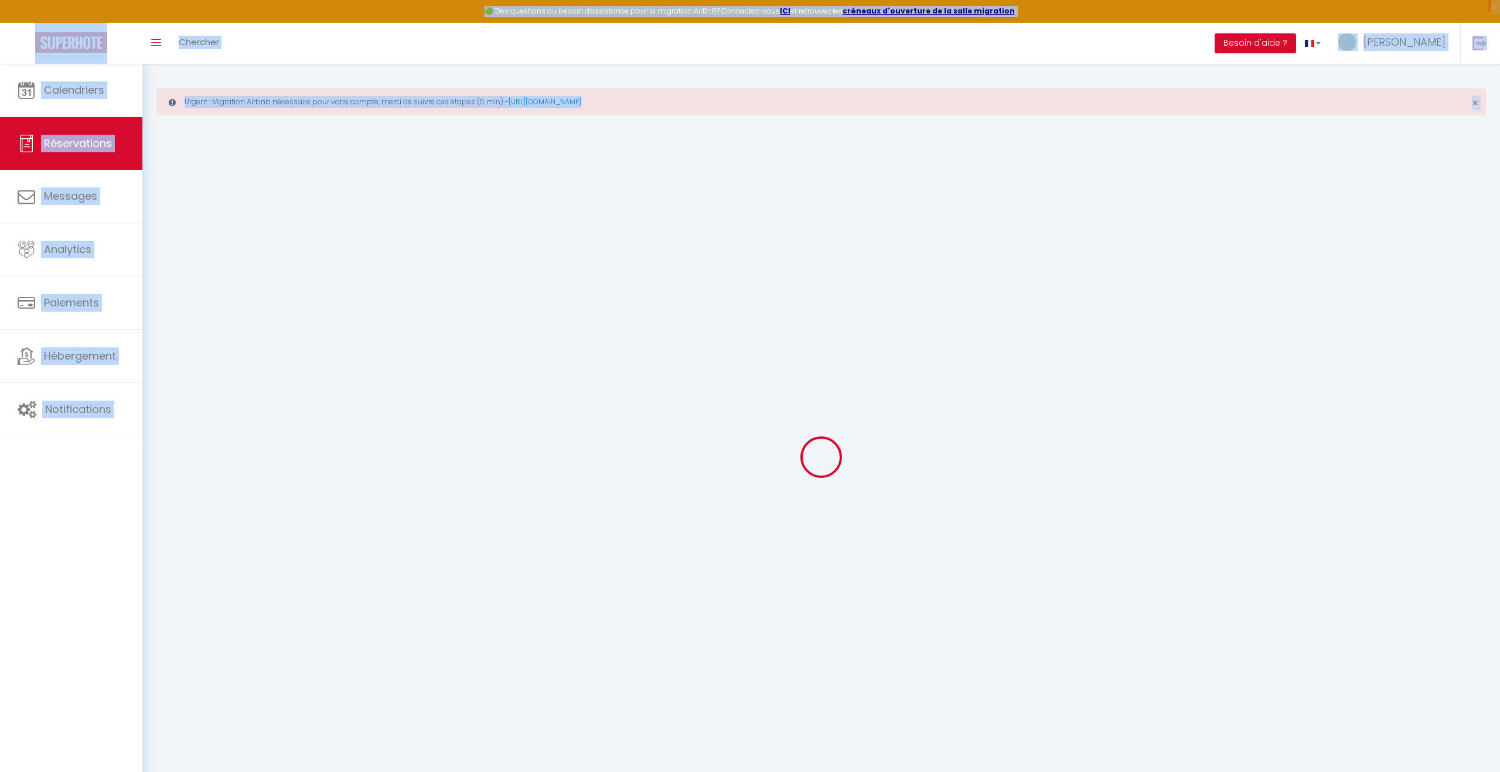
select select
checkbox input "false"
select index
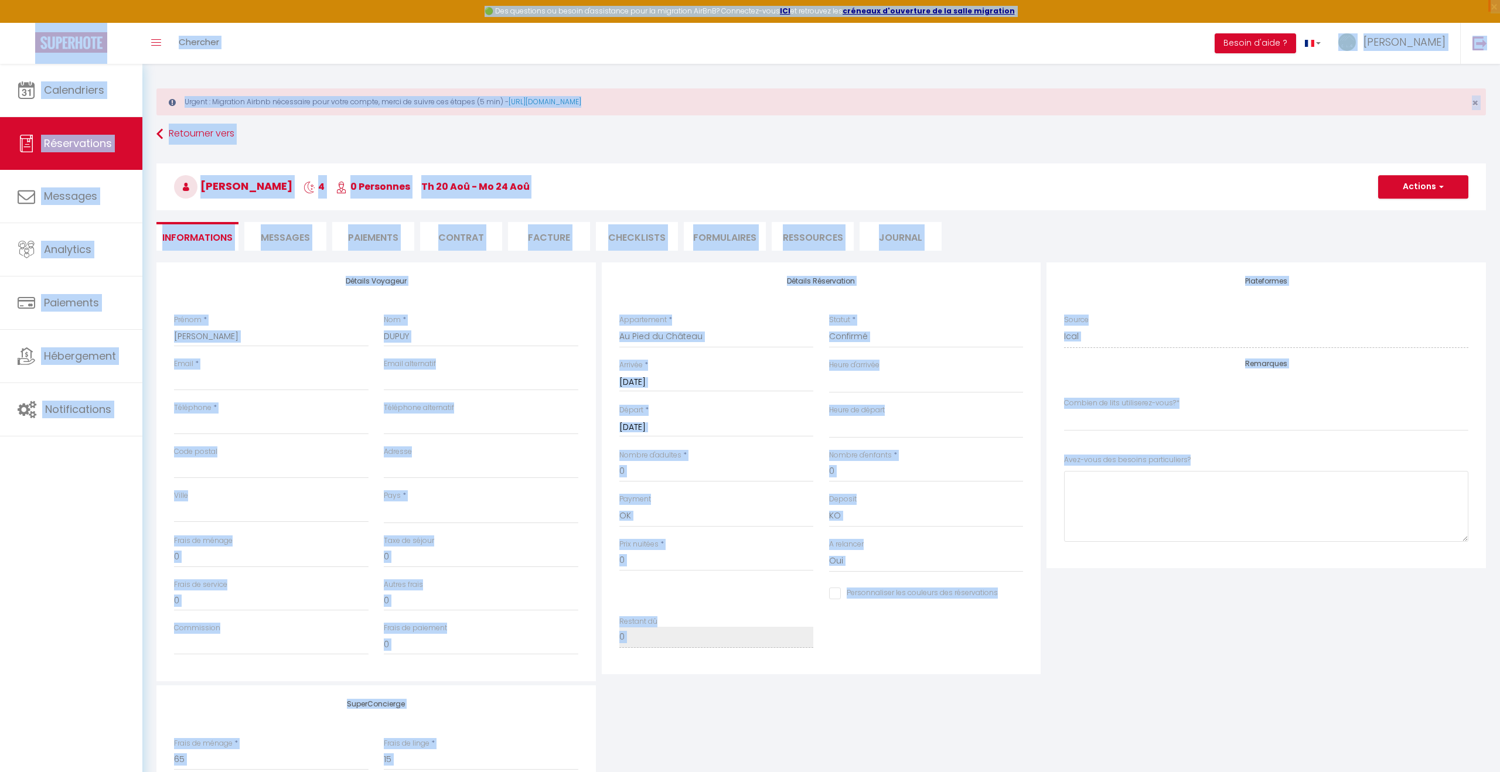
select select
checkbox input "false"
select index
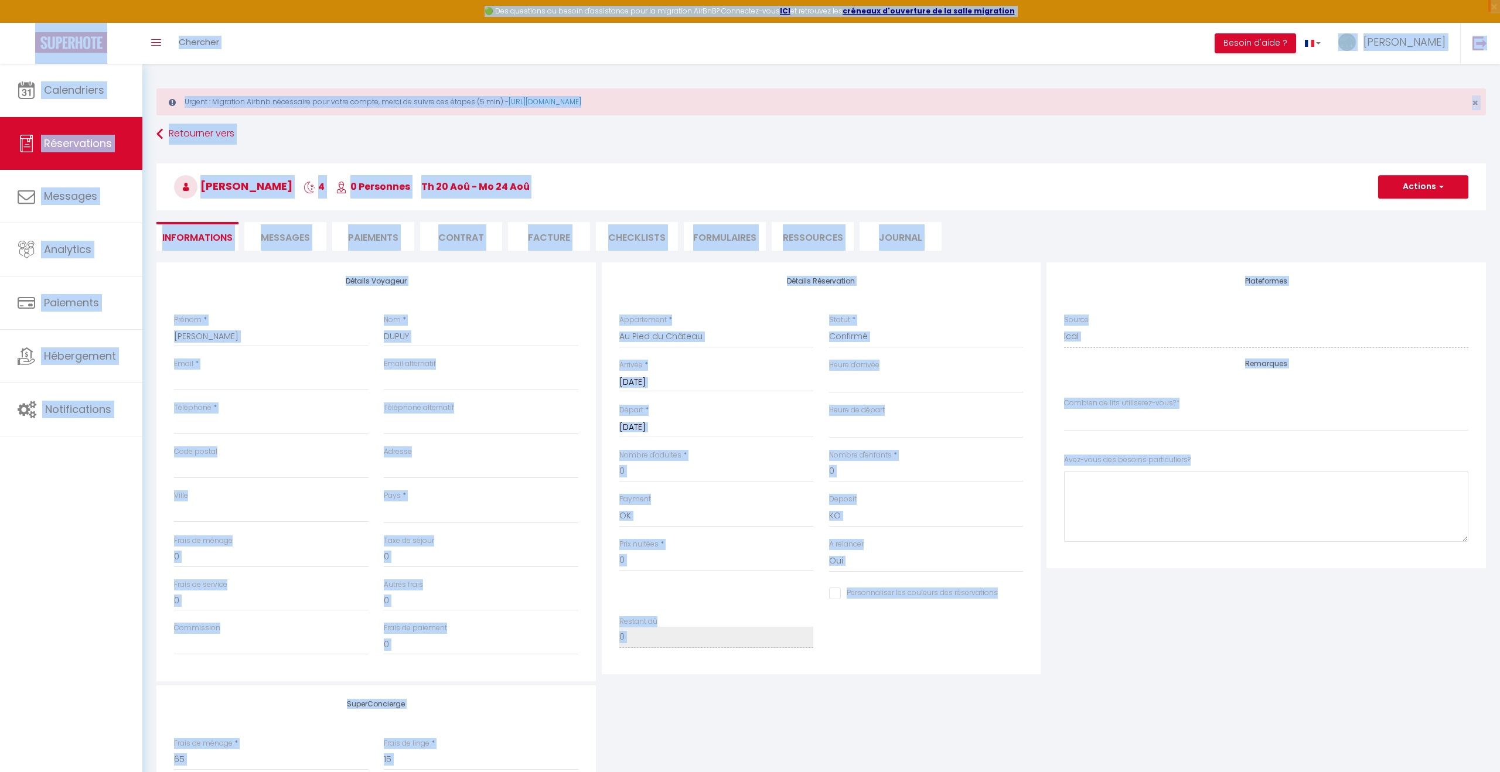
select select
checkbox input "false"
select index
select select
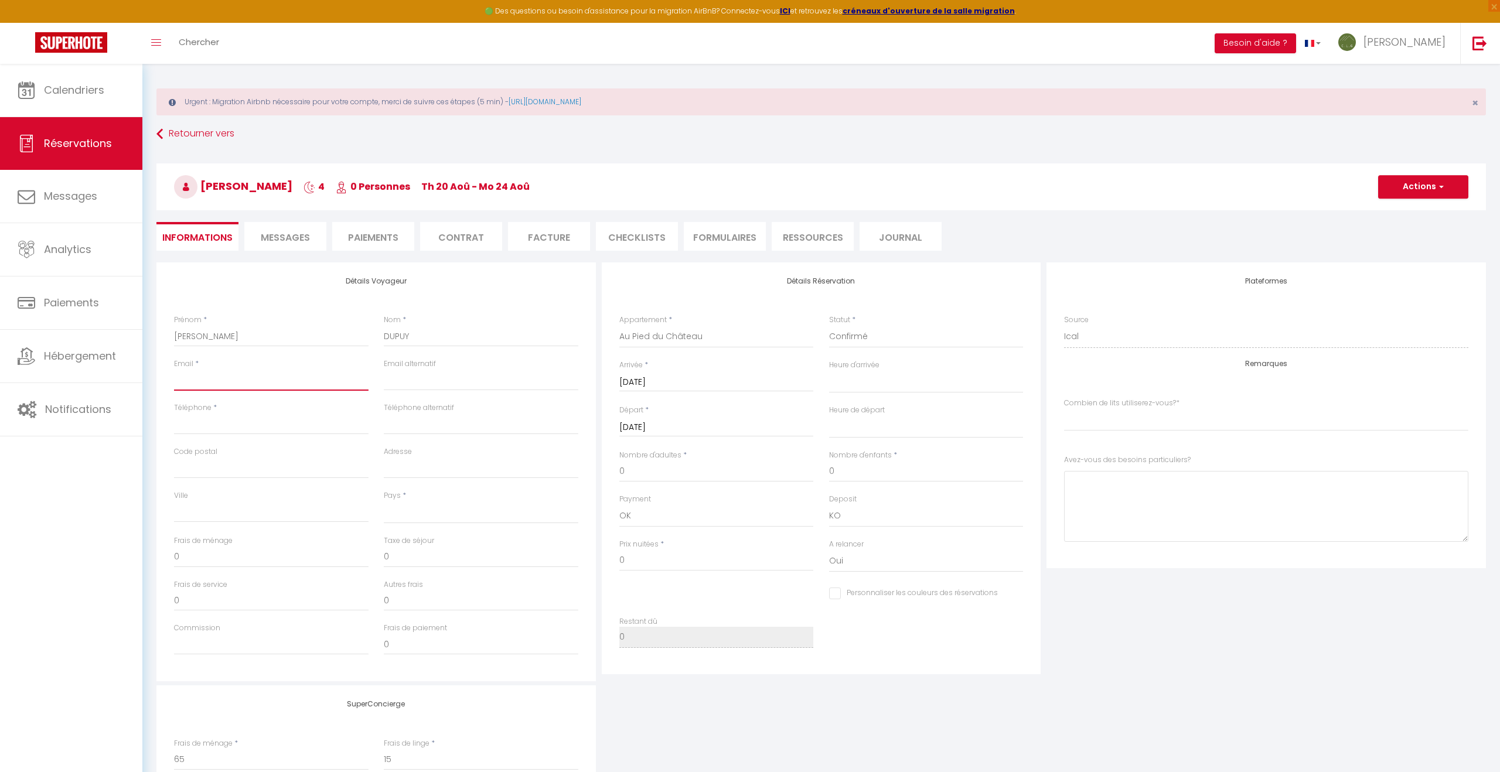
click at [195, 383] on input "Email client" at bounding box center [271, 380] width 195 height 21
click at [177, 427] on input "Téléphone" at bounding box center [271, 424] width 195 height 21
paste input "[PHONE_NUMBER]"
type input "[PHONE_NUMBER]"
select select
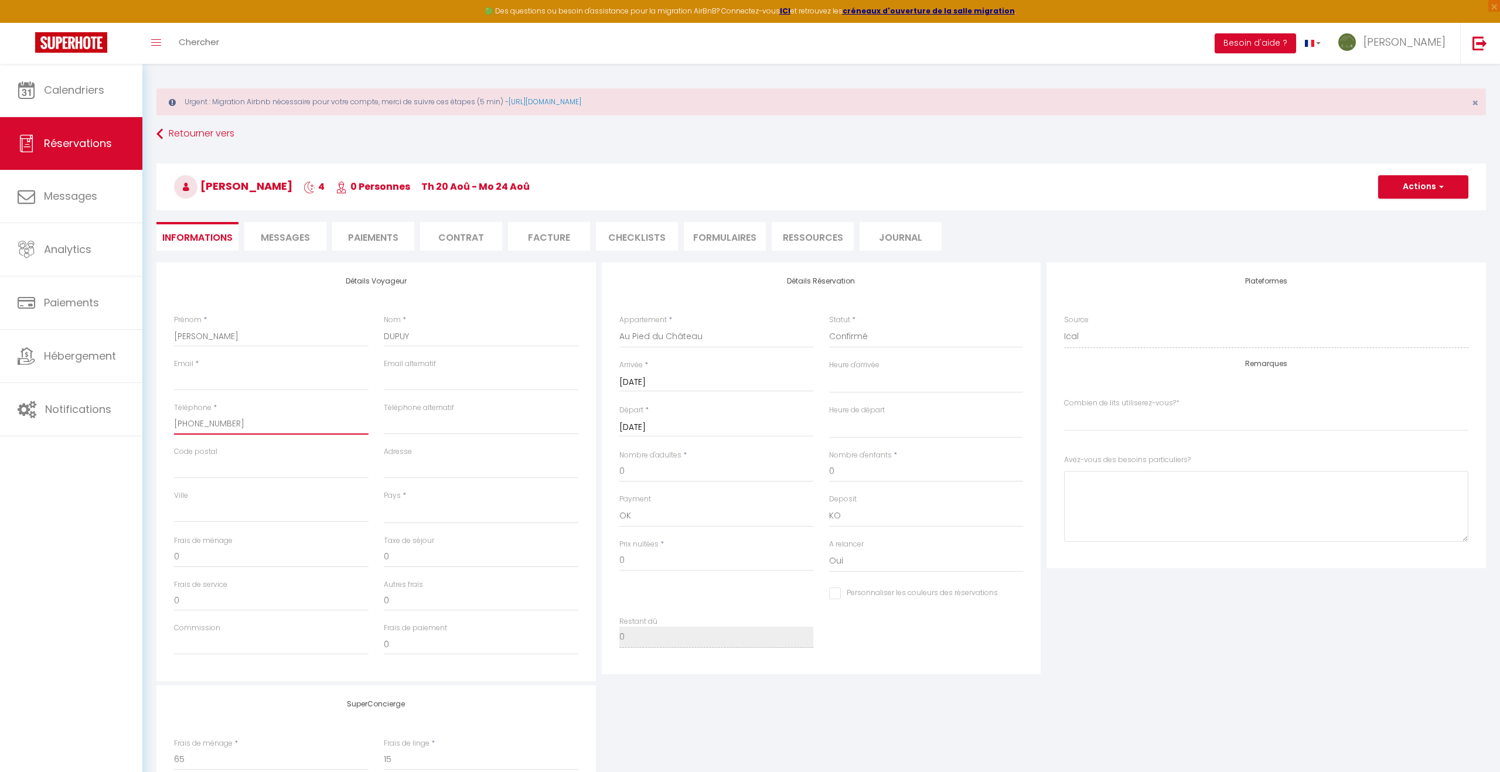
select select
checkbox input "false"
select index
type input "[PHONE_NUMBER]"
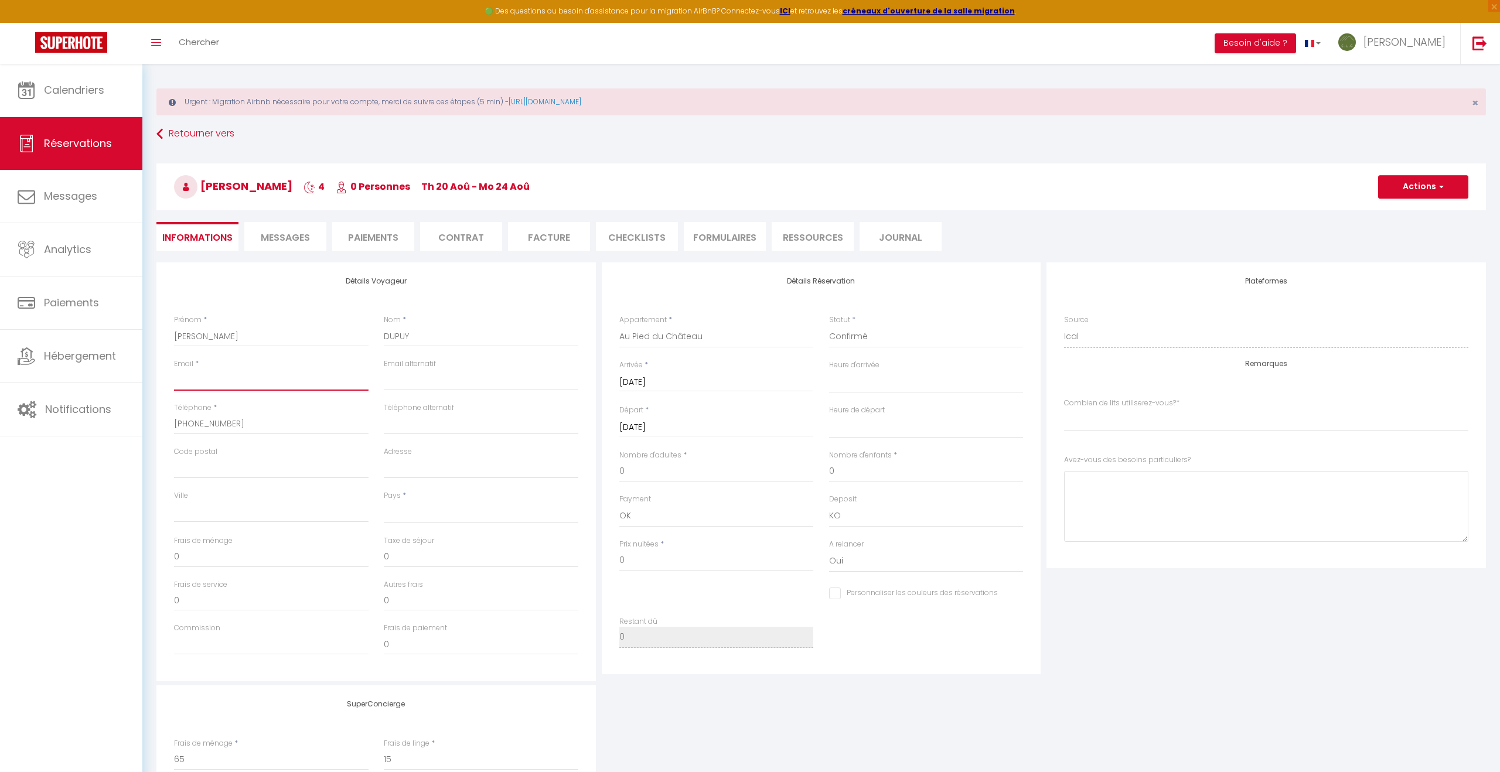
click at [189, 383] on input "Email client" at bounding box center [271, 380] width 195 height 21
paste input "[EMAIL_ADDRESS][DOMAIN_NAME]"
type input "[EMAIL_ADDRESS][DOMAIN_NAME]"
select select
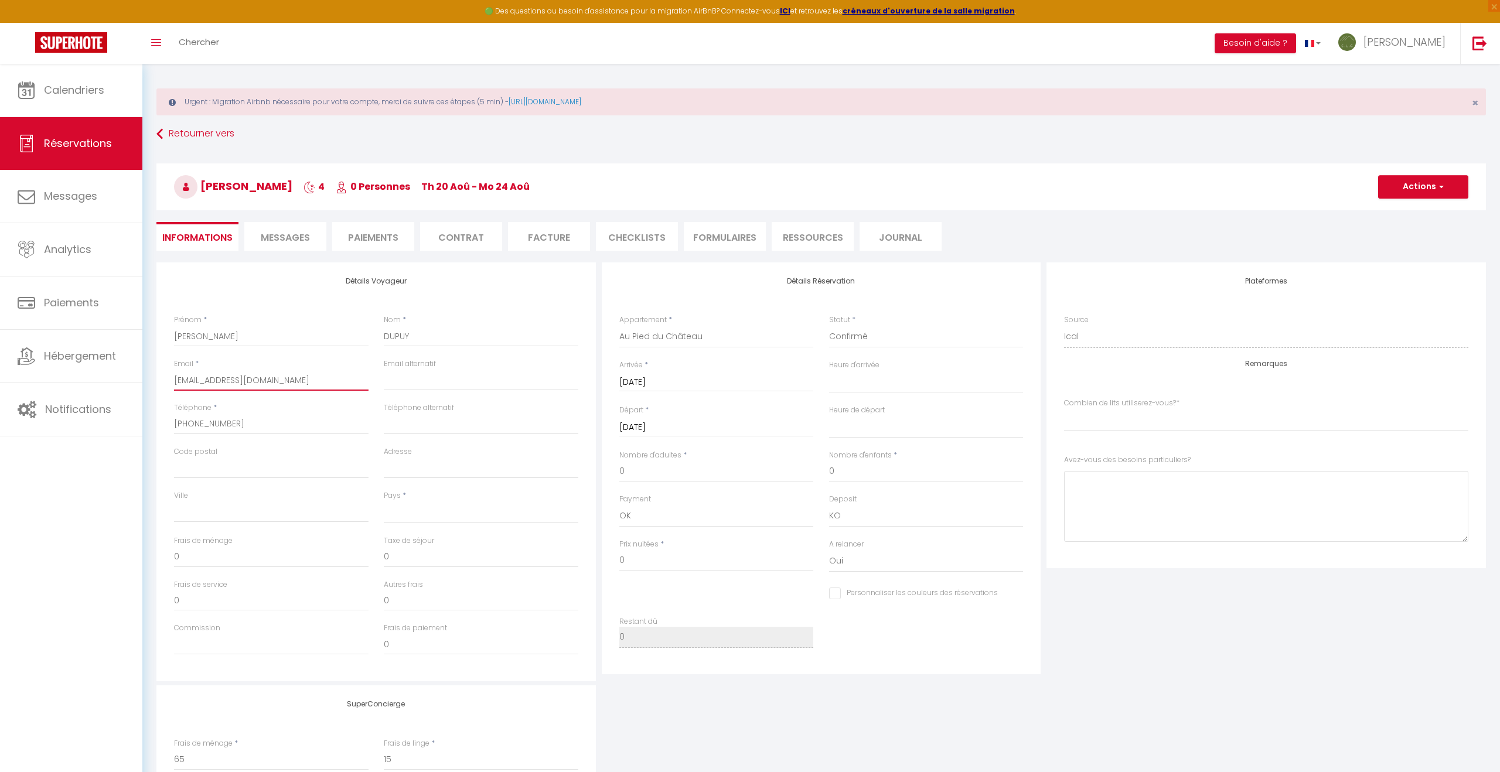
select select
checkbox input "false"
select index
type input "[EMAIL_ADDRESS][DOMAIN_NAME]"
click at [883, 388] on select "00:00 00:30 01:00 01:30 02:00 02:30 03:00 03:30 04:00 04:30 05:00 05:30 06:00 0…" at bounding box center [926, 382] width 195 height 22
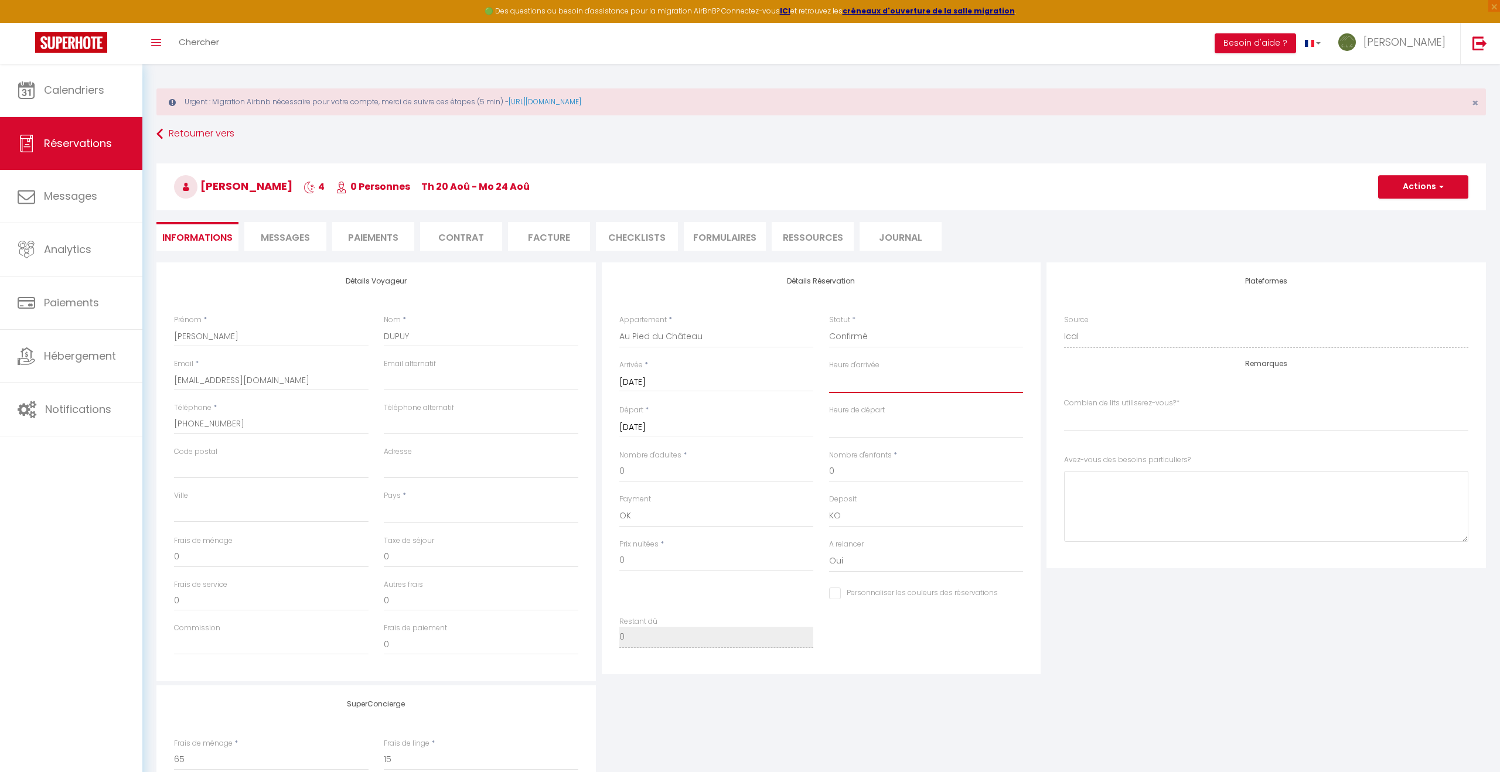
select select "17:00"
click at [829, 371] on select "00:00 00:30 01:00 01:30 02:00 02:30 03:00 03:30 04:00 04:30 05:00 05:30 06:00 0…" at bounding box center [926, 382] width 195 height 22
select select
checkbox input "false"
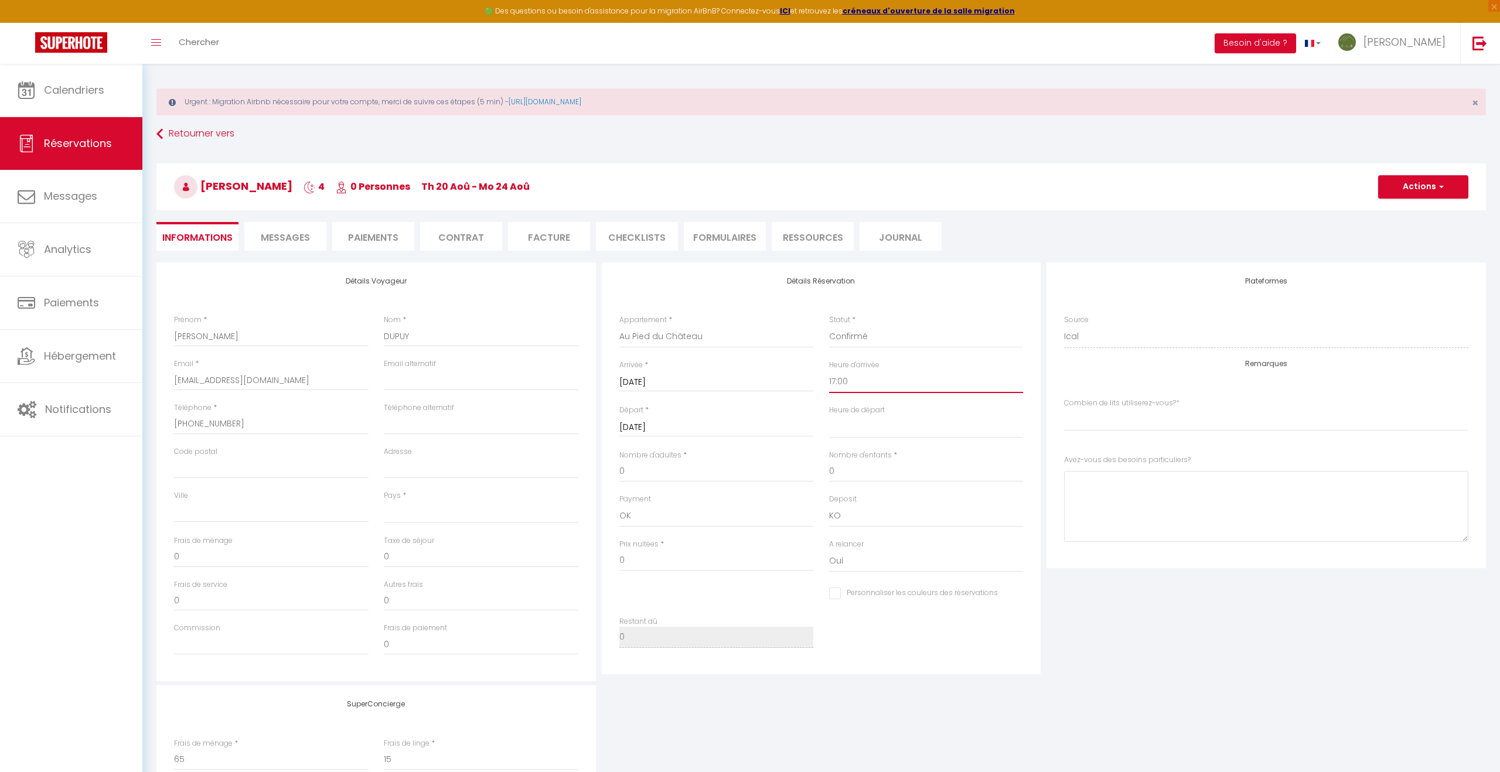
select index
click at [862, 429] on select "00:00 00:30 01:00 01:30 02:00 02:30 03:00 03:30 04:00 04:30 05:00 05:30 06:00 0…" at bounding box center [926, 427] width 195 height 22
select select "11:00"
click at [829, 416] on select "00:00 00:30 01:00 01:30 02:00 02:30 03:00 03:30 04:00 04:30 05:00 05:30 06:00 0…" at bounding box center [926, 427] width 195 height 22
select select
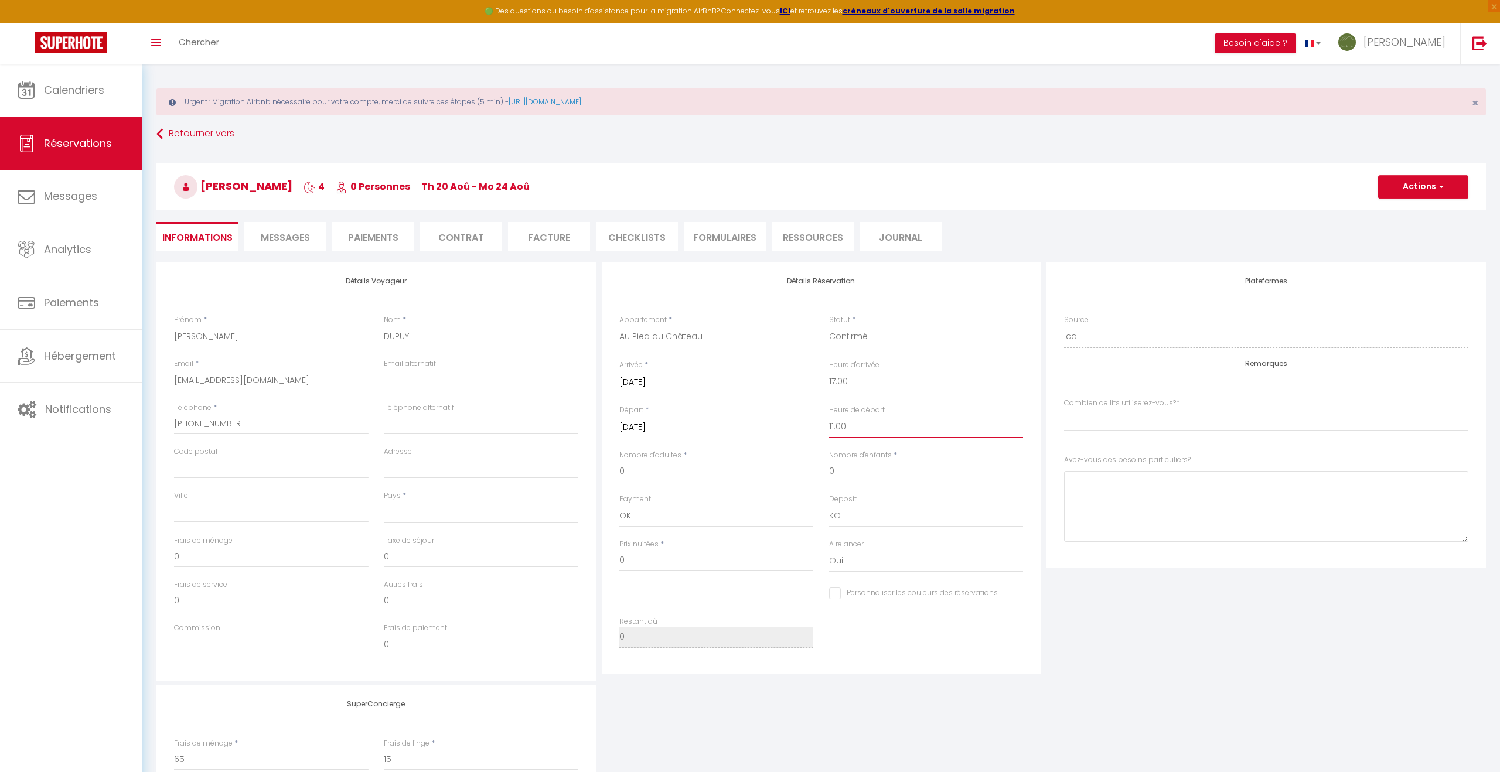
checkbox input "false"
select index
click at [649, 476] on input "0" at bounding box center [716, 471] width 195 height 21
select select
checkbox input "false"
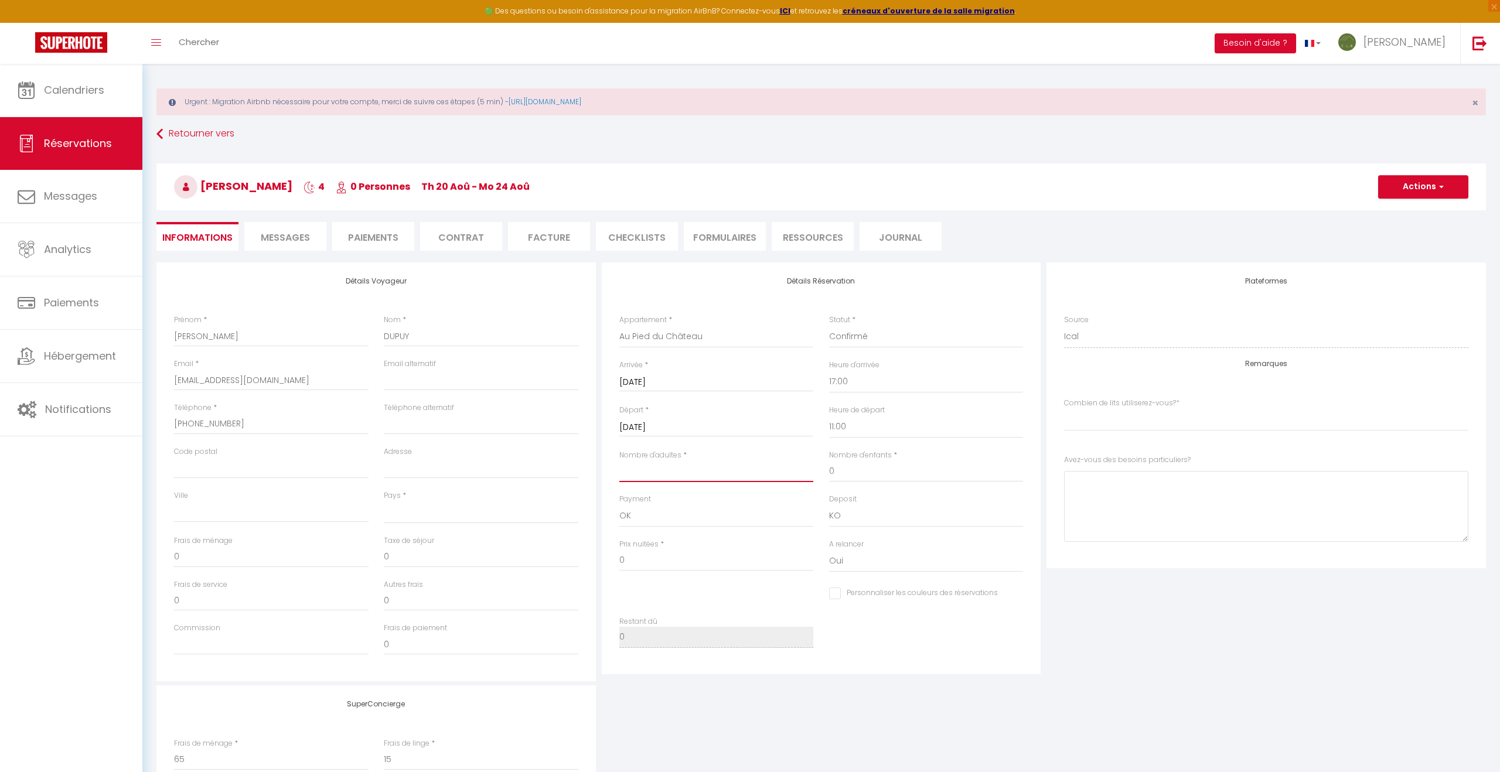
select index
type input "5"
select select
checkbox input "false"
select index
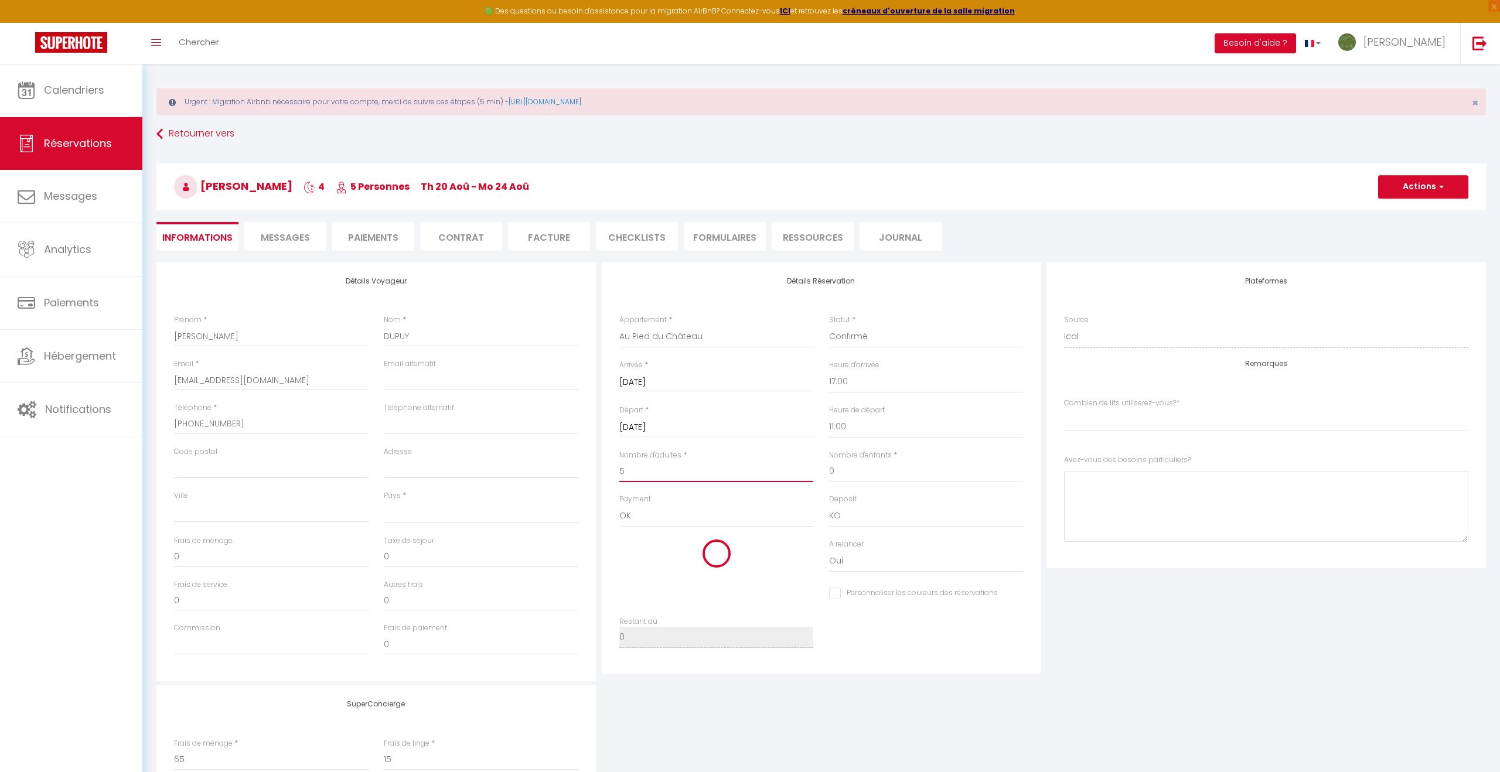
select select
type input "93"
type input "25"
type input "456"
checkbox input "false"
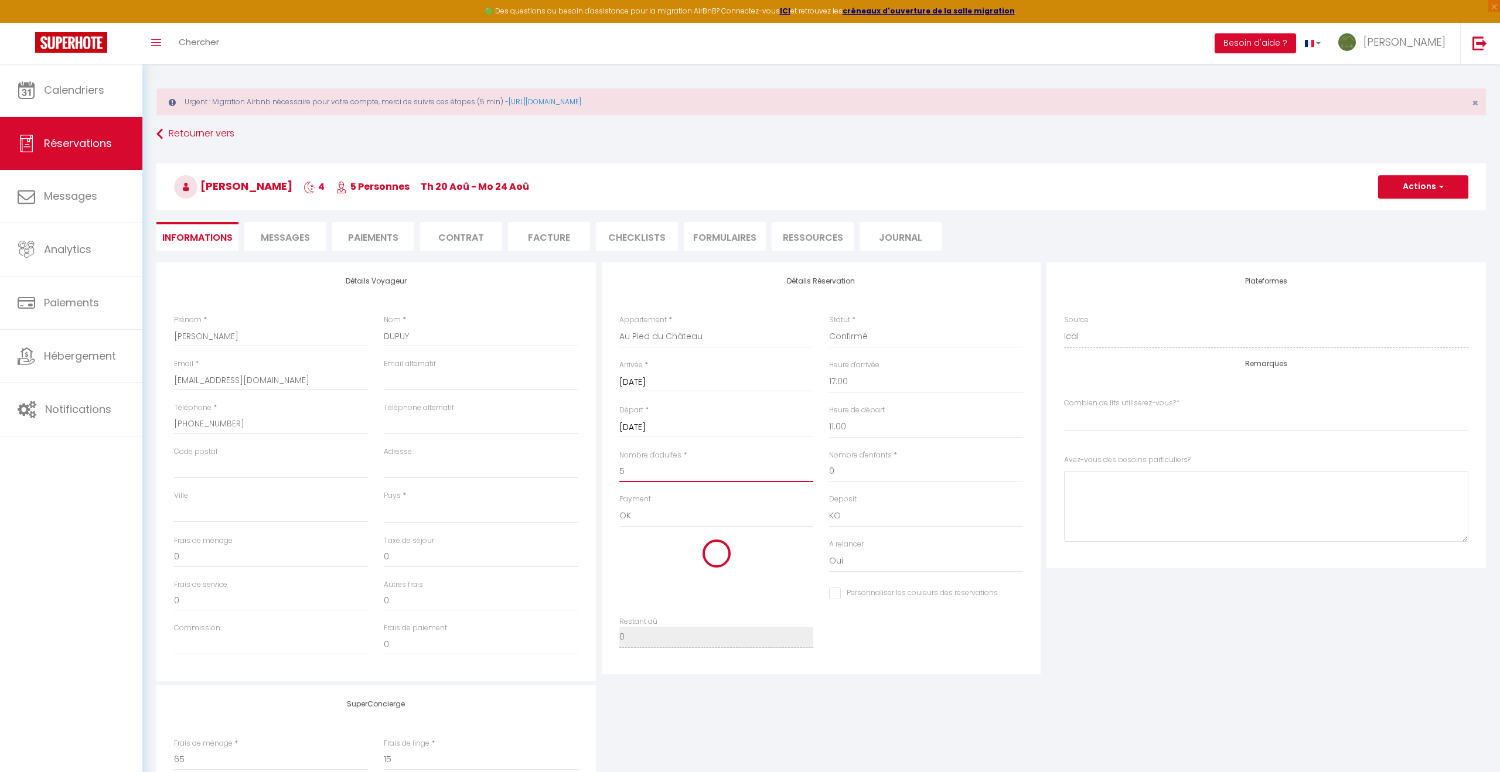
select index
type input "5"
click at [1121, 427] on index "[PERSON_NAME] 1 lit double 1 lit double + 1 canapé convertible 1 lit double + 2…" at bounding box center [1266, 419] width 404 height 22
select index "1 lit double + 2 canapés convertibles"
click at [1064, 408] on index "[PERSON_NAME] 1 lit double 1 lit double + 1 canapé convertible 1 lit double + 2…" at bounding box center [1266, 419] width 404 height 22
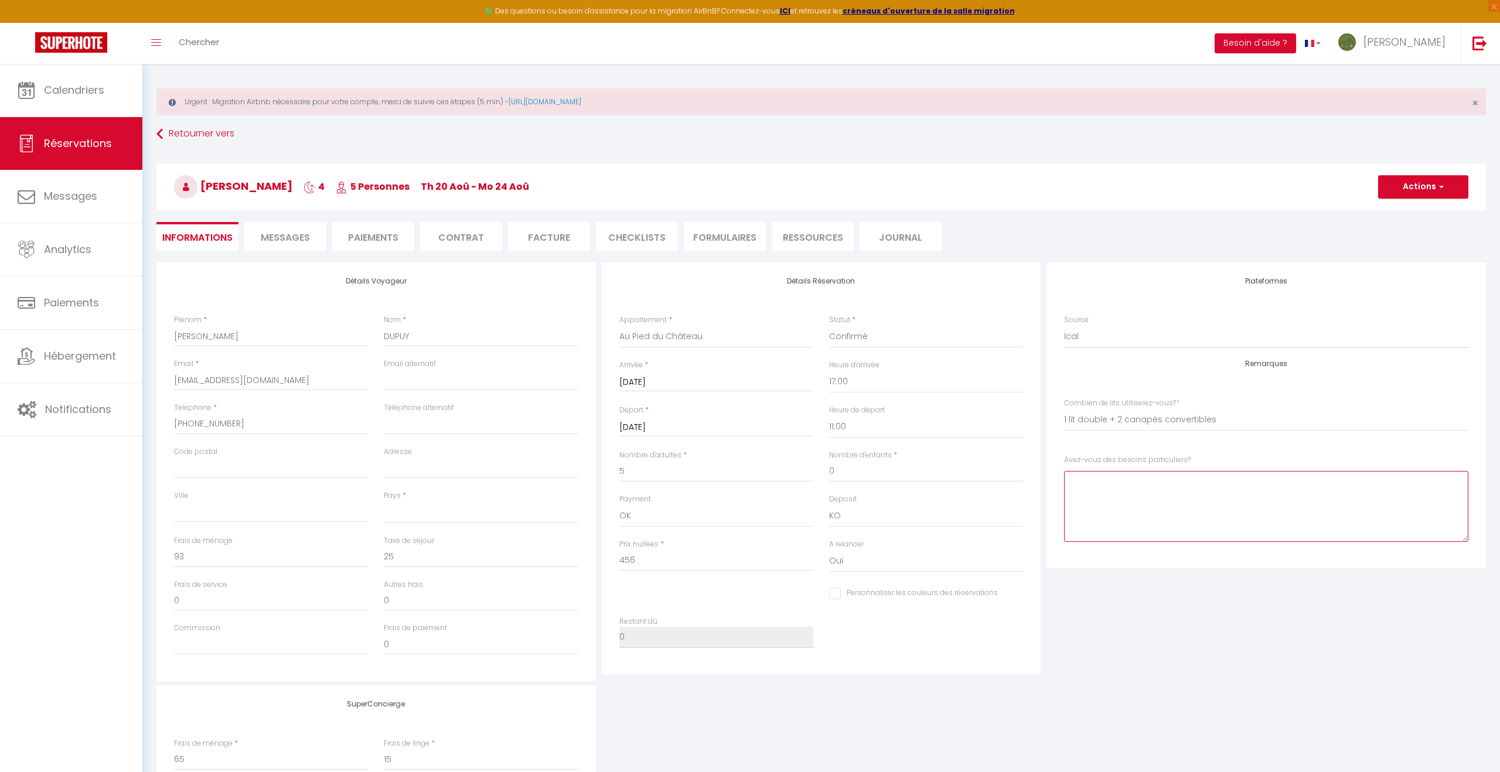
click at [1099, 496] on particuliers\?1 at bounding box center [1266, 506] width 404 height 71
type particuliers\?1 "2 chiens"
click at [402, 466] on input "Adresse" at bounding box center [481, 468] width 195 height 21
paste input "3 ALLEE DU PRE [PERSON_NAME]"
type input "3 ALLEE DU PRE [PERSON_NAME]"
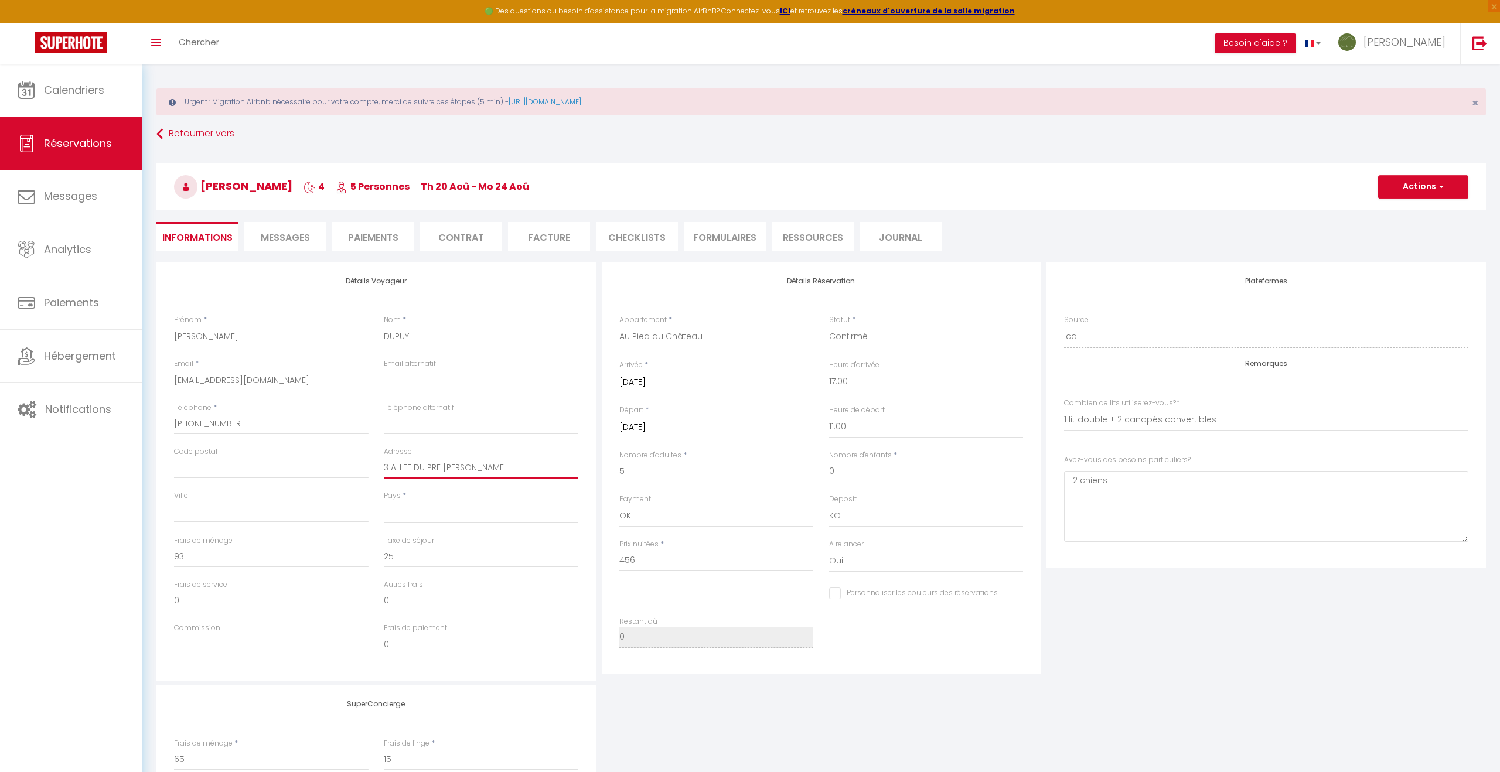
select select
checkbox input "false"
type input "3 ALLEE DU PRE [PERSON_NAME]"
click at [187, 470] on input "Code postal" at bounding box center [271, 468] width 195 height 21
paste input "42170"
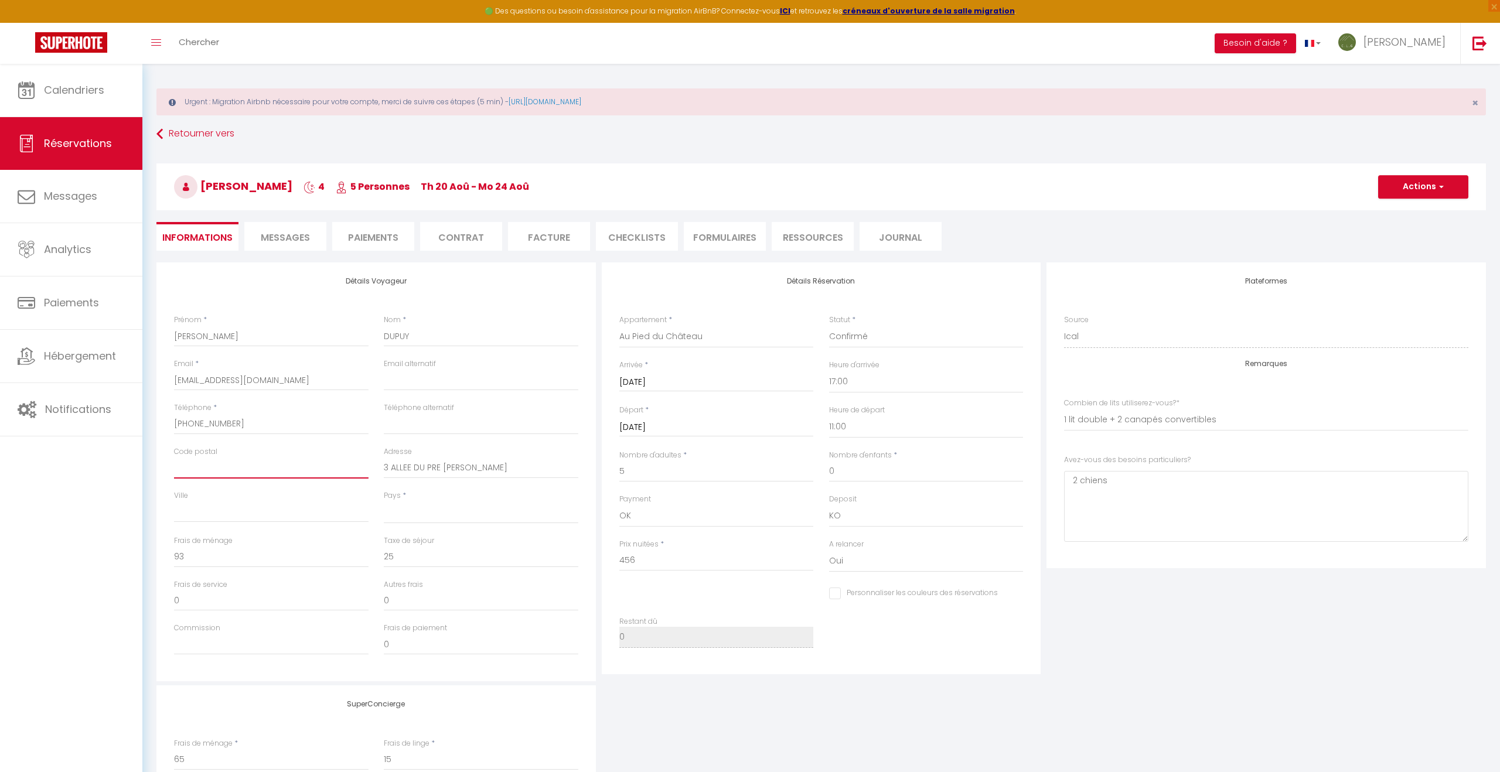
type input "42170"
select select
checkbox input "false"
type input "42170"
click at [183, 513] on input "Ville" at bounding box center [271, 512] width 195 height 21
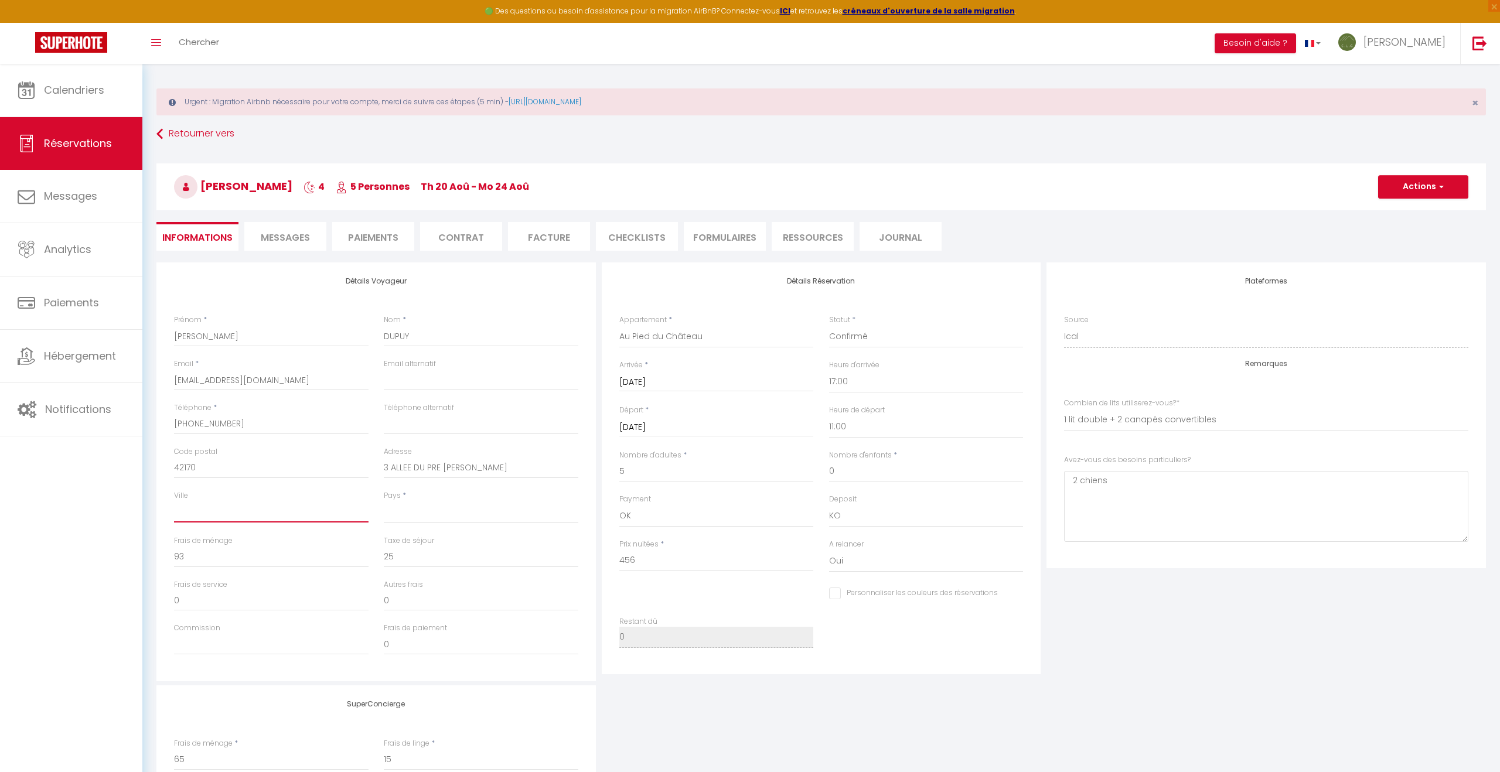
paste input "SAINT JUST SAINT RAMBERT"
type input "SAINT JUST SAINT RAMBERT"
select select
checkbox input "false"
type input "SAINT JUST SAINT RAMBERT"
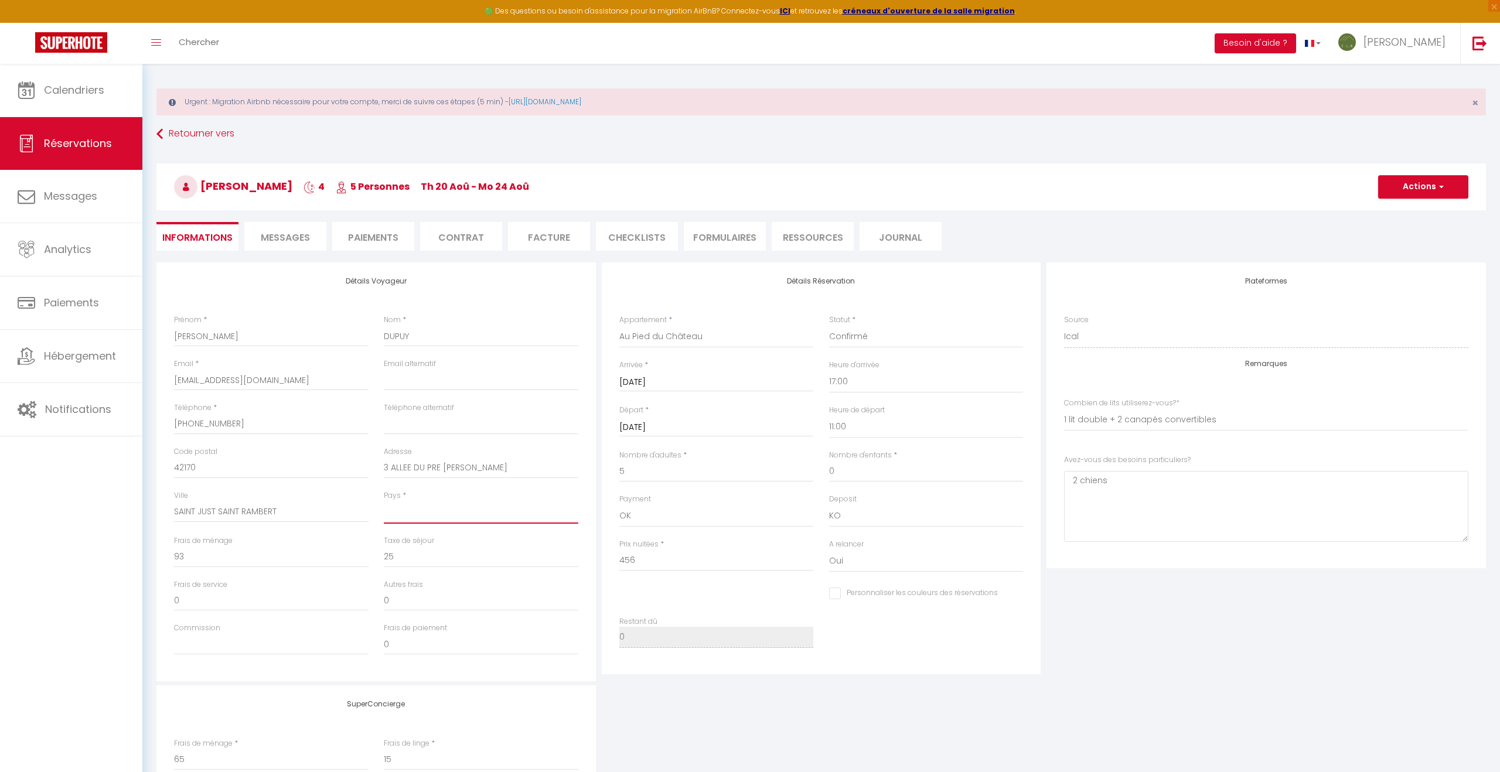
click at [420, 511] on select "[GEOGRAPHIC_DATA] [GEOGRAPHIC_DATA] [GEOGRAPHIC_DATA] [GEOGRAPHIC_DATA] [GEOGRA…" at bounding box center [481, 513] width 195 height 22
select select "FR"
click at [384, 502] on select "[GEOGRAPHIC_DATA] [GEOGRAPHIC_DATA] [GEOGRAPHIC_DATA] [GEOGRAPHIC_DATA] [GEOGRA…" at bounding box center [481, 513] width 195 height 22
checkbox input "false"
click at [633, 559] on input "456" at bounding box center [716, 560] width 195 height 21
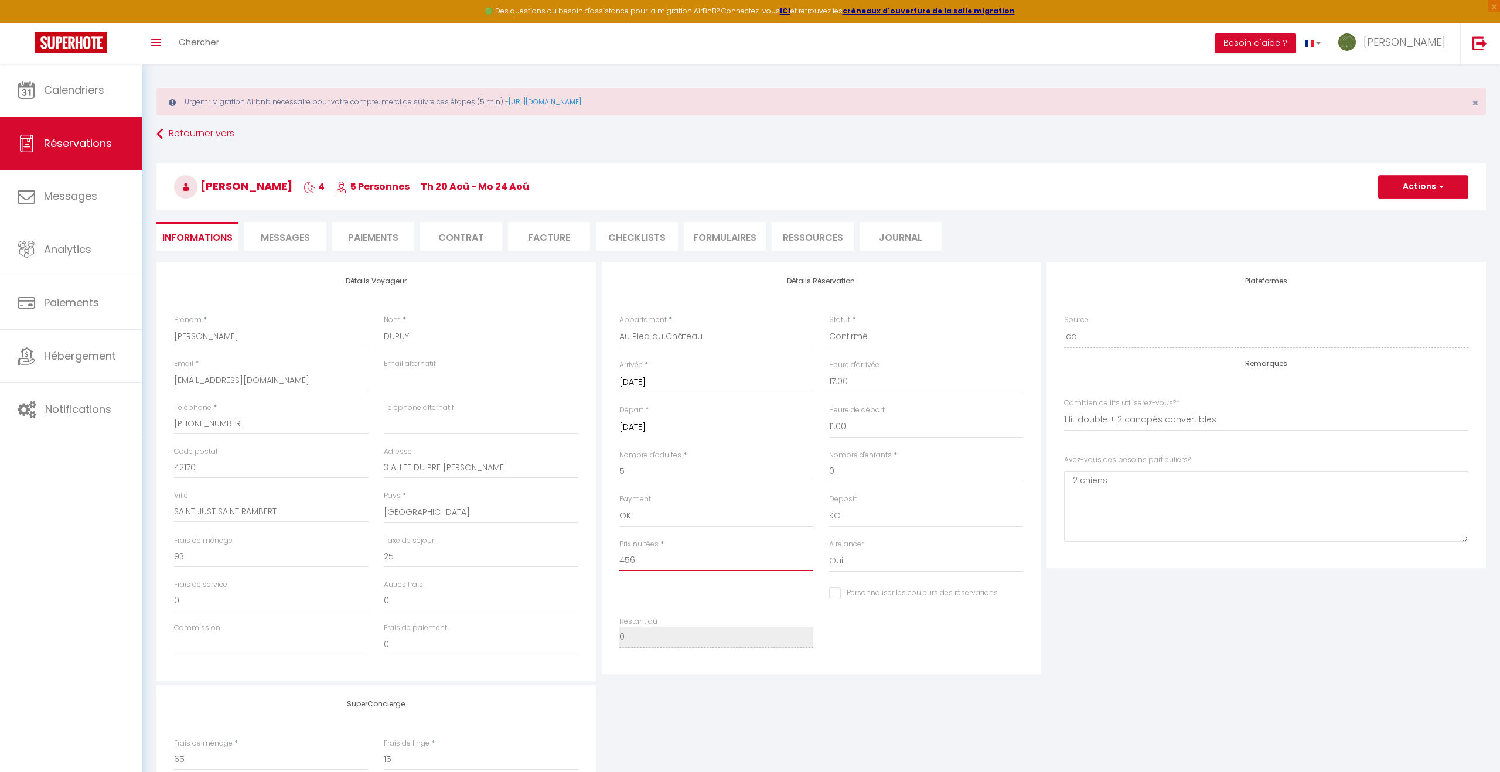
type input "45"
checkbox input "false"
type input "4"
checkbox input "false"
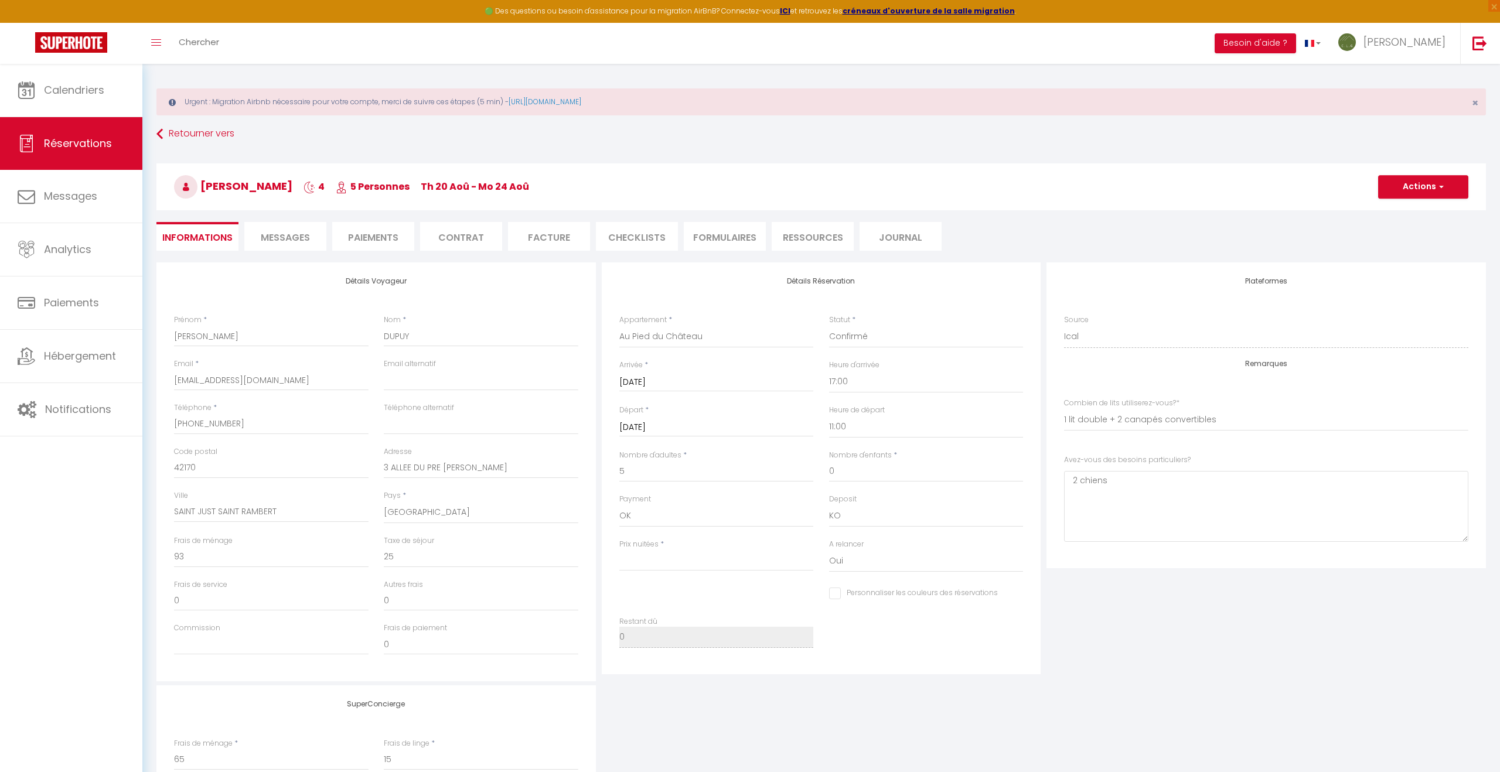
type input "0"
checkbox input "false"
type input "2"
checkbox input "false"
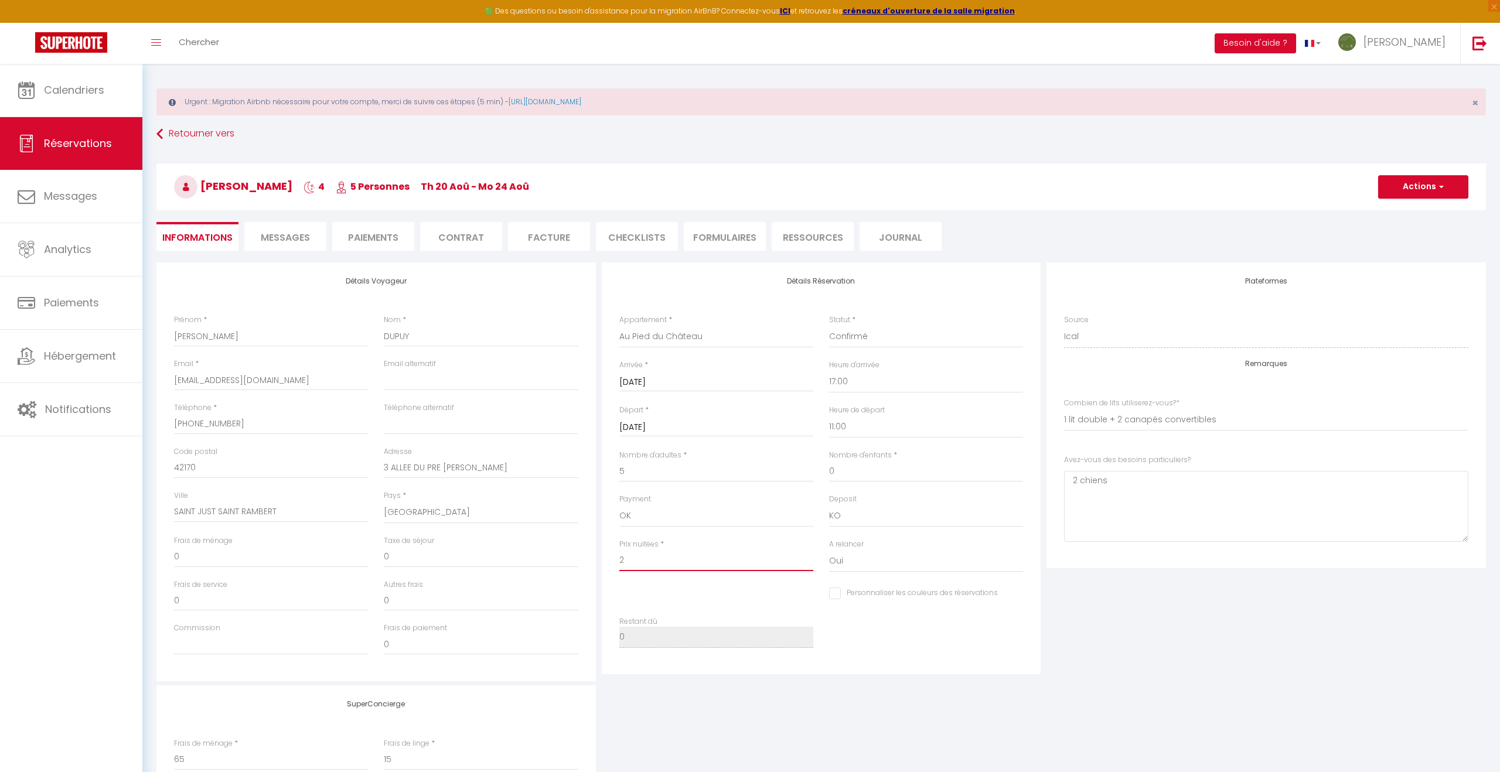
type input "23"
checkbox input "false"
type input "237"
checkbox input "false"
type input "237."
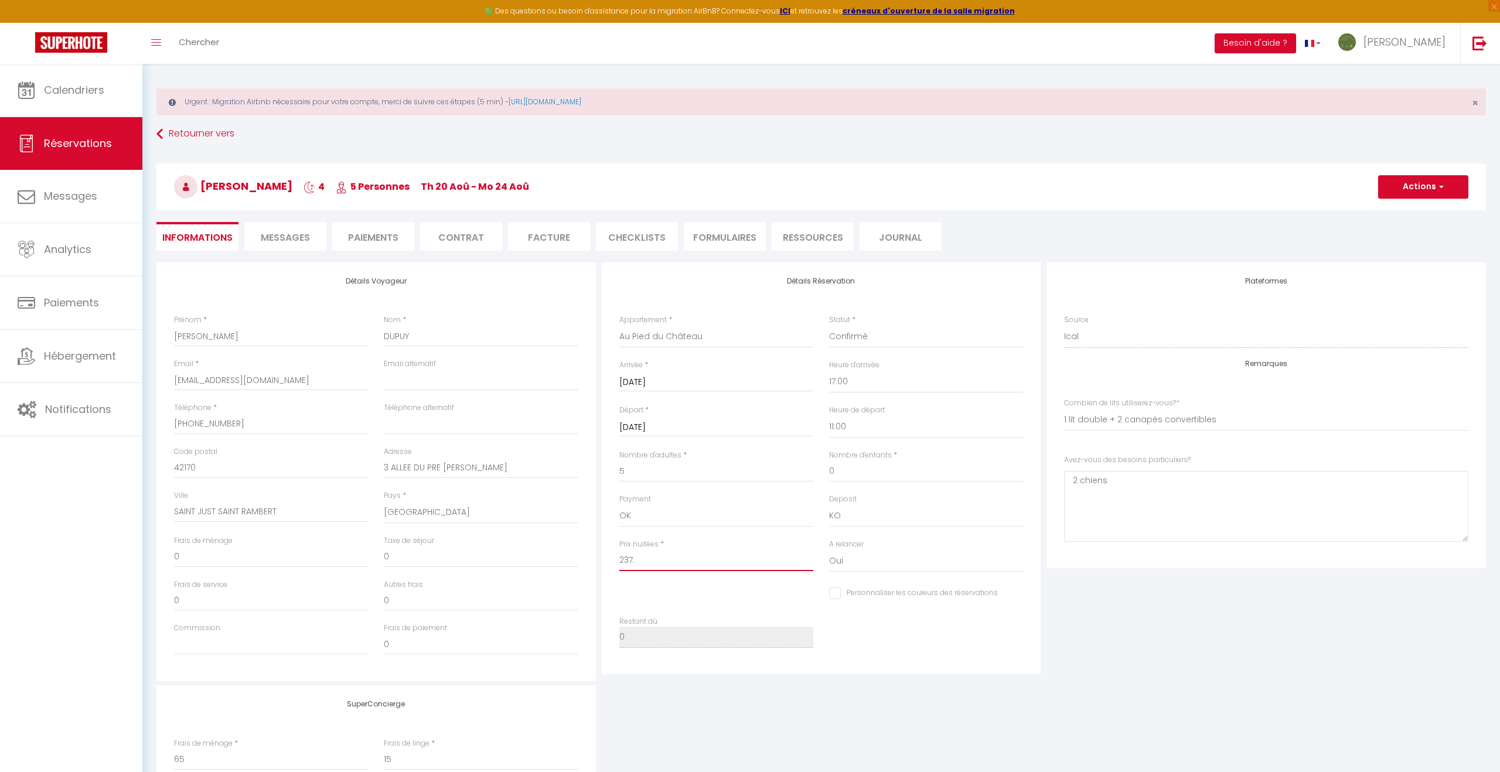
checkbox input "false"
type input "237.9"
checkbox input "false"
type input "237.98"
checkbox input "false"
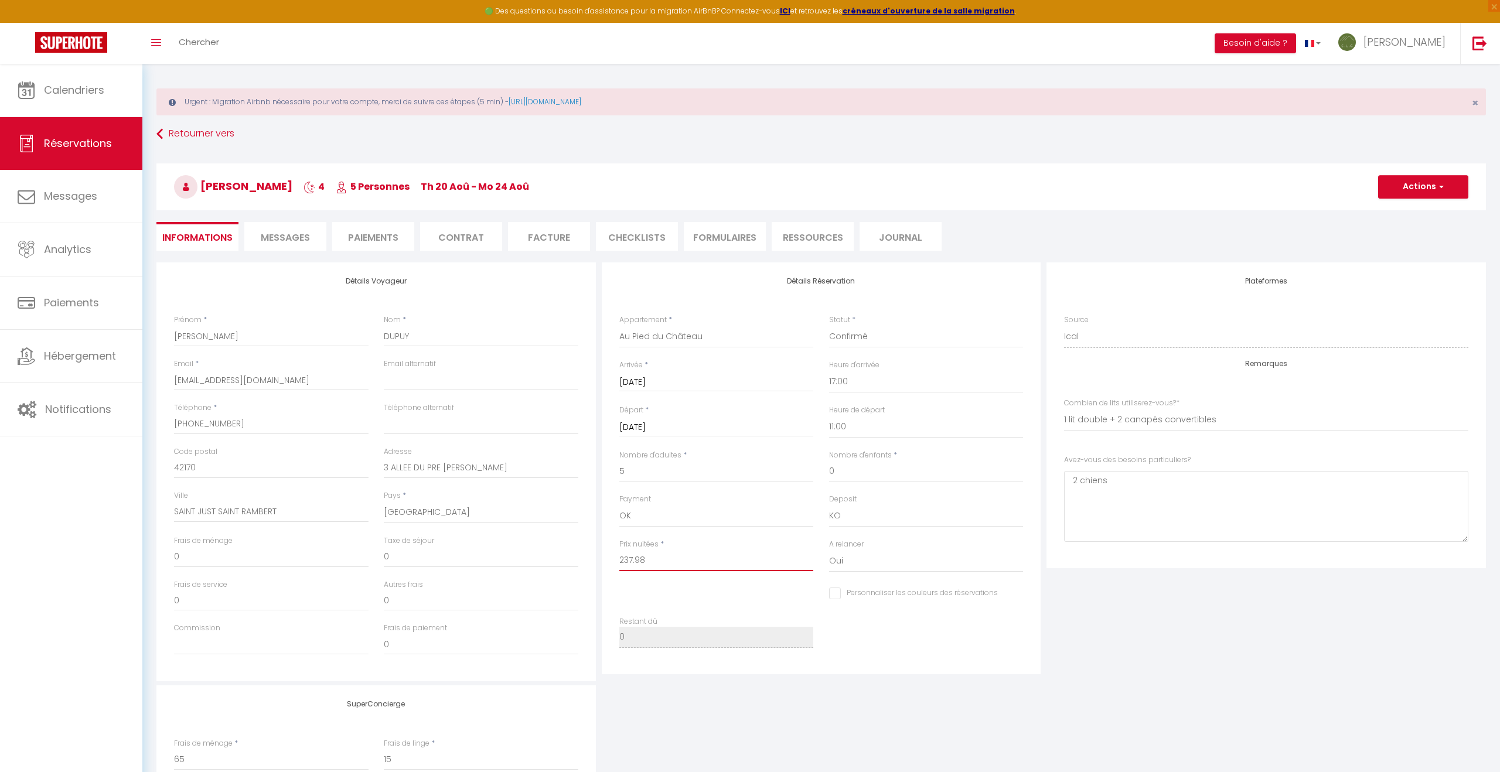
type input "237.98"
click at [202, 559] on input "0" at bounding box center [271, 557] width 195 height 21
click at [1075, 712] on div "SuperConcierge Frais de ménage * 65 Frais de linge * 15 Frais de checkin * 0" at bounding box center [820, 762] width 1335 height 155
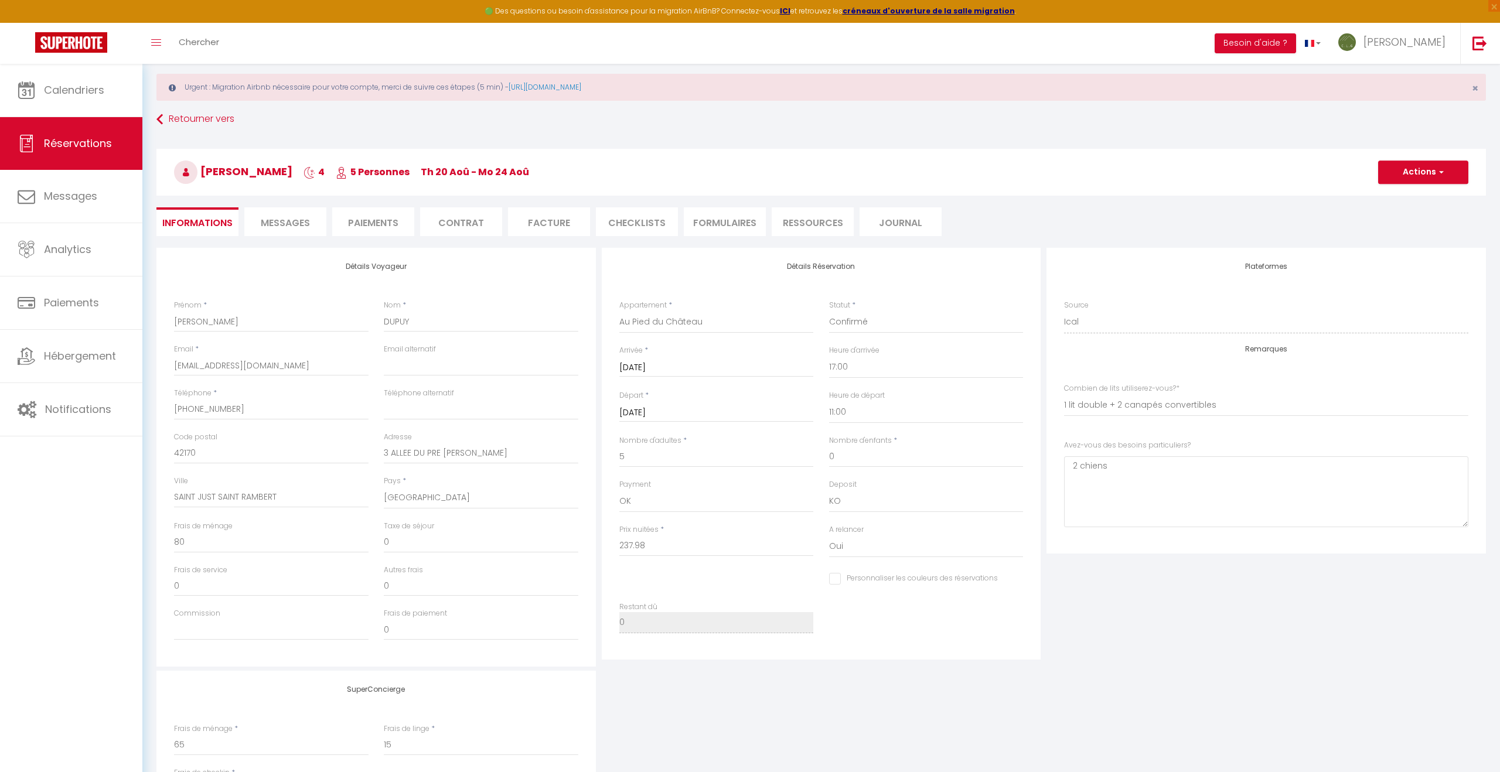
scroll to position [0, 0]
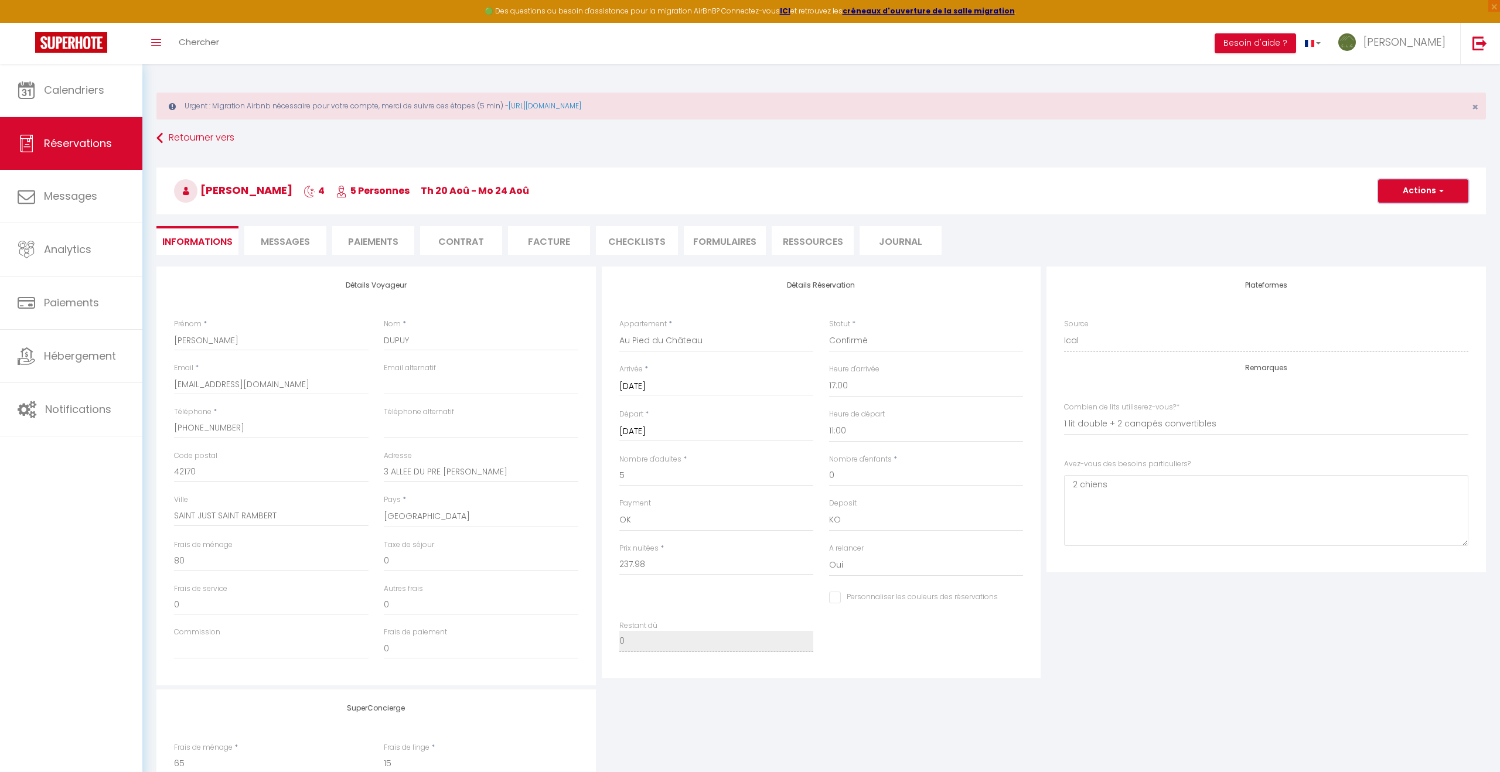
click at [1413, 187] on button "Actions" at bounding box center [1423, 190] width 90 height 23
click at [1393, 217] on link "Enregistrer" at bounding box center [1411, 216] width 93 height 15
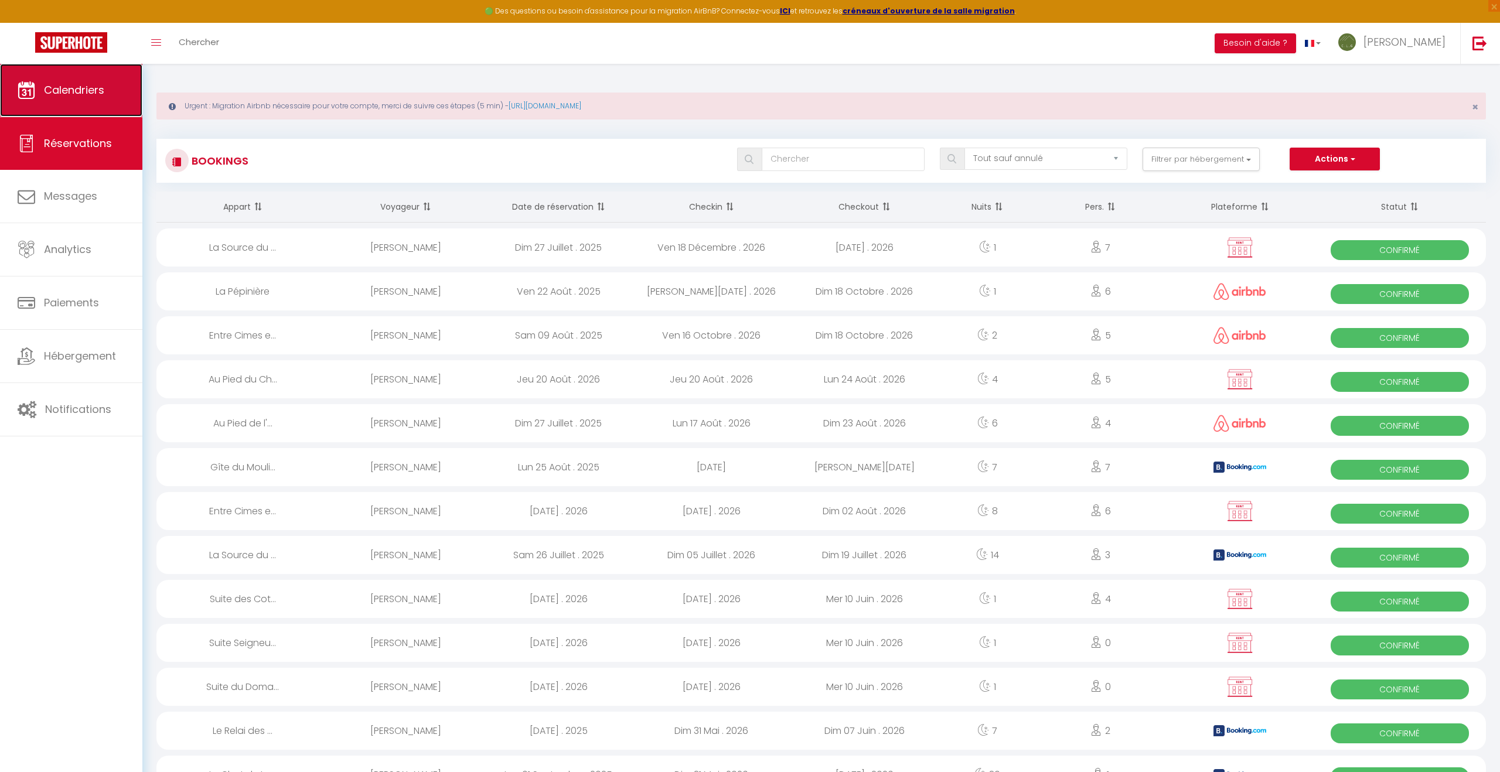
click at [101, 90] on span "Calendriers" at bounding box center [74, 90] width 60 height 15
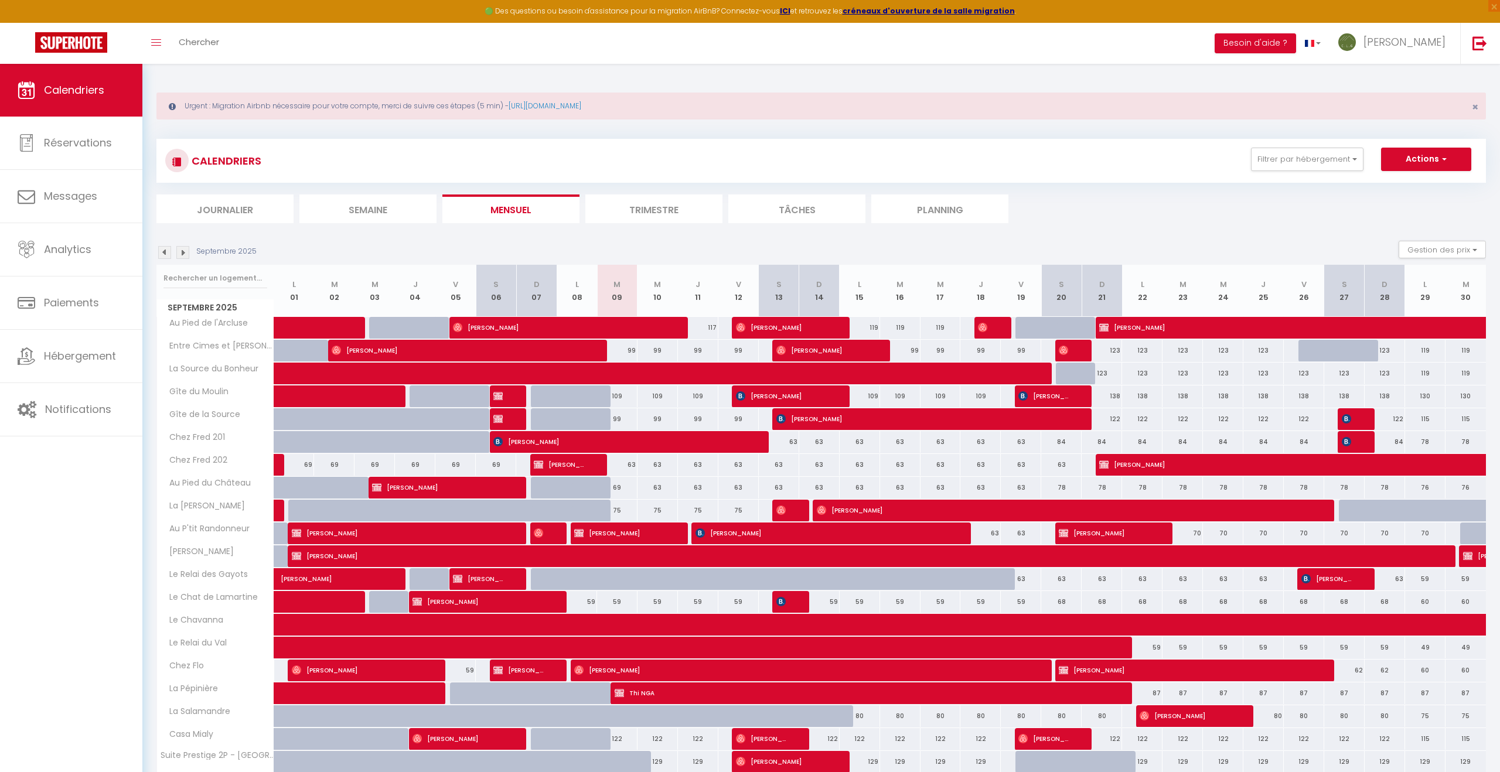
click at [183, 253] on img at bounding box center [182, 252] width 13 height 13
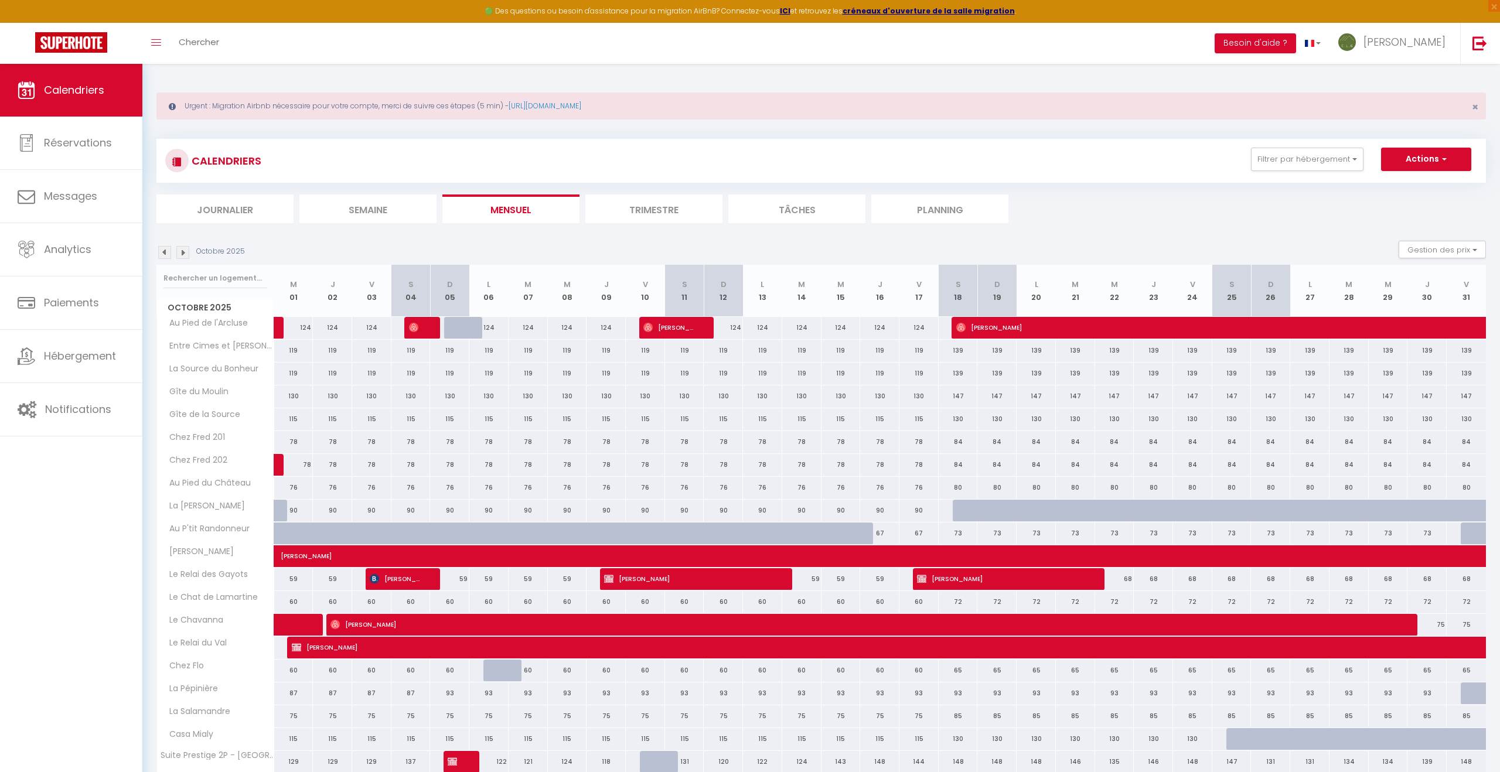
click at [183, 253] on img at bounding box center [182, 252] width 13 height 13
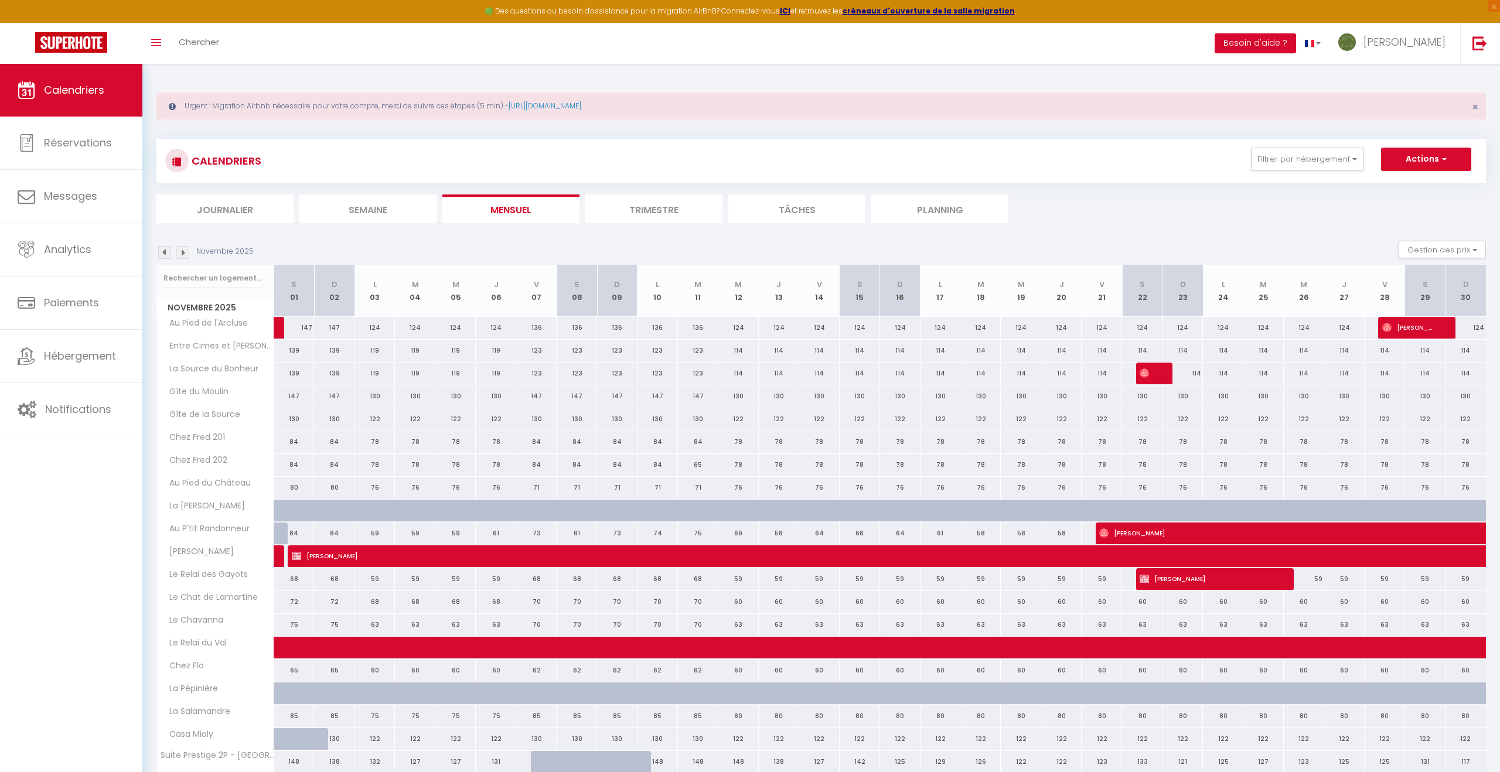
click at [183, 253] on img at bounding box center [182, 252] width 13 height 13
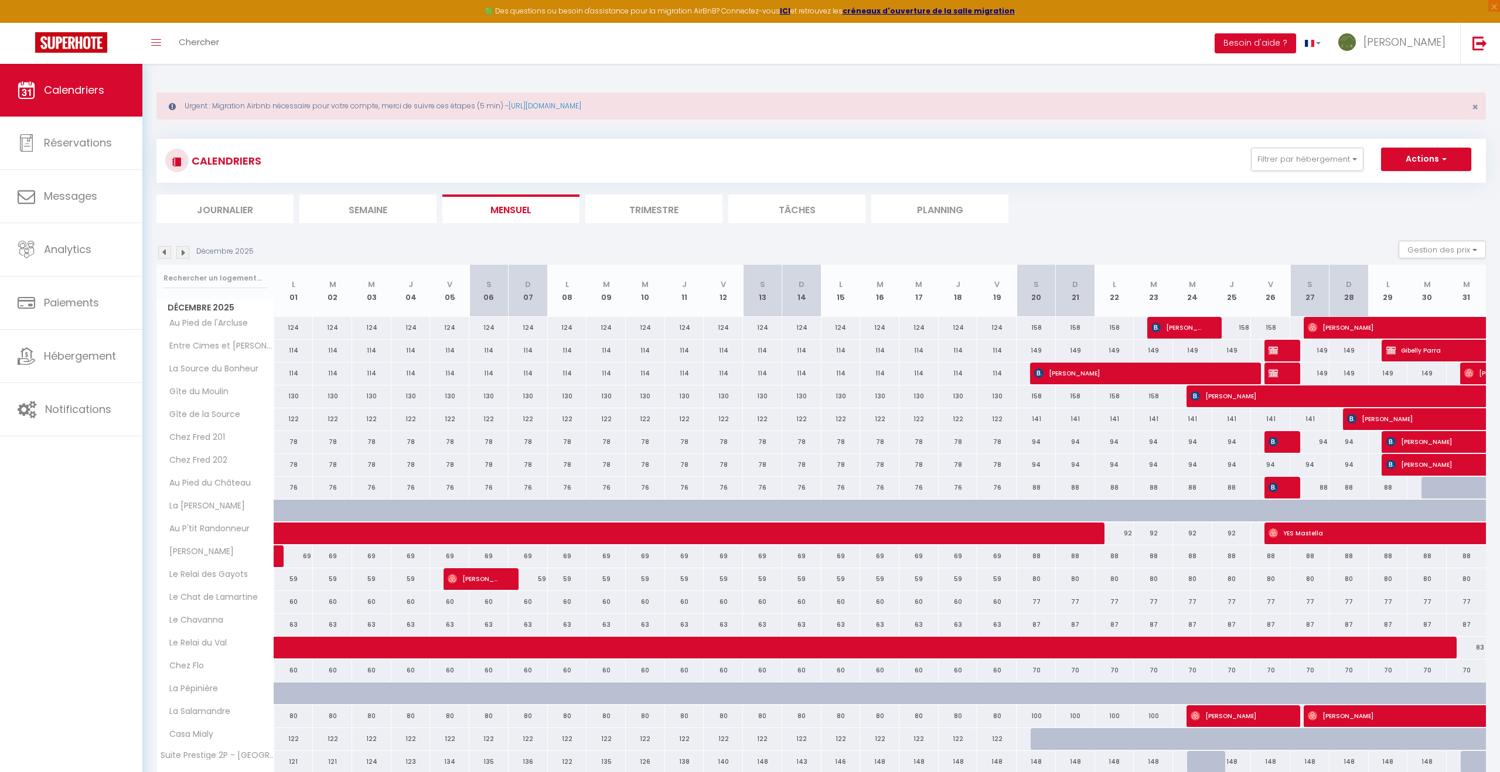
click at [183, 253] on img at bounding box center [182, 252] width 13 height 13
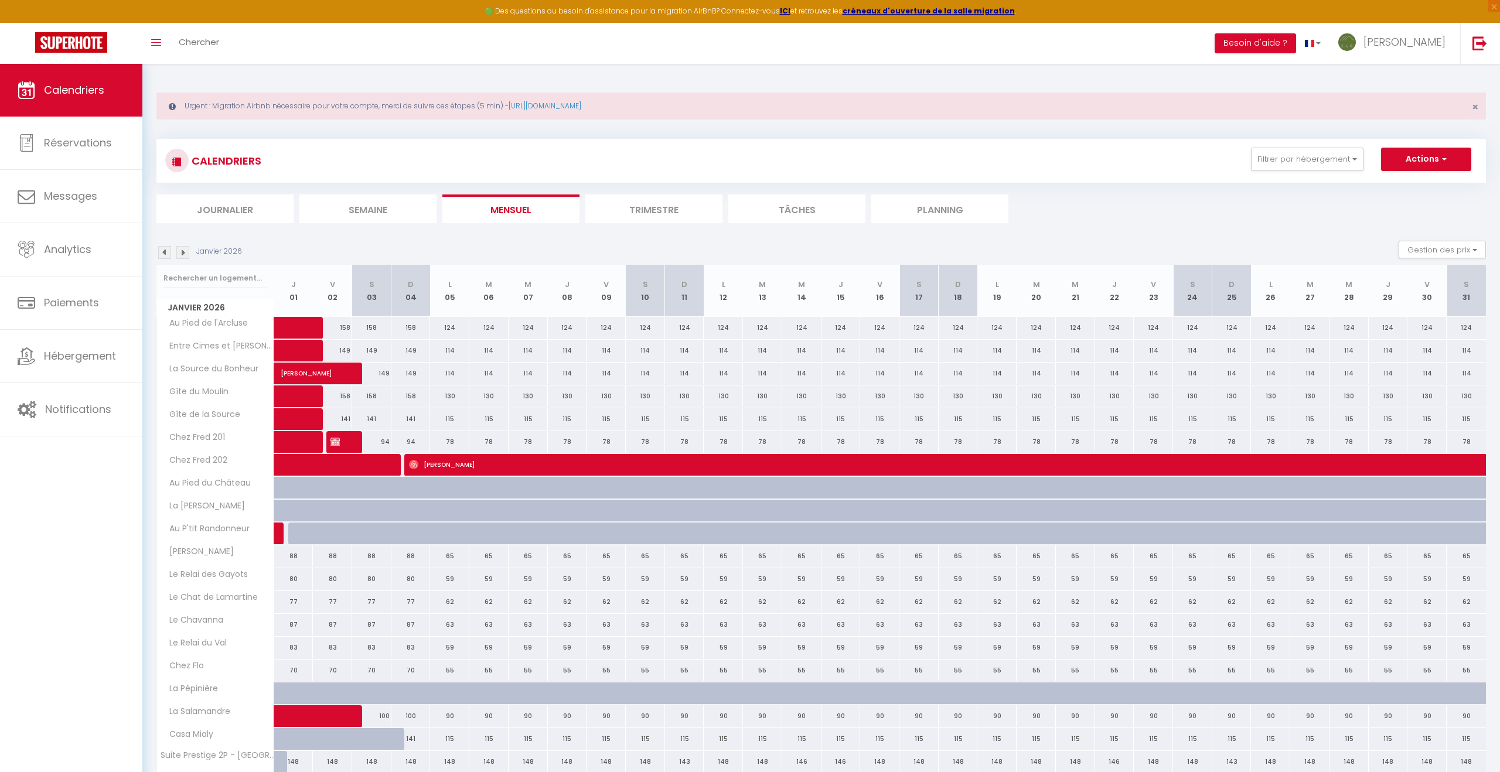
click at [183, 253] on img at bounding box center [182, 252] width 13 height 13
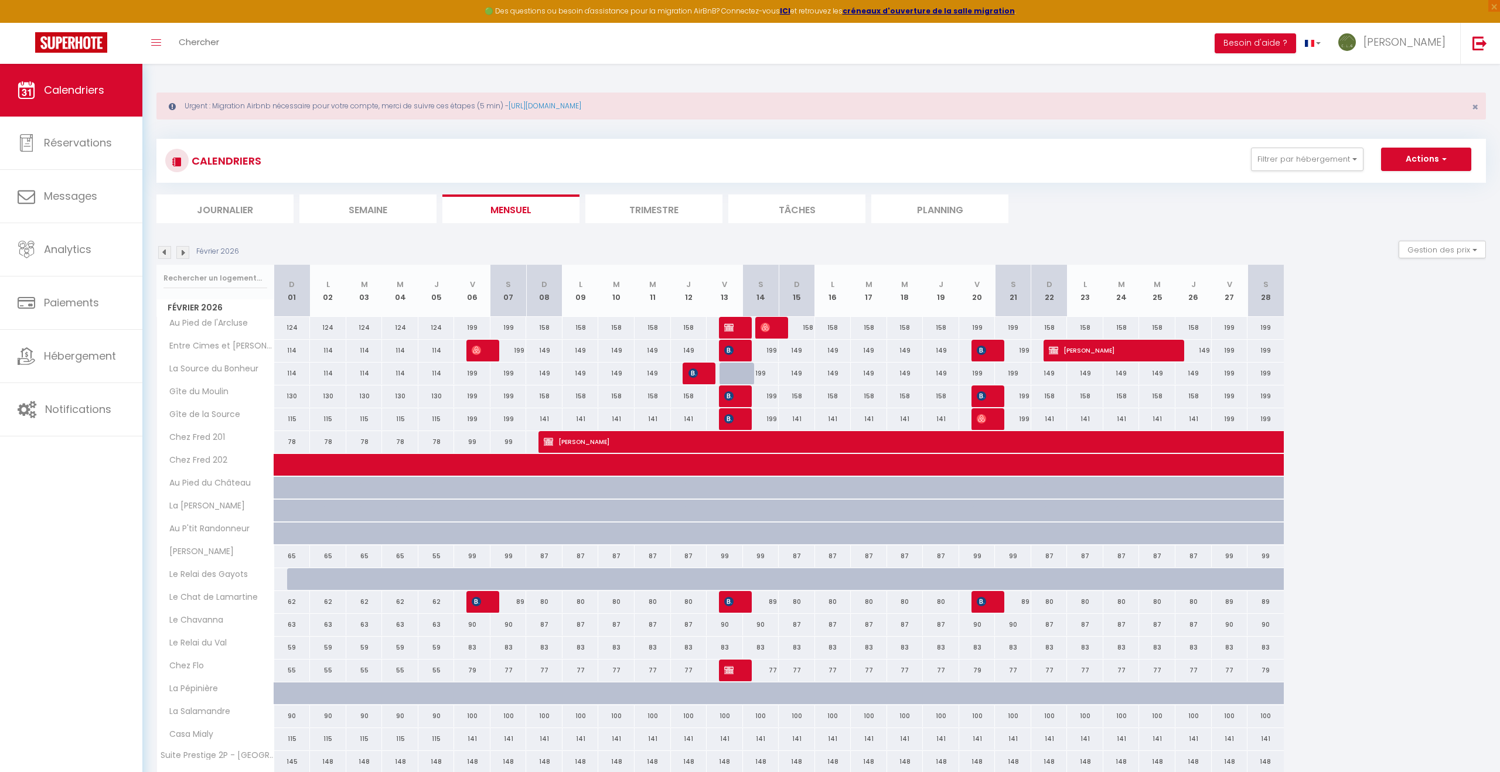
click at [183, 253] on img at bounding box center [182, 252] width 13 height 13
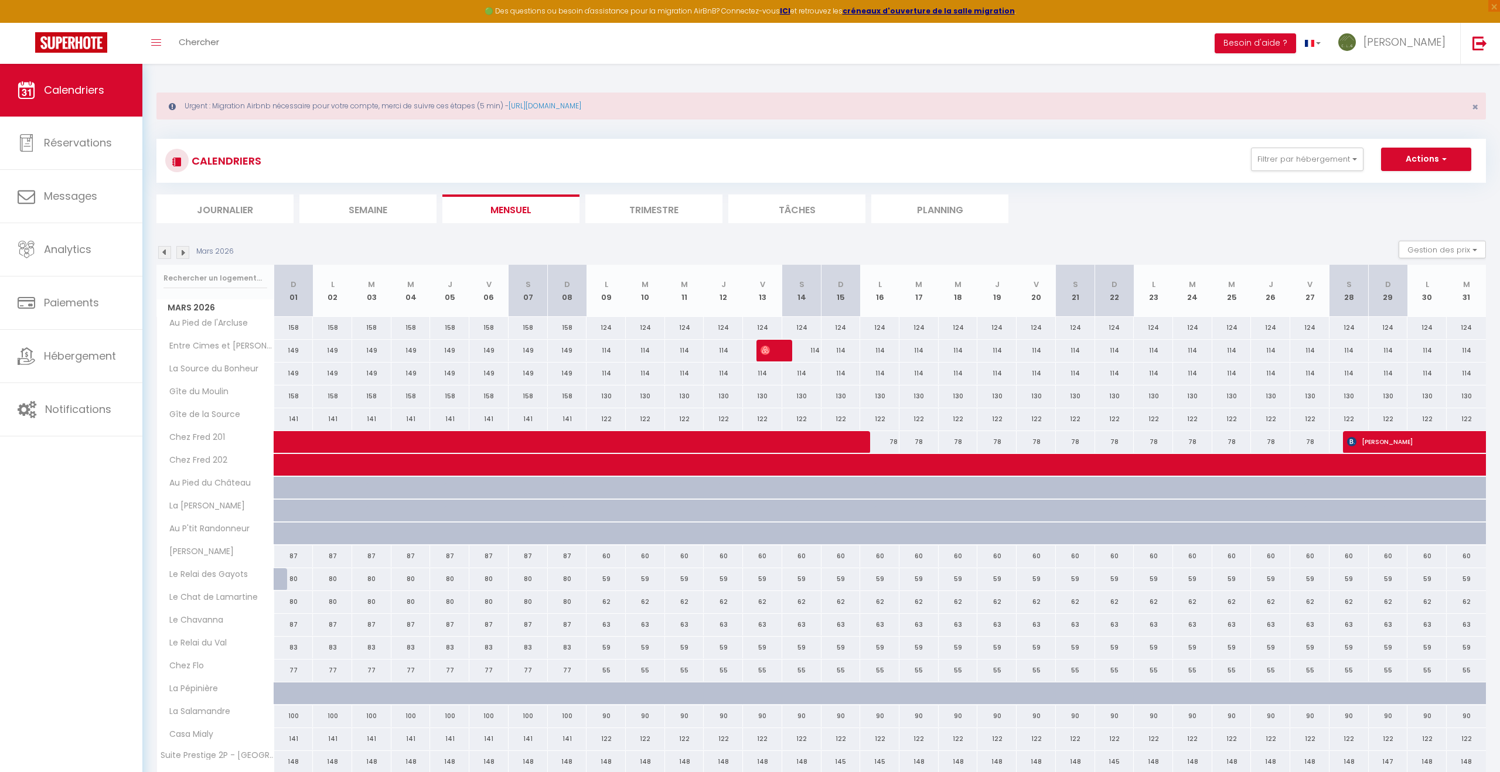
click at [183, 253] on img at bounding box center [182, 252] width 13 height 13
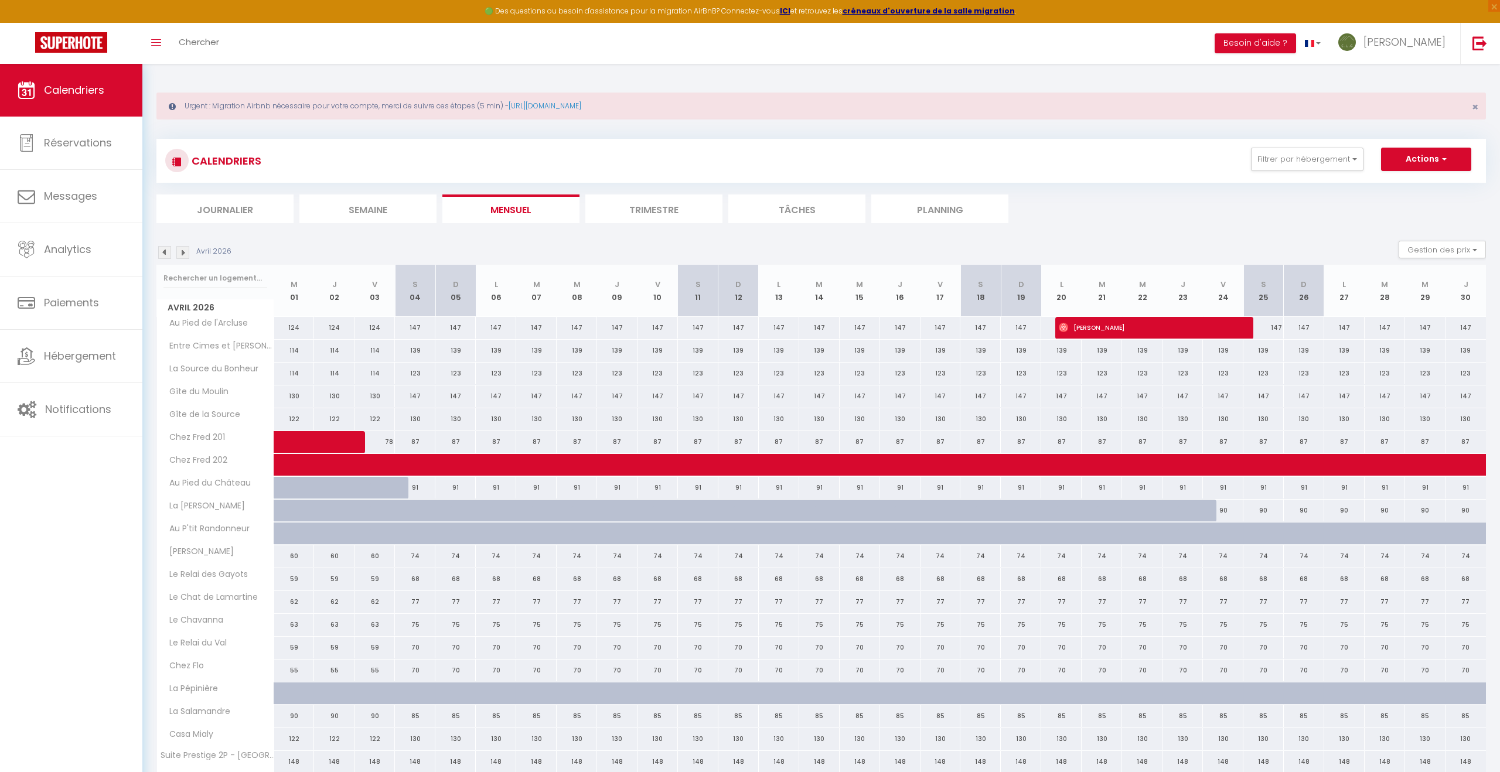
click at [183, 253] on img at bounding box center [182, 252] width 13 height 13
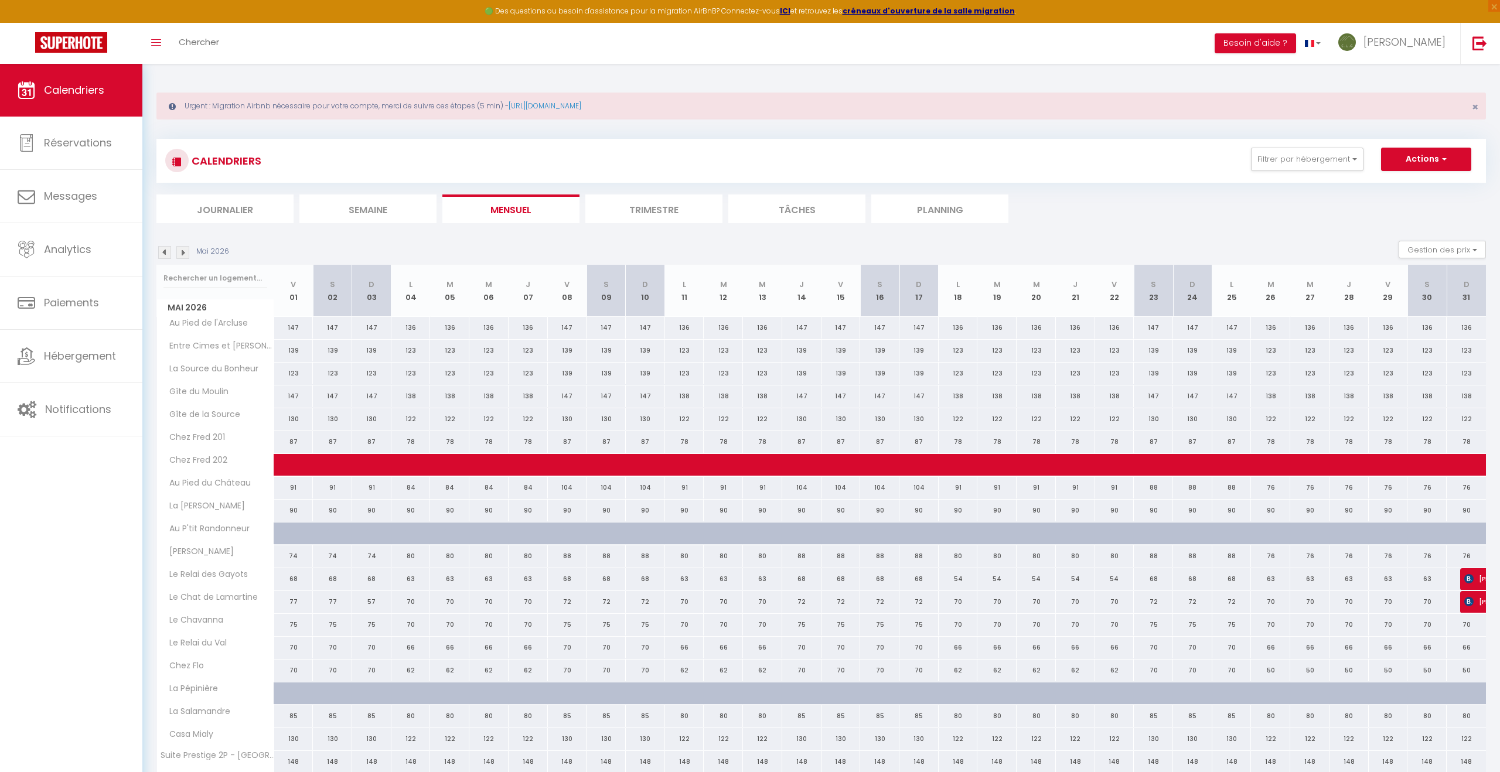
click at [183, 253] on img at bounding box center [182, 252] width 13 height 13
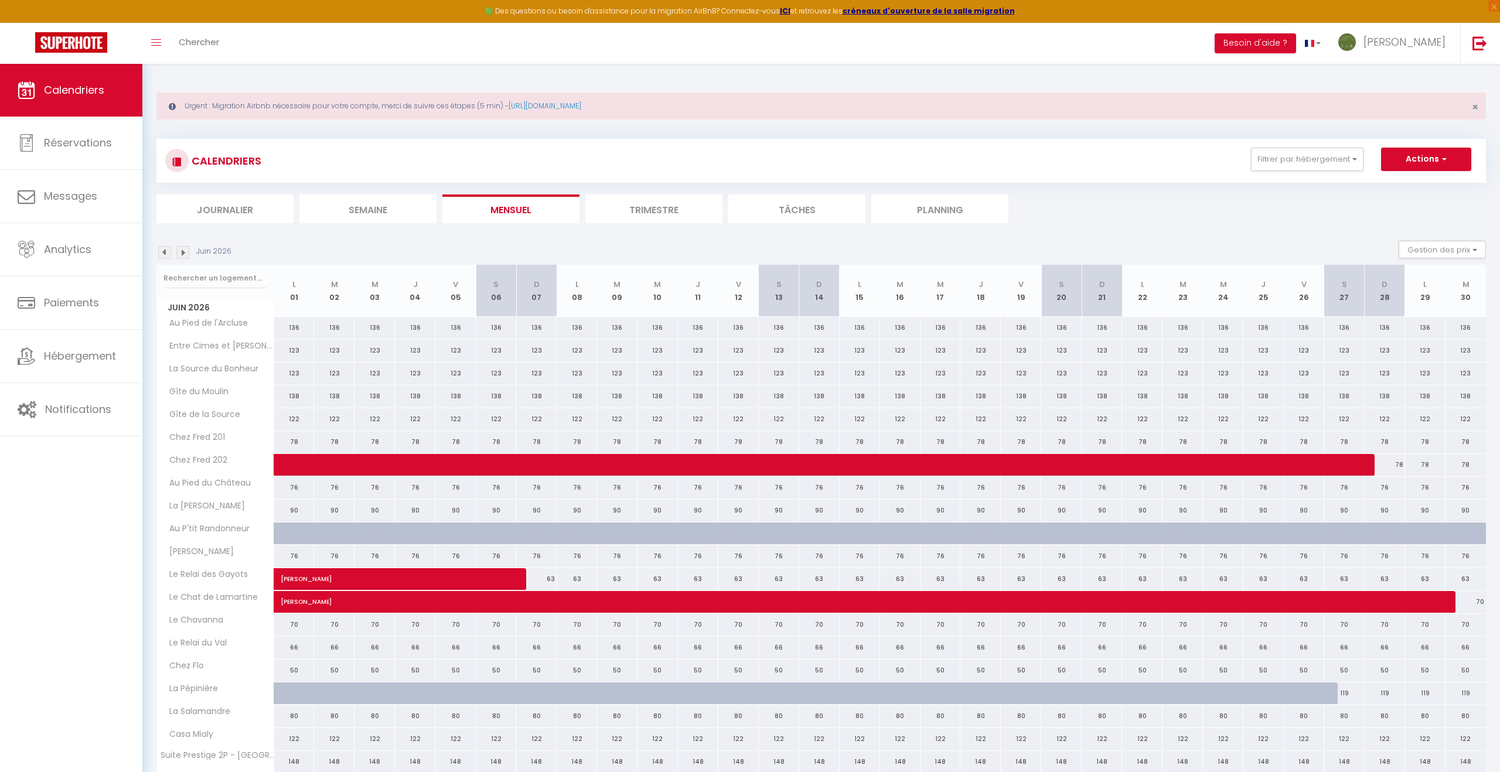
click at [183, 253] on img at bounding box center [182, 252] width 13 height 13
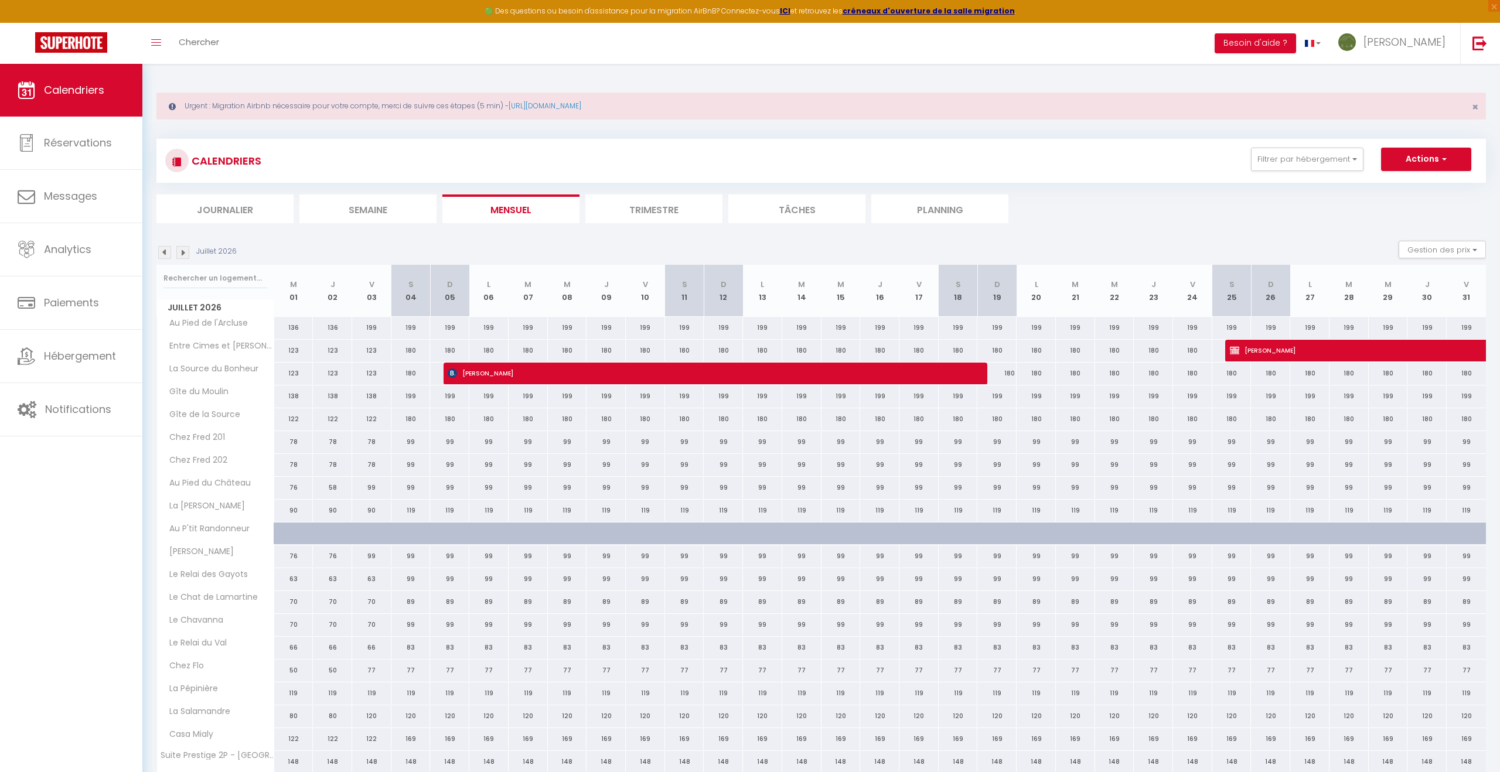
click at [183, 253] on img at bounding box center [182, 252] width 13 height 13
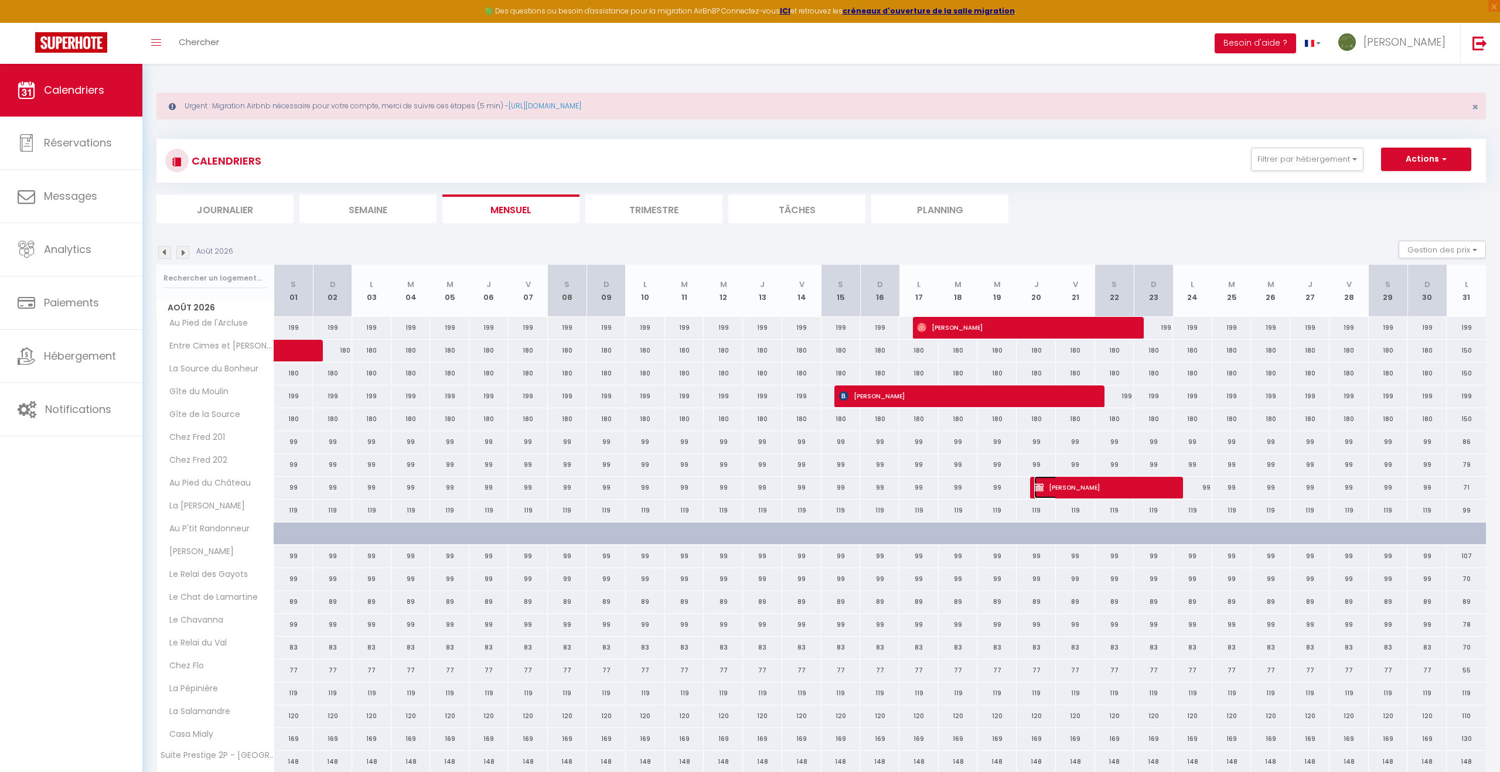
click at [1080, 490] on span "[PERSON_NAME]" at bounding box center [1099, 487] width 131 height 22
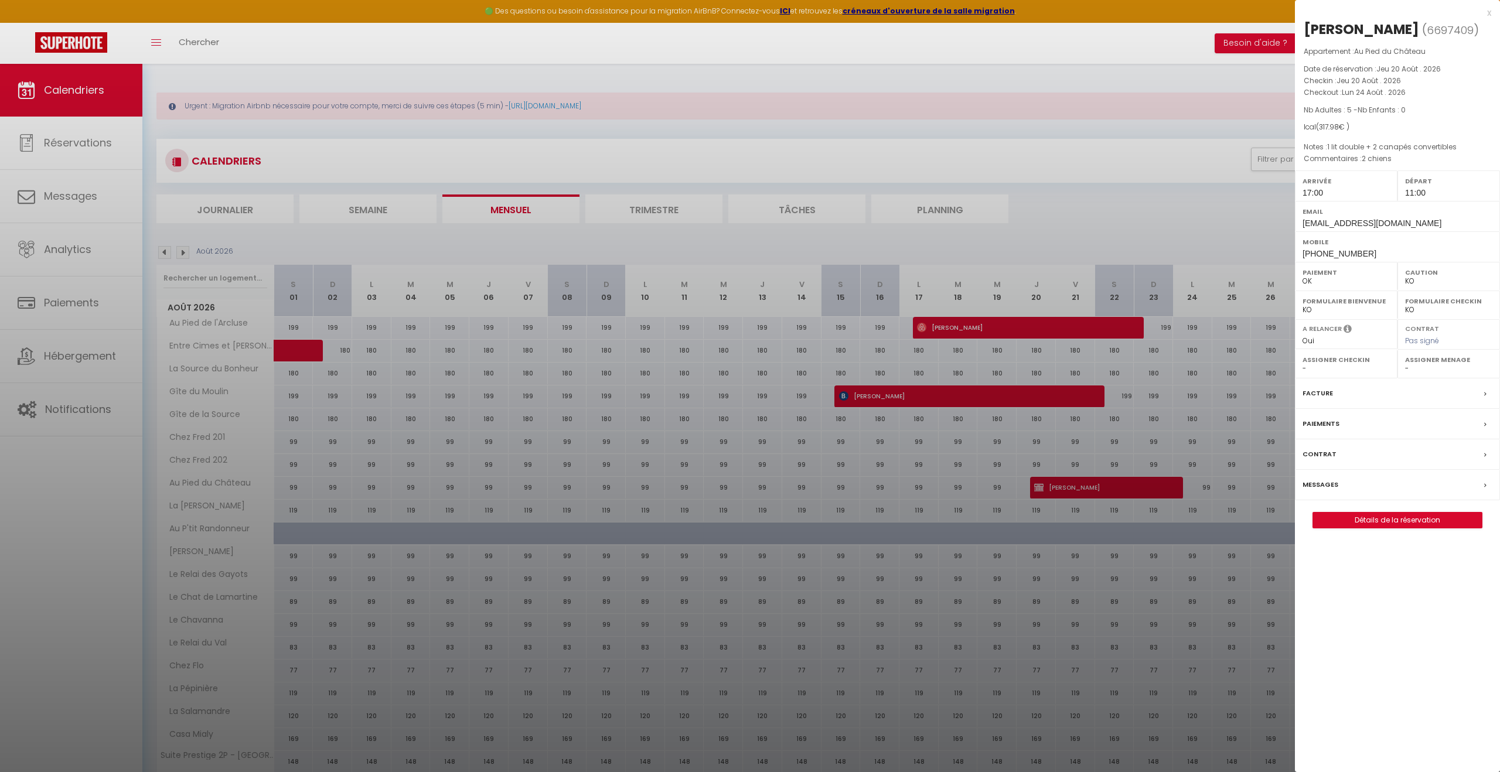
click at [1103, 220] on div at bounding box center [750, 386] width 1500 height 772
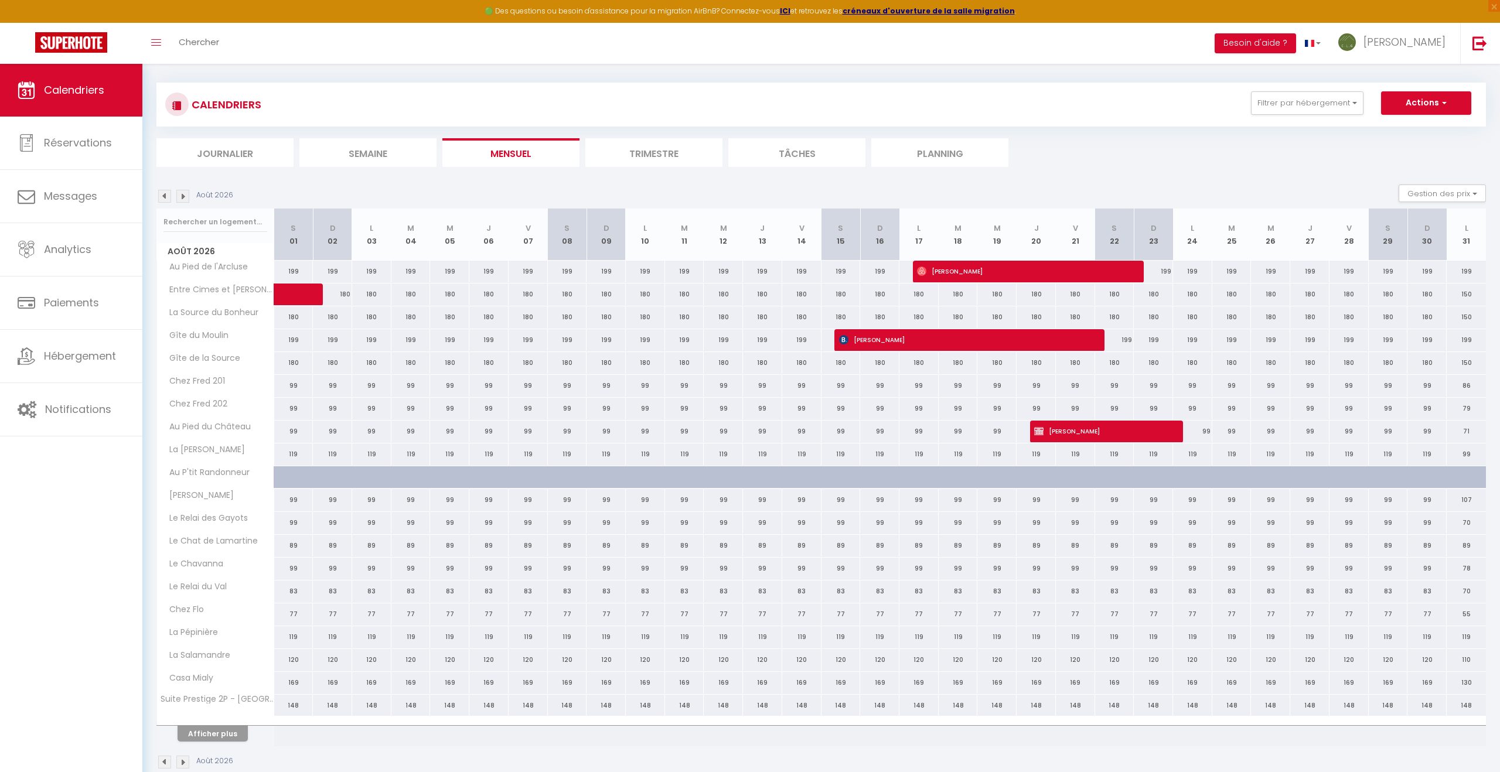
scroll to position [79, 0]
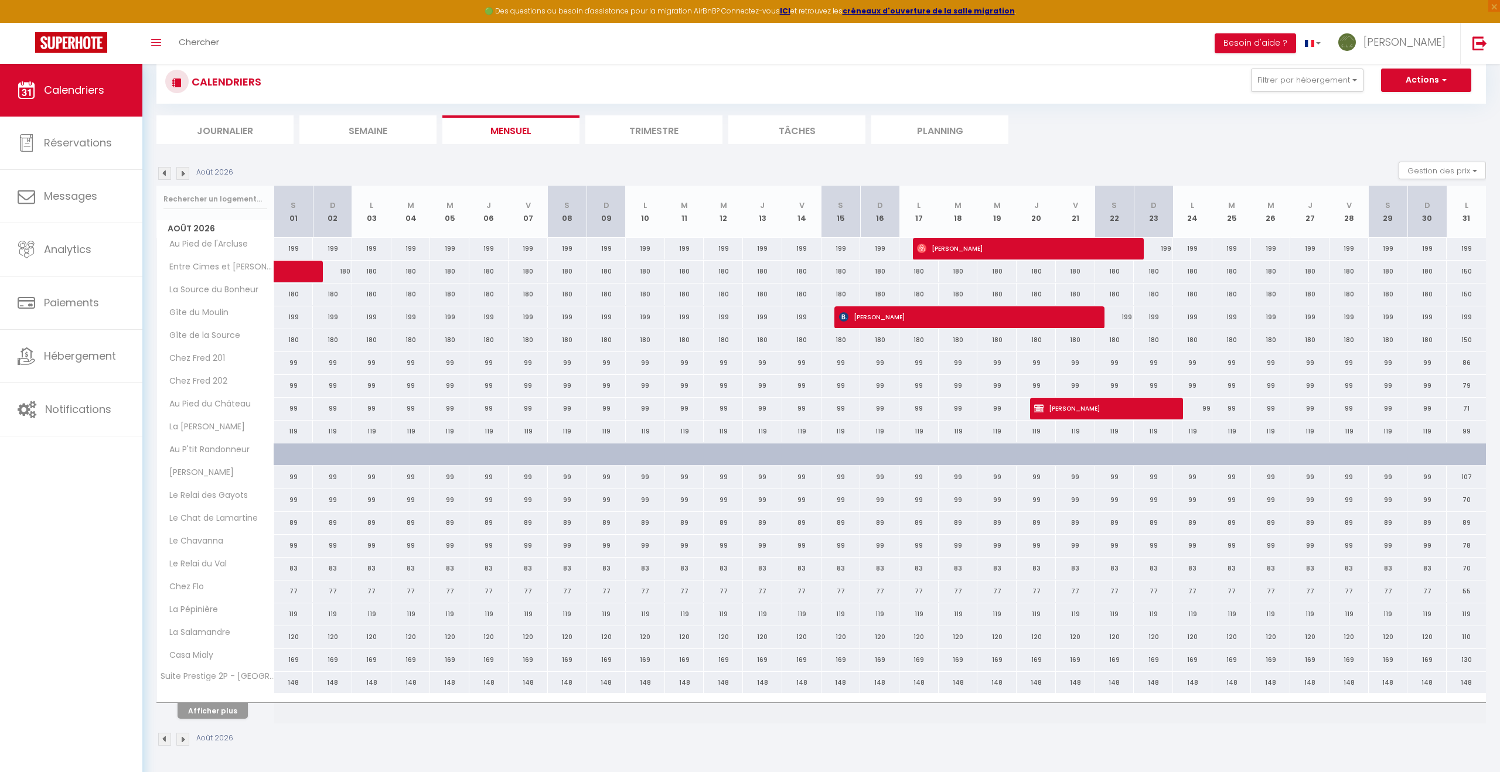
click at [225, 127] on li "Journalier" at bounding box center [224, 129] width 137 height 29
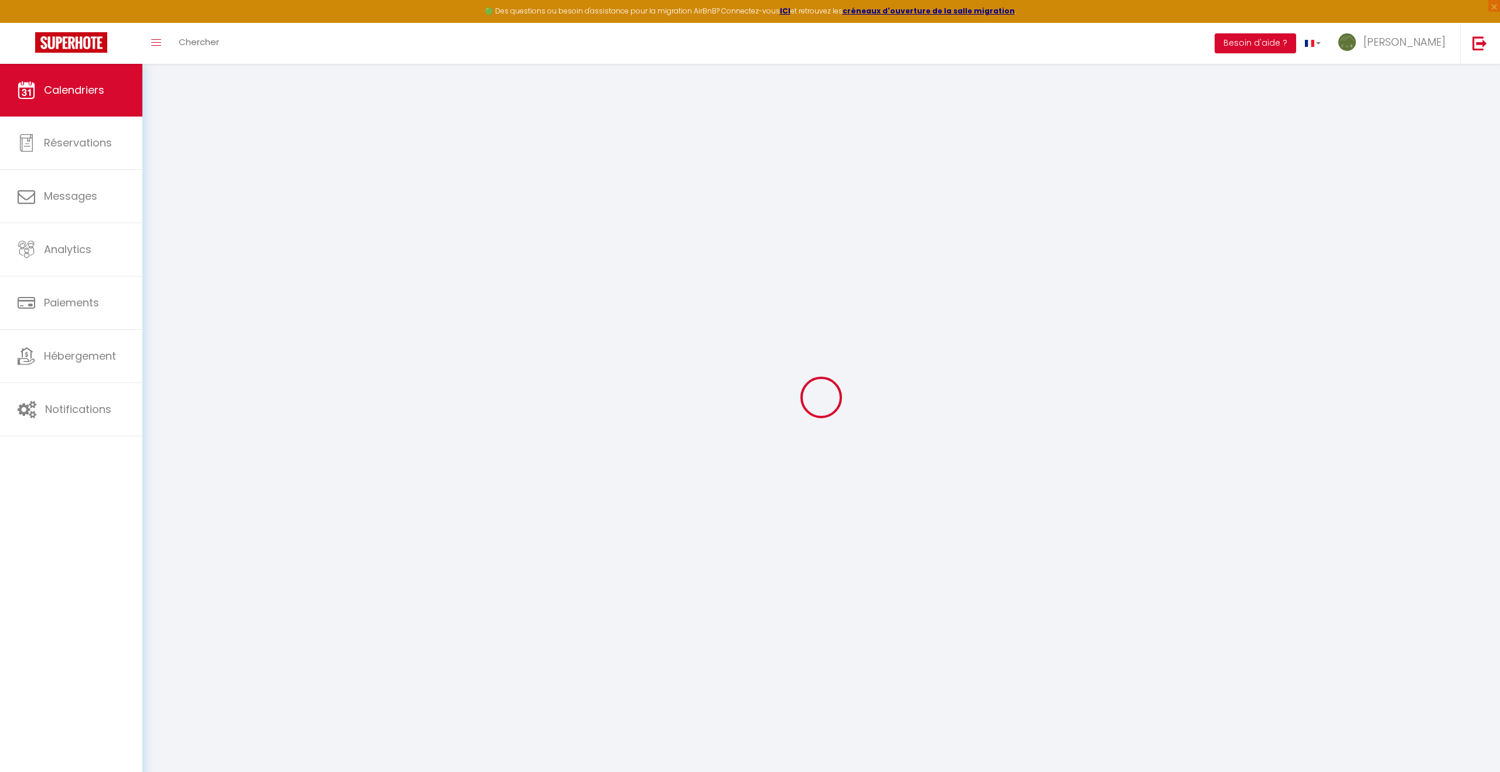
scroll to position [79, 0]
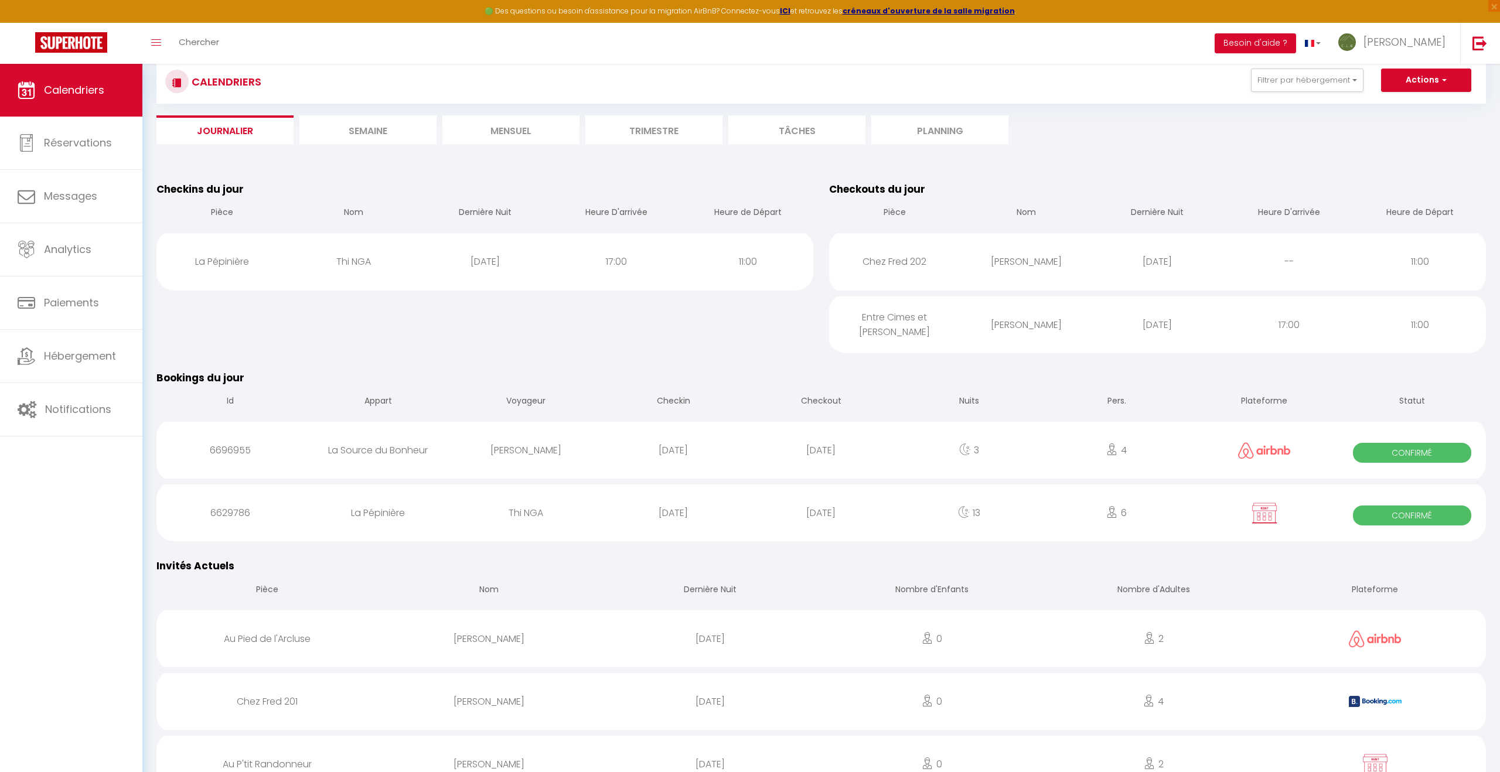
click at [517, 134] on li "Mensuel" at bounding box center [510, 129] width 137 height 29
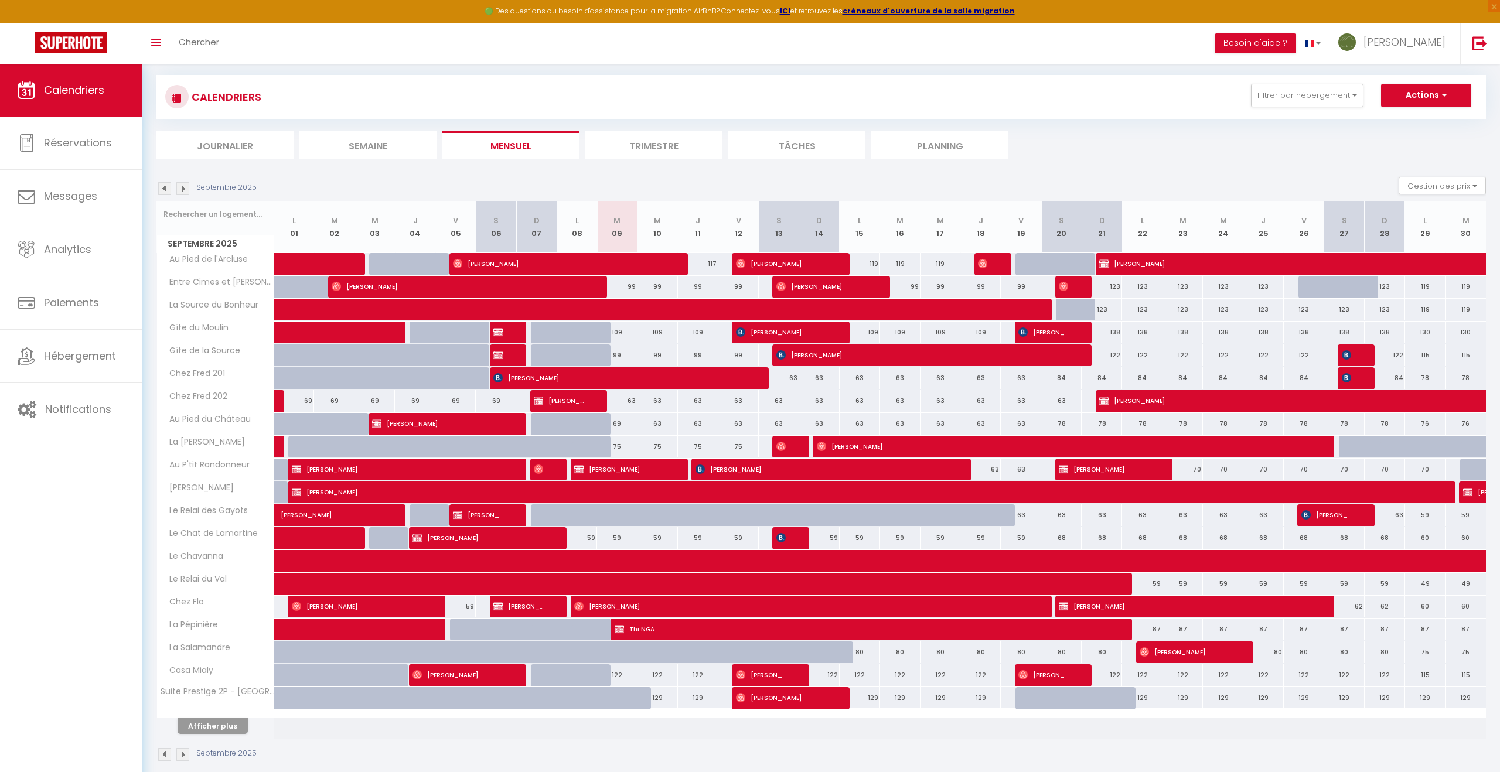
scroll to position [79, 0]
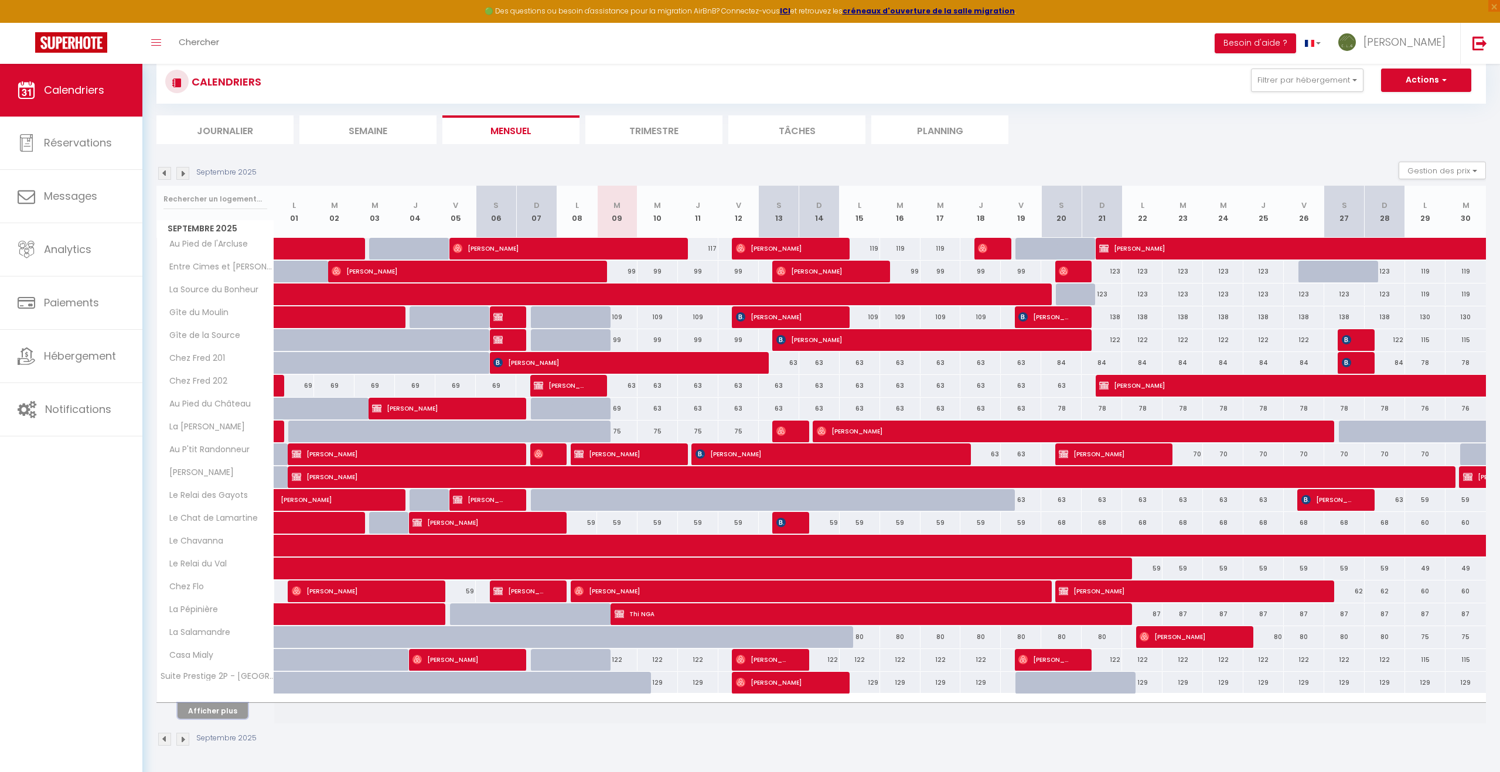
click at [216, 708] on button "Afficher plus" at bounding box center [213, 711] width 70 height 16
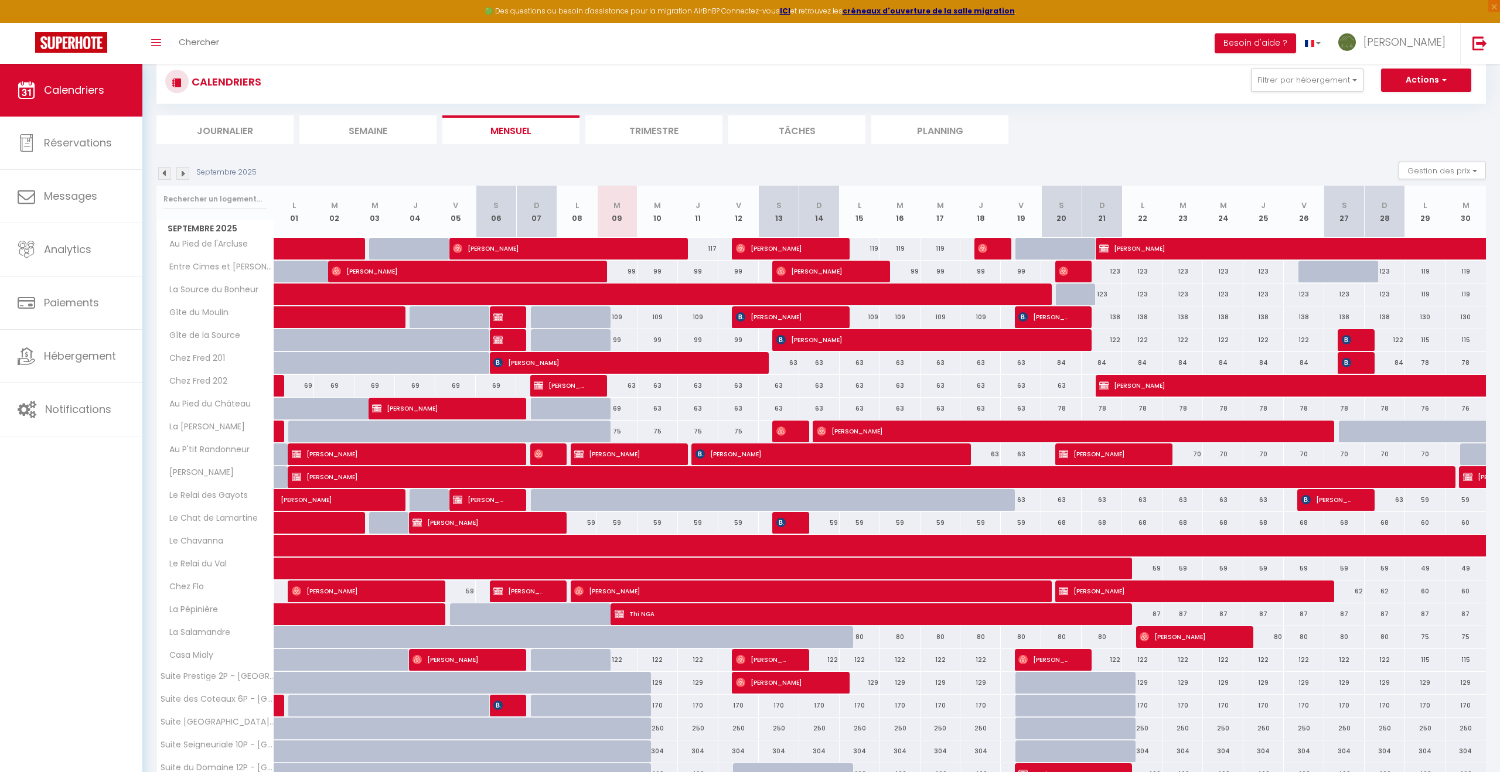
scroll to position [142, 0]
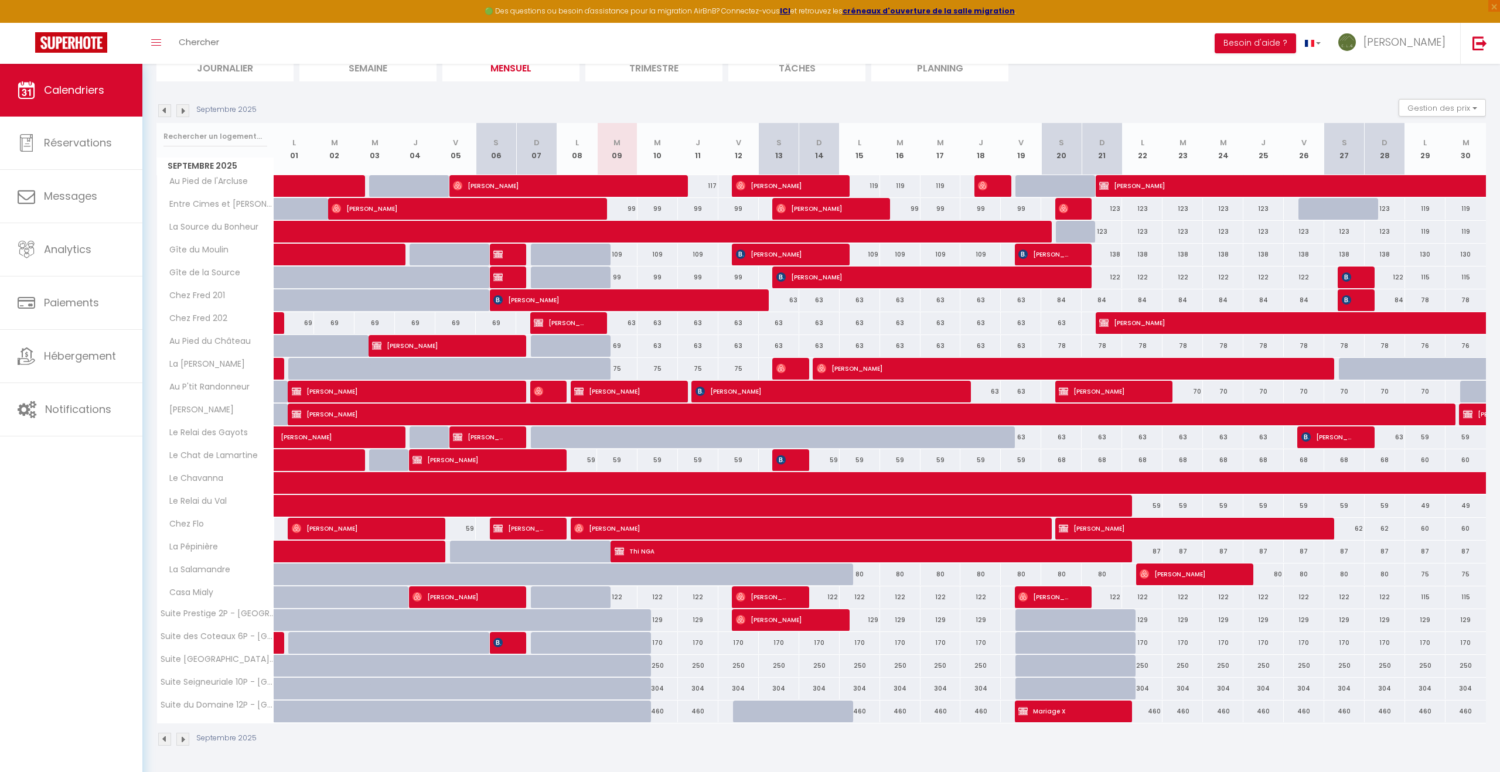
click at [182, 108] on img at bounding box center [182, 110] width 13 height 13
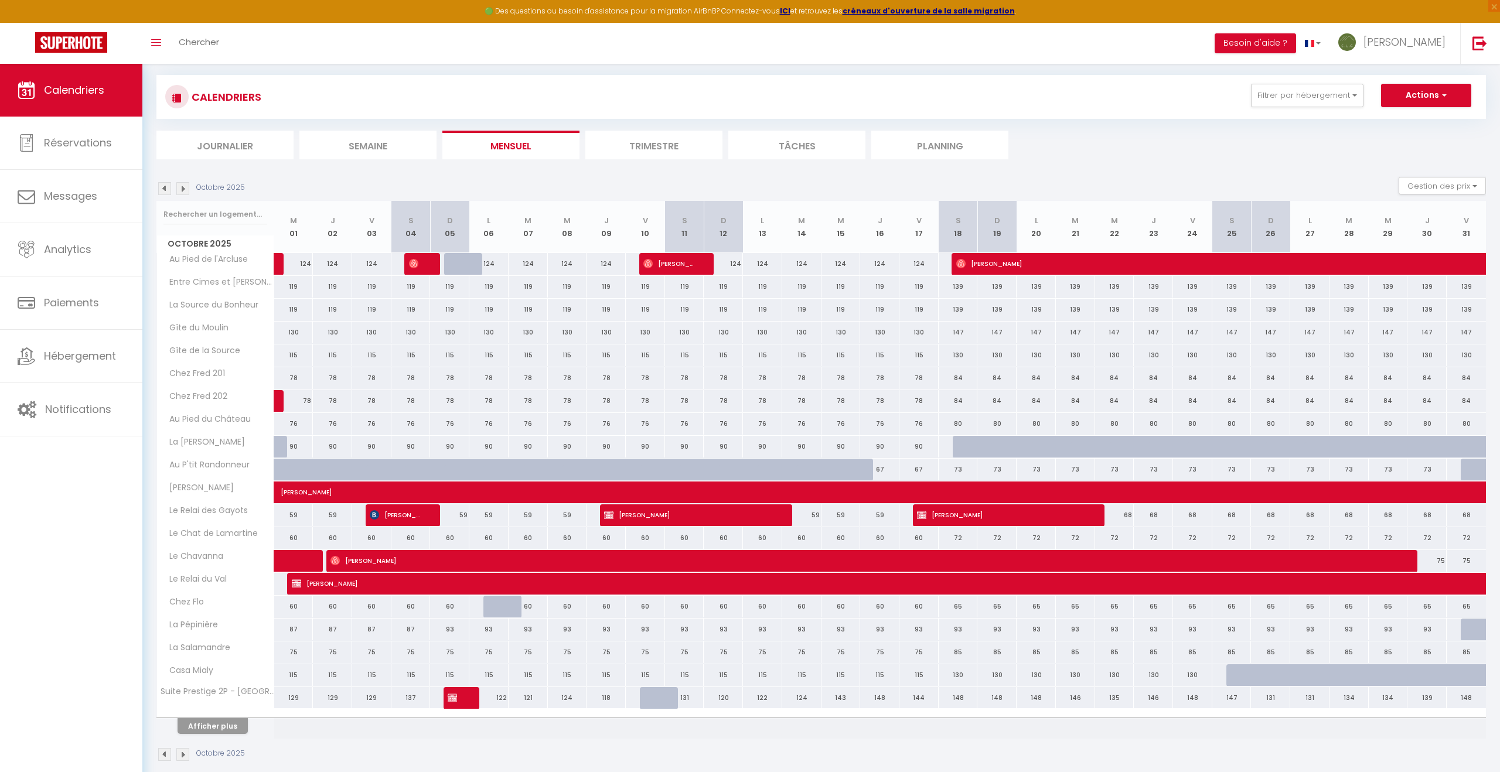
scroll to position [79, 0]
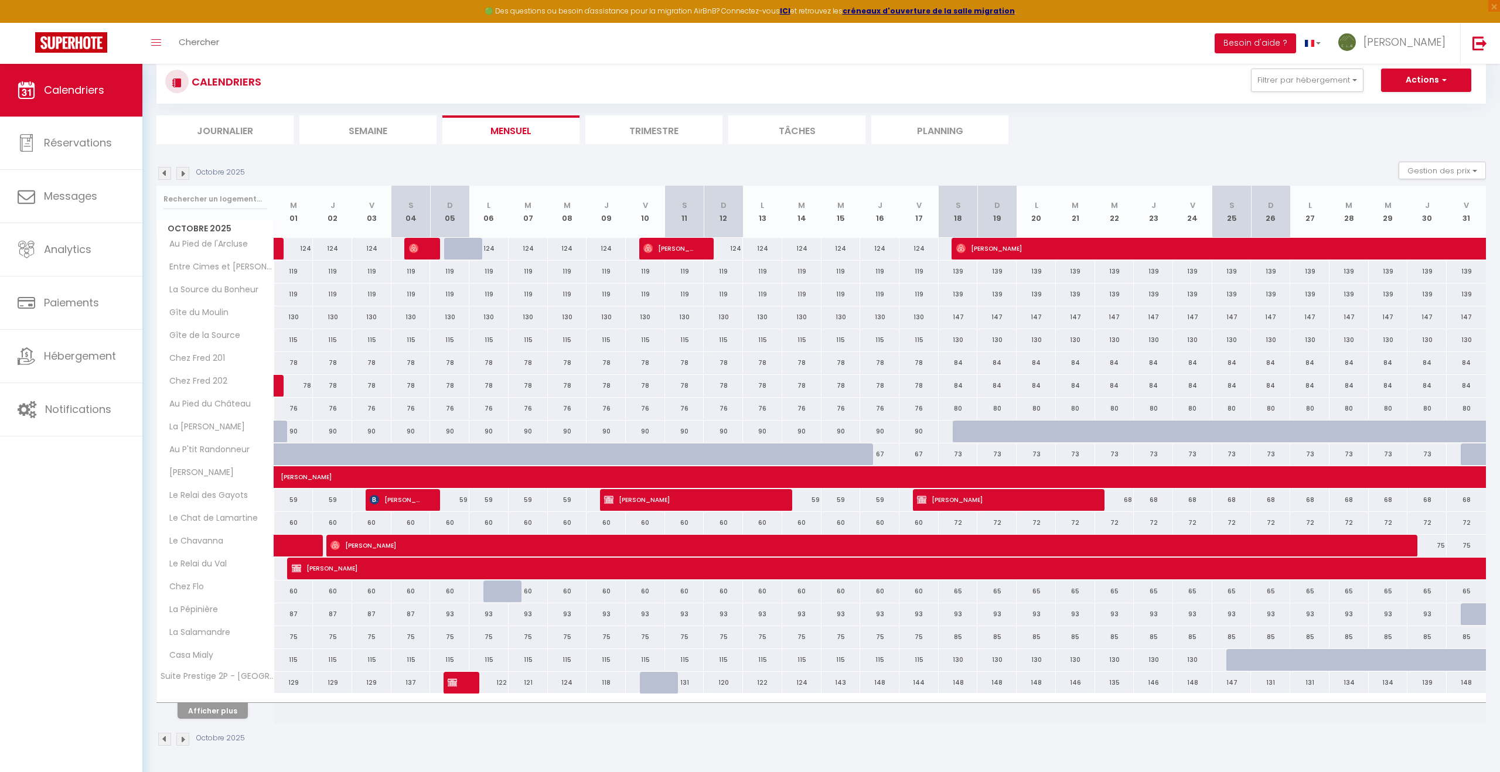
click at [166, 741] on img at bounding box center [164, 739] width 13 height 13
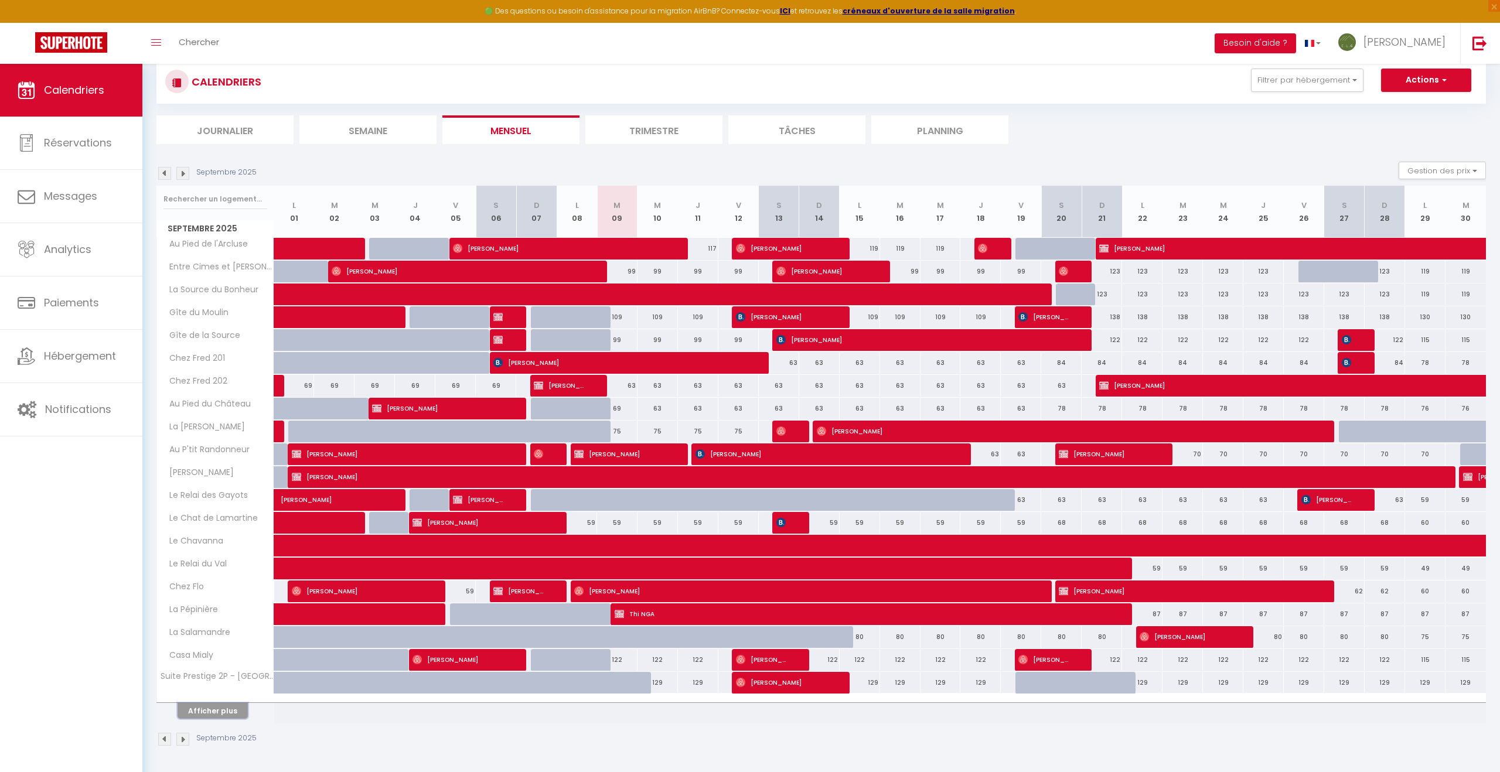
click at [217, 712] on button "Afficher plus" at bounding box center [213, 711] width 70 height 16
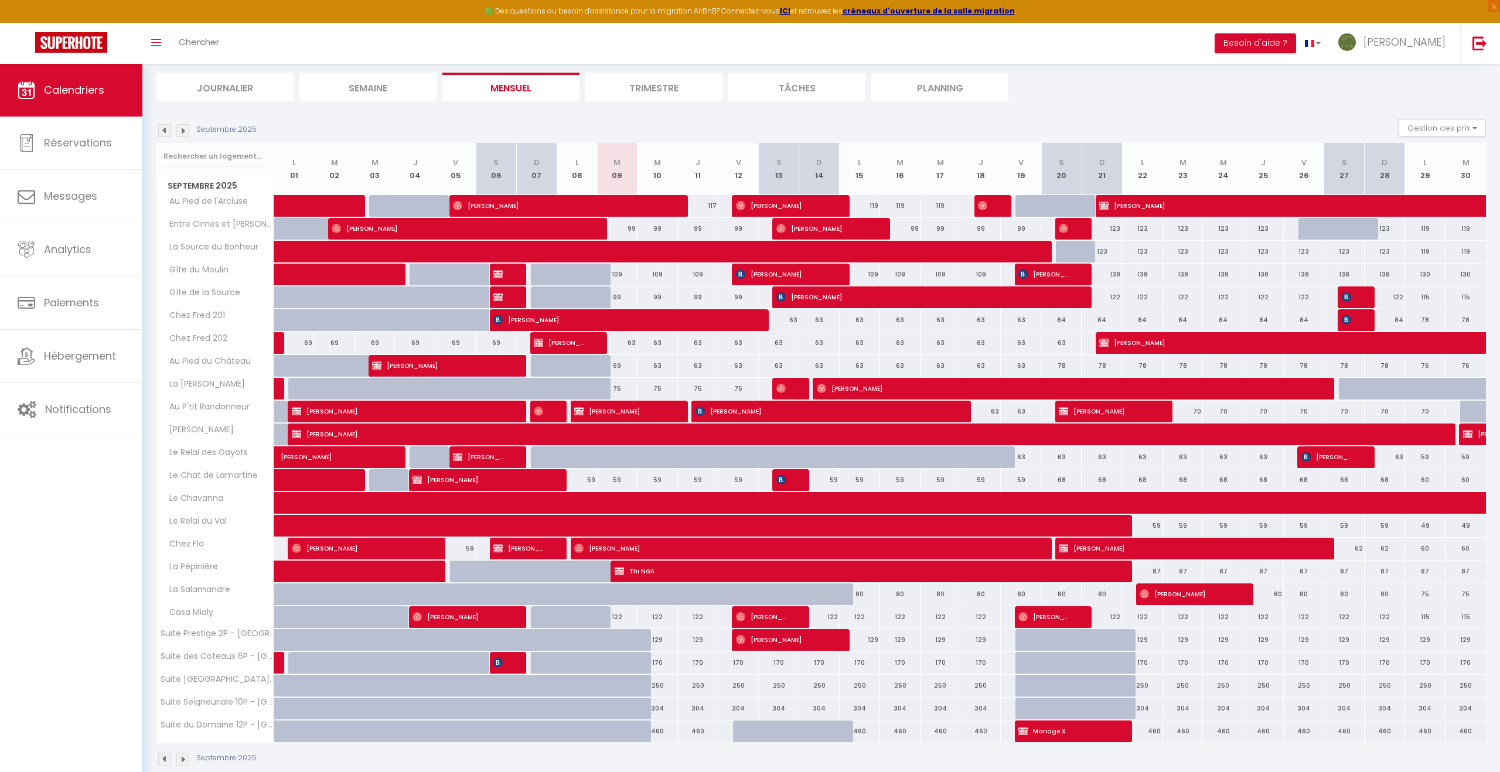
scroll to position [142, 0]
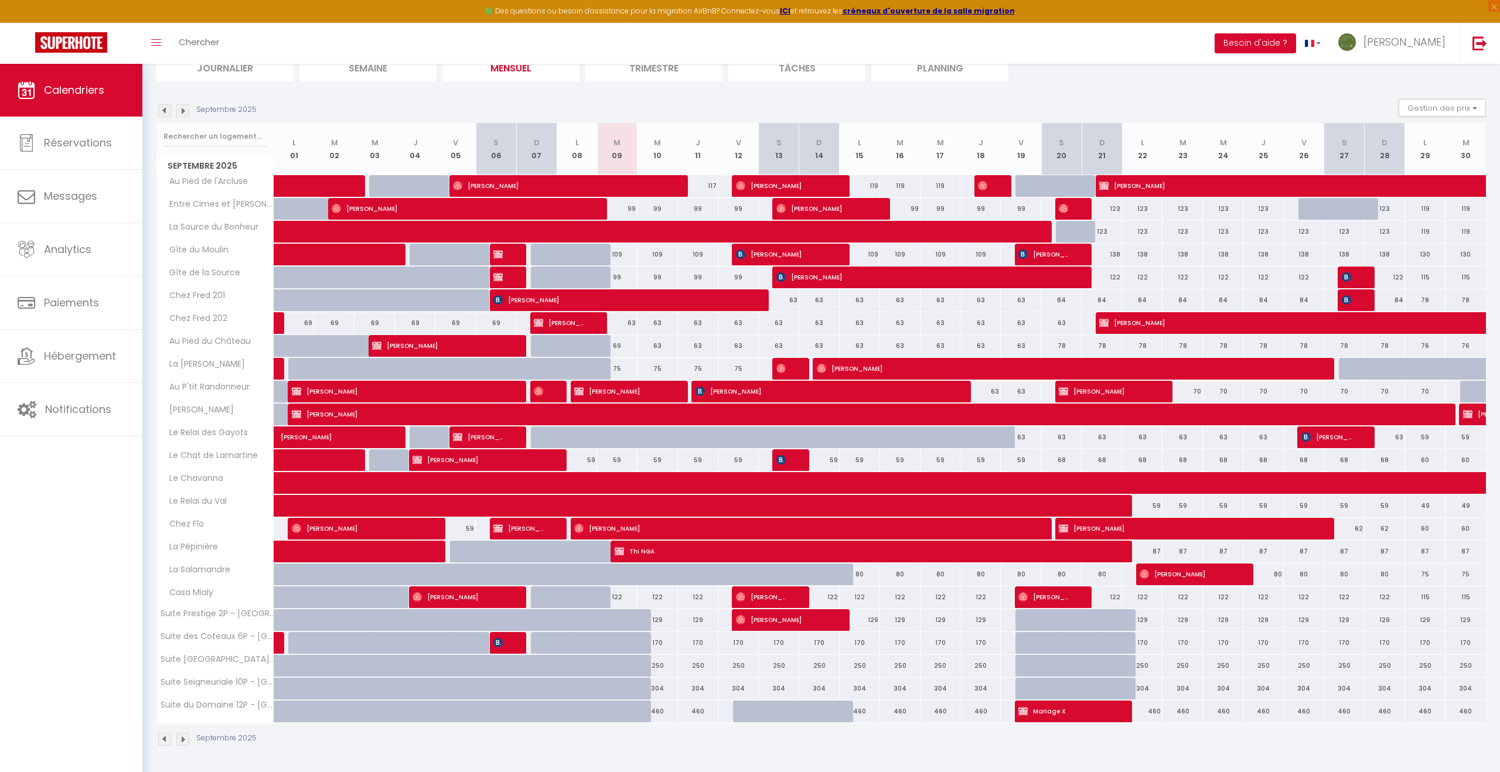
click at [1149, 551] on div "87" at bounding box center [1142, 552] width 40 height 22
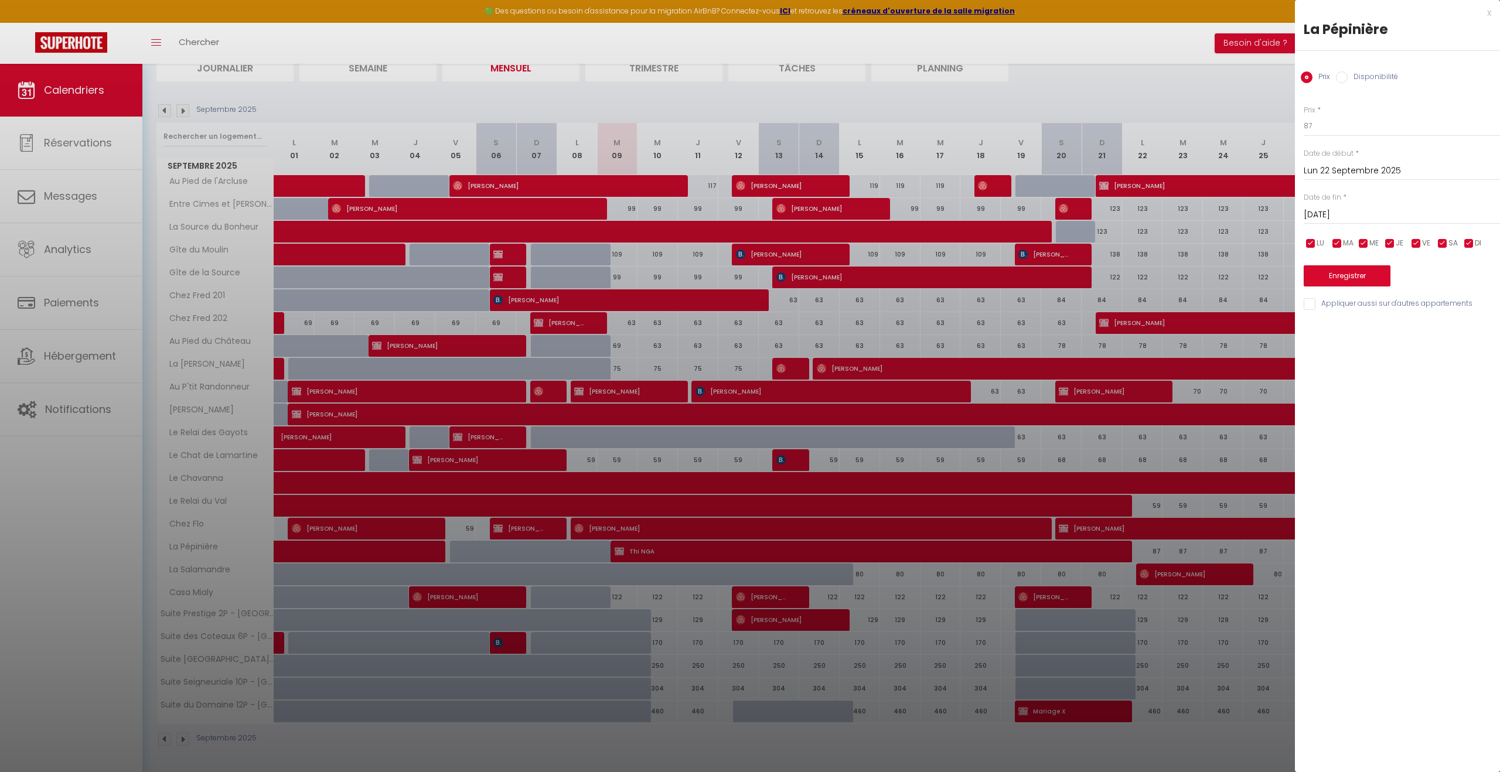
click at [1388, 210] on input "[DATE]" at bounding box center [1402, 214] width 196 height 15
click at [1465, 232] on span ">" at bounding box center [1466, 234] width 25 height 23
click at [1384, 283] on span "1" at bounding box center [1391, 281] width 25 height 23
drag, startPoint x: 1323, startPoint y: 125, endPoint x: 1302, endPoint y: 128, distance: 21.2
click at [1302, 128] on div "Prix * 87 Statut * Disponible Indisponible Date de début * [DATE] < [DATE] > Di…" at bounding box center [1397, 200] width 205 height 221
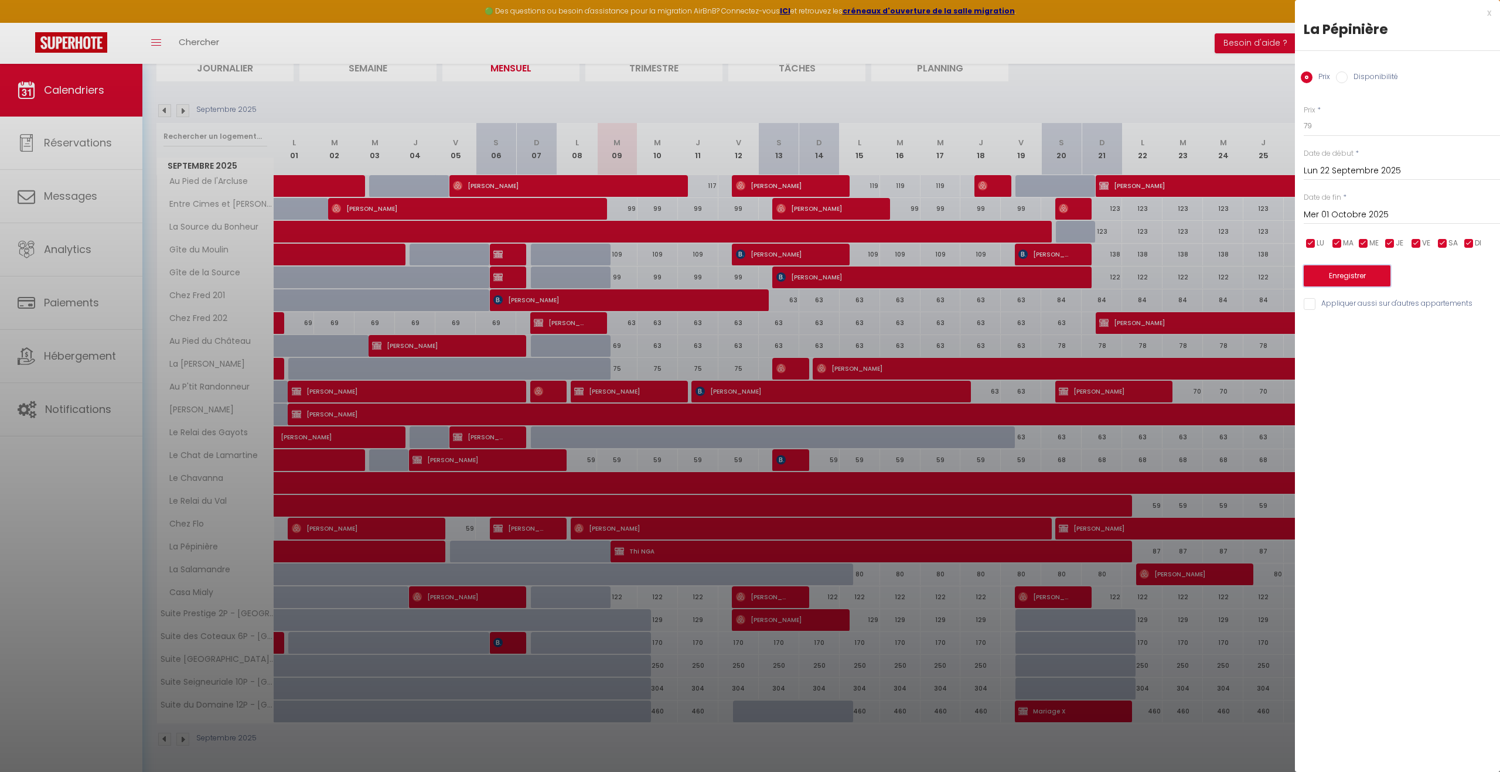
click at [1354, 278] on button "Enregistrer" at bounding box center [1347, 275] width 87 height 21
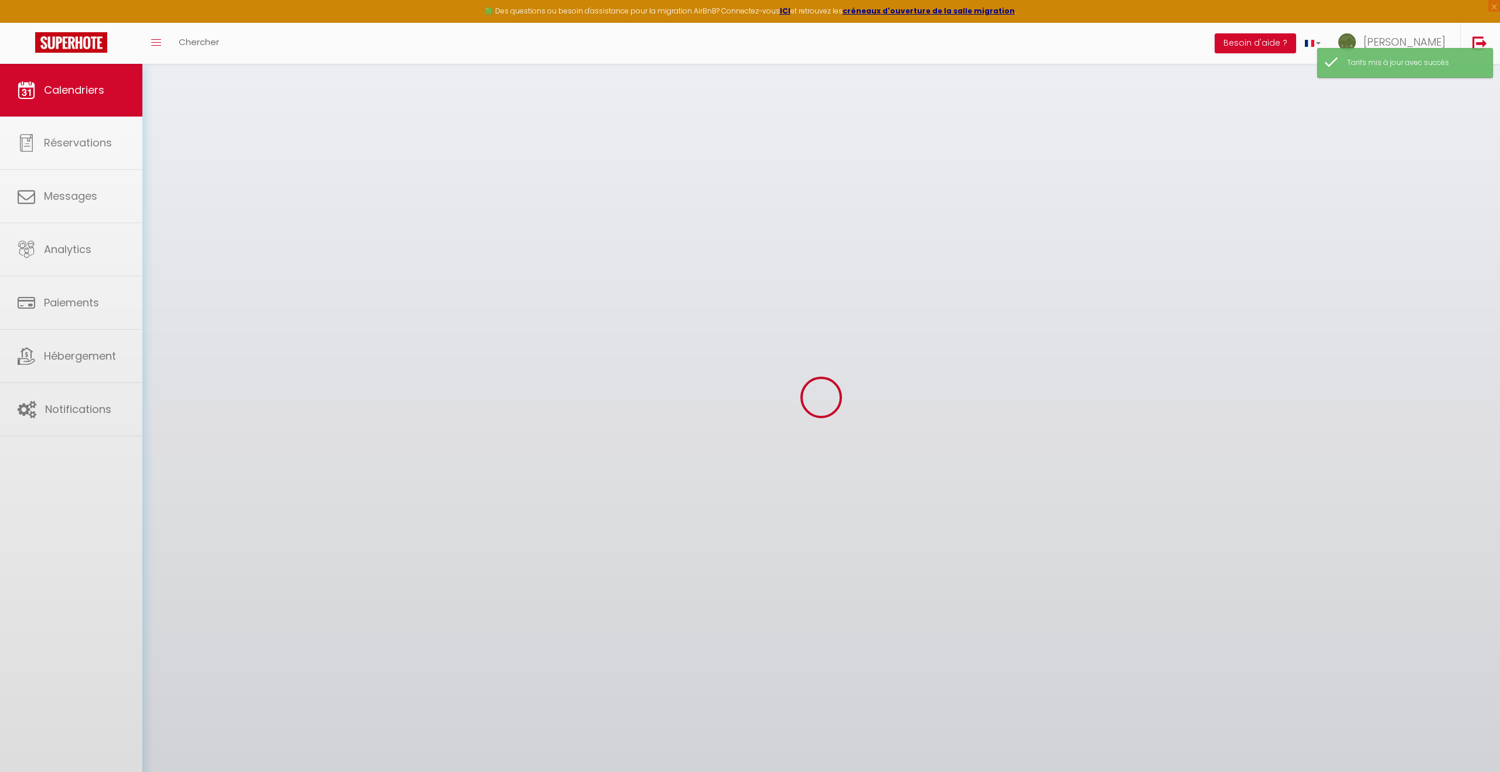
scroll to position [79, 0]
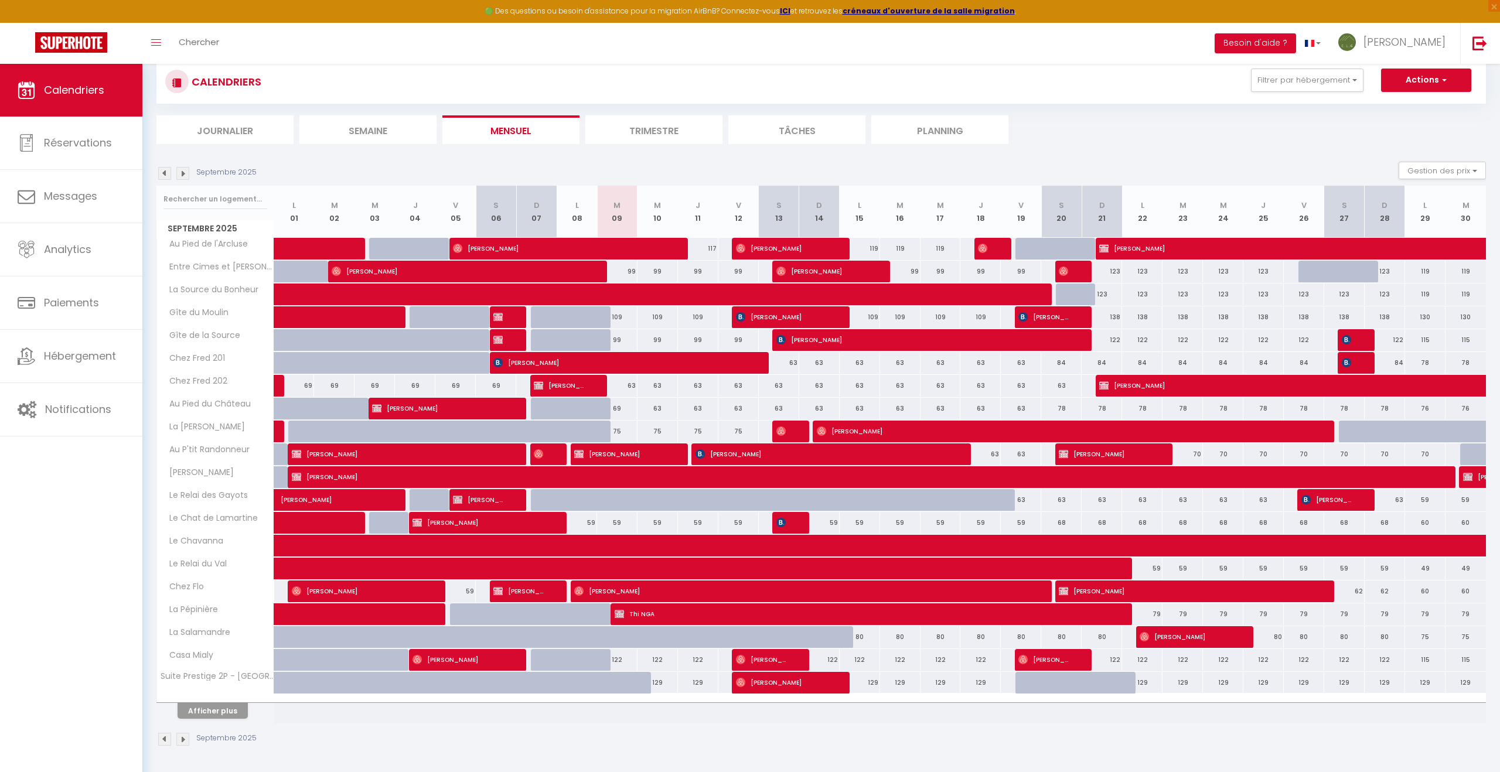
click at [623, 412] on div "69" at bounding box center [617, 409] width 40 height 22
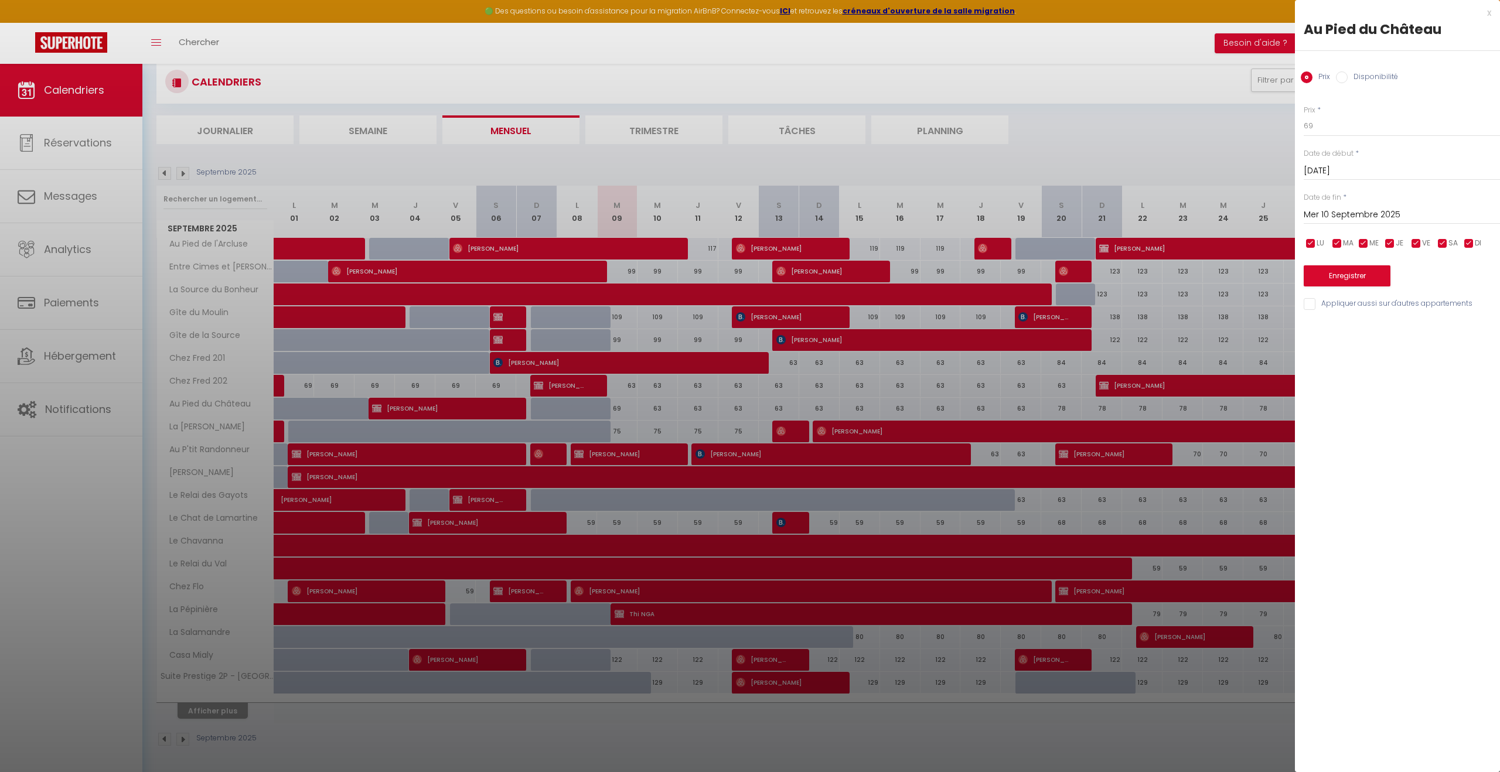
click at [1394, 210] on input "Mer 10 Septembre 2025" at bounding box center [1402, 214] width 196 height 15
click at [1461, 234] on span ">" at bounding box center [1466, 234] width 25 height 23
drag, startPoint x: 1390, startPoint y: 277, endPoint x: 1360, endPoint y: 224, distance: 60.6
click at [1390, 277] on span "1" at bounding box center [1391, 281] width 25 height 23
click at [1334, 275] on button "Enregistrer" at bounding box center [1347, 275] width 87 height 21
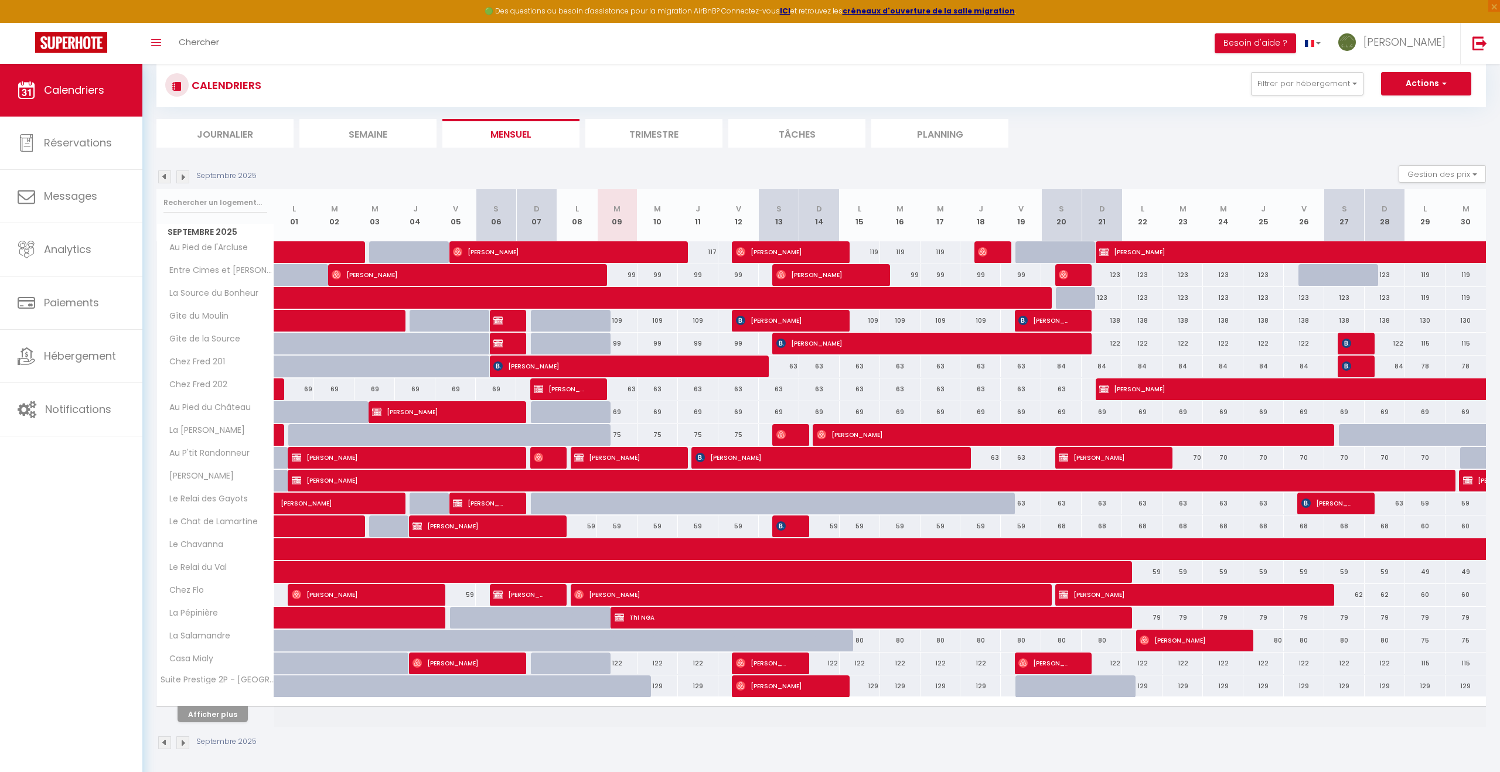
scroll to position [72, 0]
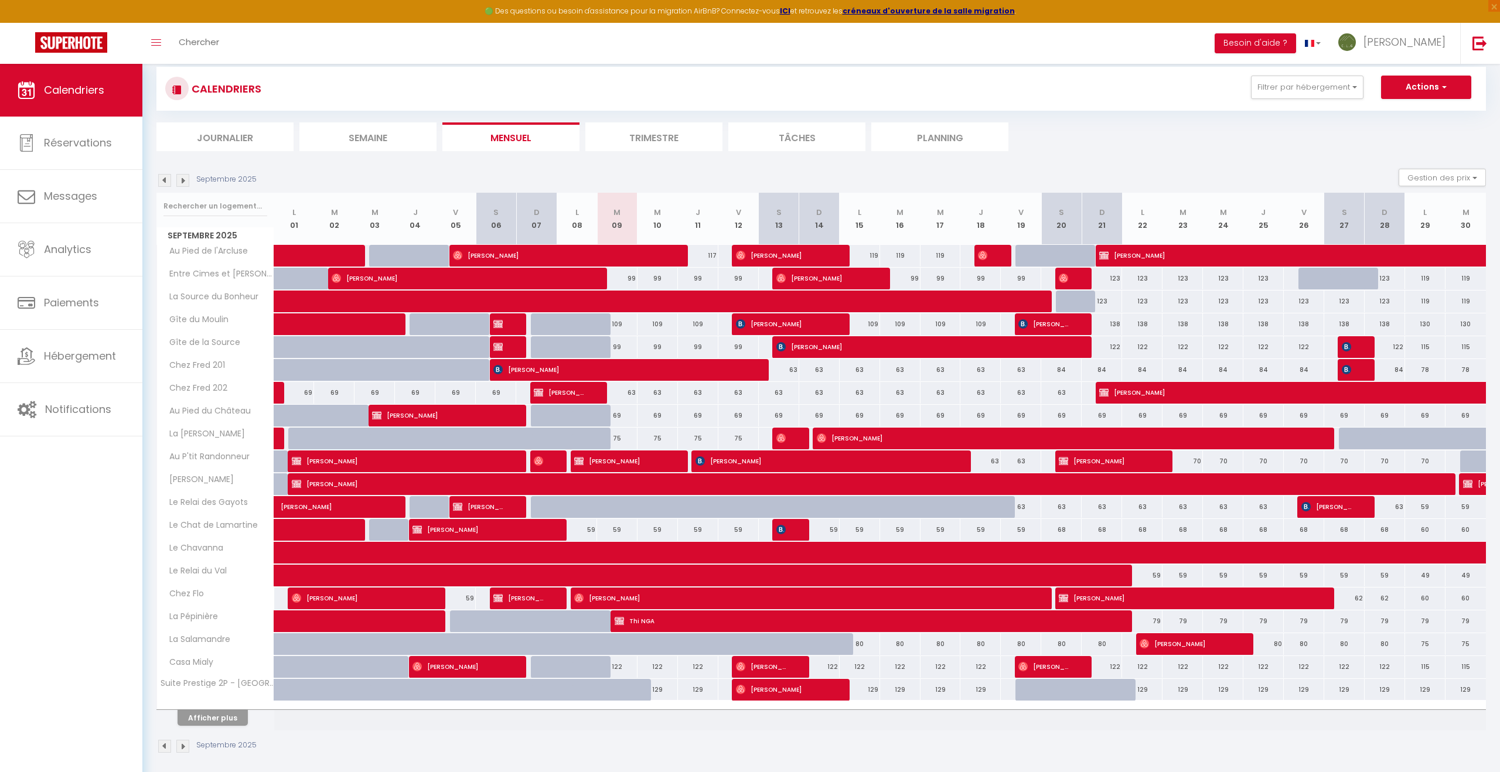
click at [625, 396] on div "63" at bounding box center [617, 393] width 40 height 22
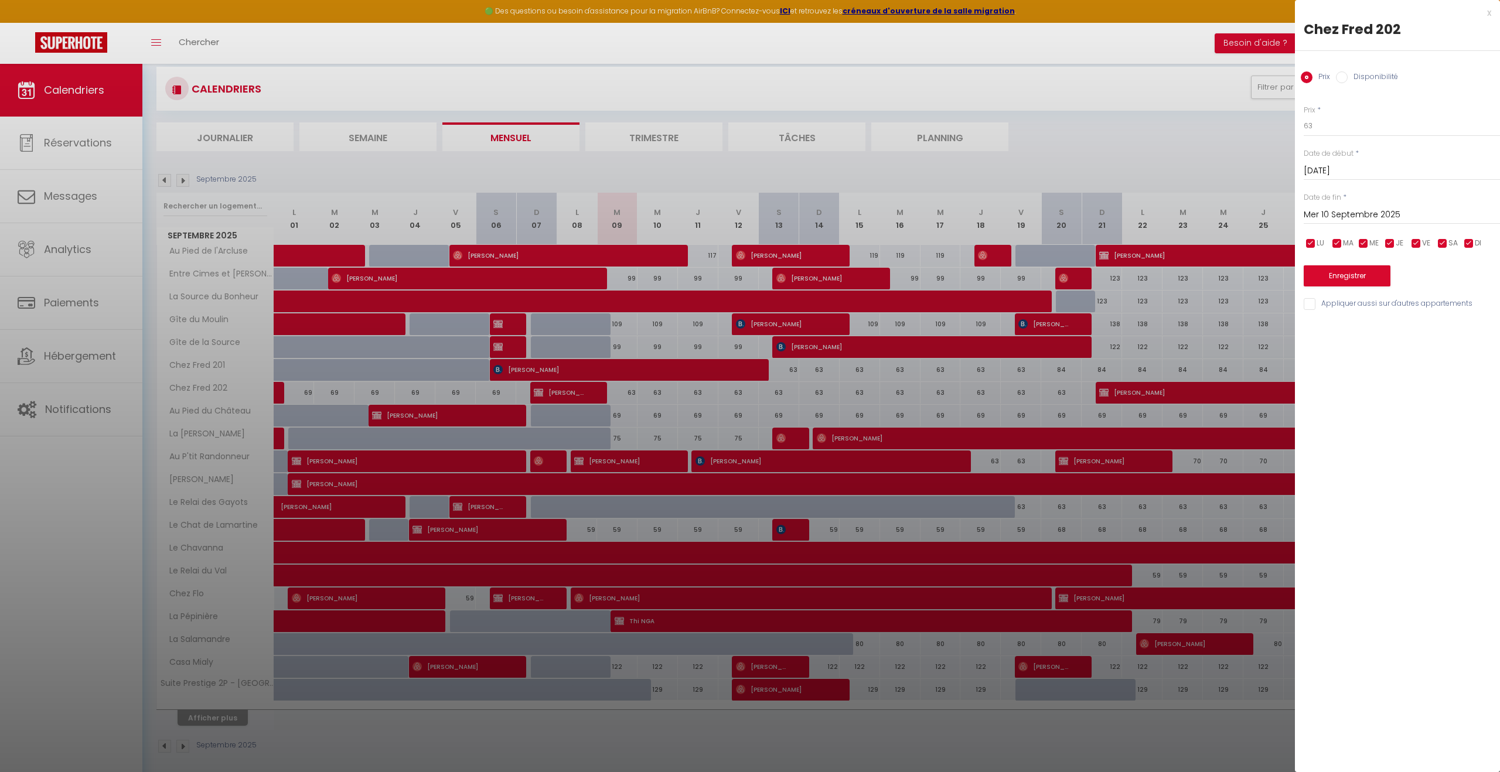
click at [1371, 216] on input "Mer 10 Septembre 2025" at bounding box center [1402, 214] width 196 height 15
click at [1321, 357] on span "21" at bounding box center [1316, 351] width 25 height 23
drag, startPoint x: 1317, startPoint y: 127, endPoint x: 1304, endPoint y: 127, distance: 13.5
click at [1304, 127] on input "63" at bounding box center [1402, 125] width 196 height 21
click at [1329, 272] on button "Enregistrer" at bounding box center [1347, 275] width 87 height 21
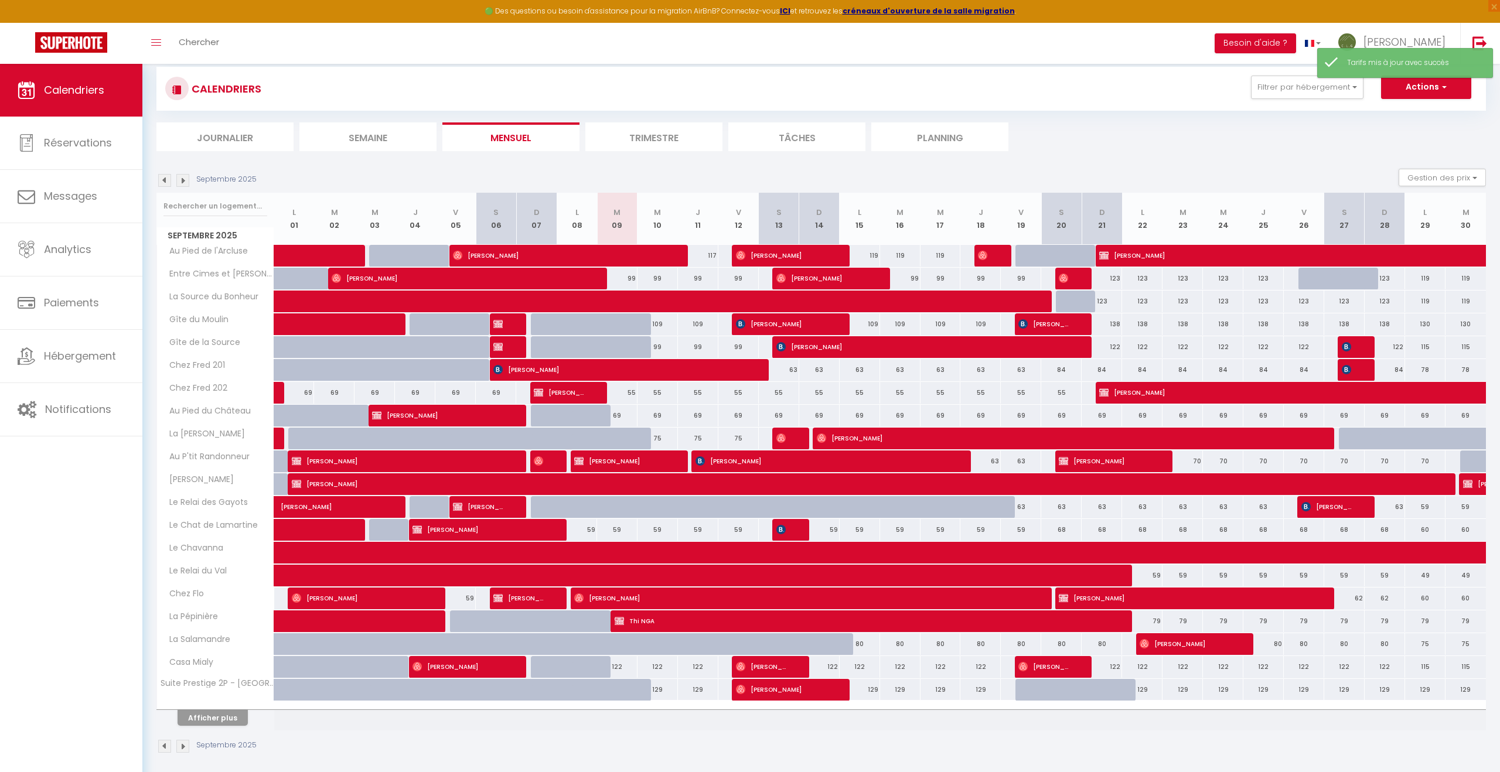
click at [781, 373] on div "63" at bounding box center [779, 370] width 40 height 22
type input "63"
type input "Sam 13 Septembre 2025"
type input "Dim 14 Septembre 2025"
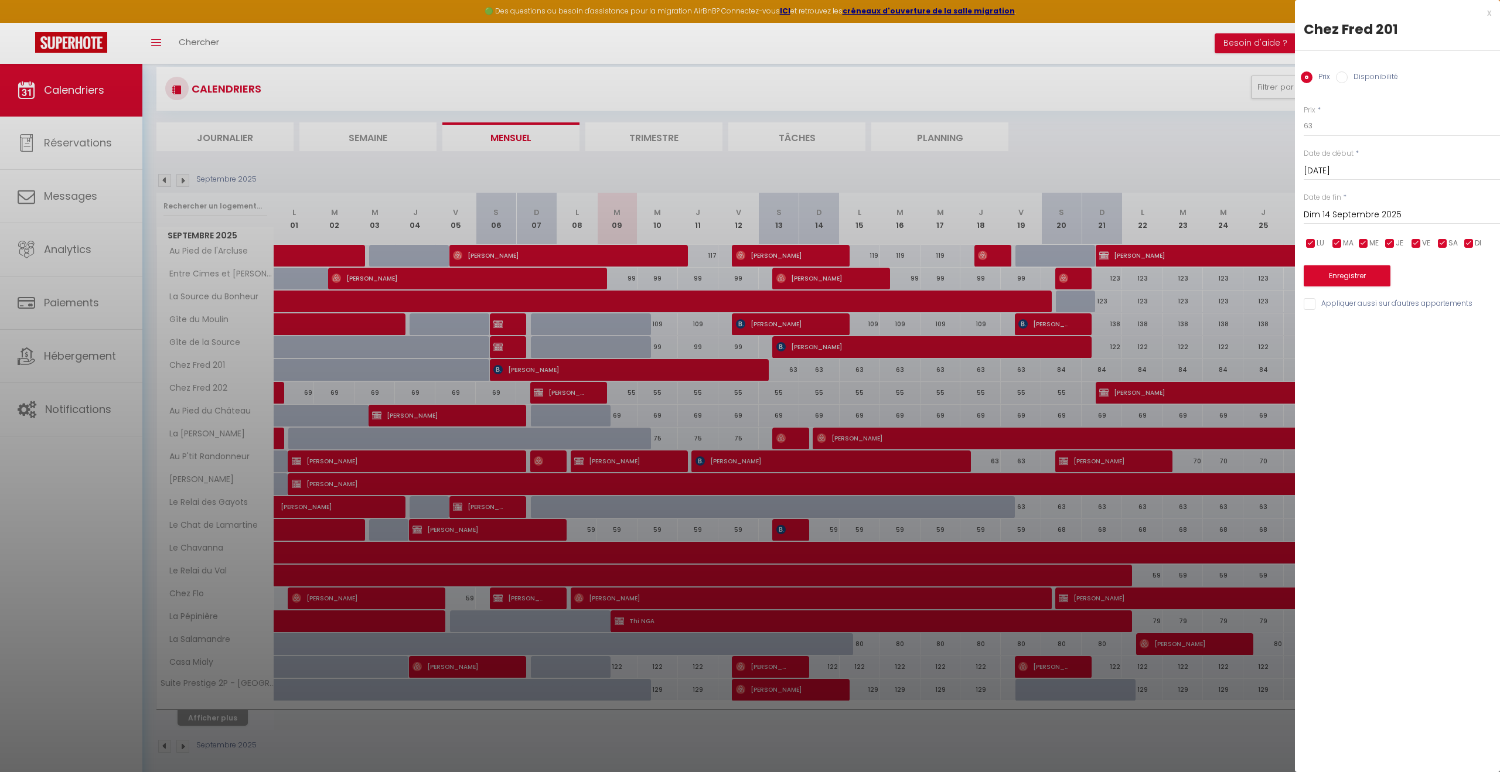
click at [772, 427] on div at bounding box center [750, 386] width 1500 height 772
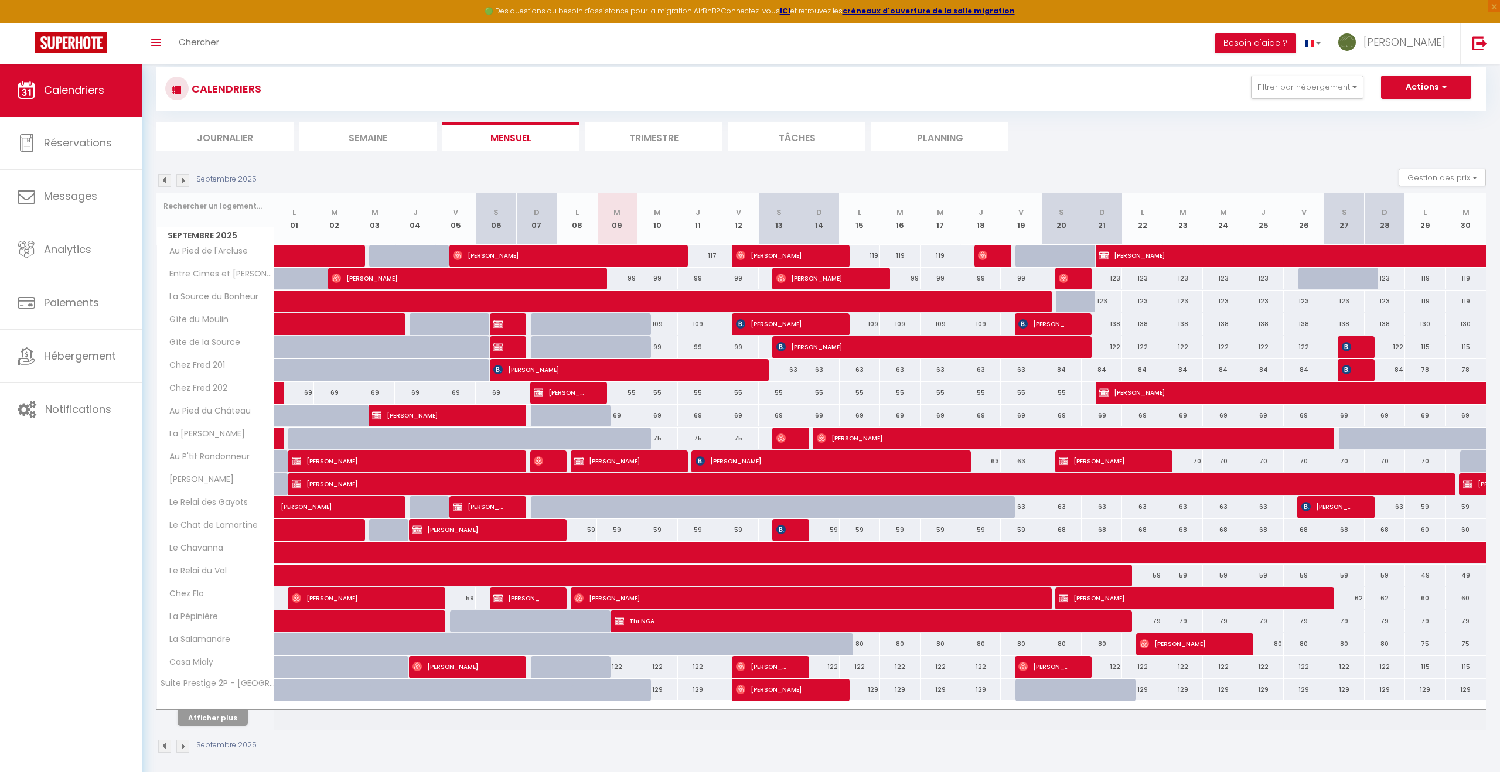
click at [626, 394] on div "55" at bounding box center [617, 393] width 40 height 22
type input "55"
type input "[DATE]"
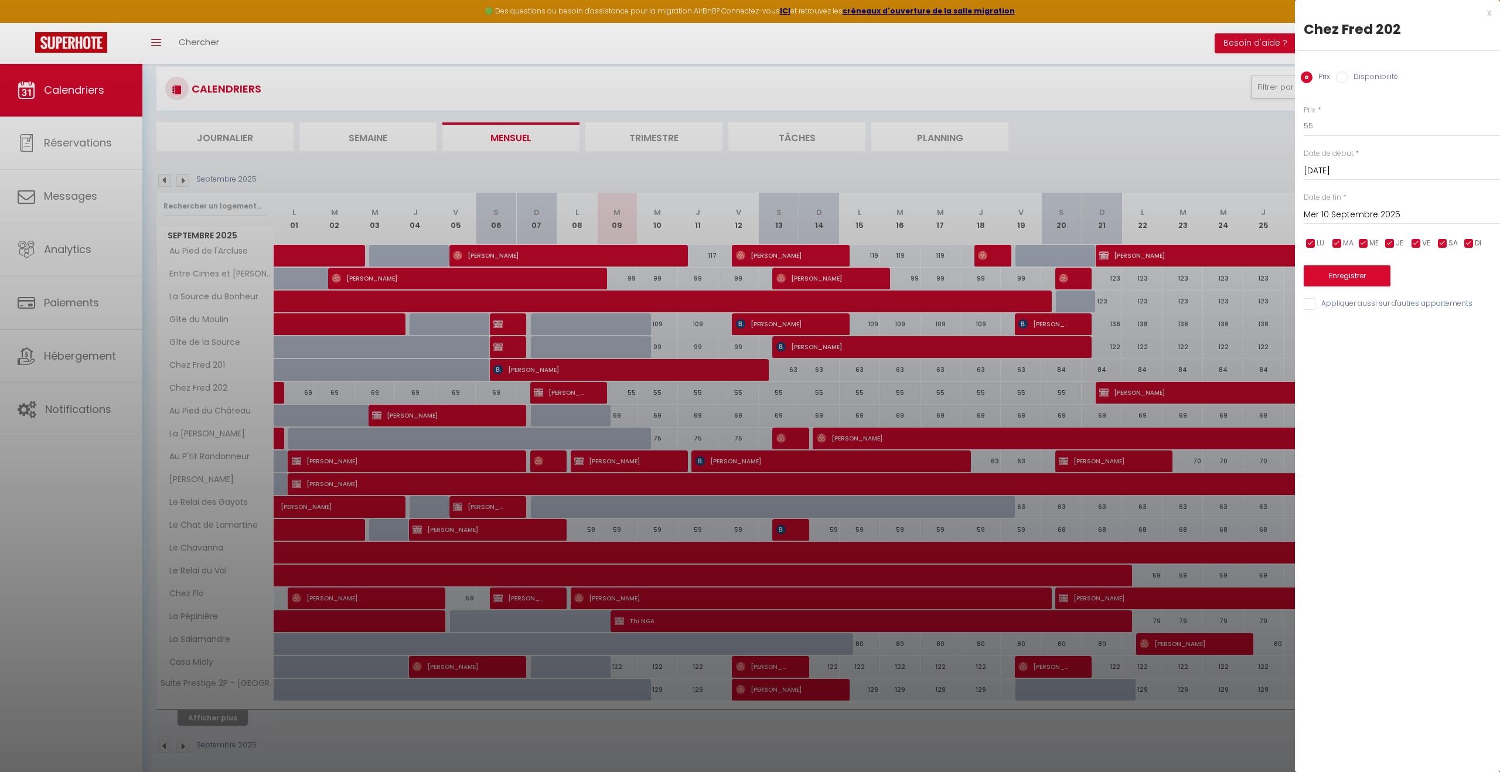
click at [1356, 217] on input "Mer 10 Septembre 2025" at bounding box center [1402, 214] width 196 height 15
click at [1317, 351] on span "21" at bounding box center [1316, 351] width 25 height 23
type input "Dim 21 Septembre 2025"
drag, startPoint x: 1322, startPoint y: 128, endPoint x: 1294, endPoint y: 129, distance: 28.7
click at [1294, 129] on body "🟢 Des questions ou besoin d'assistance pour la migration AirBnB? Connectez-vous…" at bounding box center [750, 385] width 1500 height 787
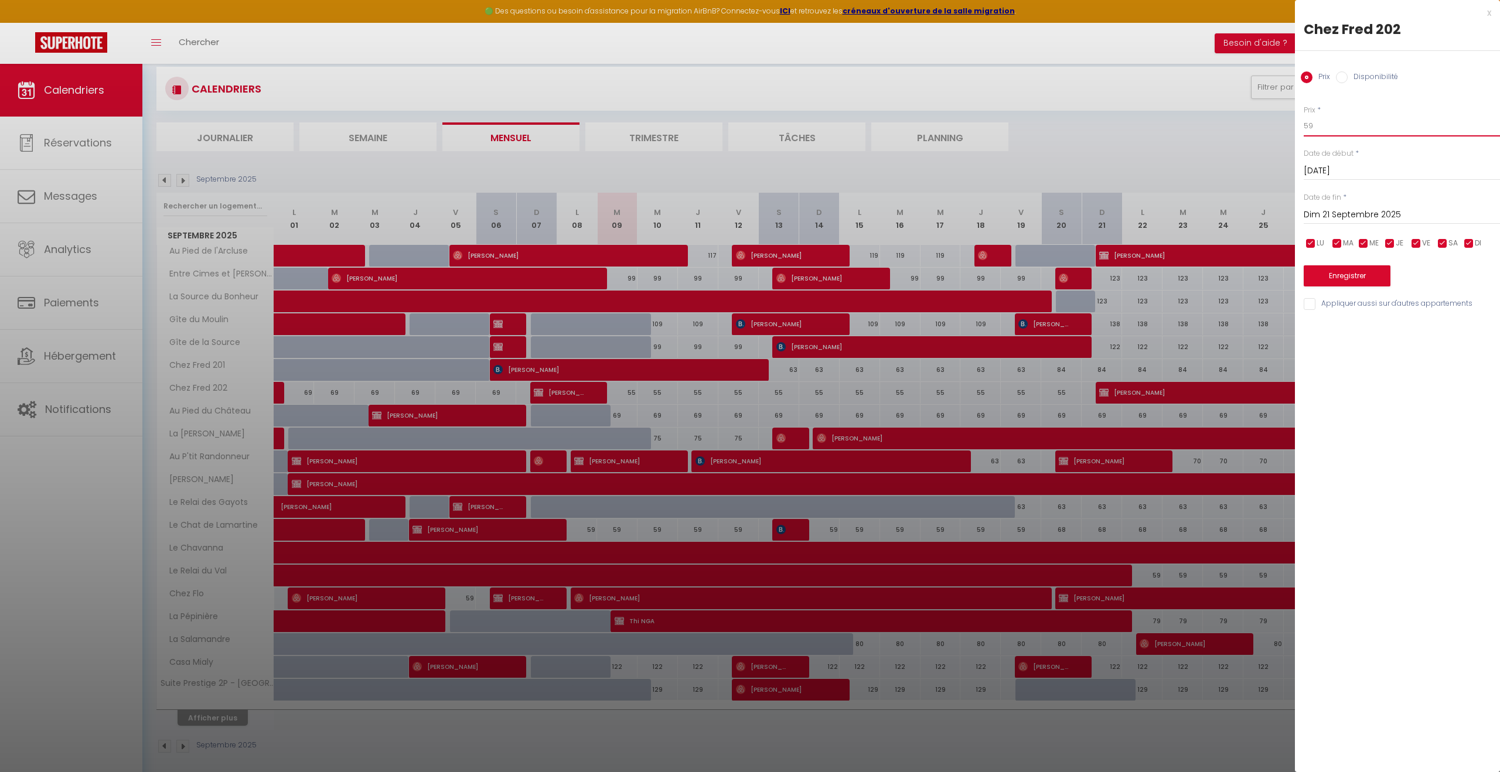
type input "59"
click at [1357, 279] on button "Enregistrer" at bounding box center [1347, 275] width 87 height 21
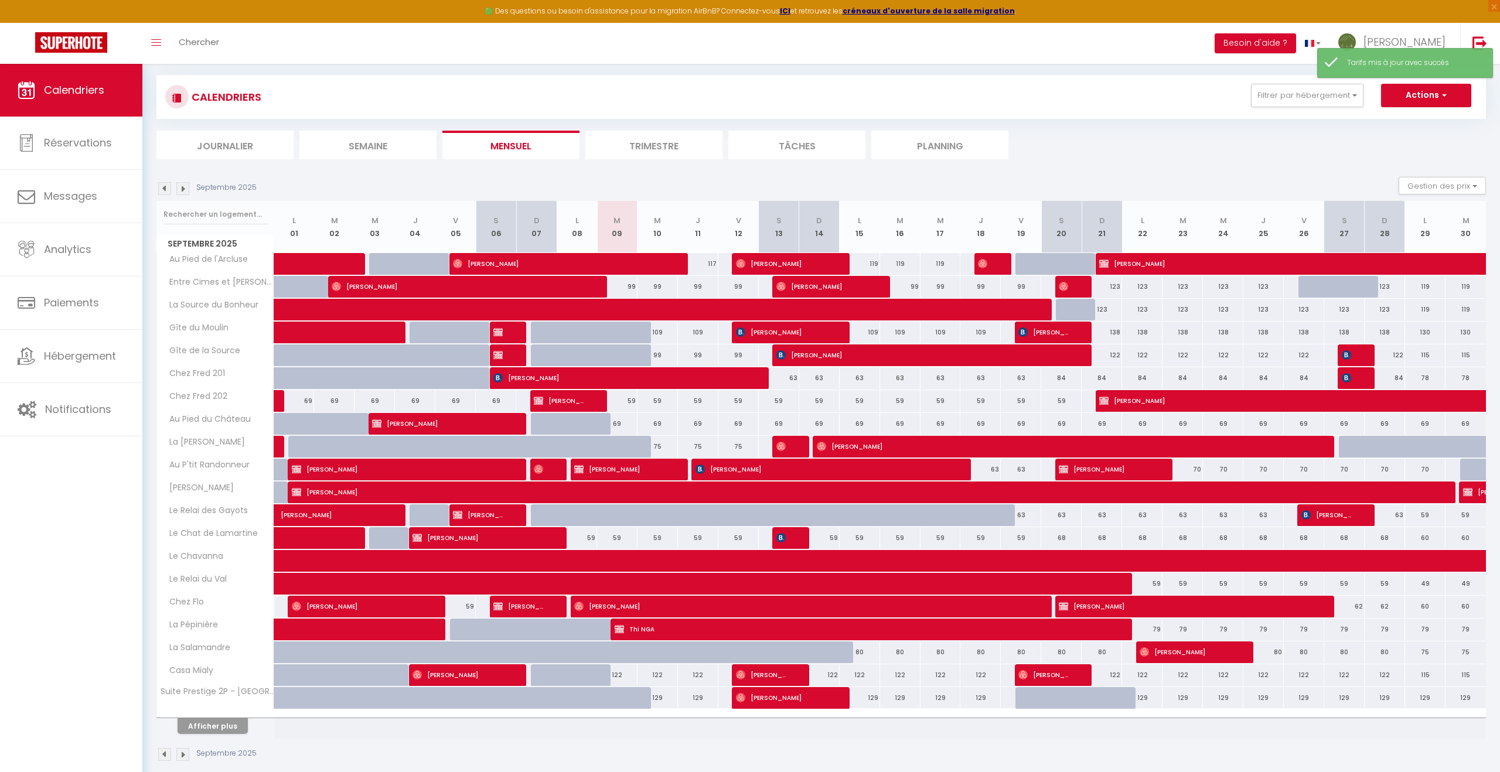
scroll to position [72, 0]
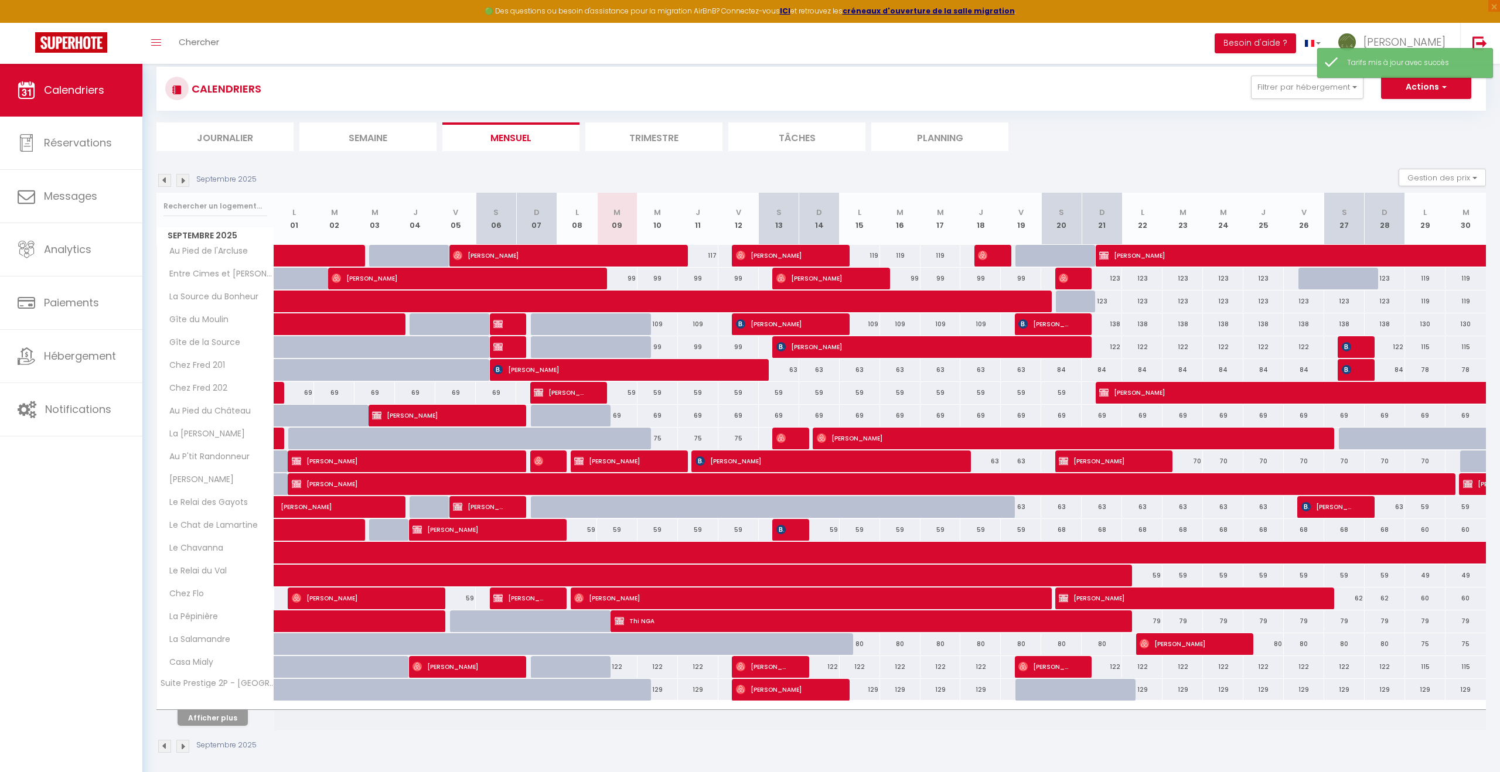
click at [779, 367] on div "63" at bounding box center [779, 370] width 40 height 22
type input "63"
type input "Sam 13 Septembre 2025"
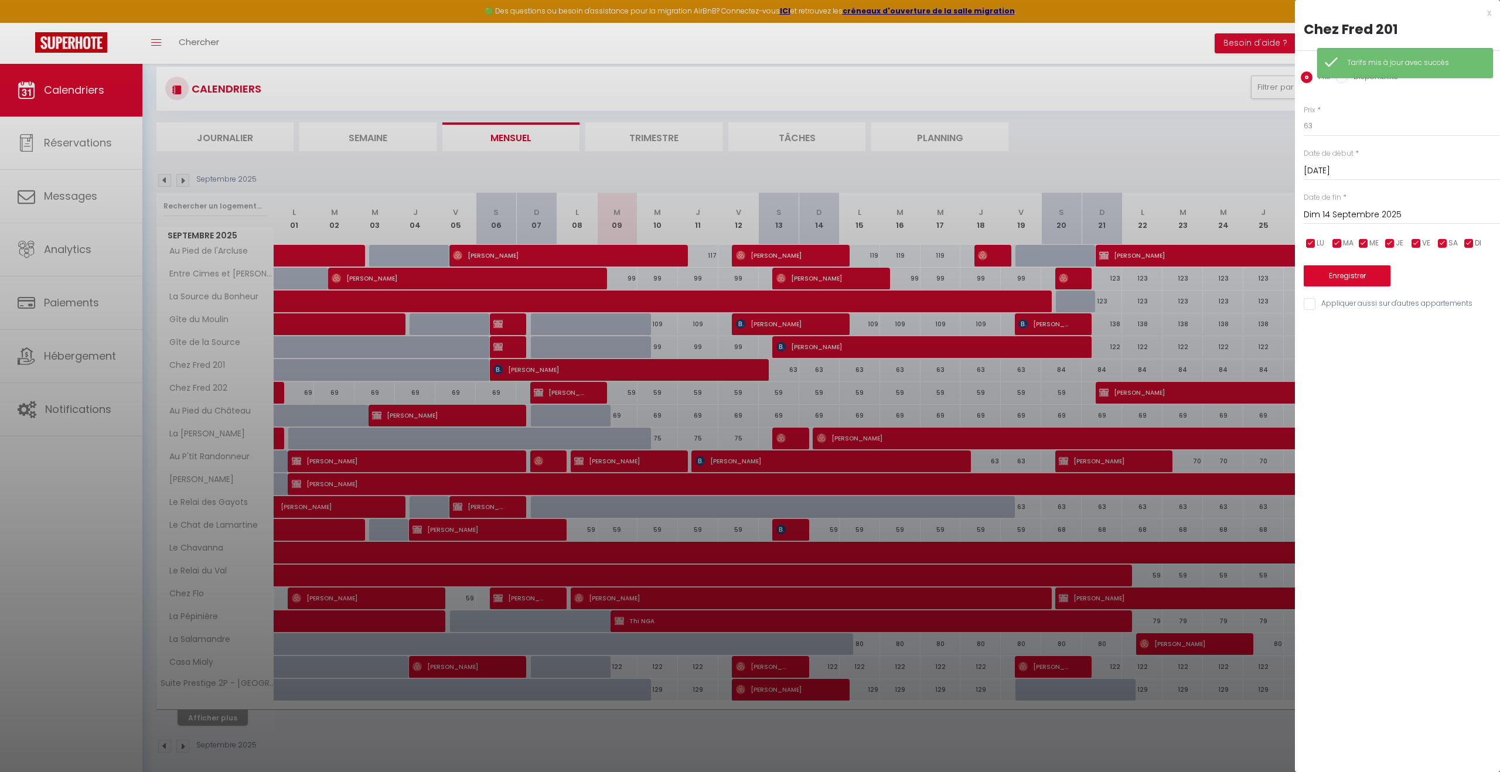
click at [1352, 213] on input "Dim 14 Septembre 2025" at bounding box center [1402, 214] width 196 height 15
click at [1465, 233] on span ">" at bounding box center [1466, 234] width 25 height 23
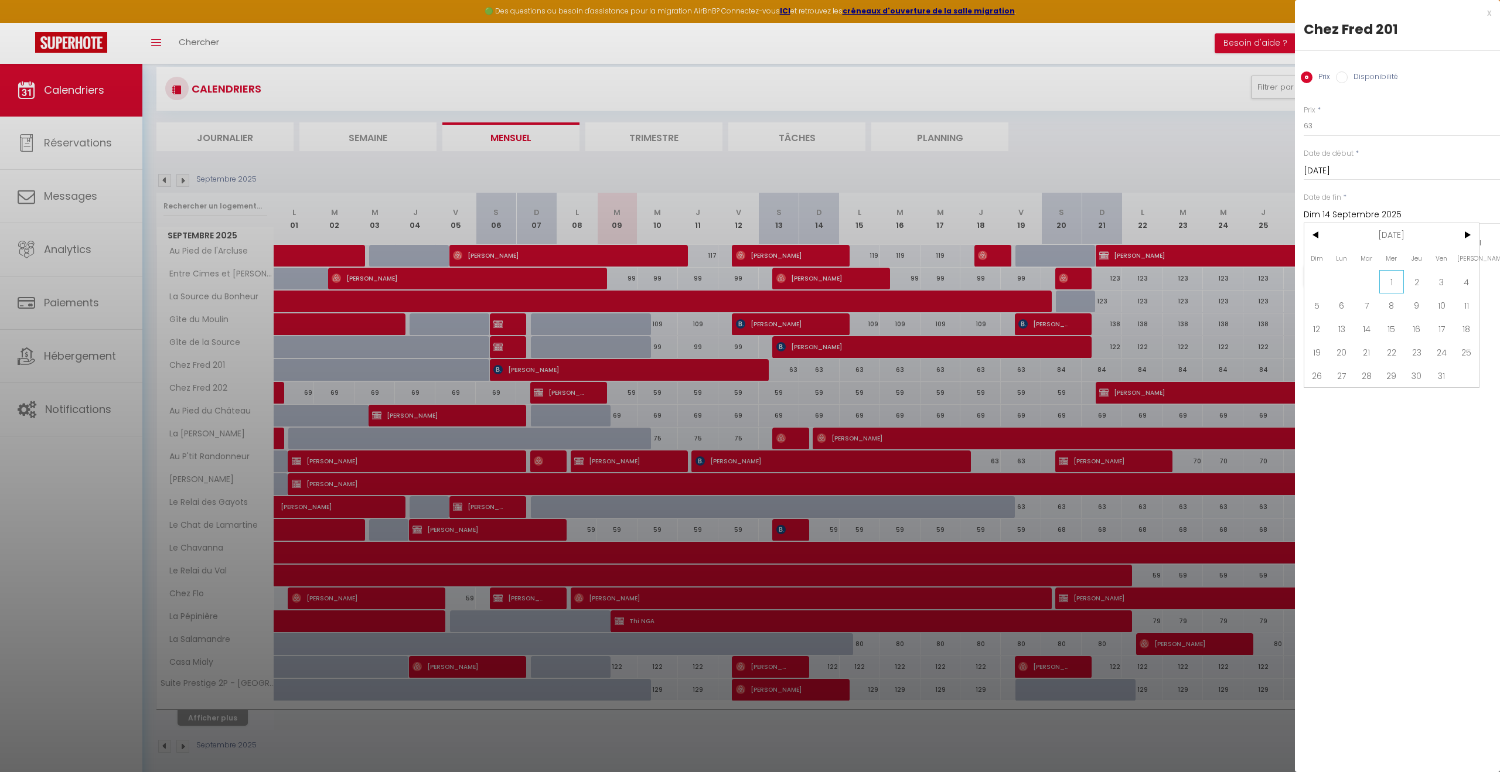
click at [1386, 279] on span "1" at bounding box center [1391, 281] width 25 height 23
type input "Mer 01 Octobre 2025"
drag, startPoint x: 1304, startPoint y: 128, endPoint x: 1292, endPoint y: 129, distance: 12.4
click at [1292, 129] on body "🟢 Des questions ou besoin d'assistance pour la migration AirBnB? Connectez-vous…" at bounding box center [750, 385] width 1500 height 787
type input "59"
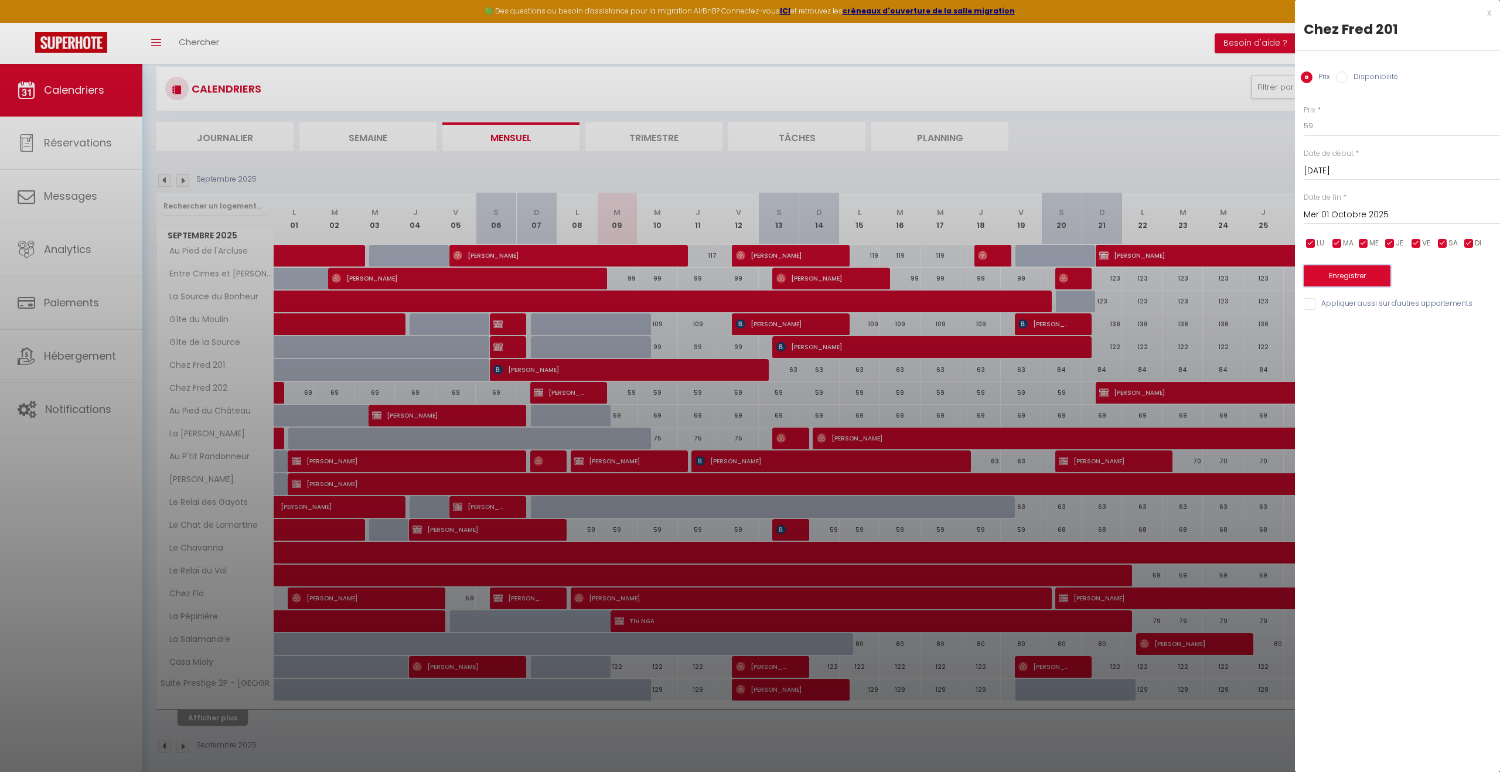
click at [1337, 273] on button "Enregistrer" at bounding box center [1347, 275] width 87 height 21
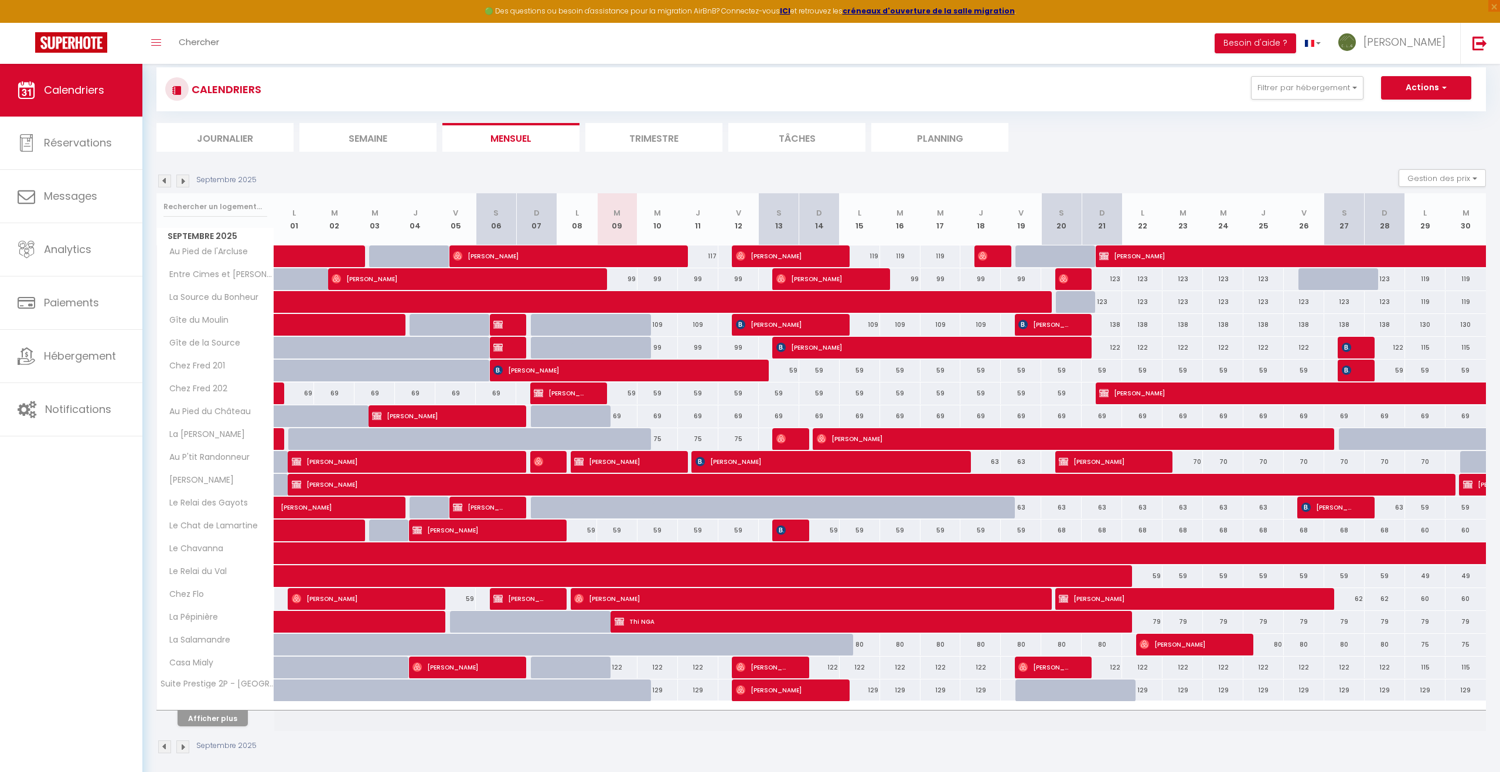
scroll to position [79, 0]
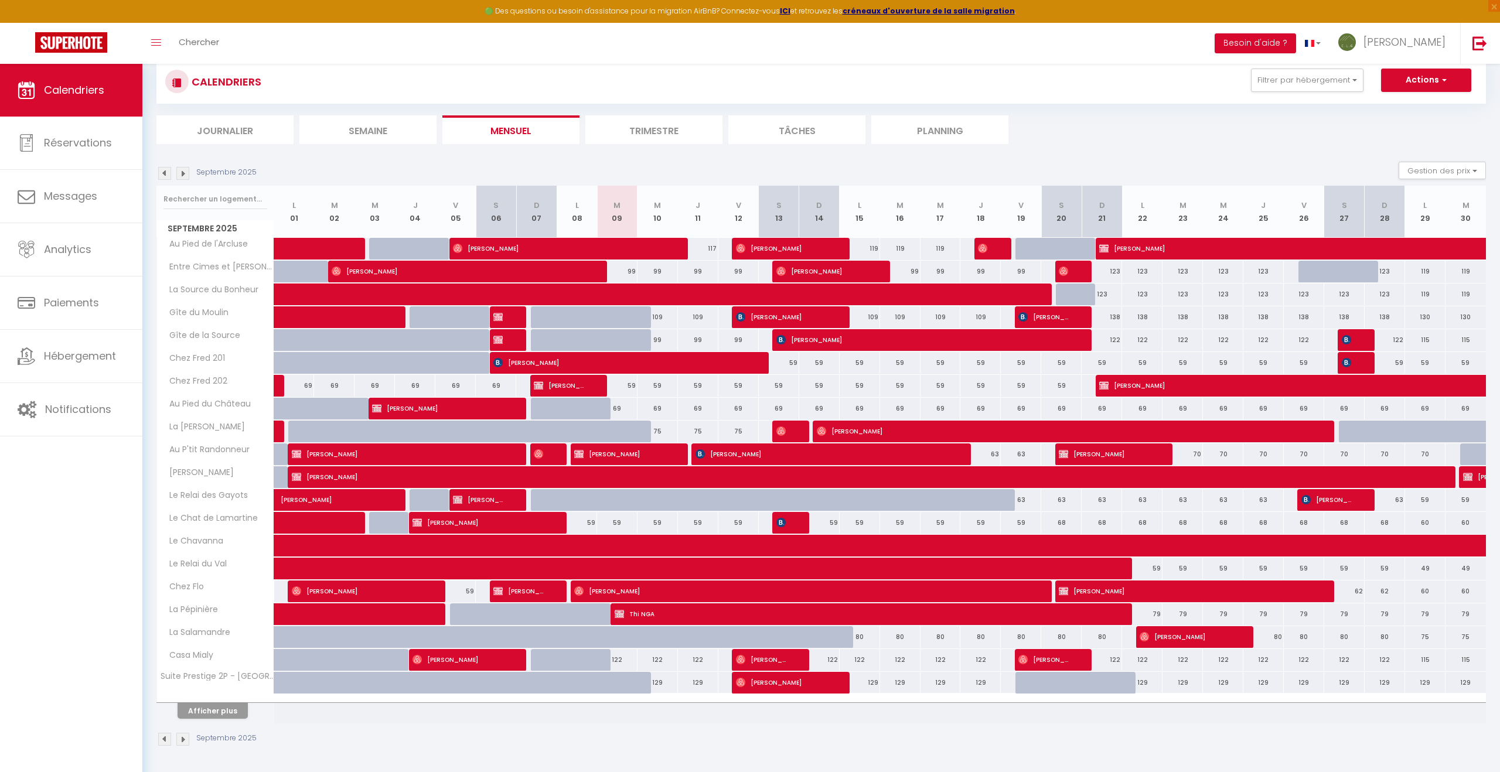
click at [1017, 273] on div "99" at bounding box center [1021, 272] width 40 height 22
type input "99"
type input "Ven 19 Septembre 2025"
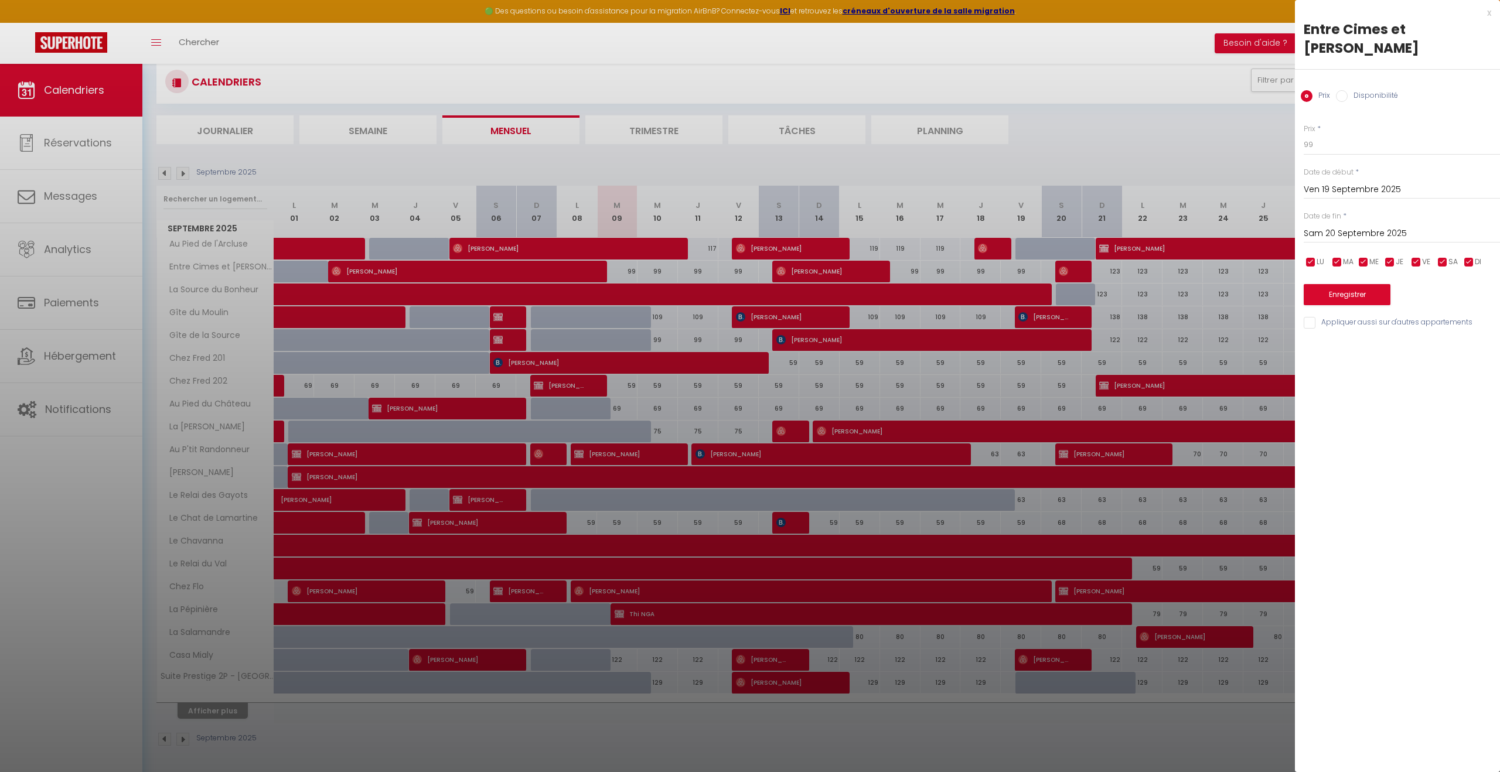
click at [1339, 226] on input "Sam 20 Septembre 2025" at bounding box center [1402, 233] width 196 height 15
click at [1465, 242] on span ">" at bounding box center [1466, 253] width 25 height 23
click at [1393, 289] on span "1" at bounding box center [1391, 300] width 25 height 23
type input "Mer 01 Octobre 2025"
click at [1346, 284] on button "Enregistrer" at bounding box center [1347, 294] width 87 height 21
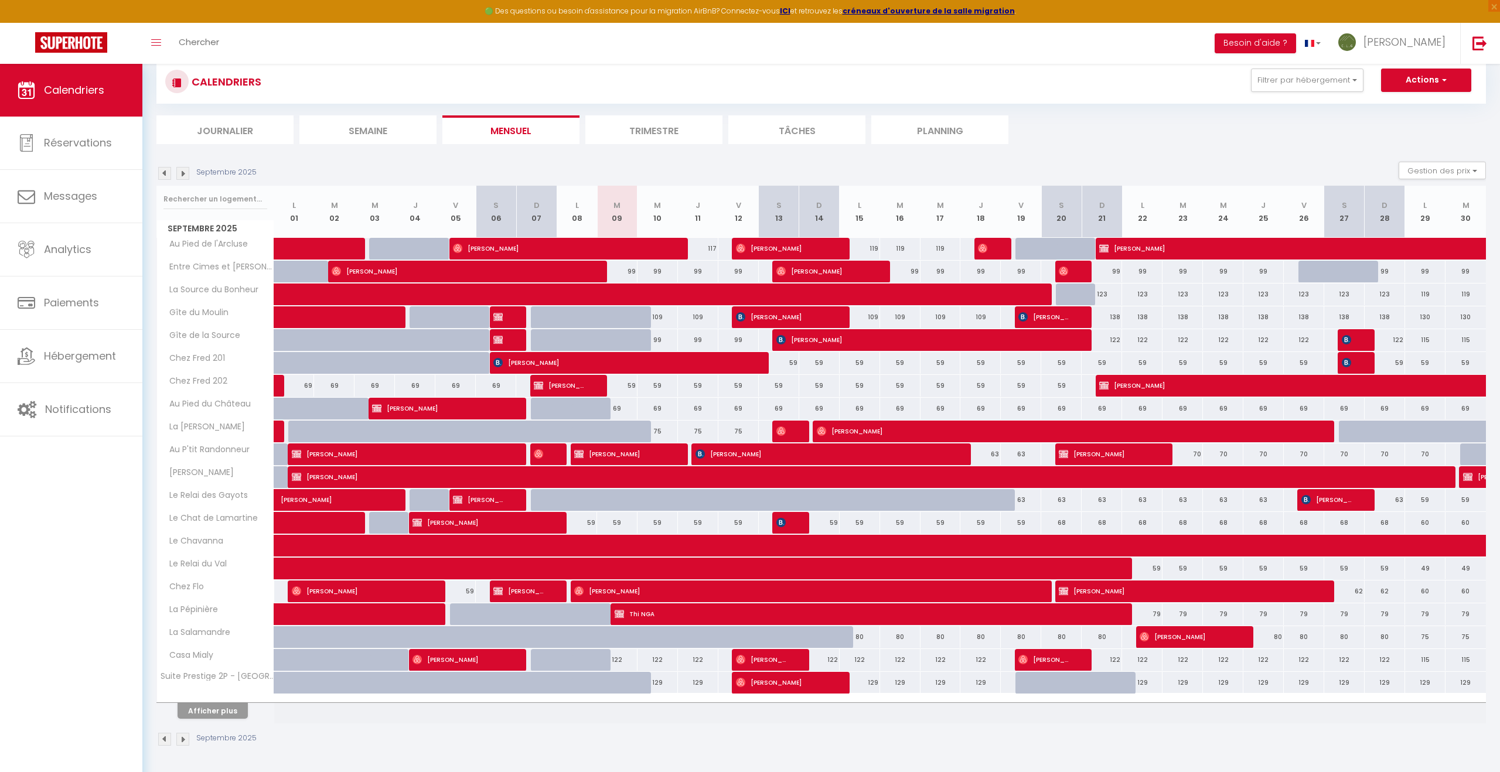
click at [852, 247] on div "119" at bounding box center [860, 249] width 40 height 22
type input "119"
type input "Lun 15 Septembre 2025"
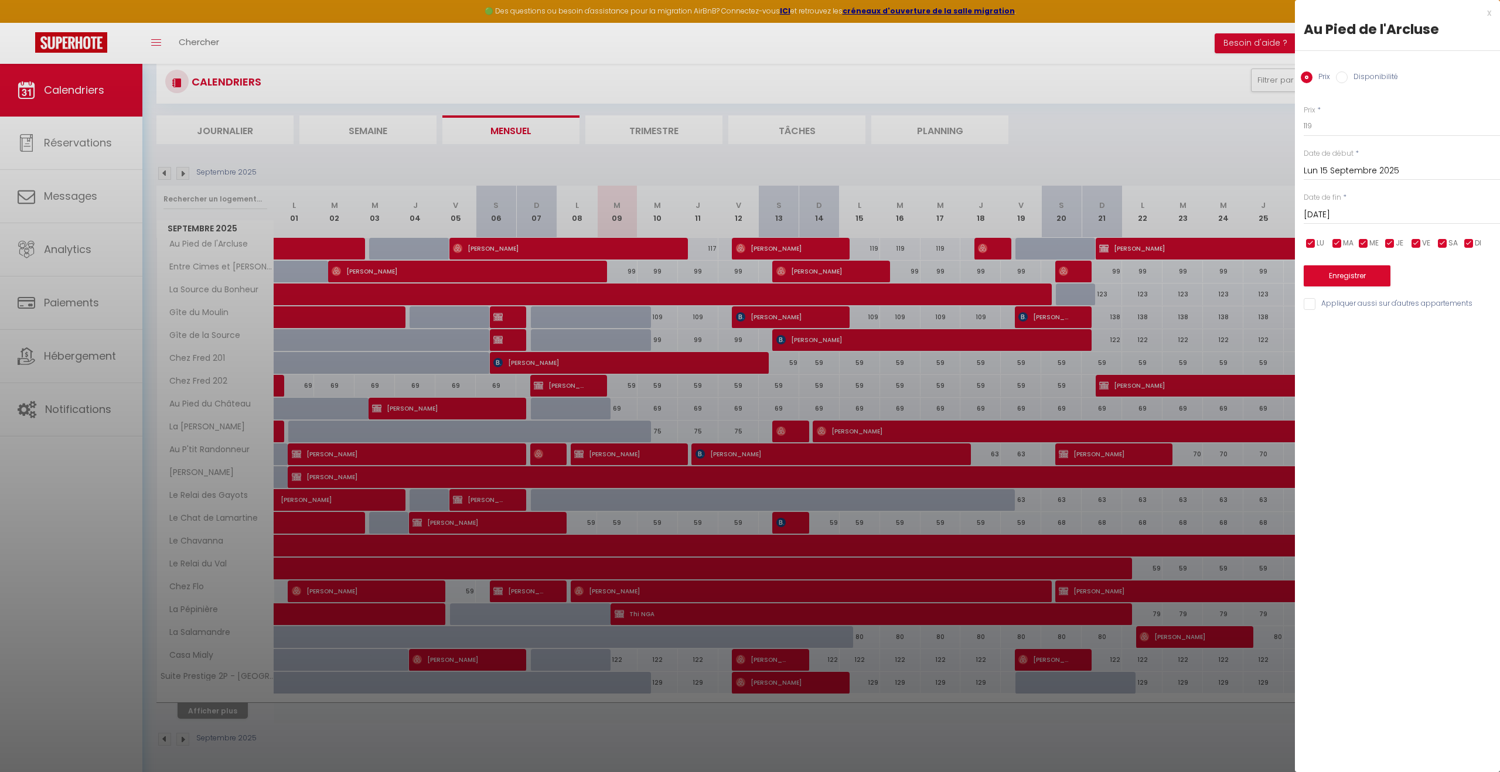
click at [1365, 221] on input "Mar 16 Septembre 2025" at bounding box center [1402, 214] width 196 height 15
click at [1448, 338] on span "19" at bounding box center [1441, 328] width 25 height 23
type input "Ven 19 Septembre 2025"
drag, startPoint x: 1323, startPoint y: 124, endPoint x: 1288, endPoint y: 131, distance: 35.8
click at [1288, 131] on body "🟢 Des questions ou besoin d'assistance pour la migration AirBnB? Connectez-vous…" at bounding box center [750, 378] width 1500 height 787
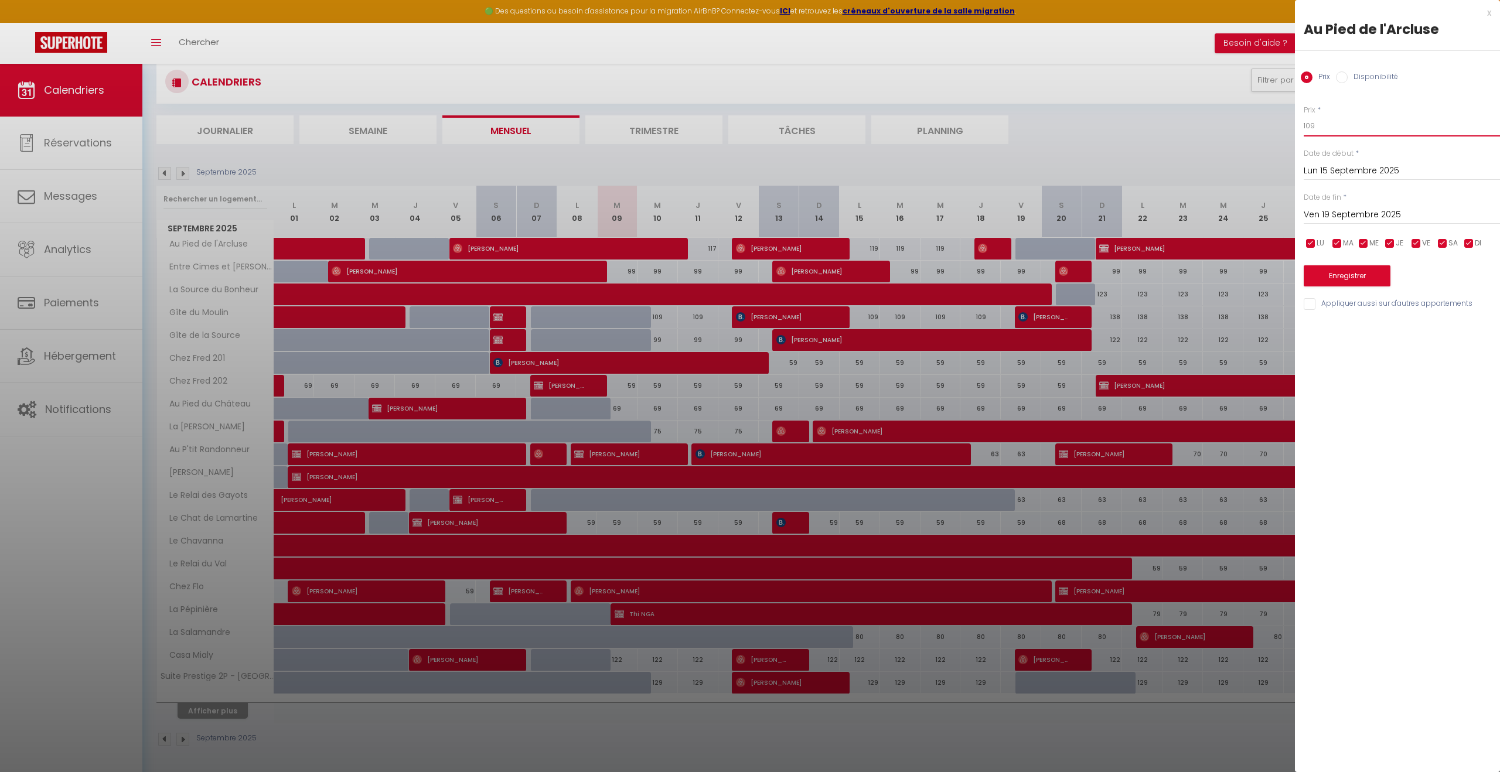
type input "109"
click at [1346, 274] on button "Enregistrer" at bounding box center [1347, 275] width 87 height 21
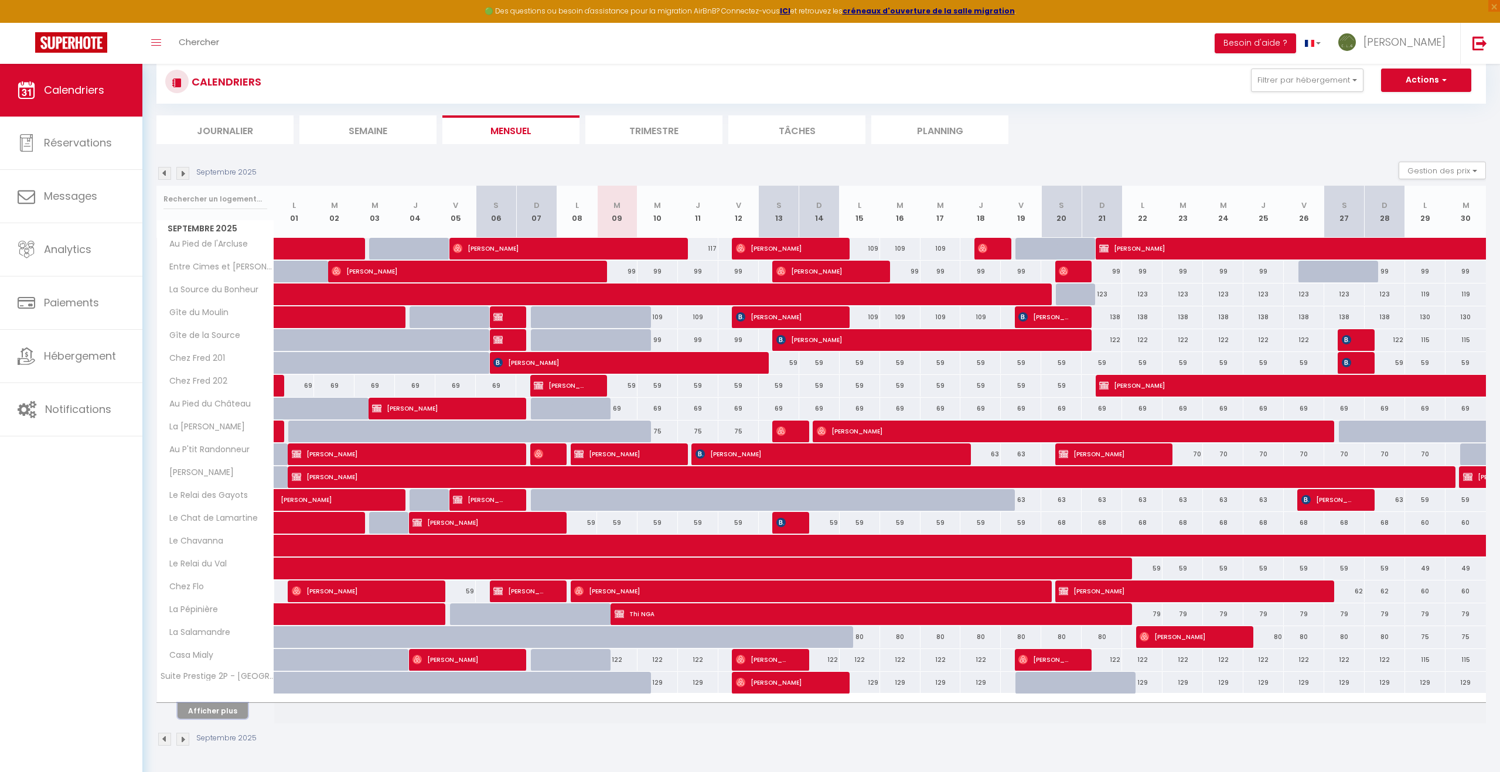
click at [211, 714] on button "Afficher plus" at bounding box center [213, 711] width 70 height 16
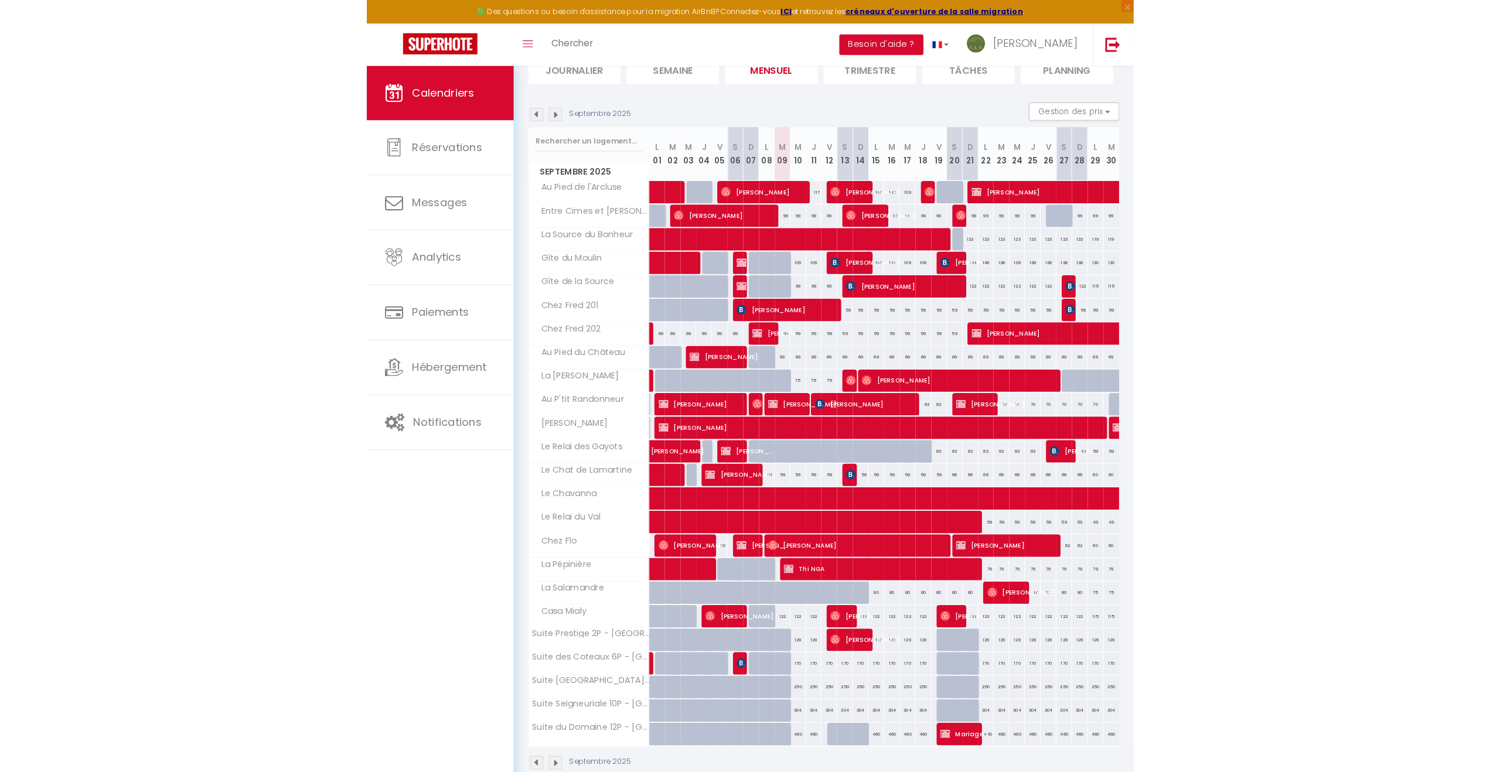
scroll to position [70, 0]
